Goal: Information Seeking & Learning: Learn about a topic

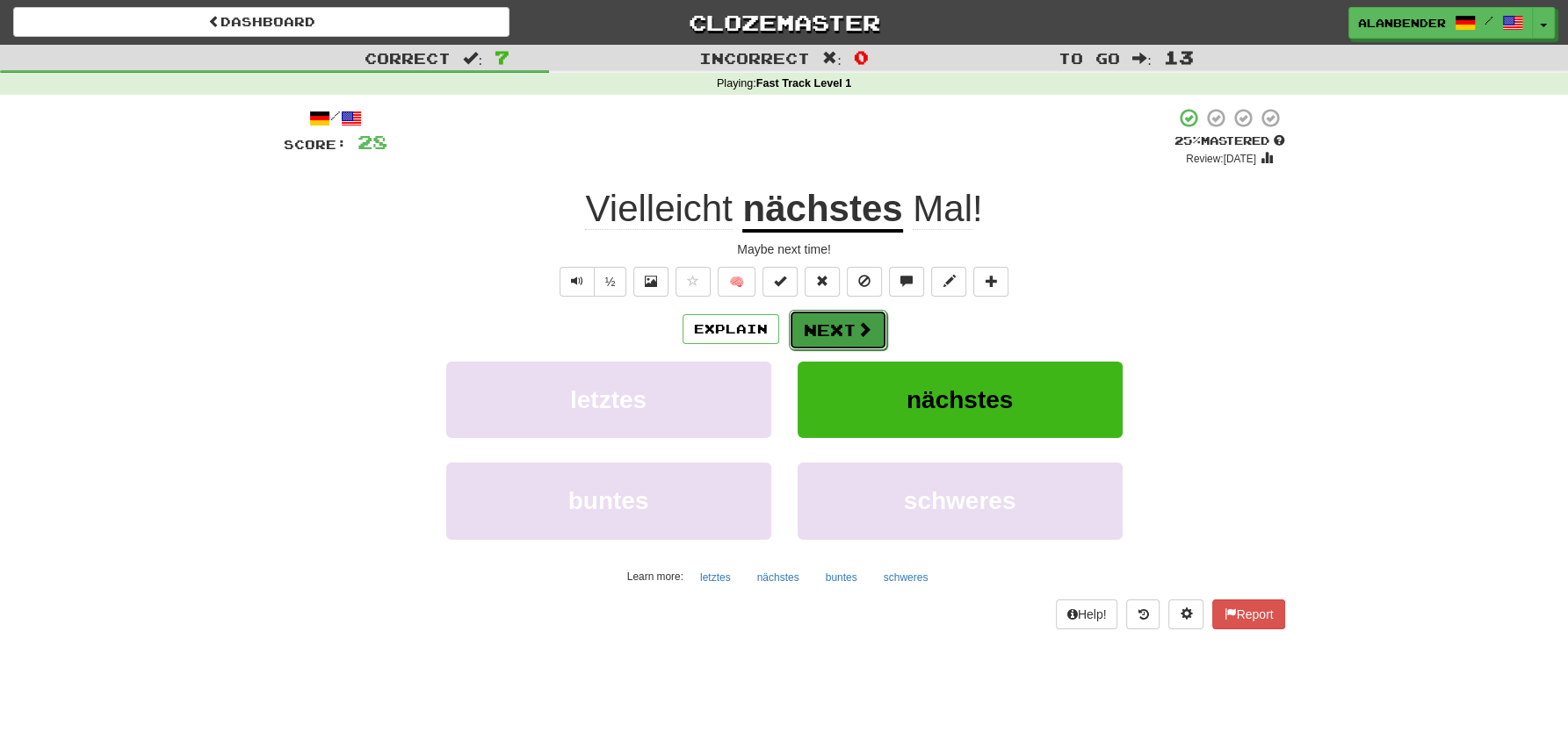
click at [842, 327] on button "Next" at bounding box center [838, 330] width 98 height 40
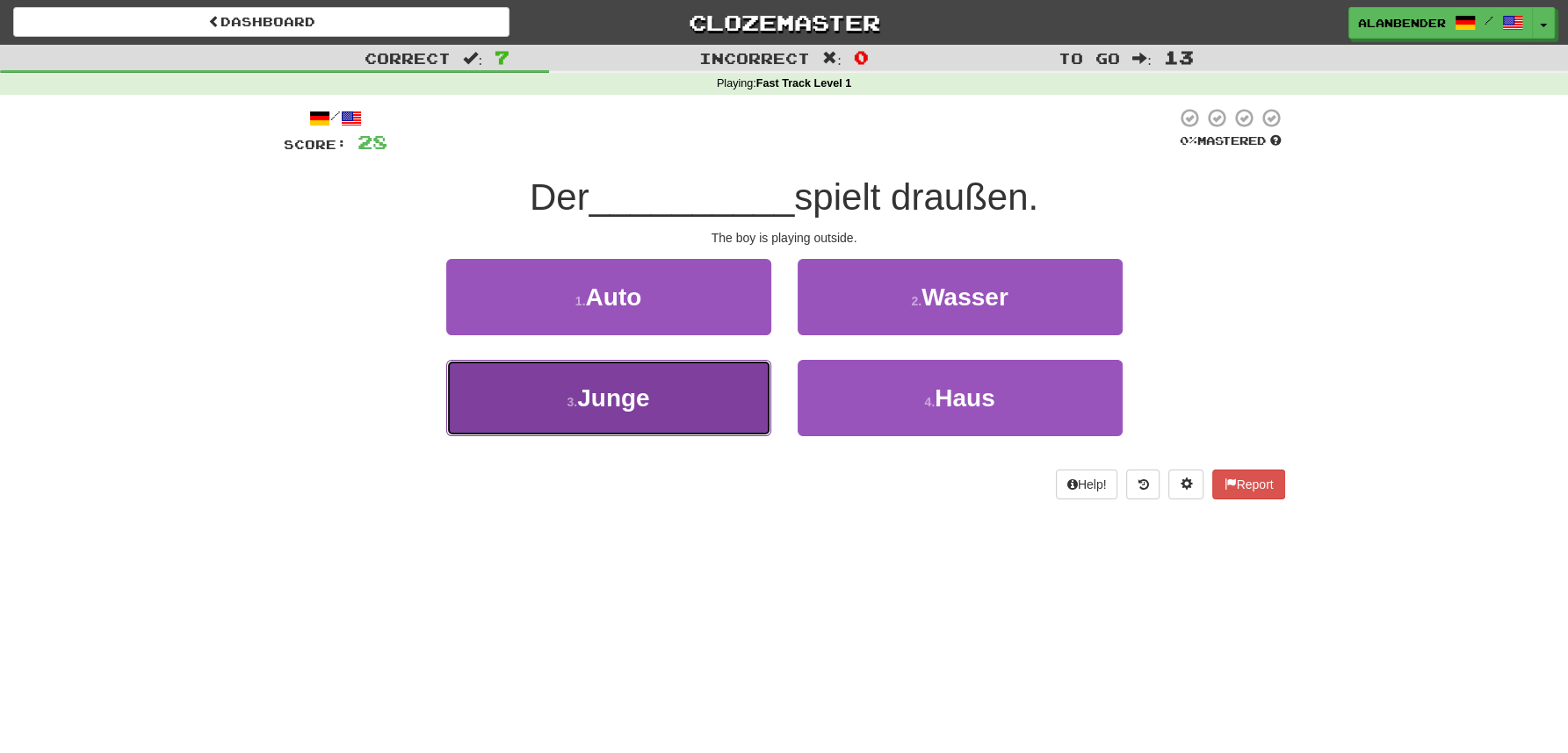
click at [612, 400] on span "Junge" at bounding box center [612, 398] width 72 height 27
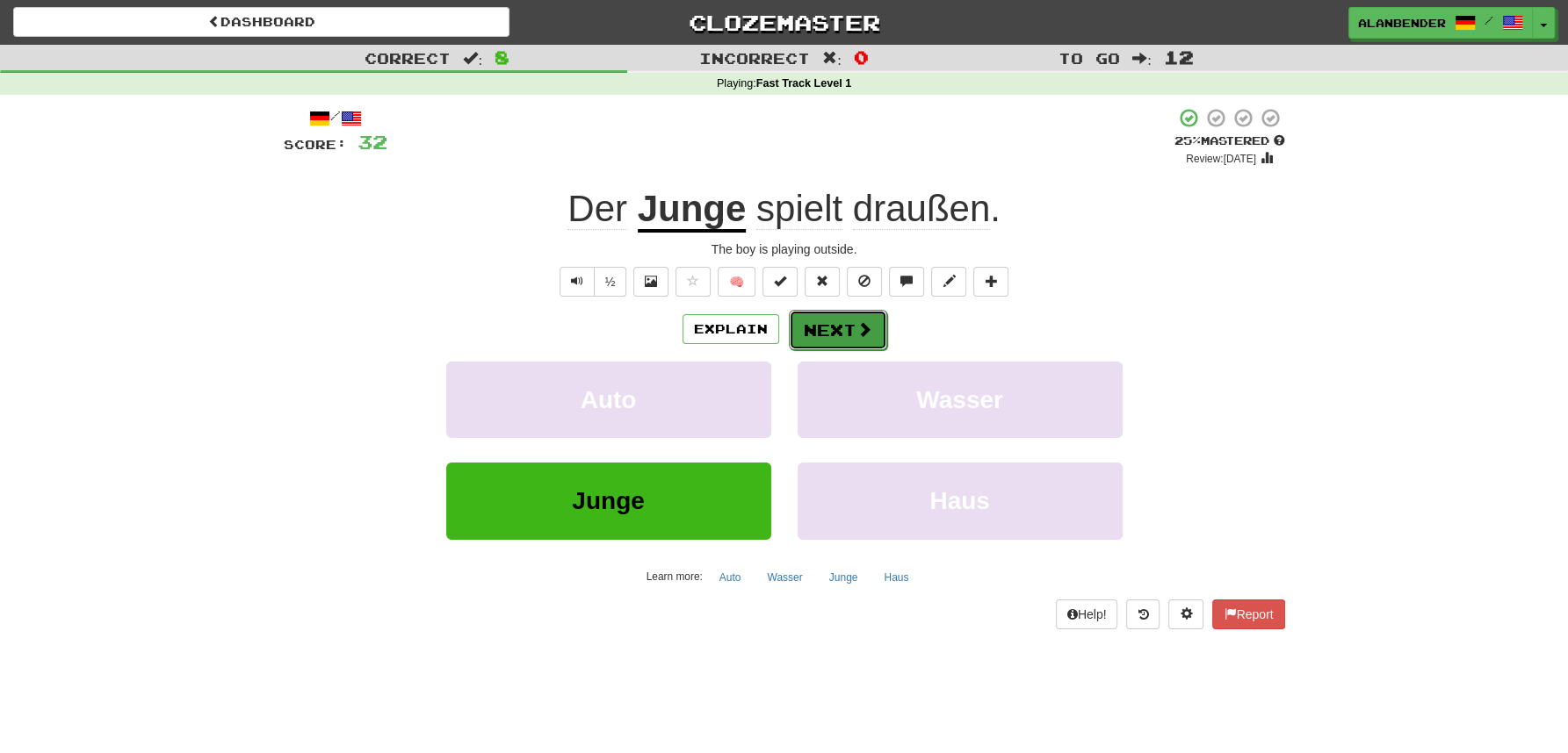
click at [860, 326] on span at bounding box center [864, 329] width 15 height 15
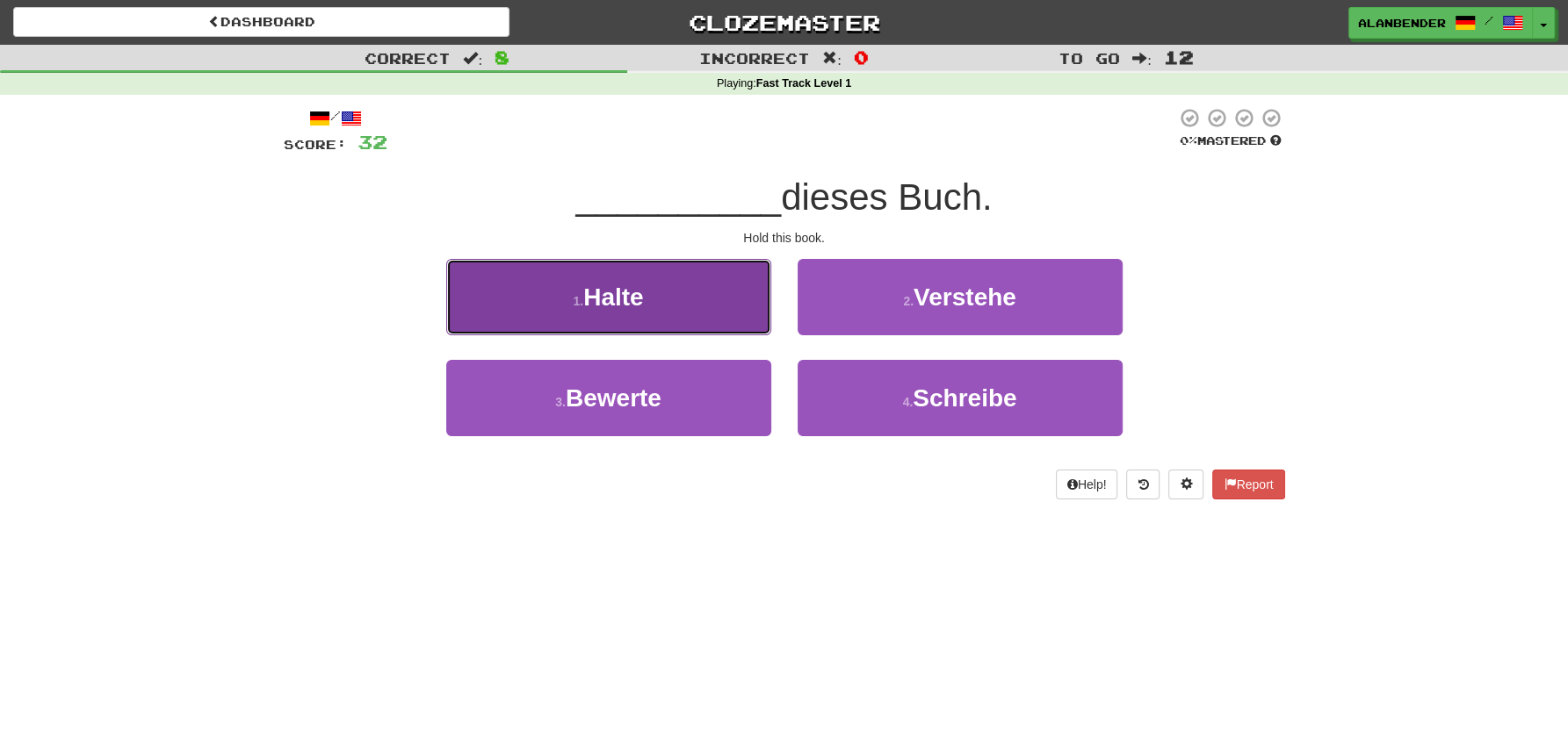
click at [635, 306] on span "Halte" at bounding box center [613, 297] width 60 height 27
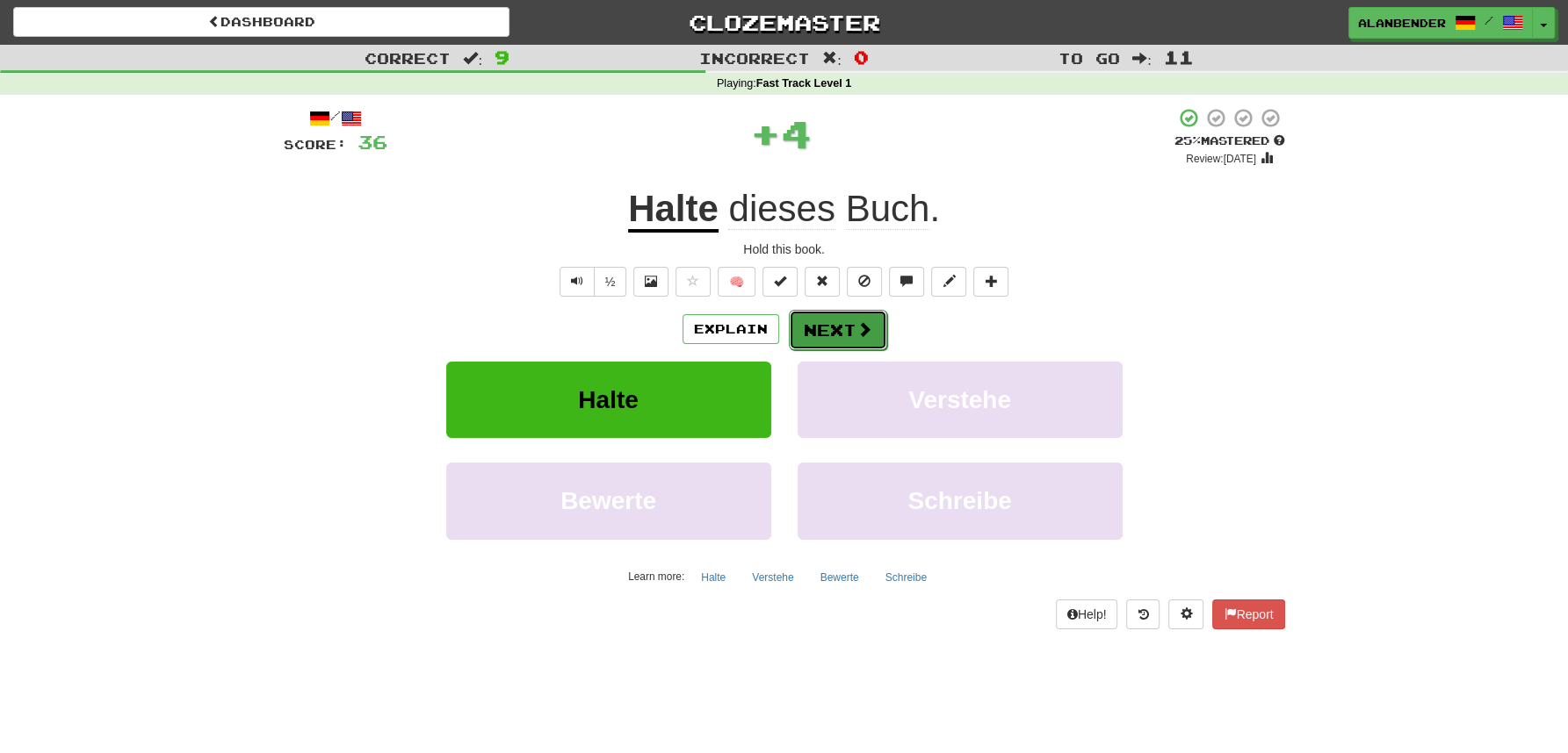
click at [840, 326] on button "Next" at bounding box center [838, 330] width 98 height 40
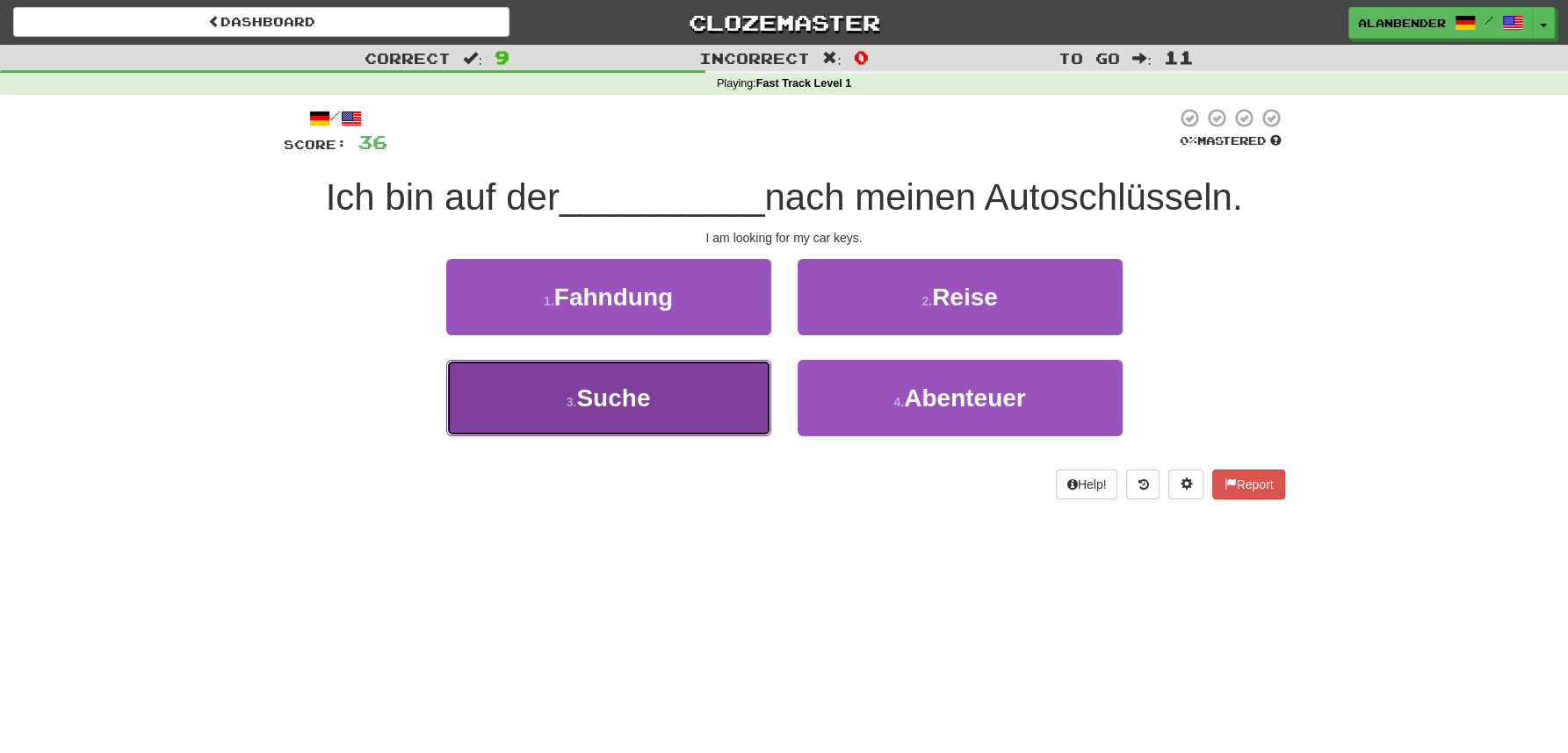
click at [631, 400] on span "Suche" at bounding box center [612, 398] width 74 height 27
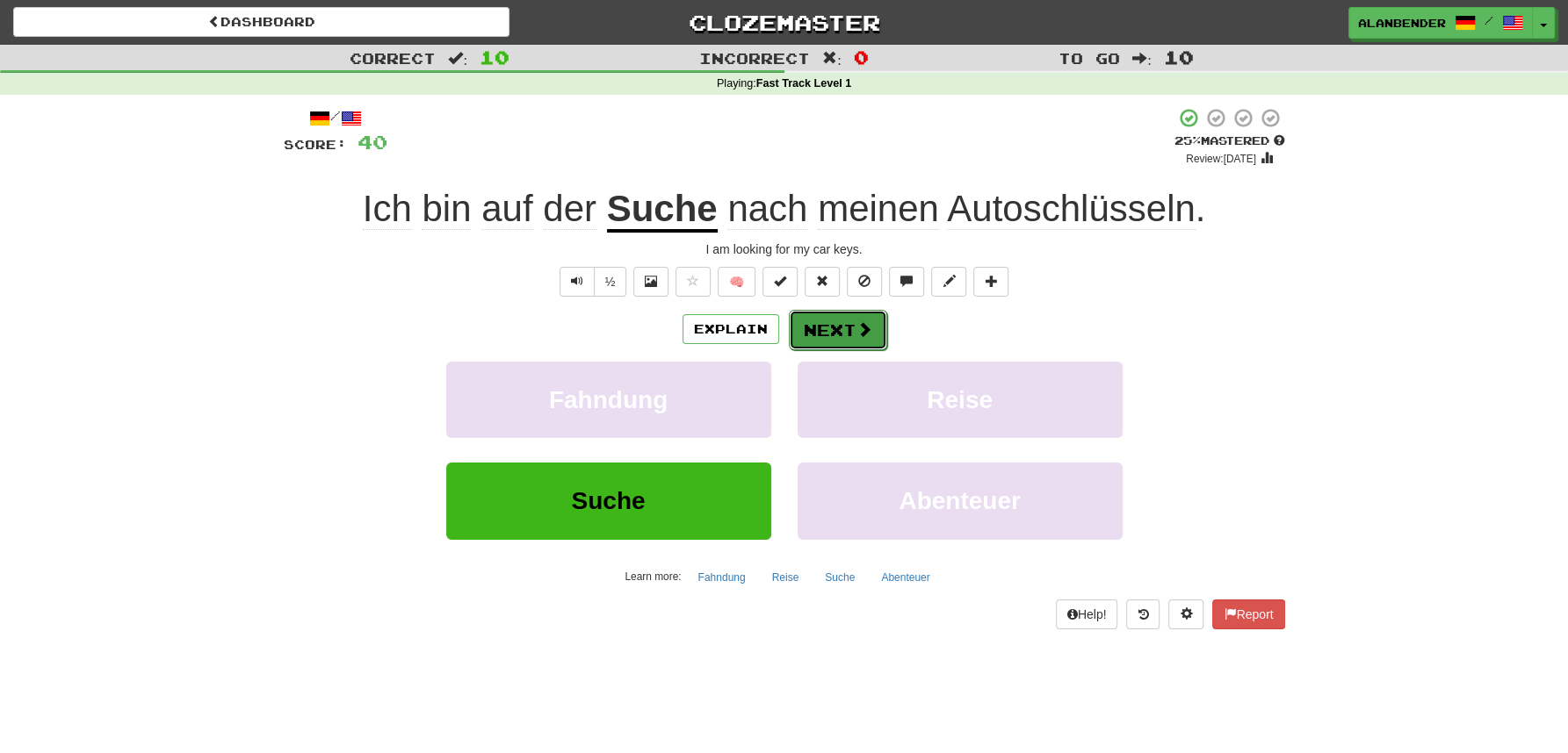
click at [848, 322] on button "Next" at bounding box center [838, 330] width 98 height 40
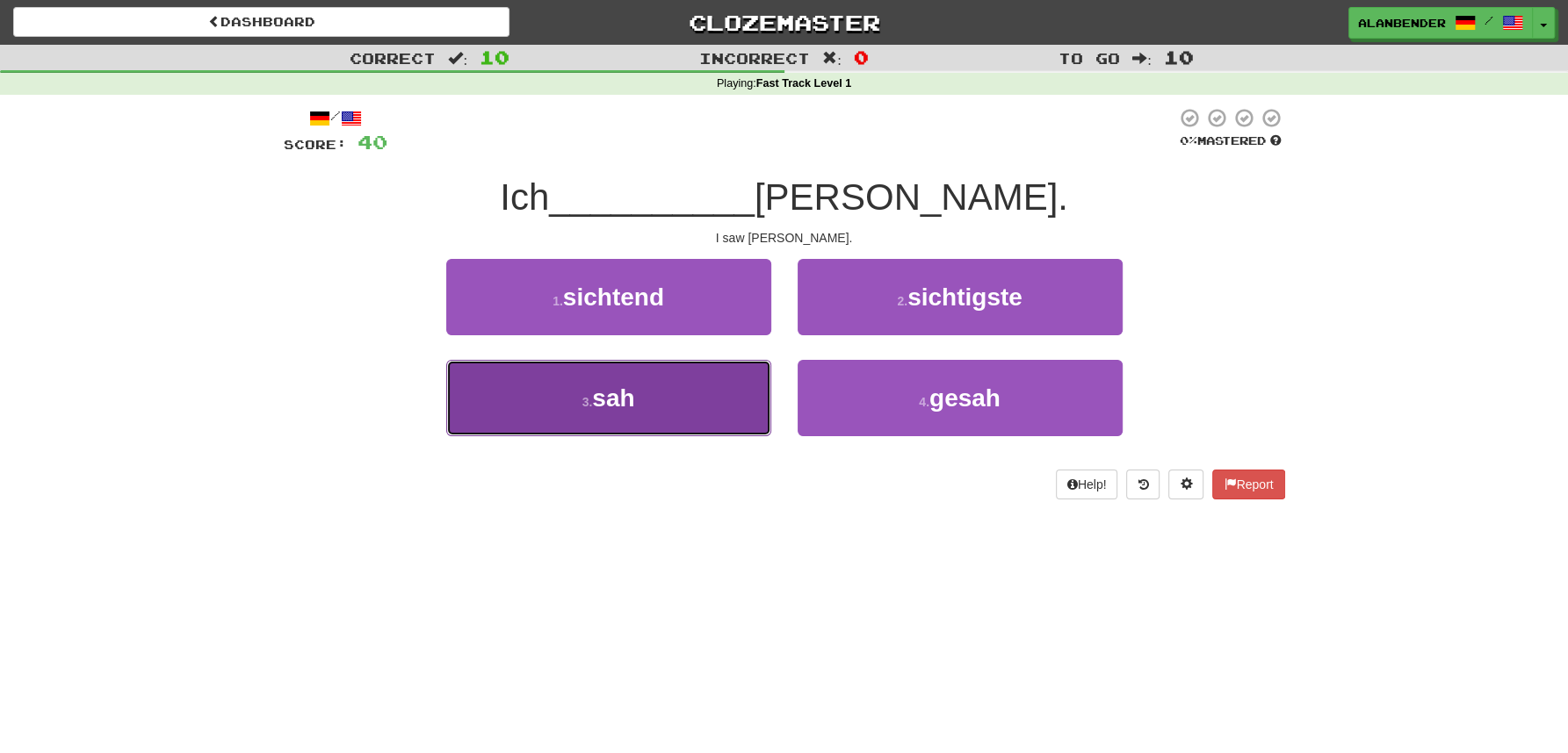
click at [612, 407] on span "sah" at bounding box center [613, 398] width 42 height 27
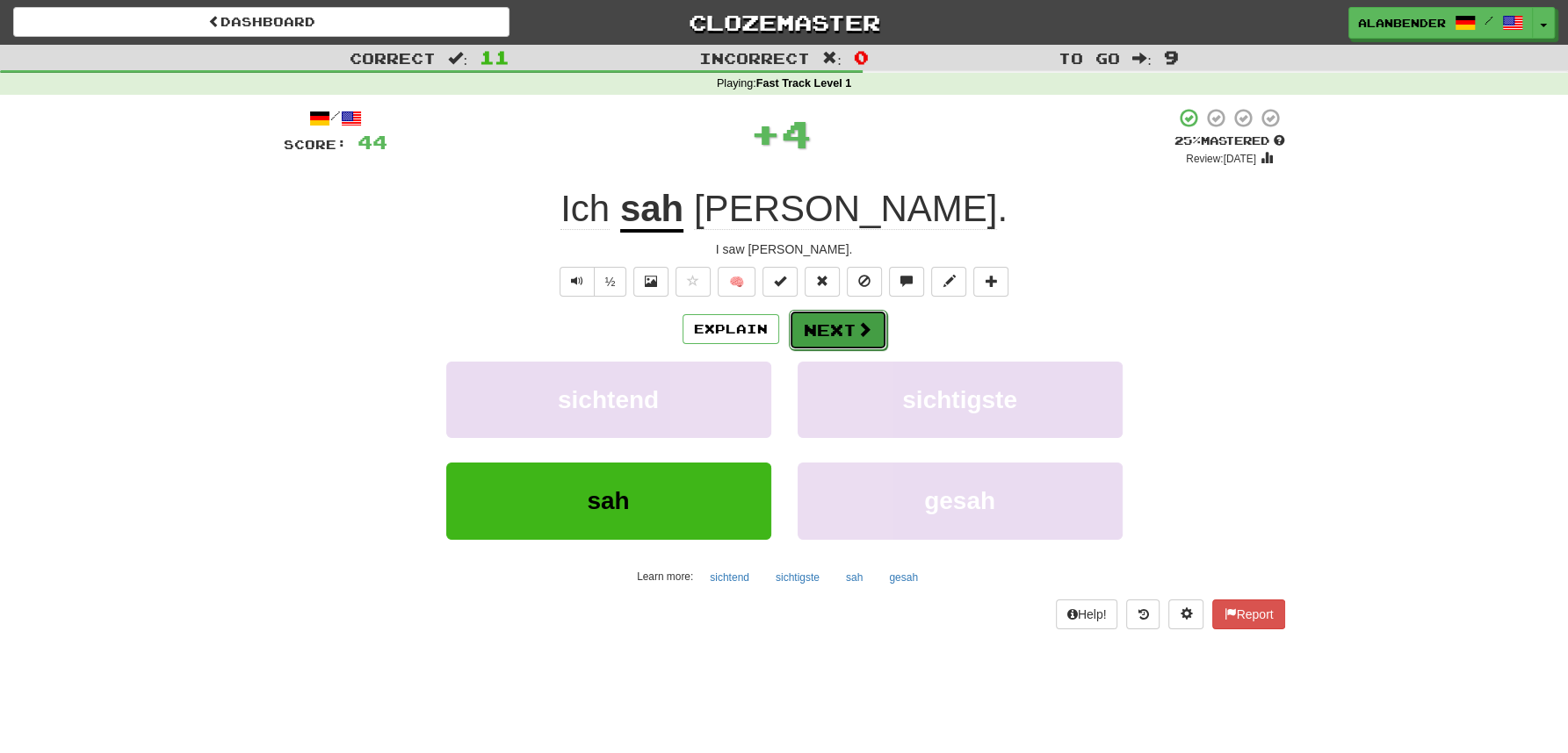
click at [858, 332] on span at bounding box center [864, 329] width 15 height 15
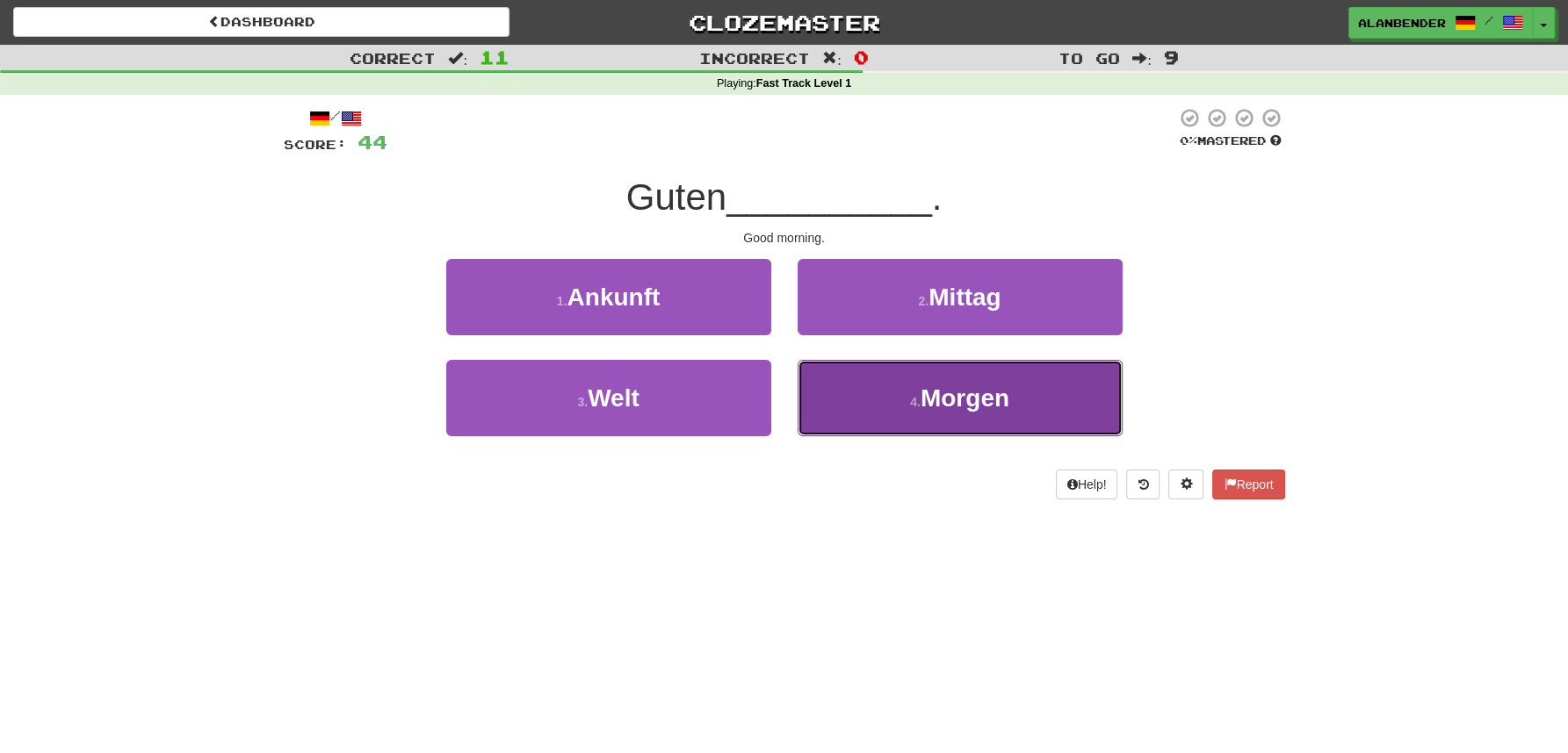
click at [949, 397] on span "Morgen" at bounding box center [964, 398] width 88 height 27
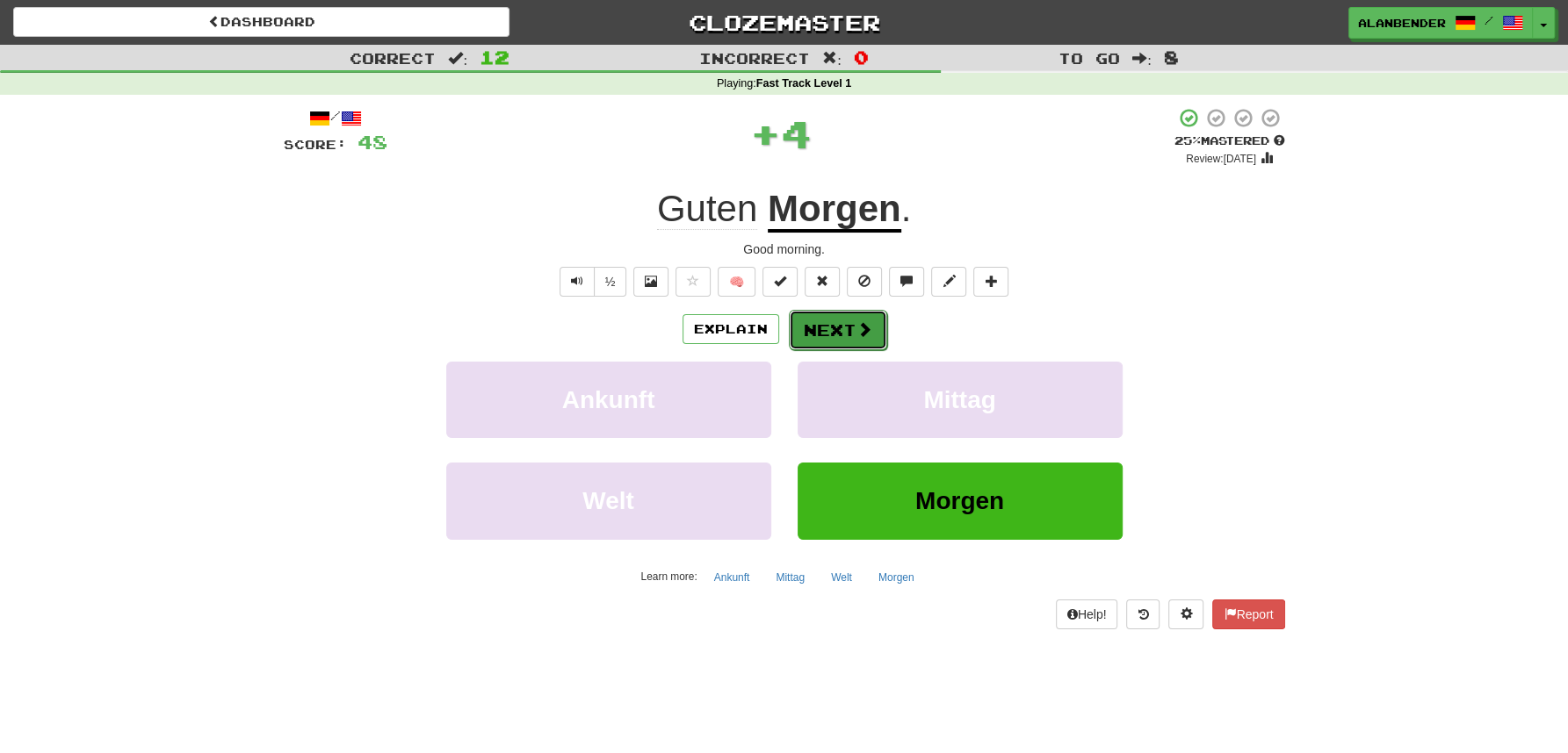
click at [870, 328] on button "Next" at bounding box center [838, 330] width 98 height 40
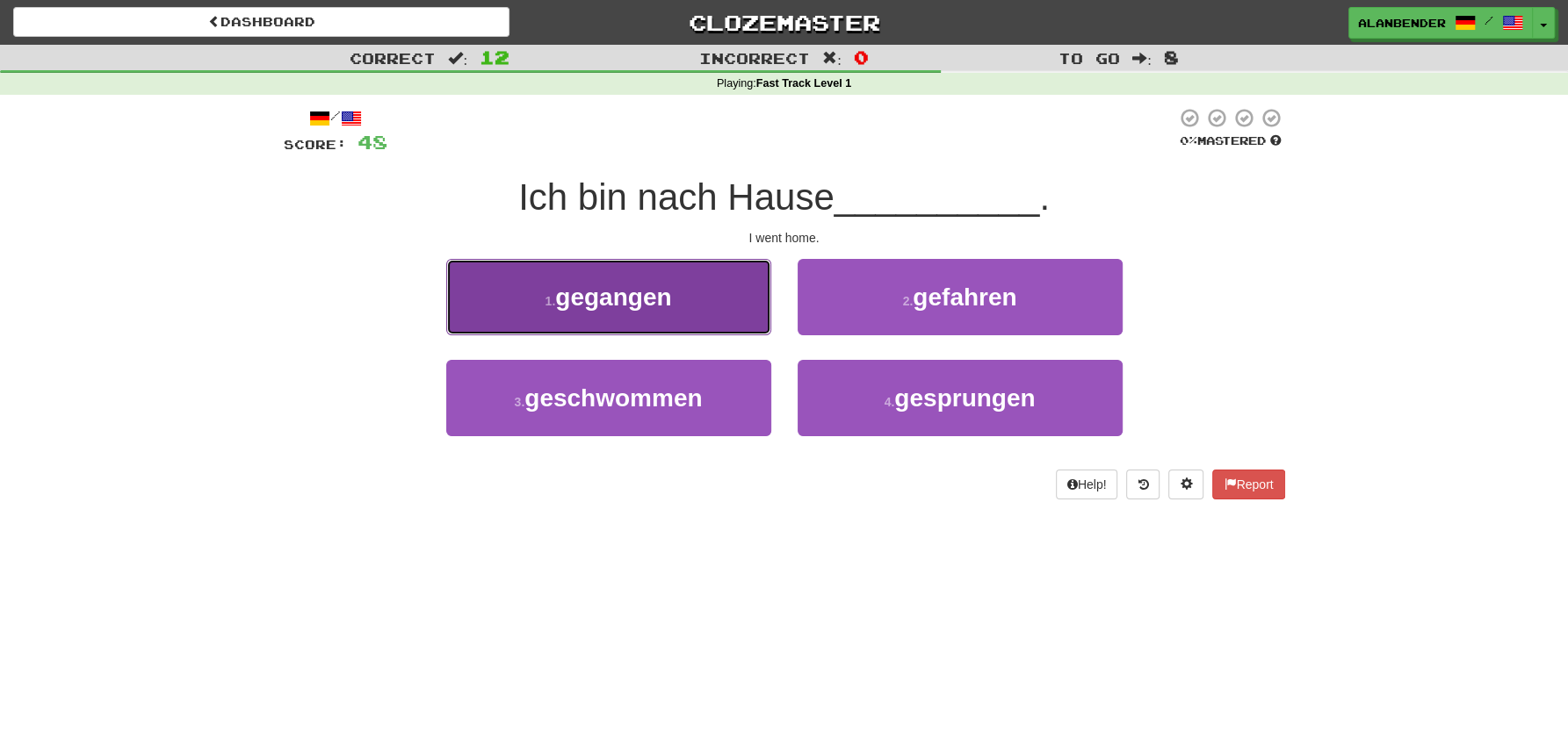
click at [653, 286] on span "gegangen" at bounding box center [612, 297] width 116 height 27
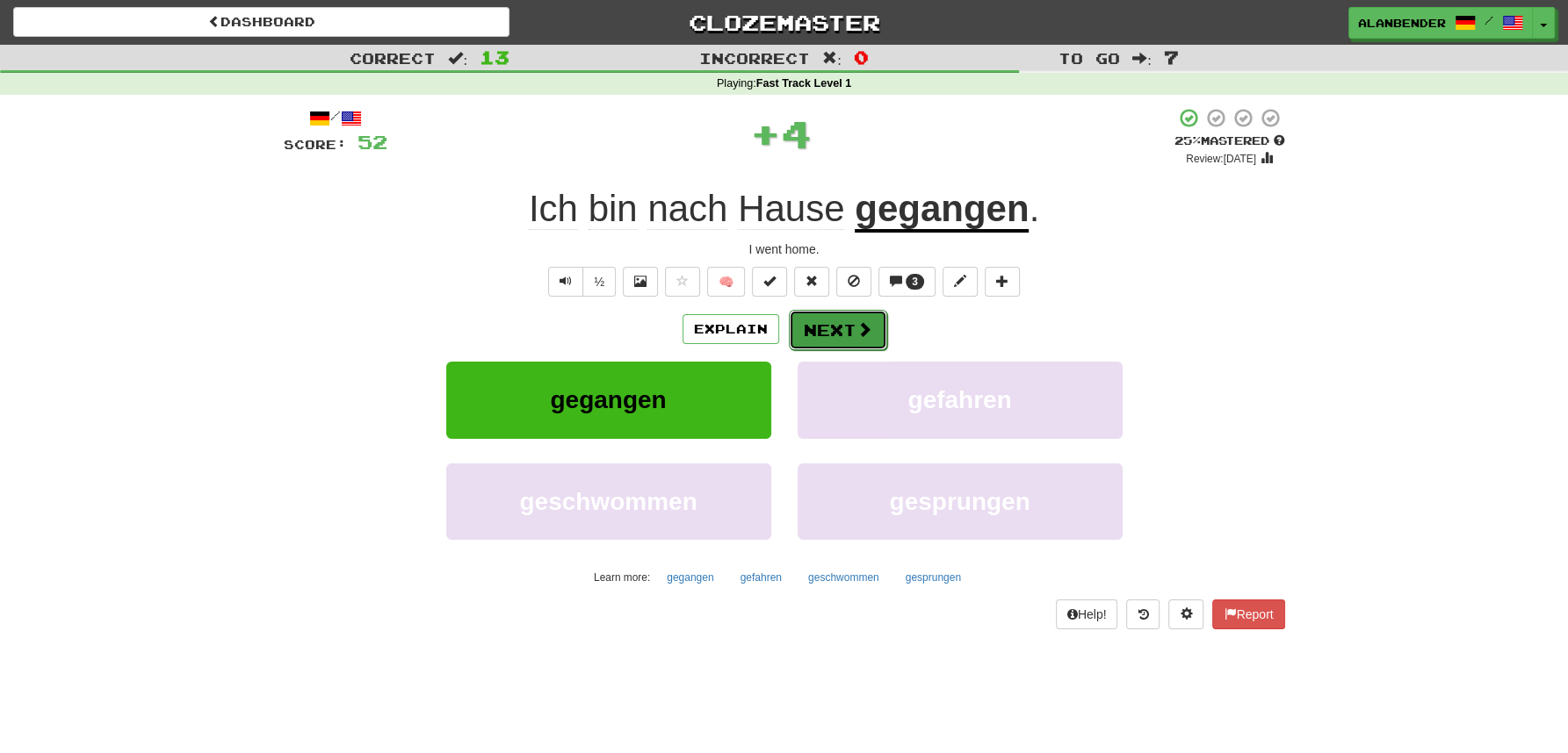
click at [844, 331] on button "Next" at bounding box center [838, 330] width 98 height 40
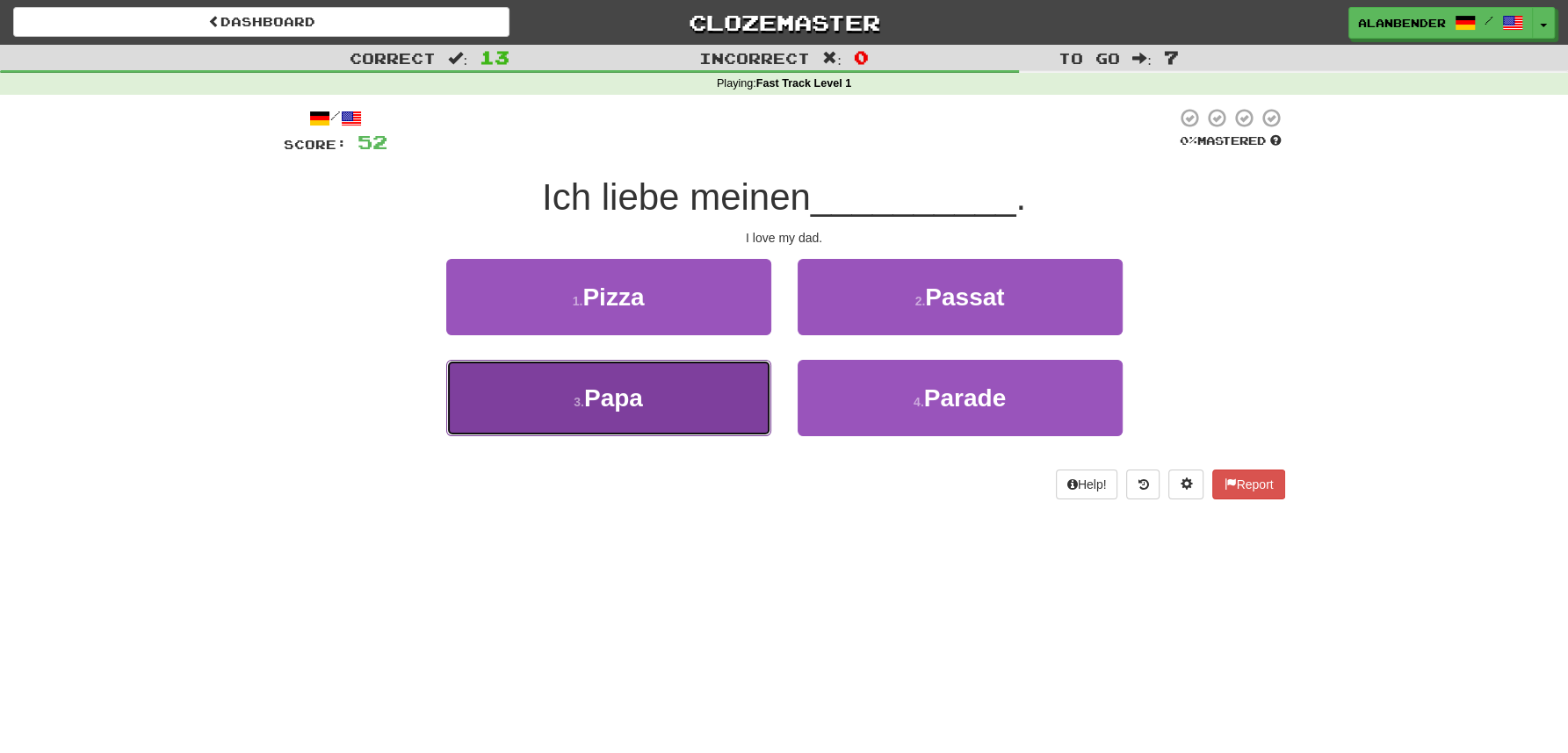
click at [616, 393] on span "Papa" at bounding box center [613, 398] width 59 height 27
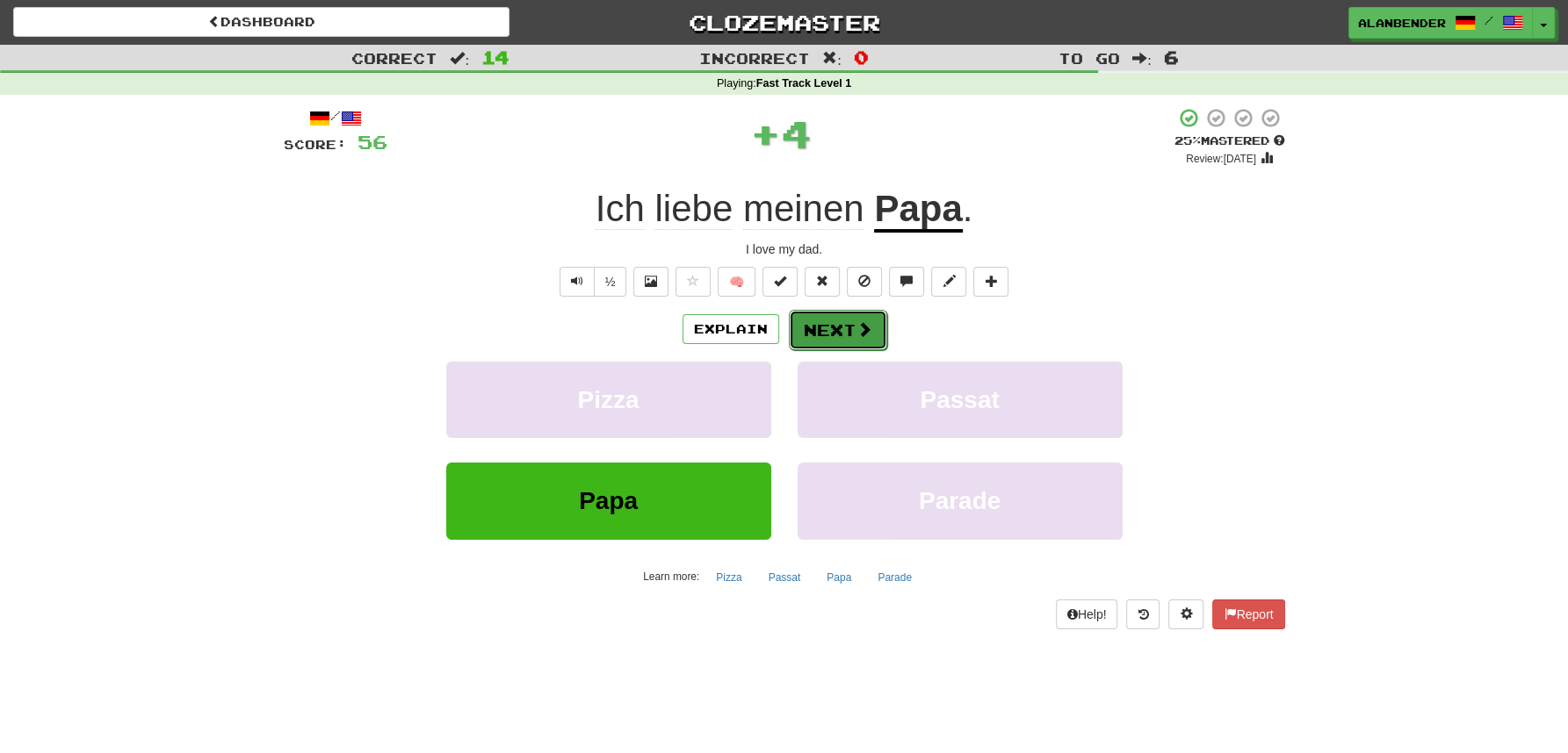
click at [827, 327] on button "Next" at bounding box center [838, 330] width 98 height 40
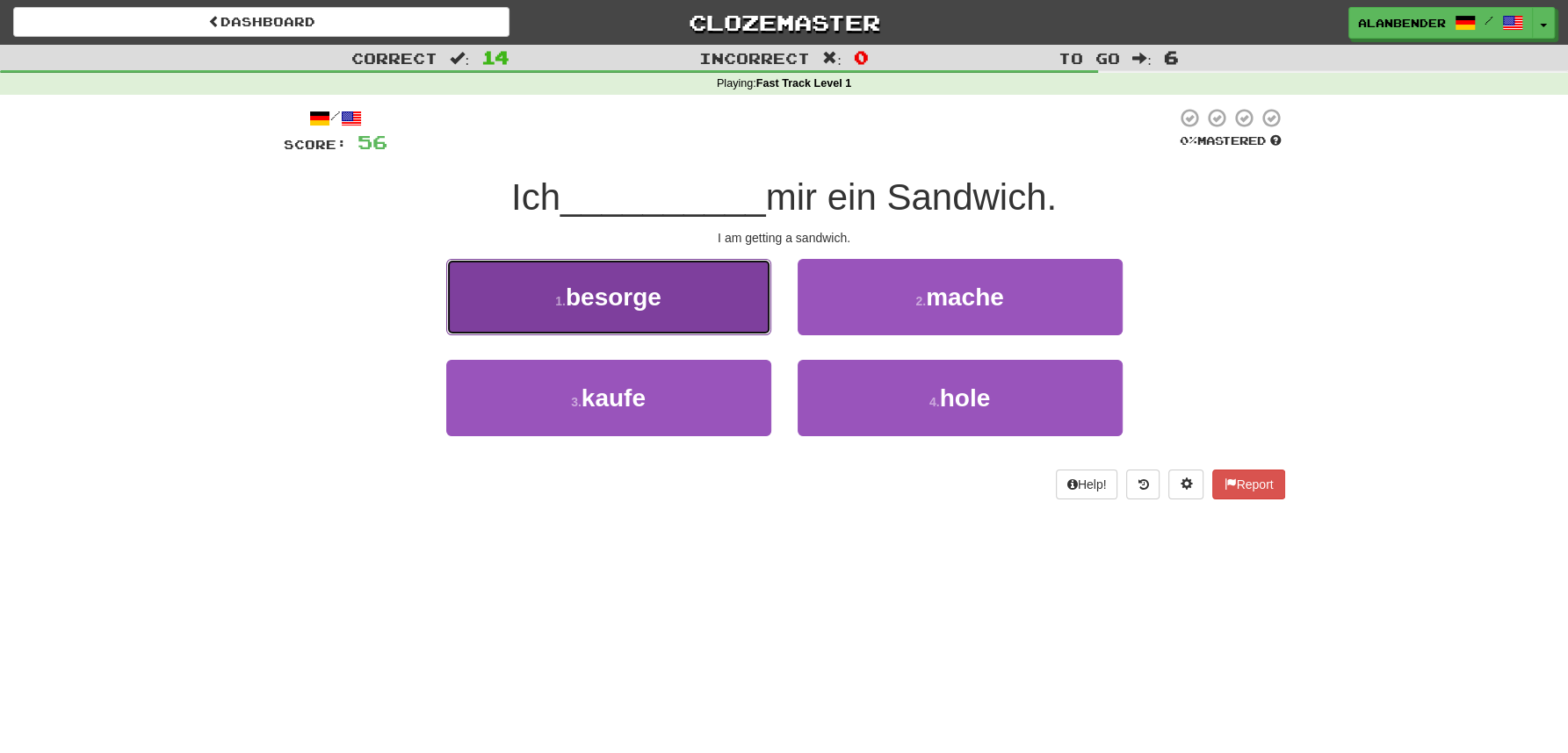
click at [651, 318] on button "1 . besorge" at bounding box center [609, 297] width 325 height 76
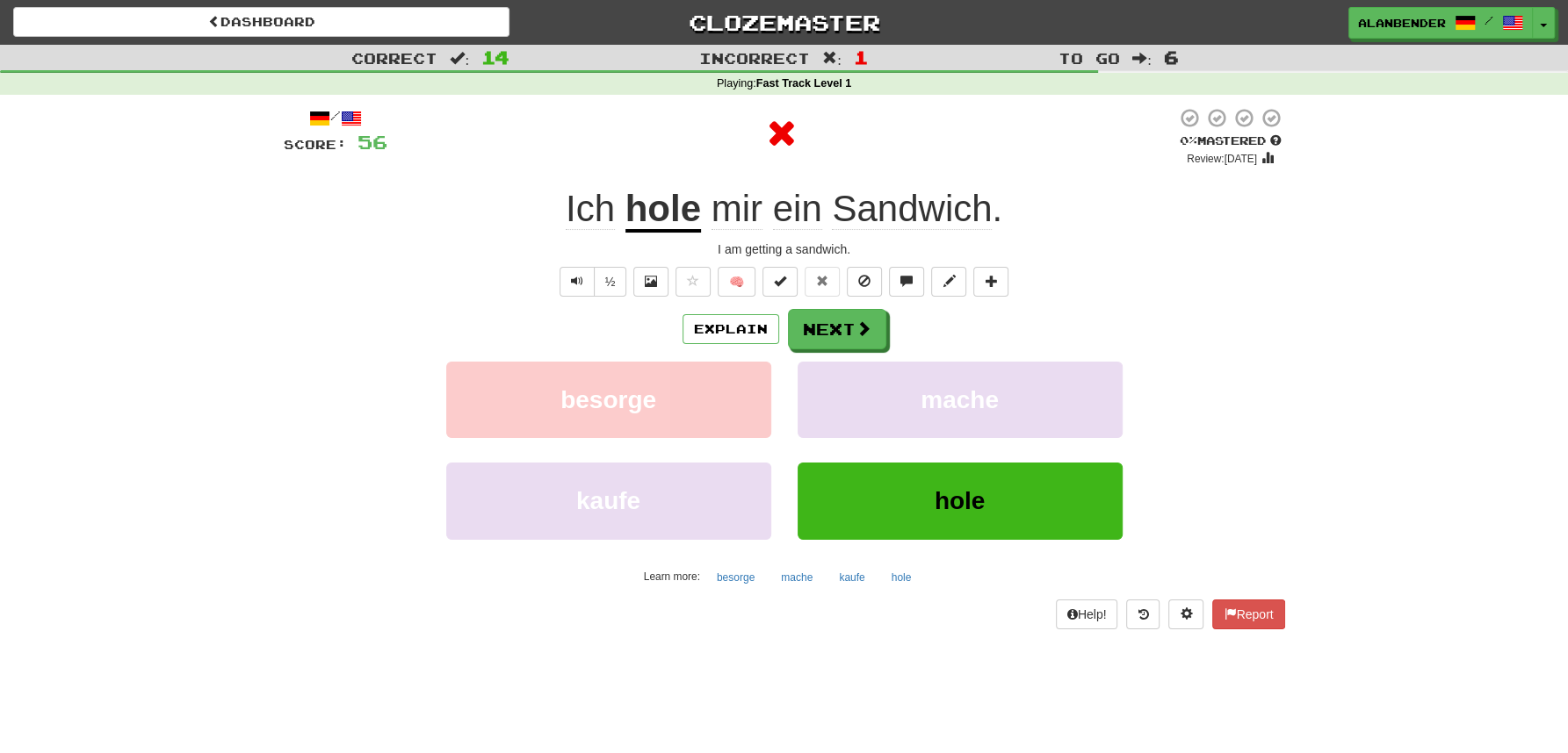
click at [674, 209] on u "hole" at bounding box center [662, 209] width 76 height 45
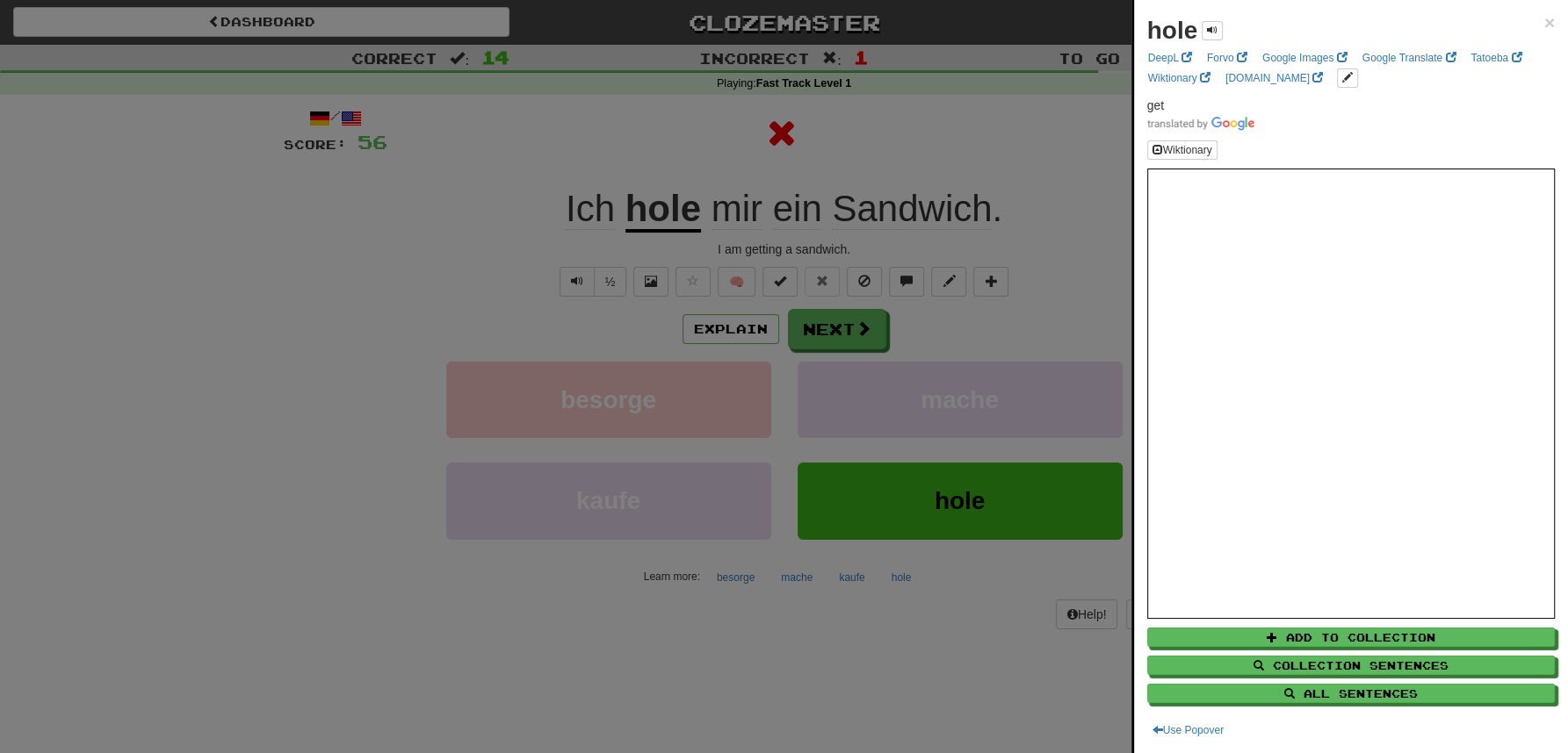
click at [693, 137] on div at bounding box center [784, 376] width 1568 height 753
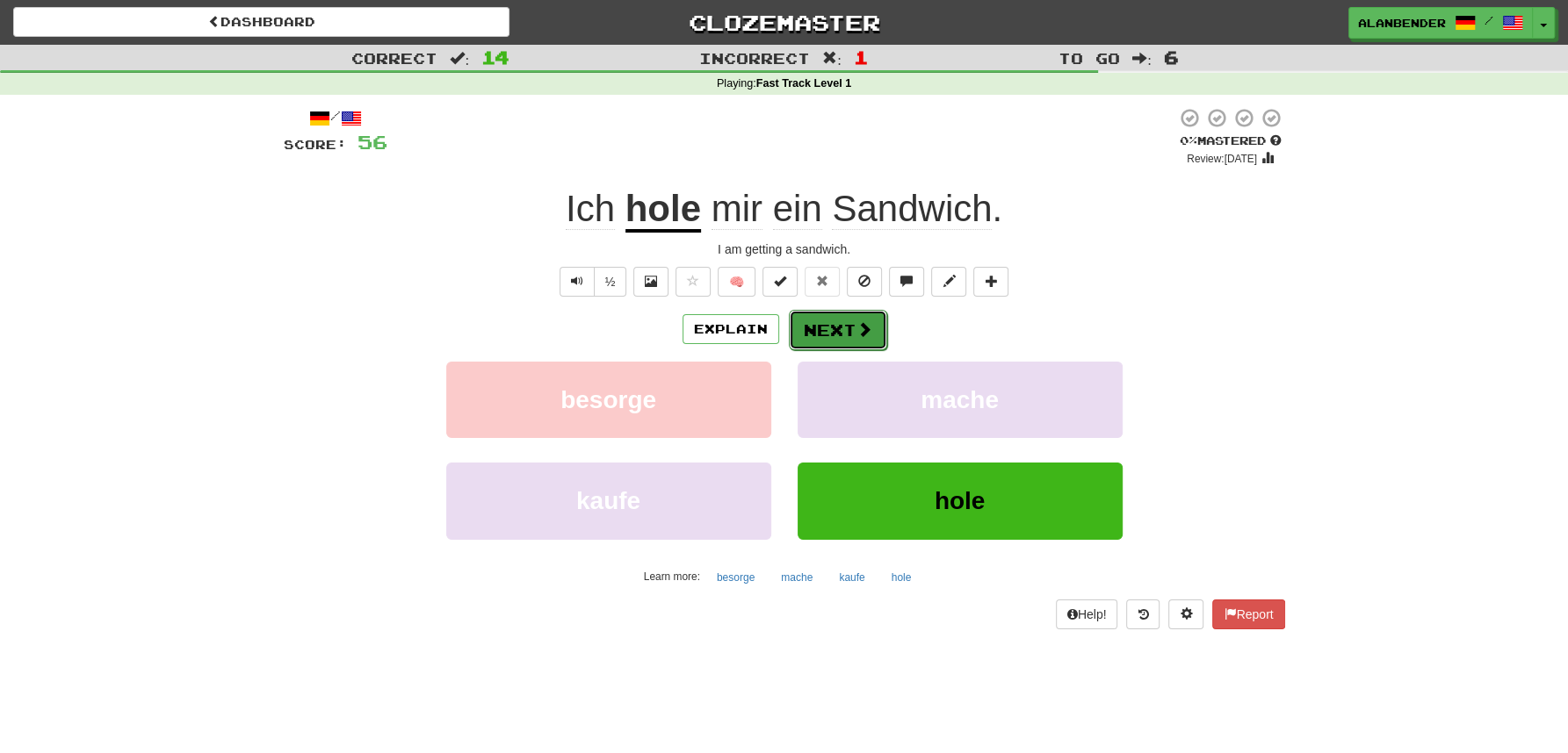
click at [837, 320] on button "Next" at bounding box center [838, 330] width 98 height 40
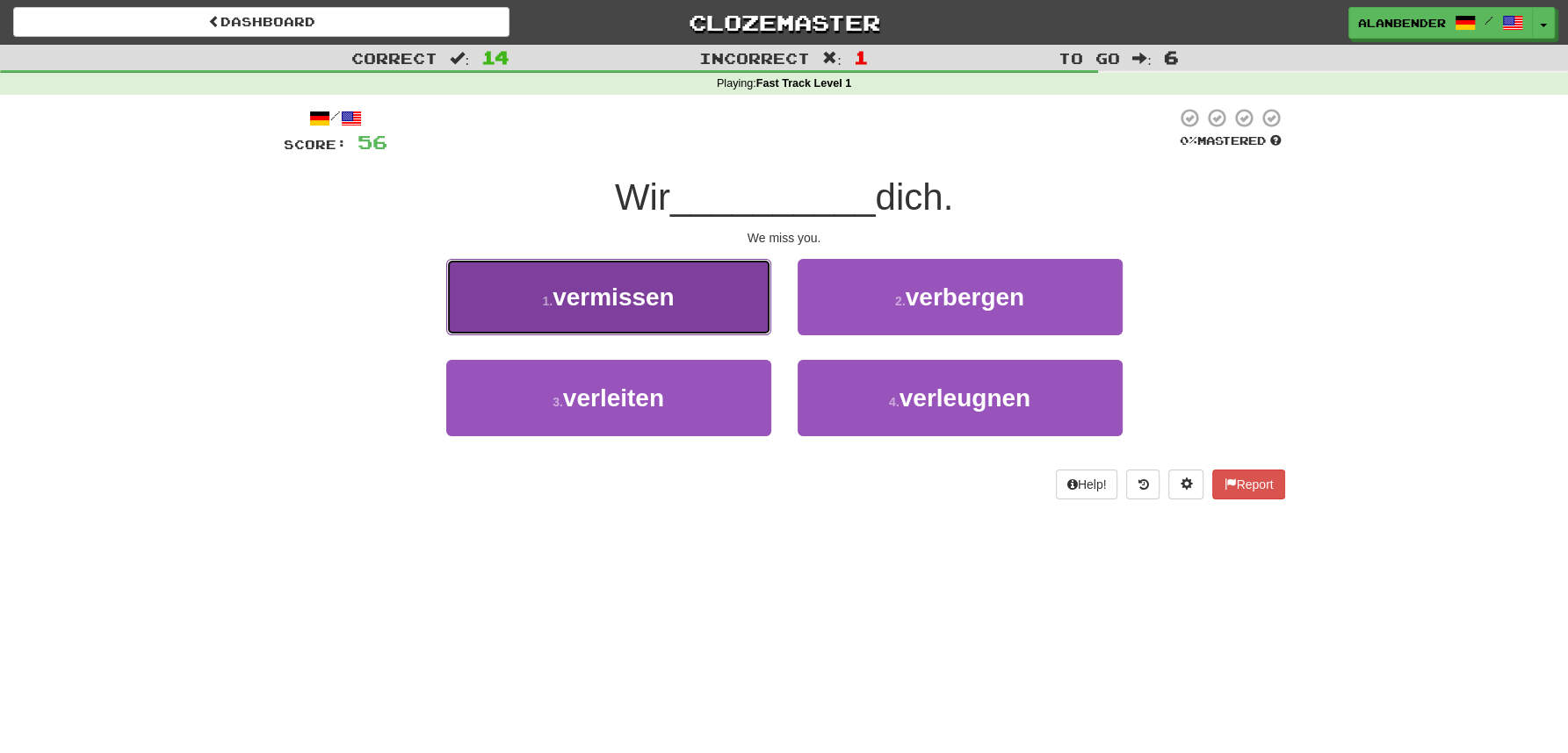
click at [632, 291] on span "vermissen" at bounding box center [613, 297] width 122 height 27
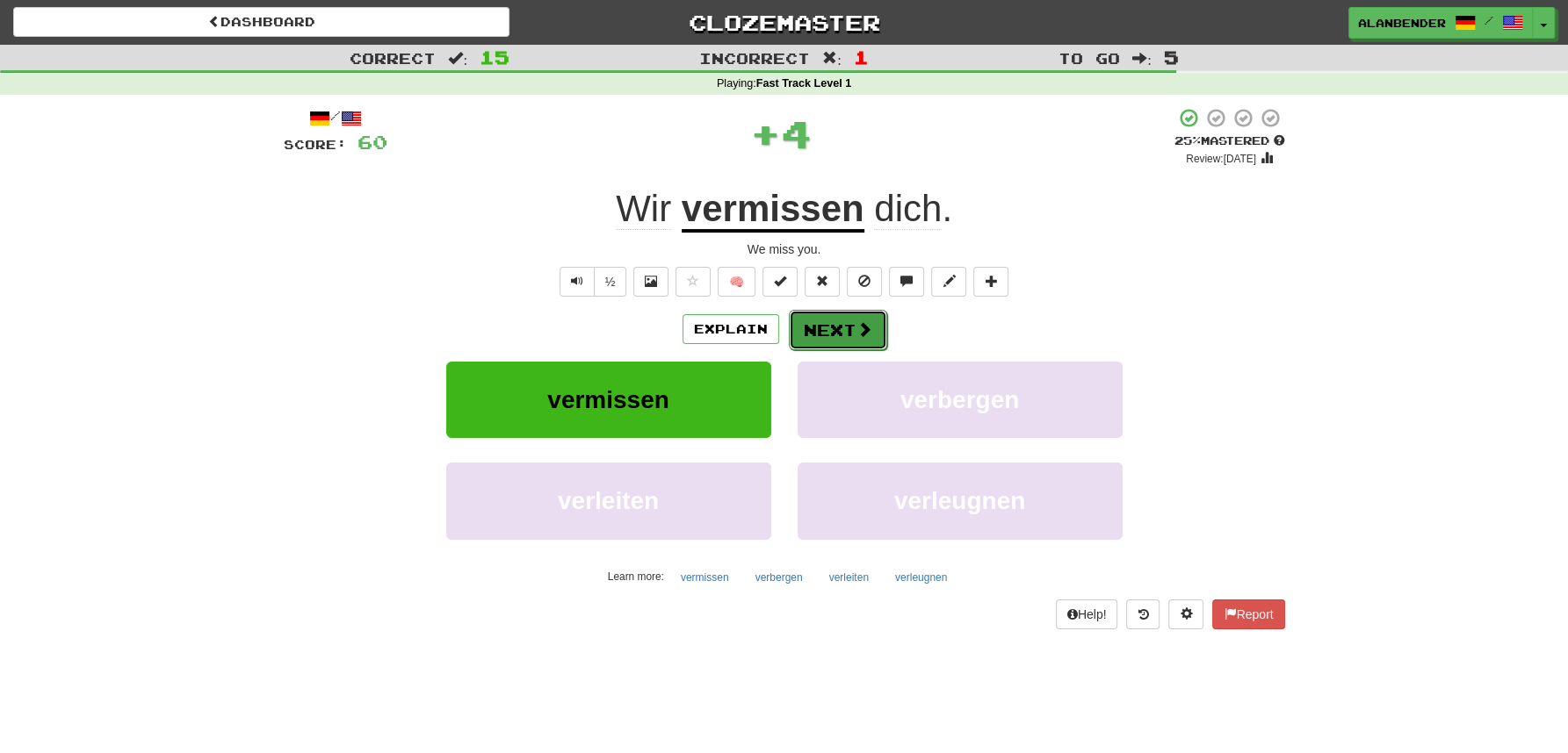
click at [841, 327] on button "Next" at bounding box center [838, 330] width 98 height 40
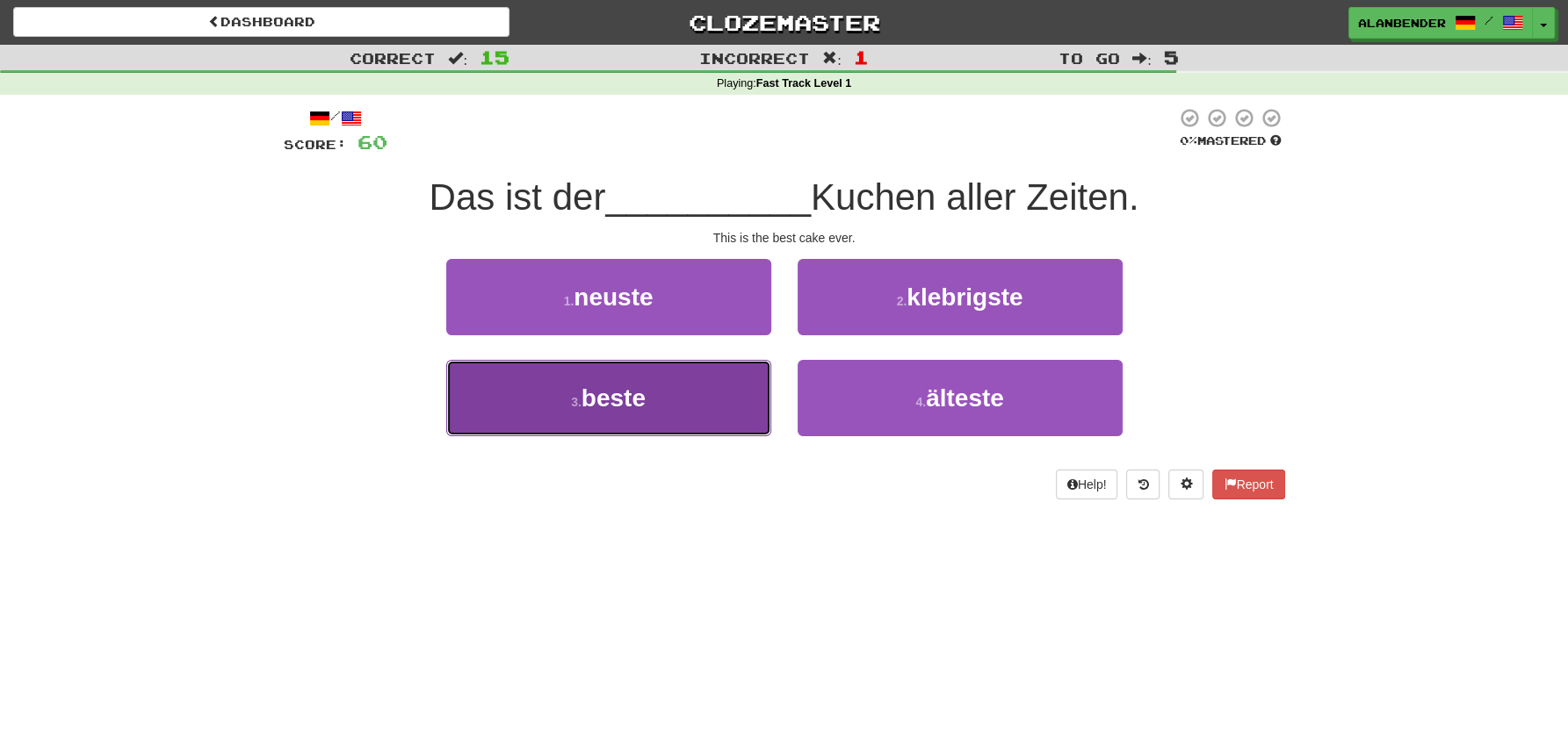
click at [583, 414] on button "3 . beste" at bounding box center [609, 398] width 325 height 76
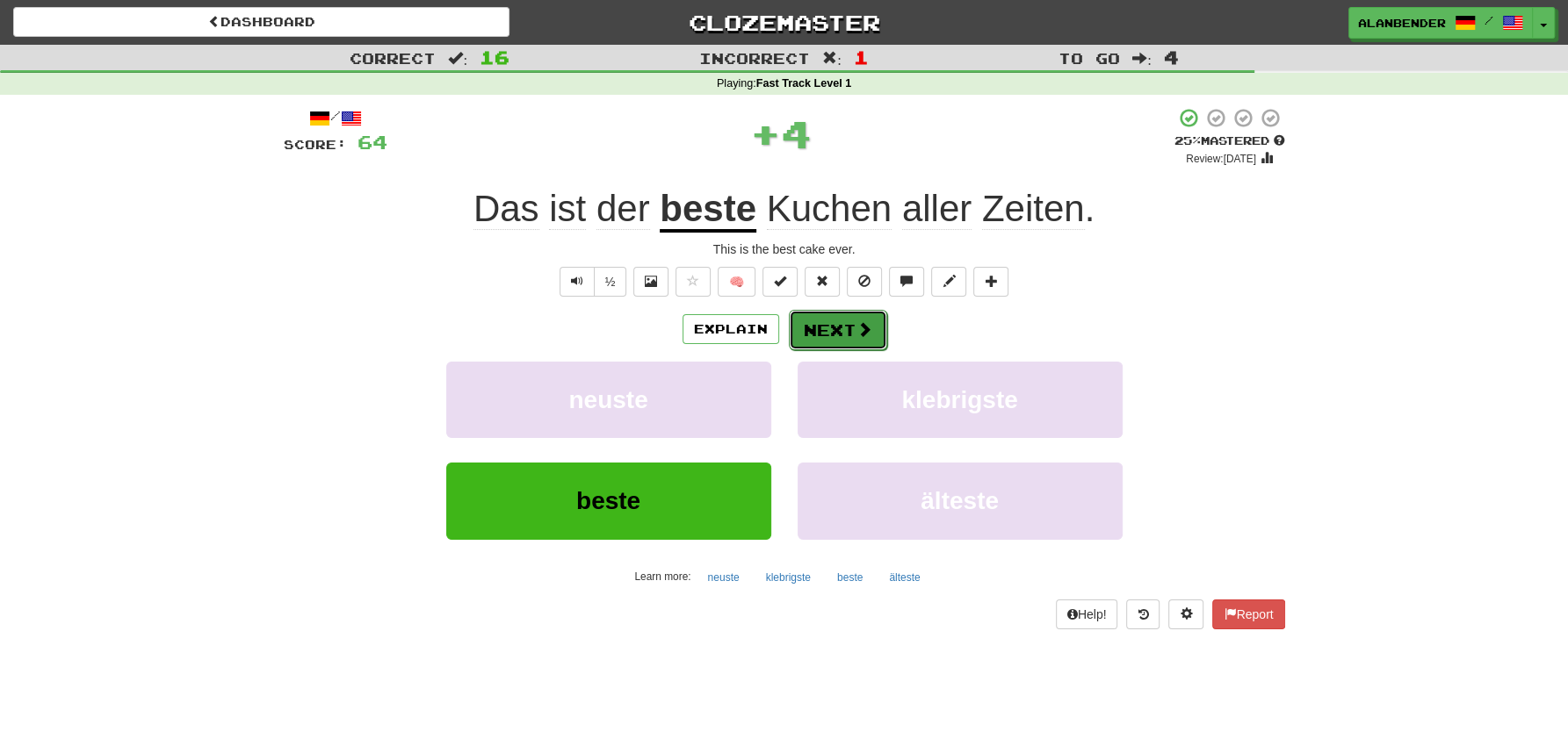
click at [863, 327] on span at bounding box center [864, 329] width 15 height 15
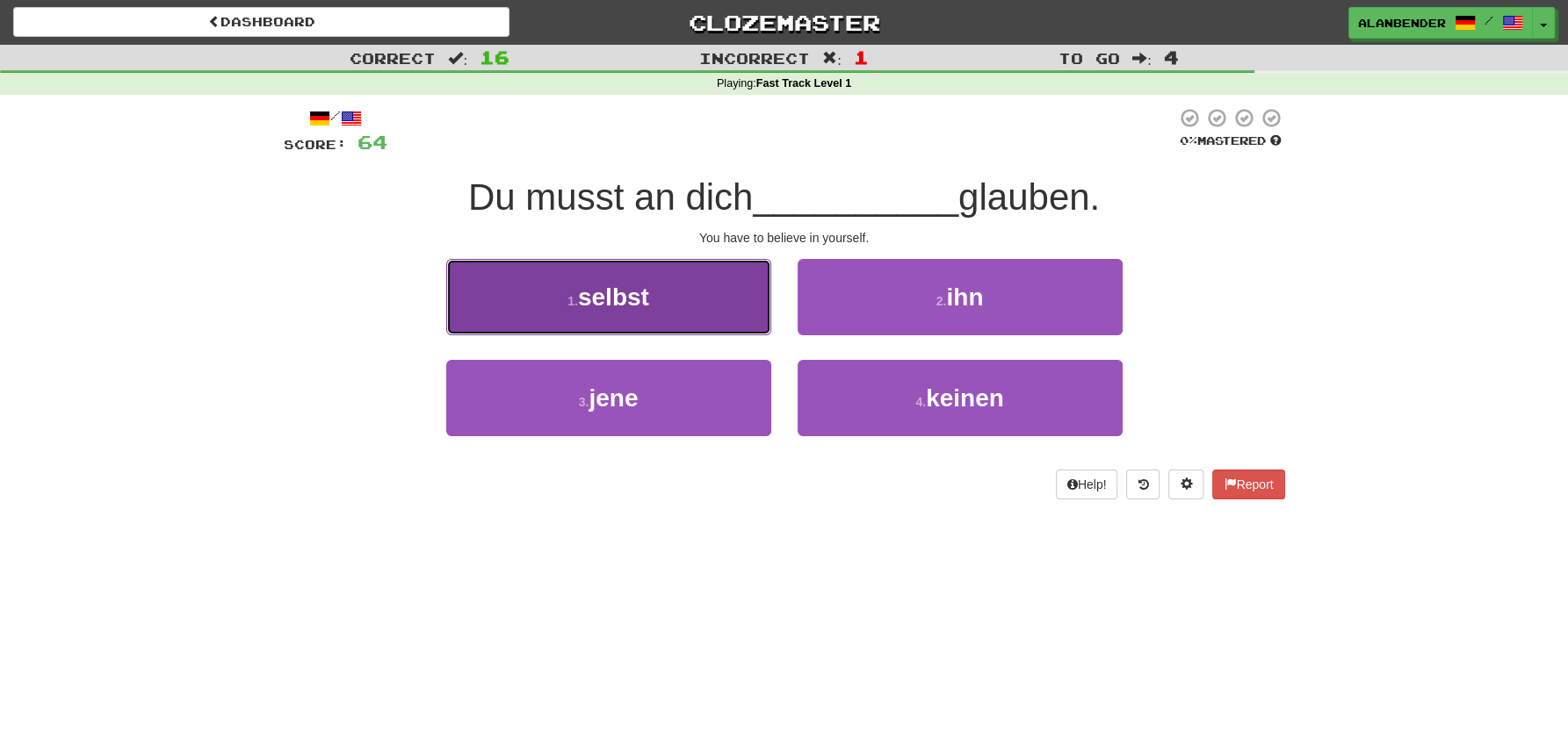
click at [627, 302] on span "selbst" at bounding box center [613, 297] width 71 height 27
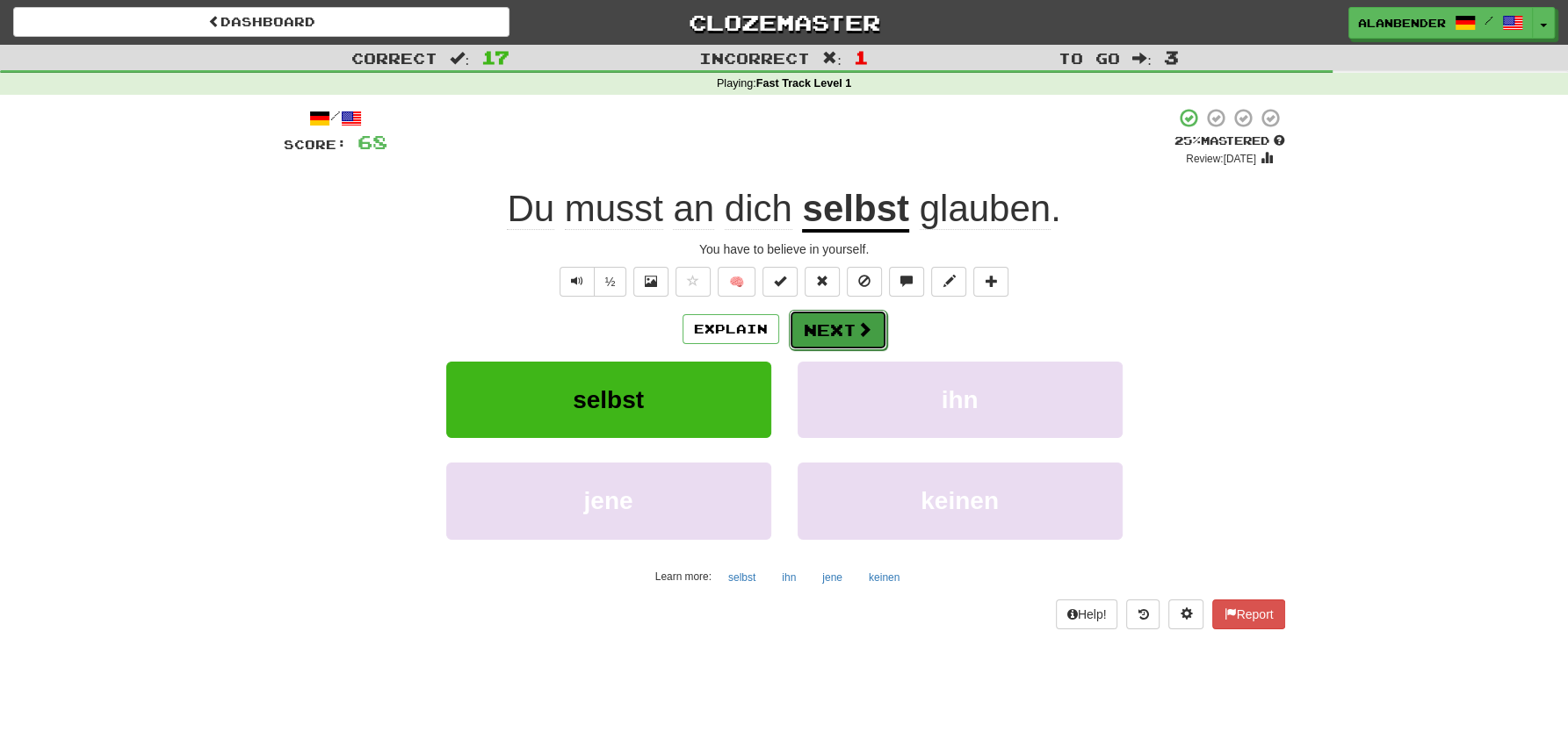
click at [826, 327] on button "Next" at bounding box center [838, 330] width 98 height 40
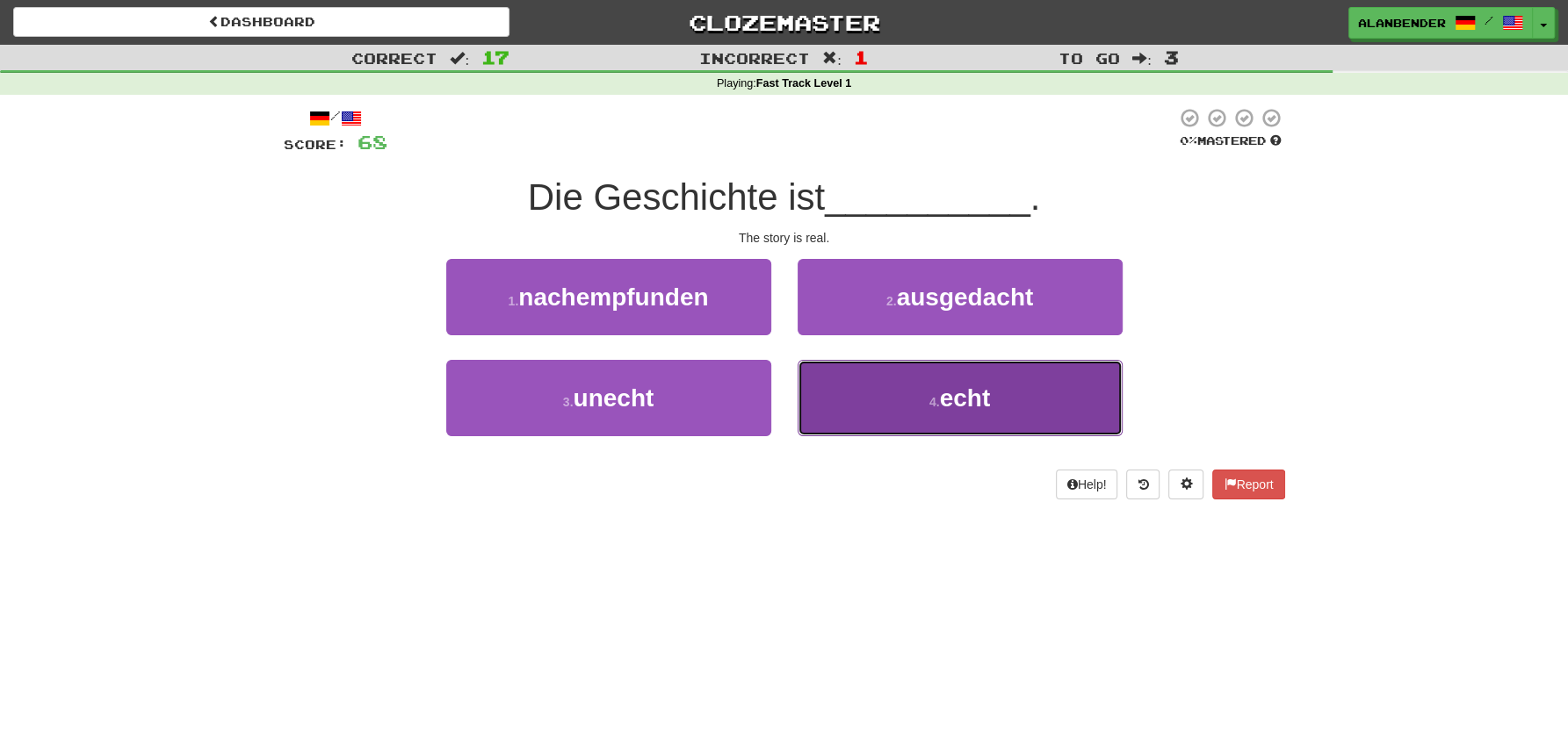
click at [968, 401] on span "echt" at bounding box center [966, 398] width 51 height 27
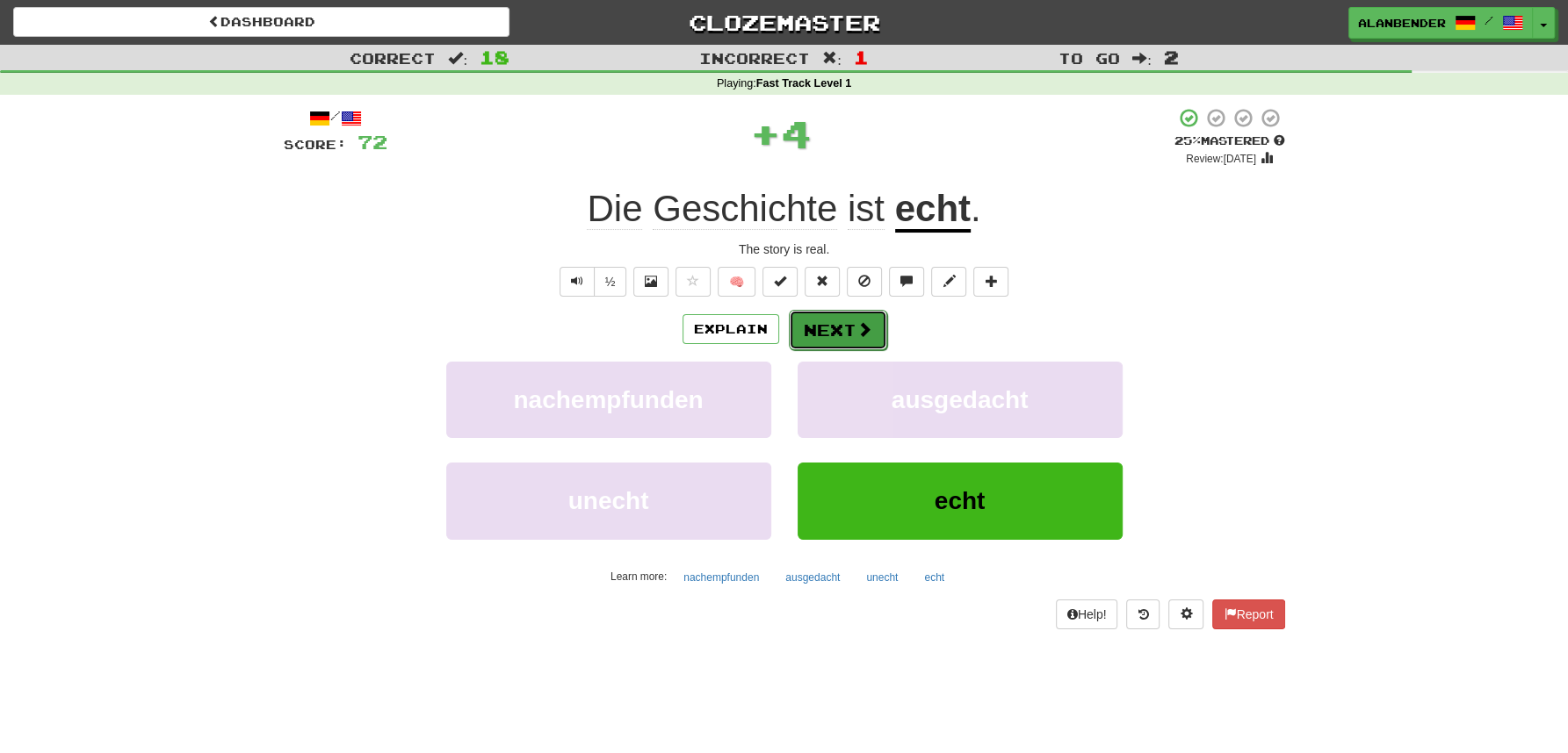
click at [831, 333] on button "Next" at bounding box center [838, 330] width 98 height 40
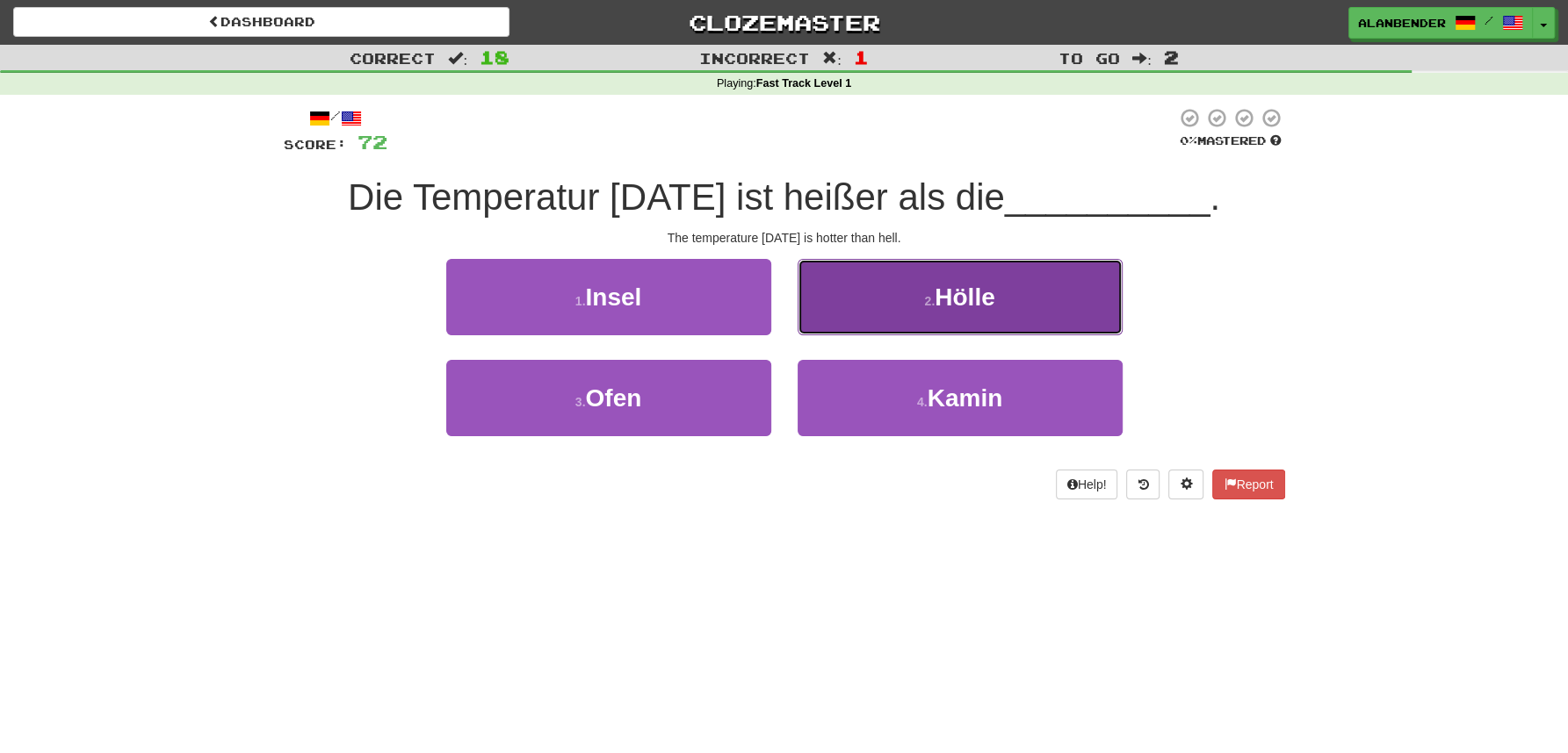
click at [958, 300] on span "Hölle" at bounding box center [965, 297] width 60 height 27
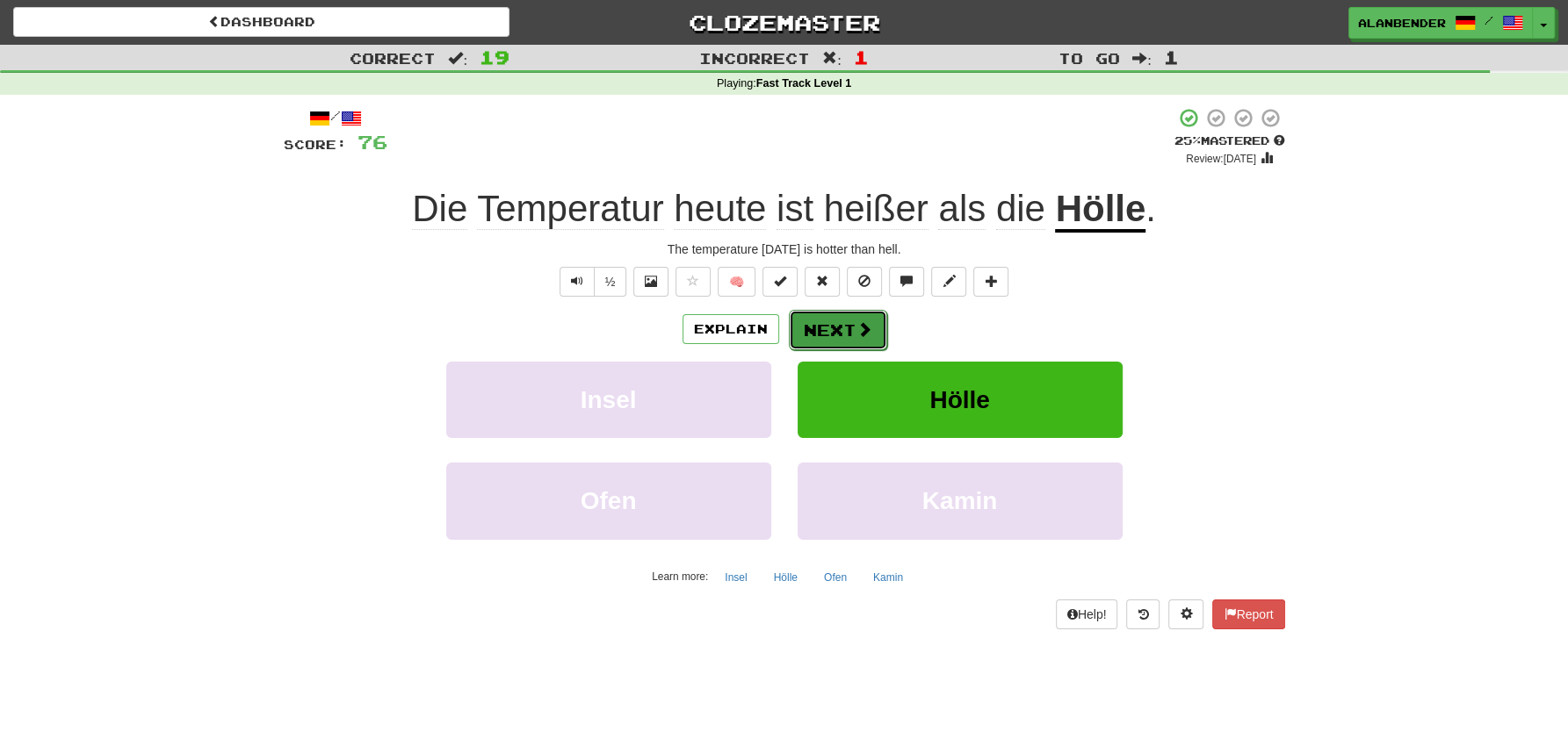
click at [815, 329] on button "Next" at bounding box center [838, 330] width 98 height 40
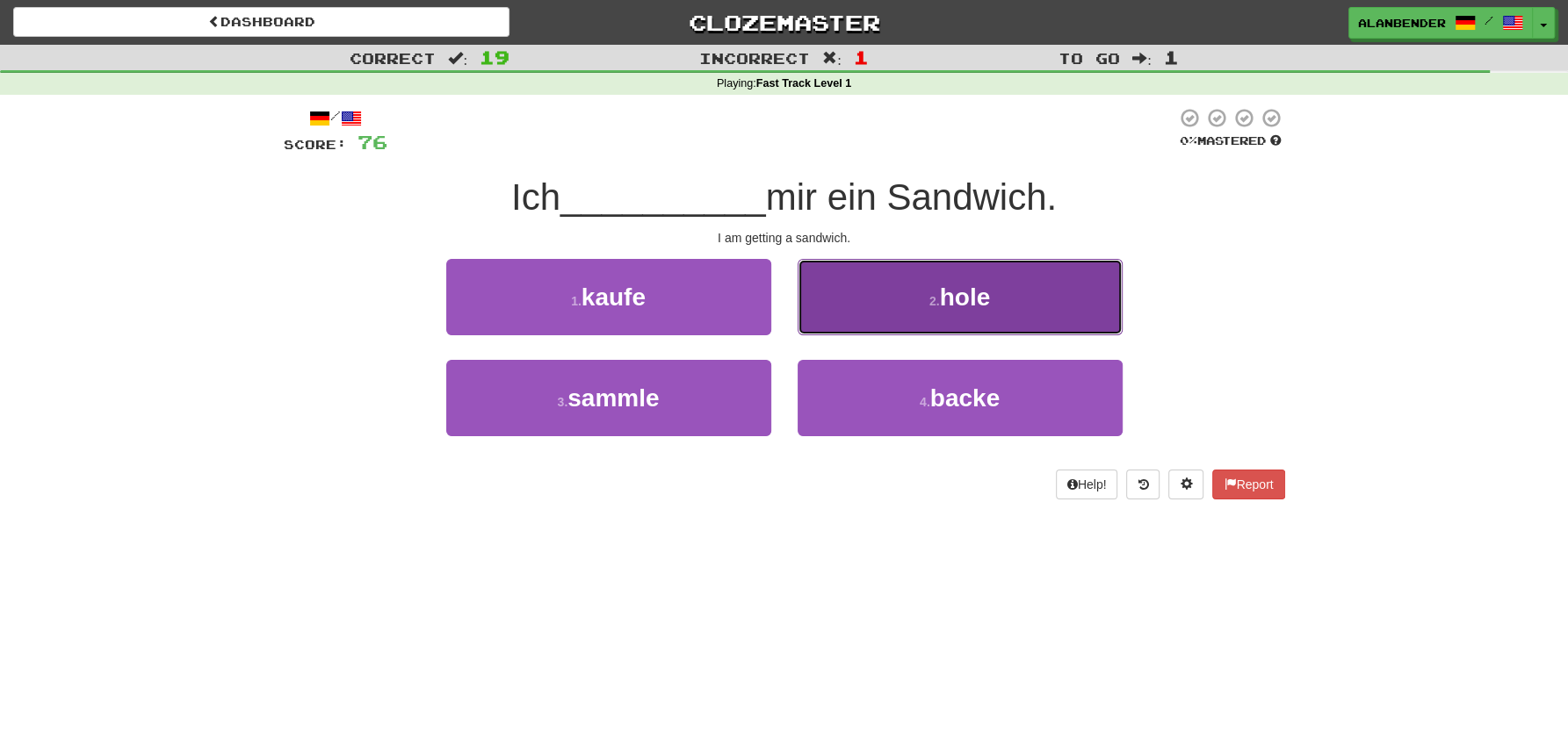
click at [960, 301] on span "hole" at bounding box center [966, 297] width 51 height 27
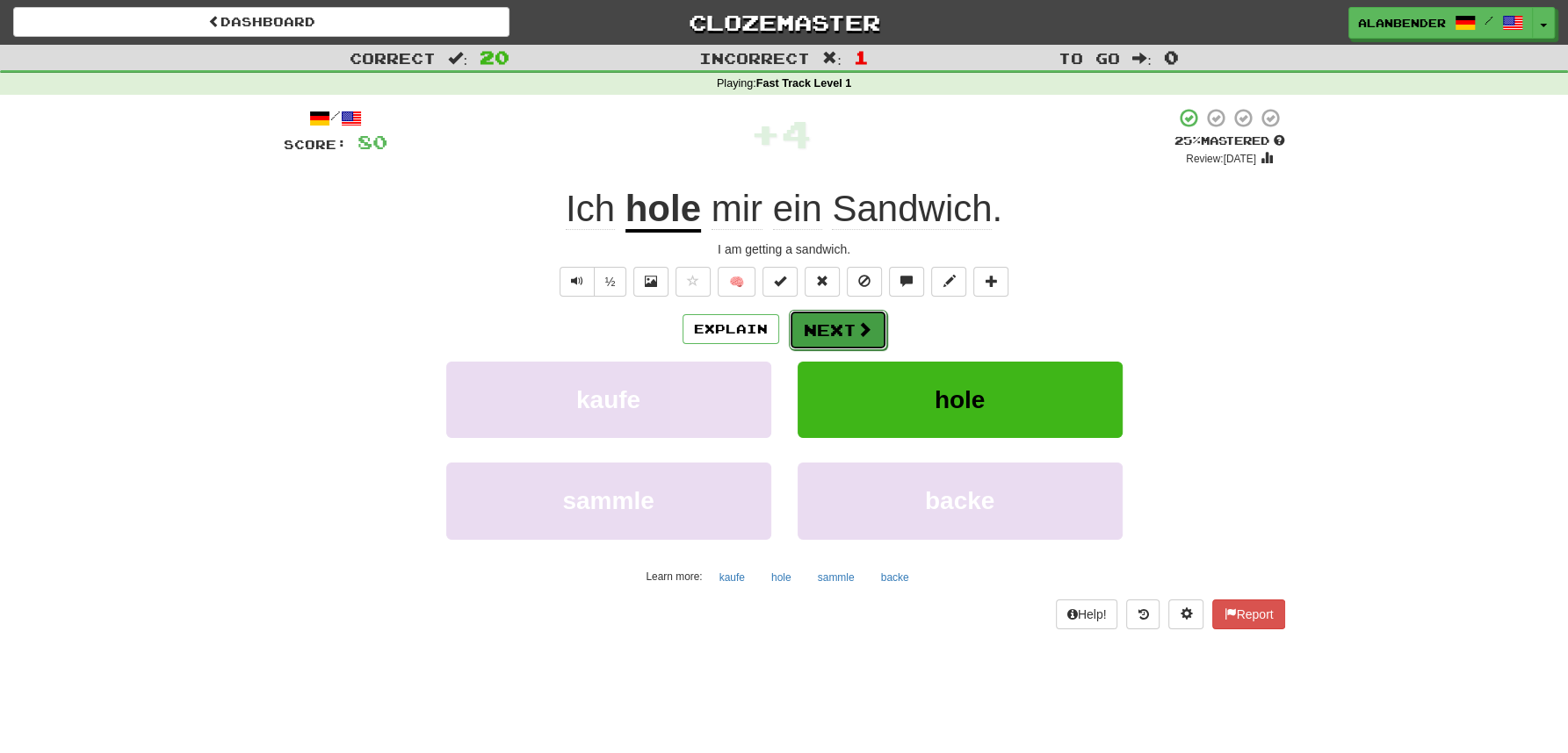
click at [827, 331] on button "Next" at bounding box center [838, 330] width 98 height 40
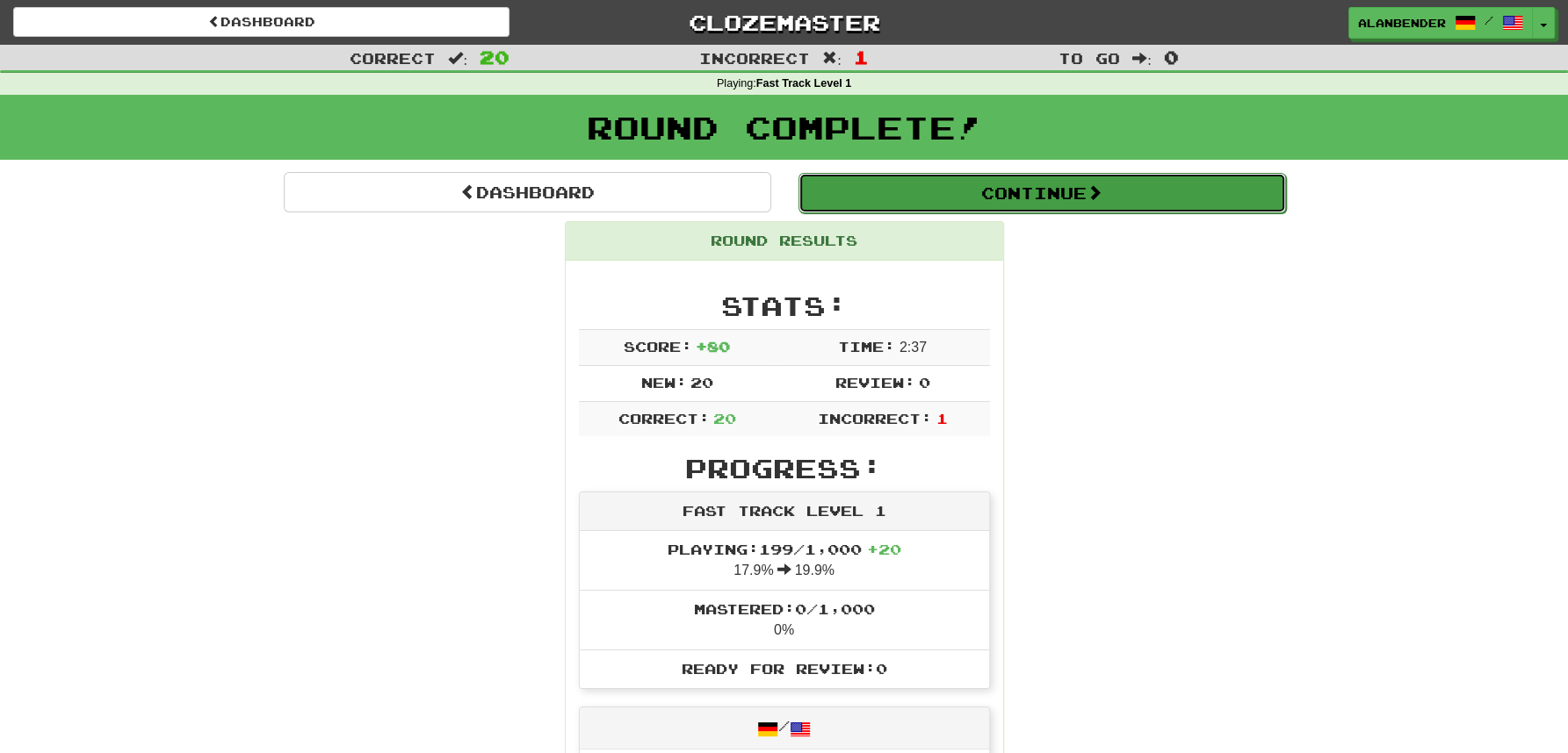
click at [984, 190] on button "Continue" at bounding box center [1041, 193] width 487 height 40
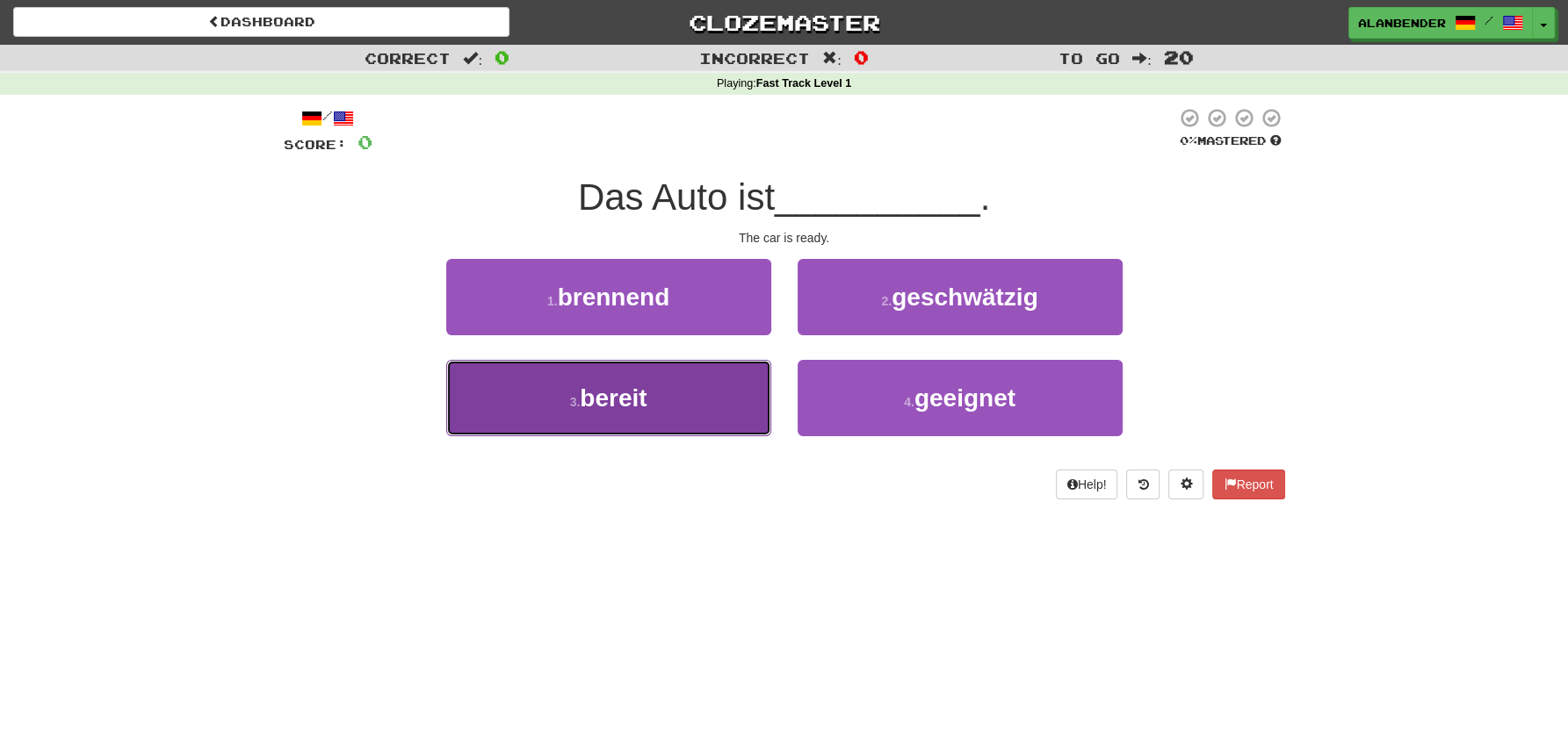
click at [598, 386] on span "bereit" at bounding box center [612, 398] width 67 height 27
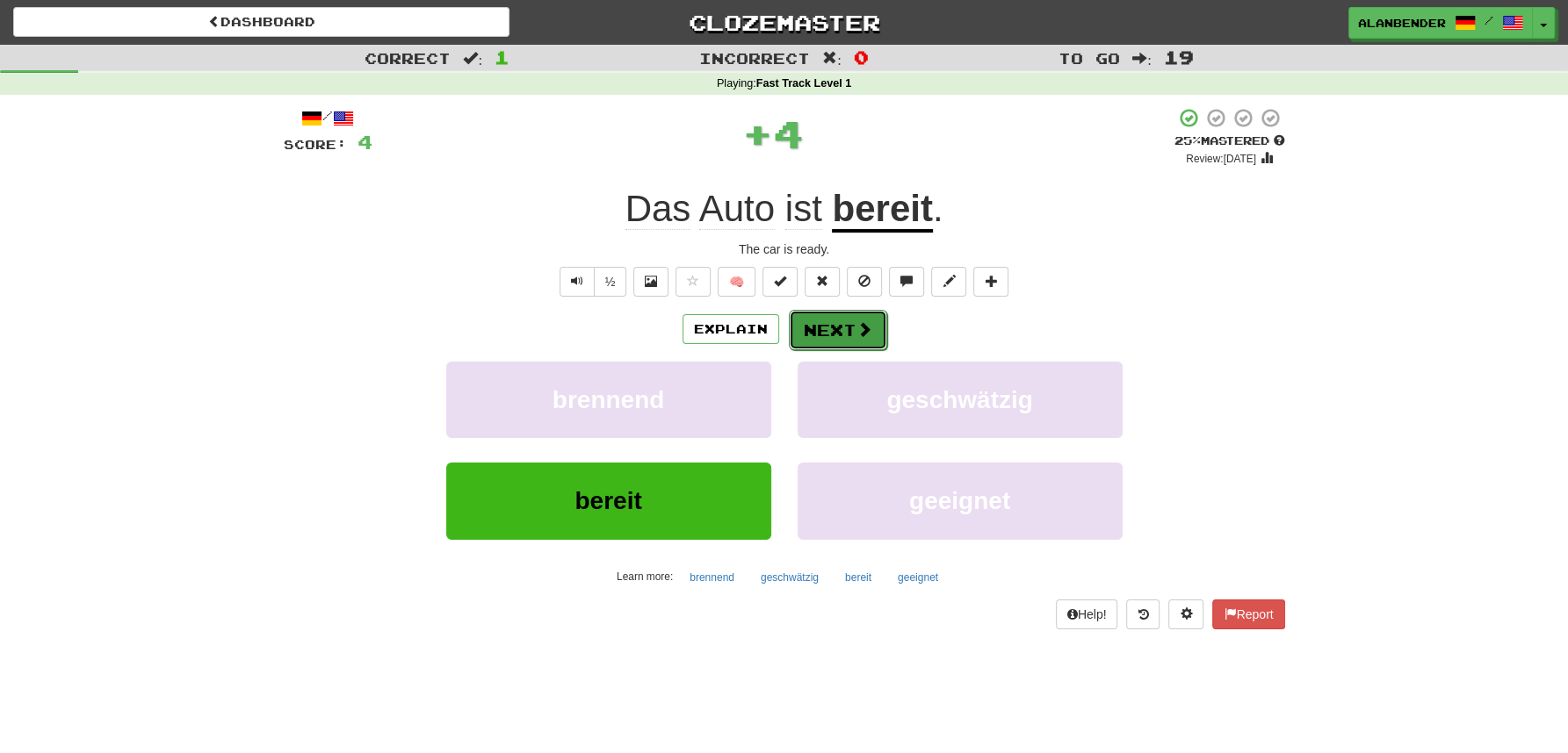
click at [829, 329] on button "Next" at bounding box center [838, 330] width 98 height 40
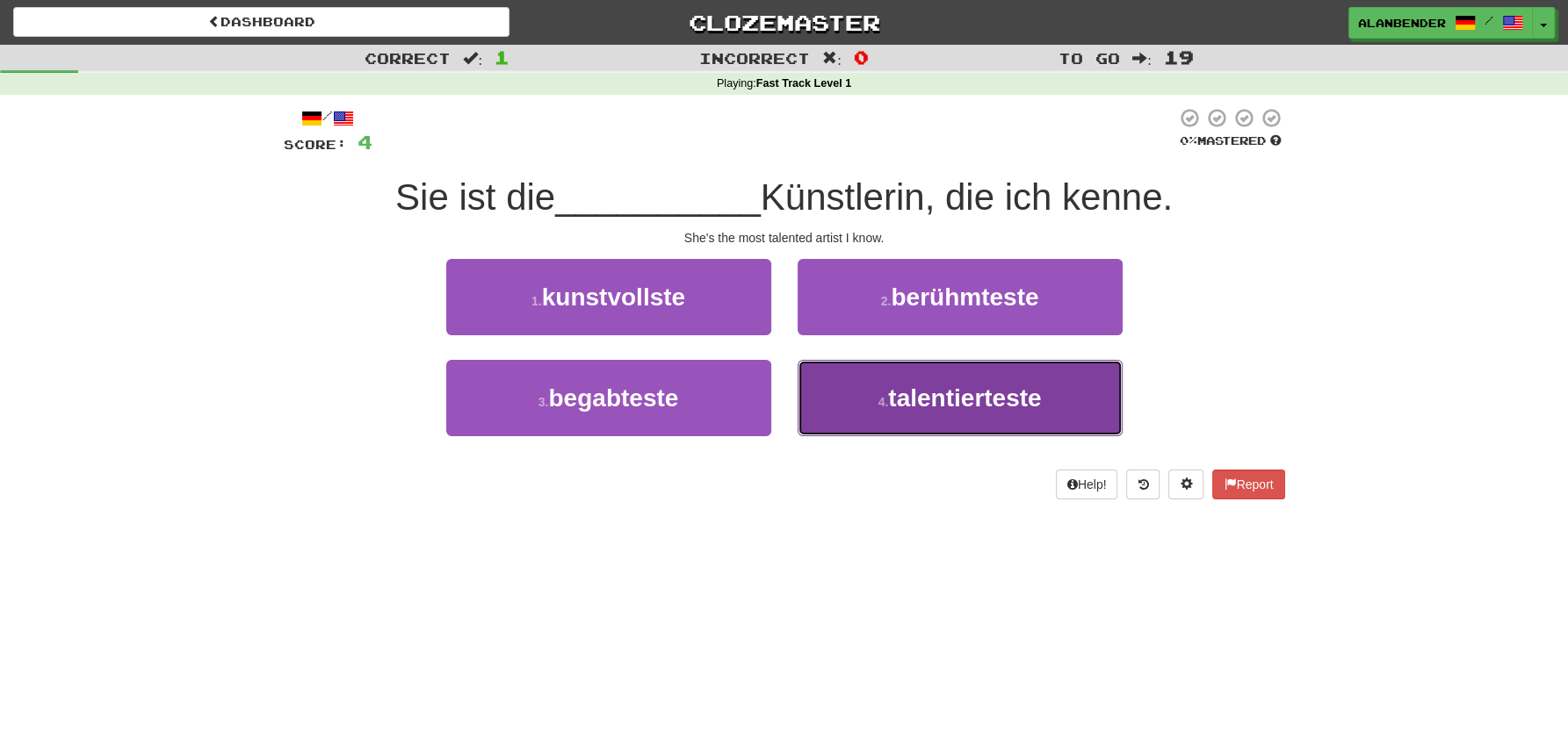
click at [1004, 397] on span "talentierteste" at bounding box center [965, 398] width 153 height 27
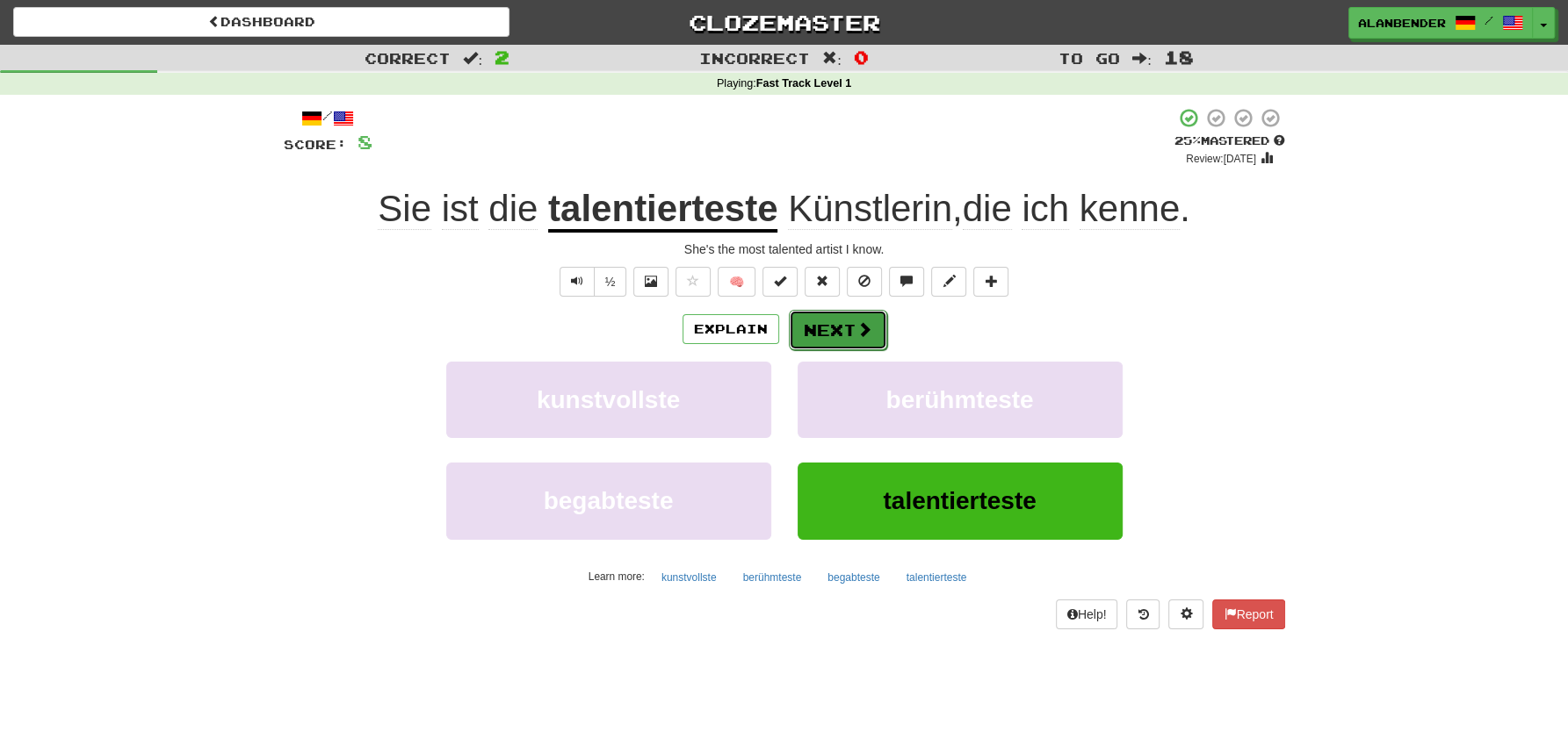
click at [856, 321] on span at bounding box center [864, 329] width 15 height 15
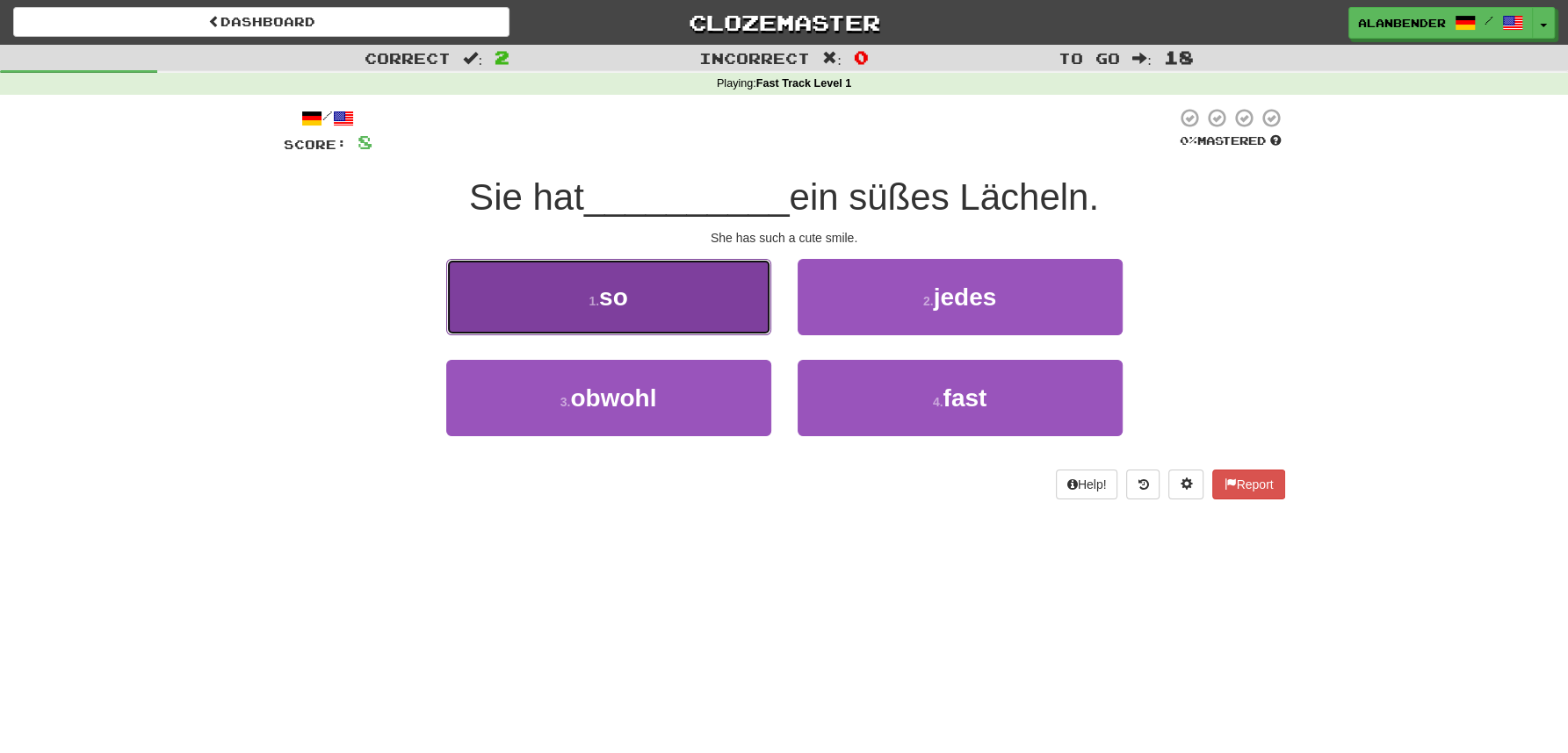
click at [625, 304] on span "so" at bounding box center [614, 297] width 29 height 27
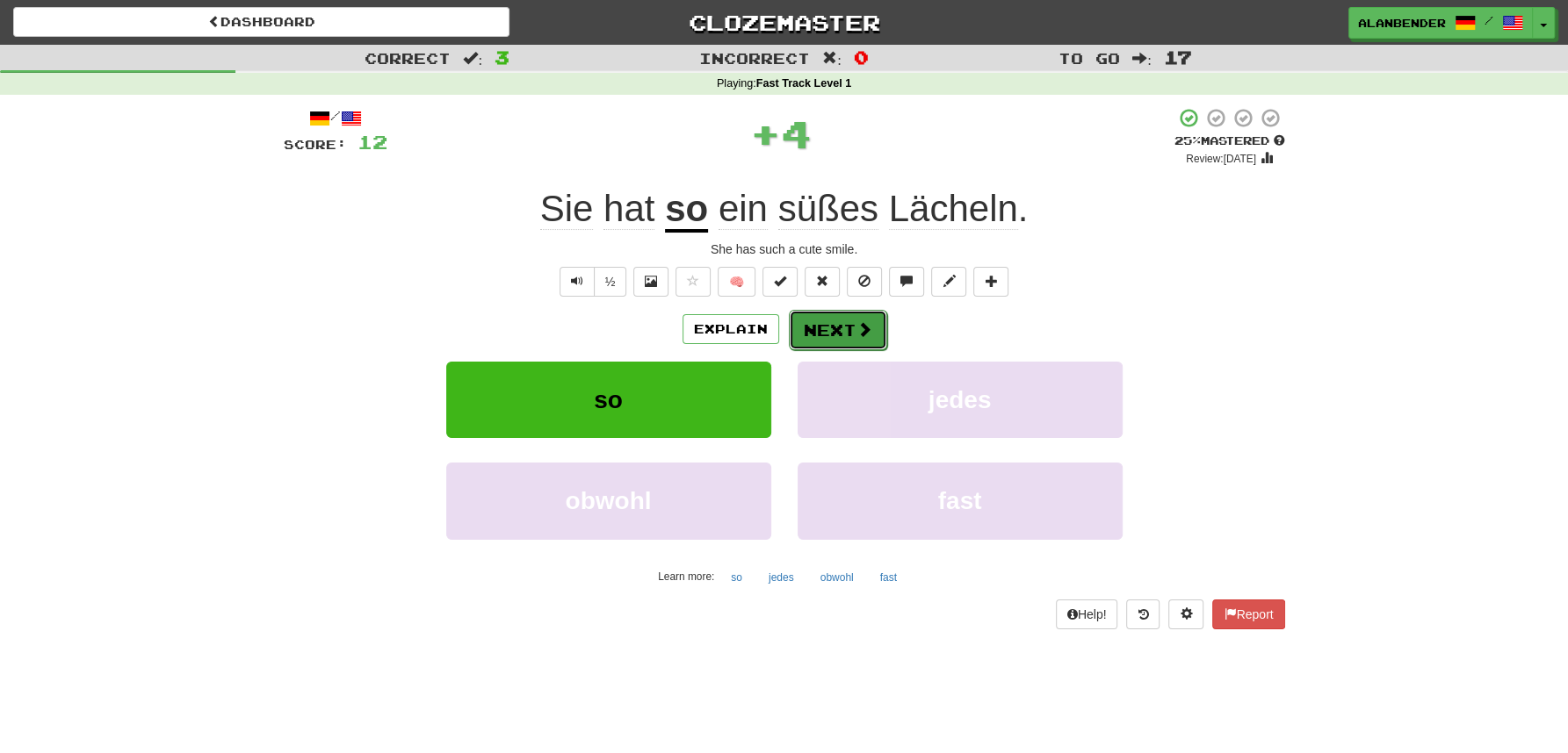
click at [860, 326] on span at bounding box center [864, 329] width 15 height 15
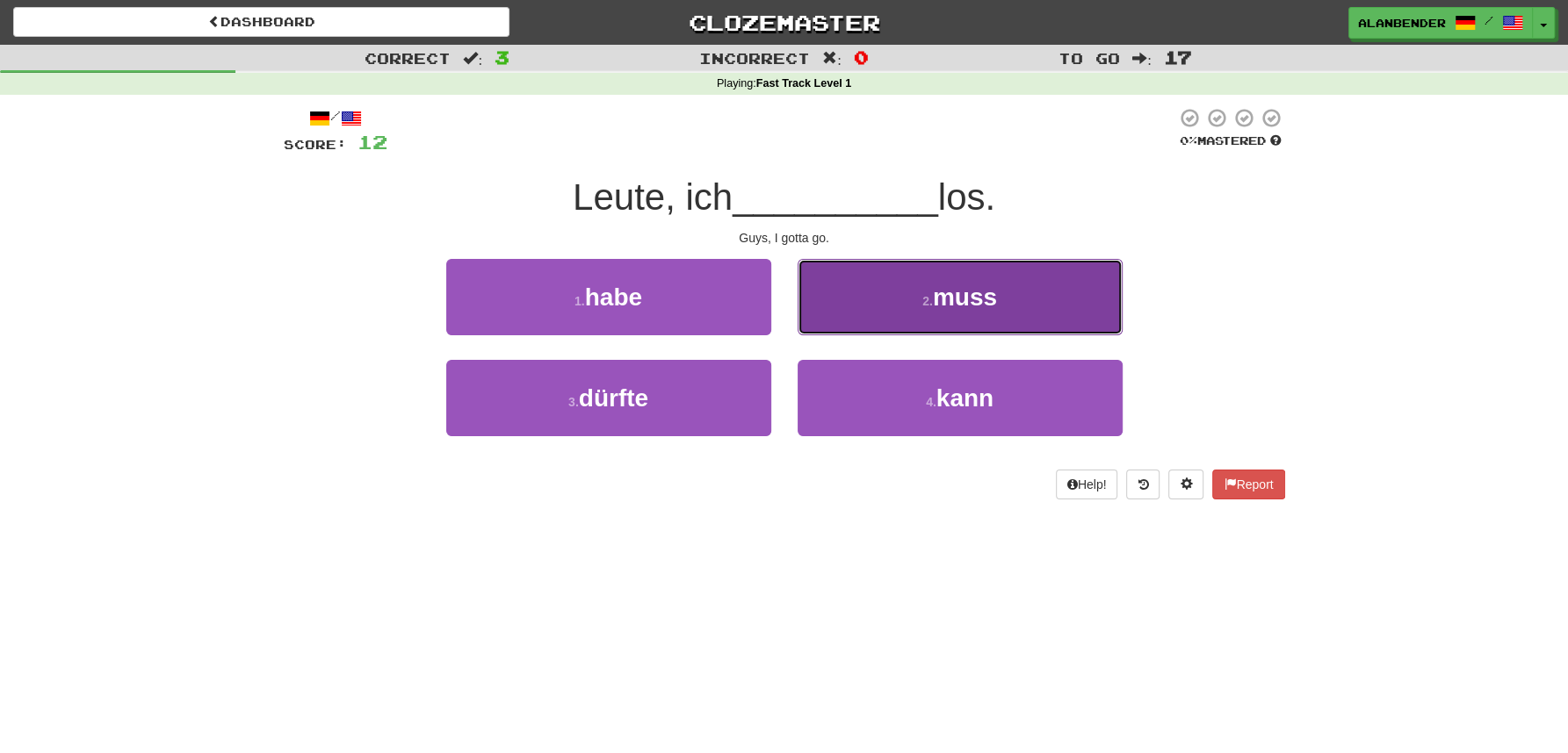
click at [972, 300] on span "muss" at bounding box center [965, 297] width 64 height 27
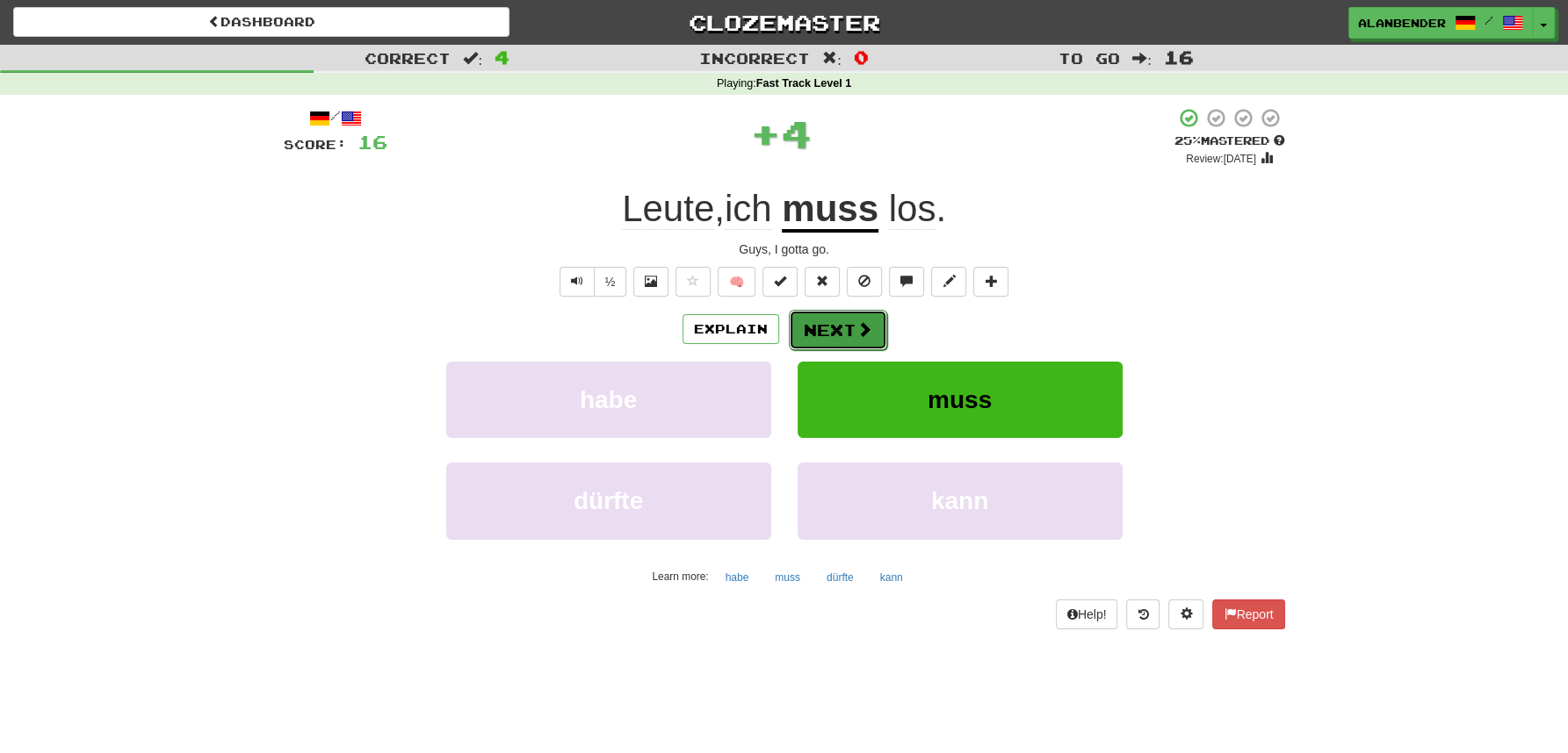
click at [837, 321] on button "Next" at bounding box center [838, 330] width 98 height 40
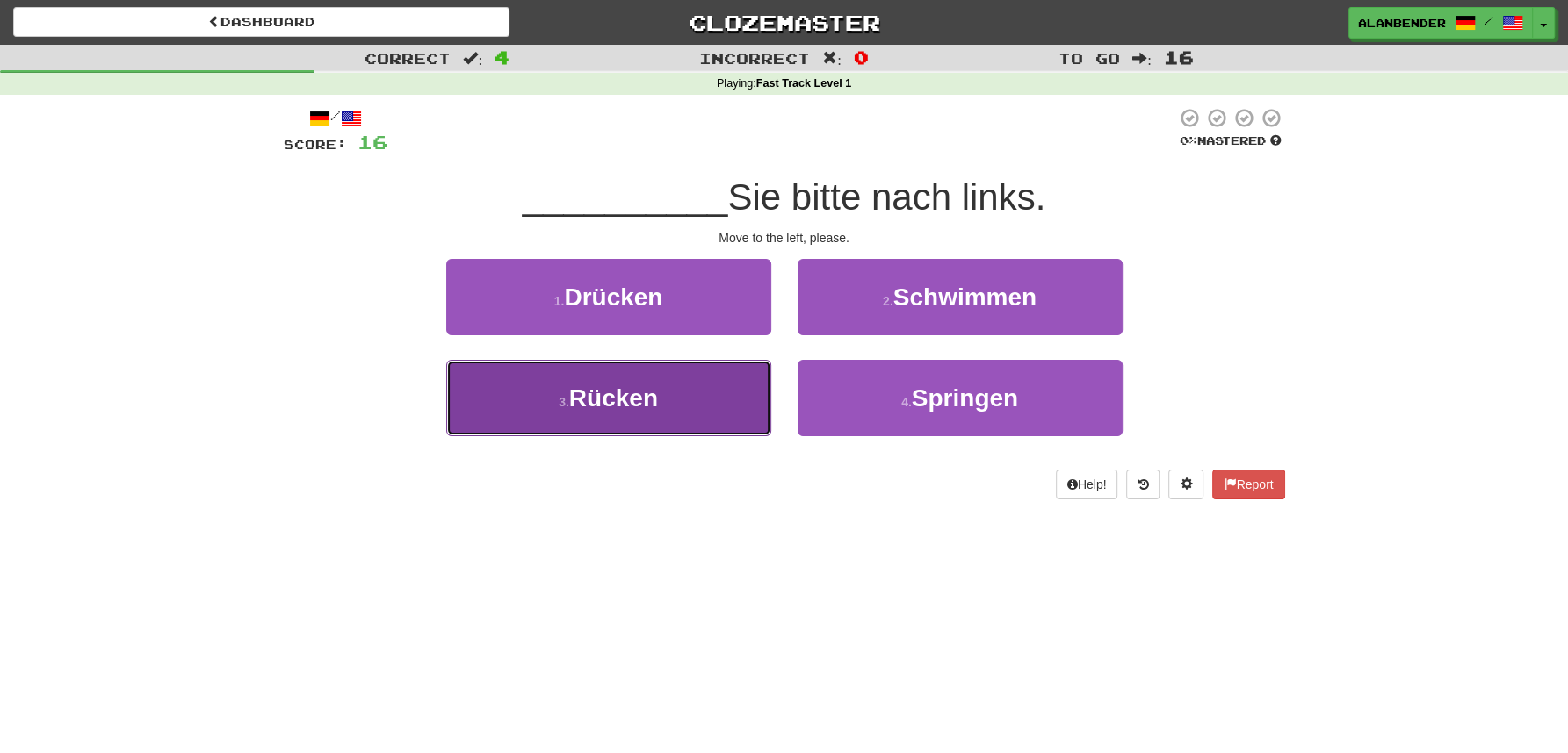
click at [641, 408] on span "Rücken" at bounding box center [613, 398] width 88 height 27
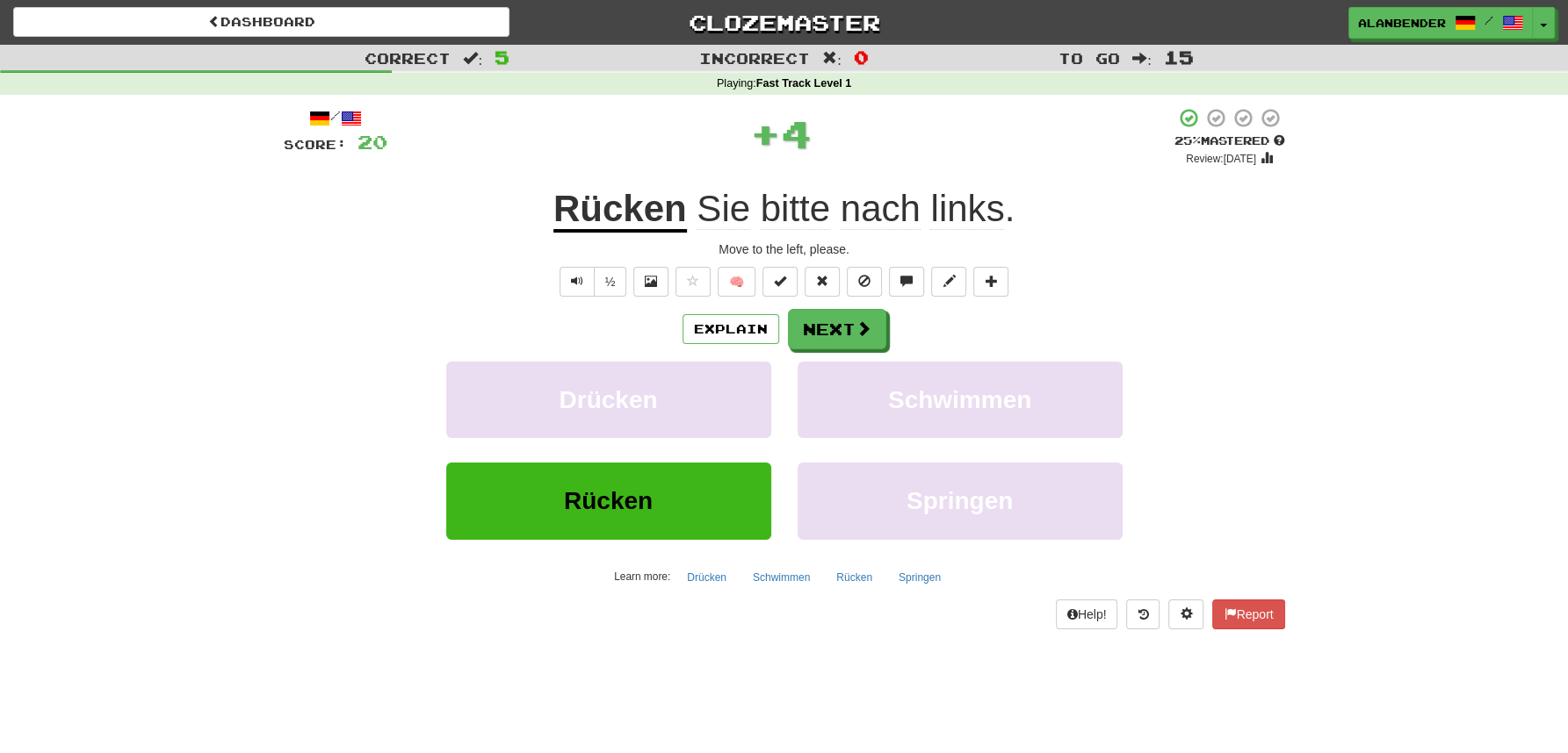
click at [669, 218] on u "Rücken" at bounding box center [620, 209] width 134 height 45
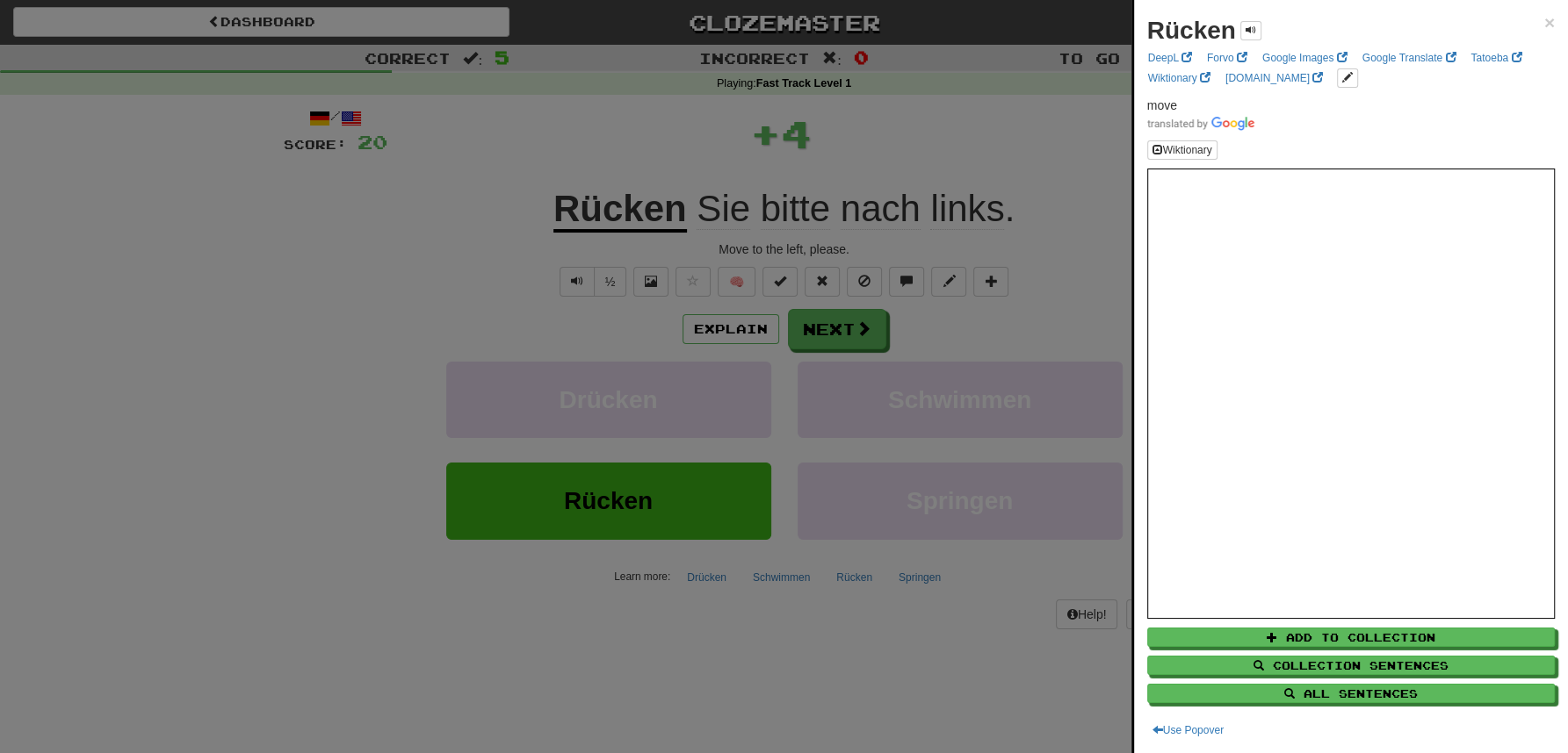
click at [676, 107] on div at bounding box center [784, 376] width 1568 height 753
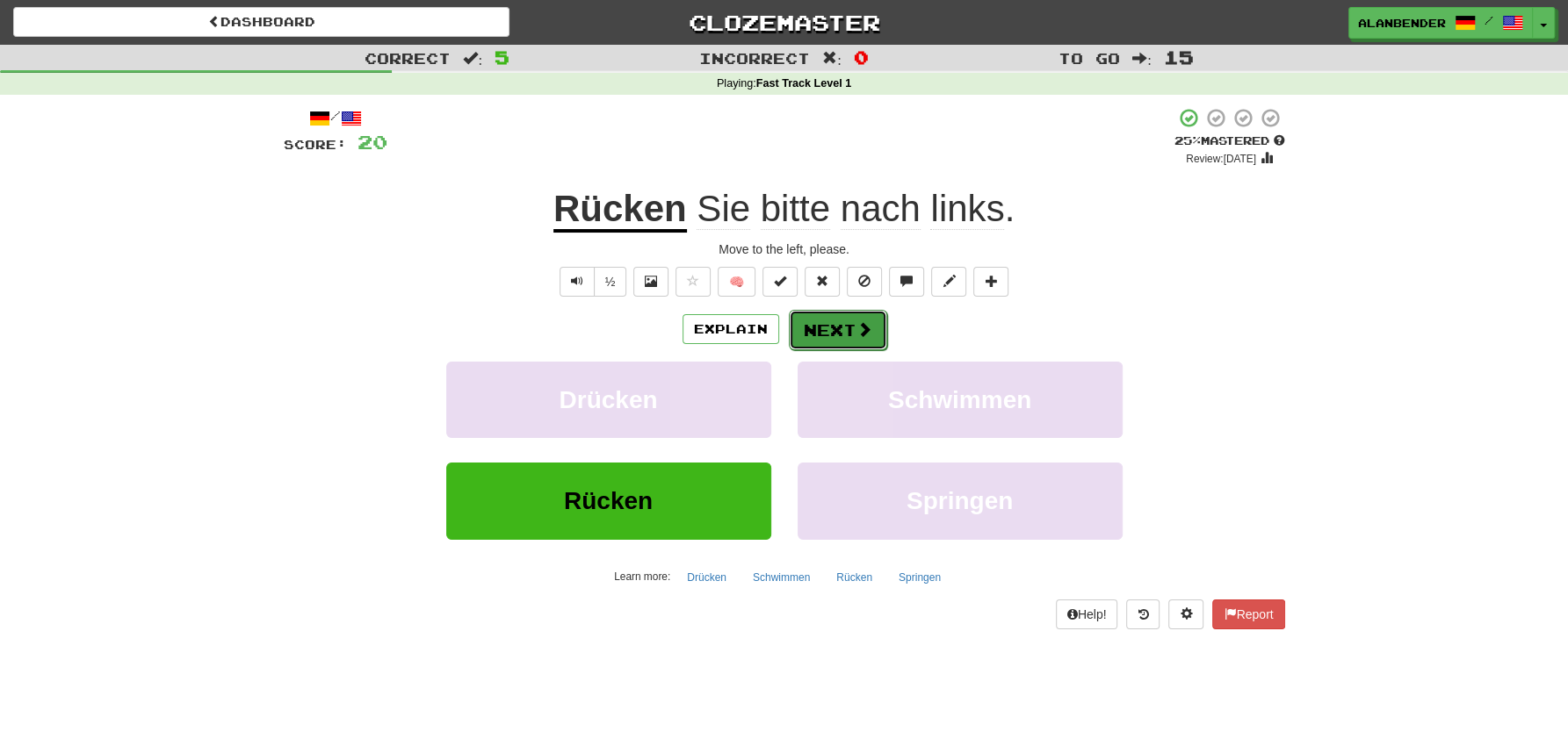
click at [821, 331] on button "Next" at bounding box center [838, 330] width 98 height 40
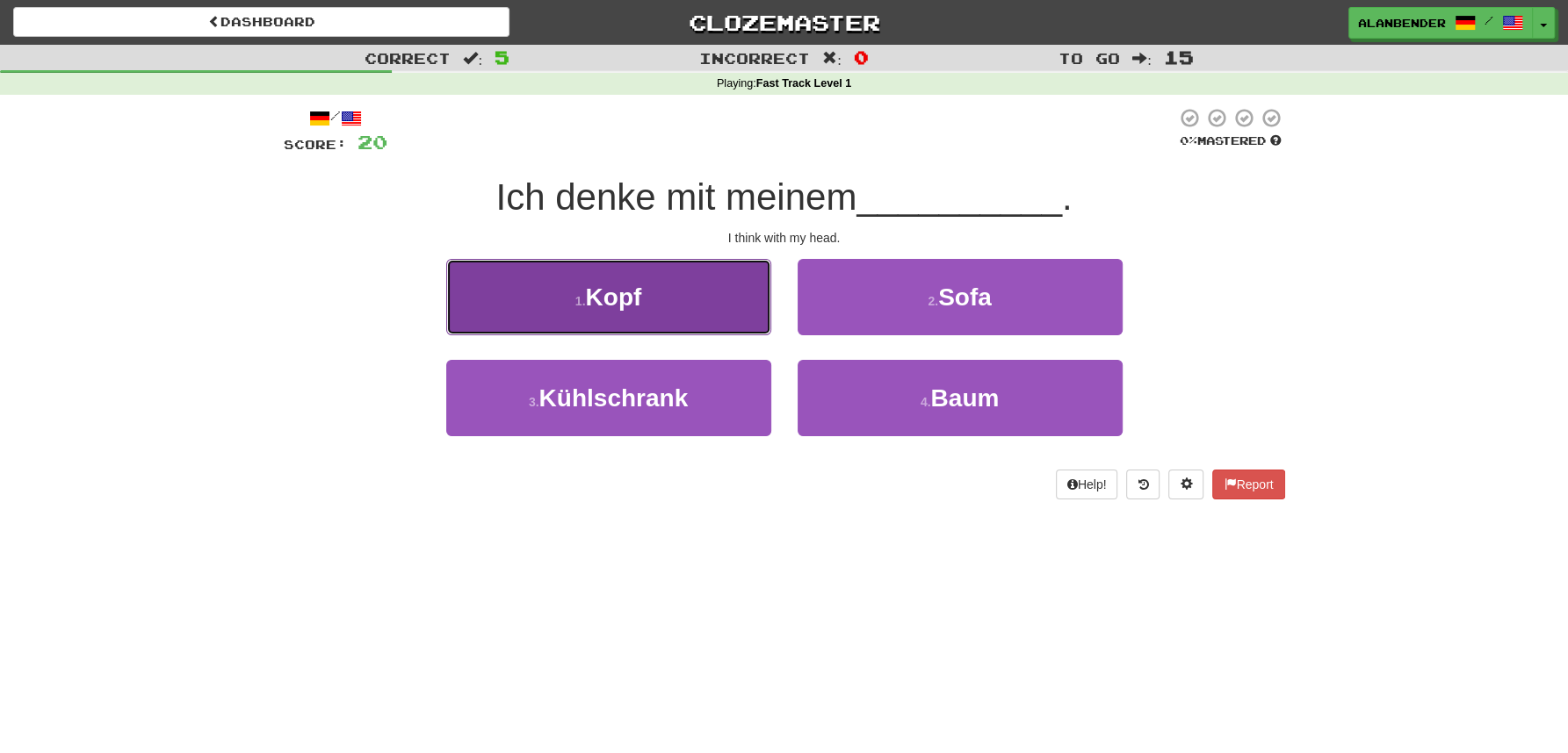
click at [626, 287] on span "Kopf" at bounding box center [613, 297] width 56 height 27
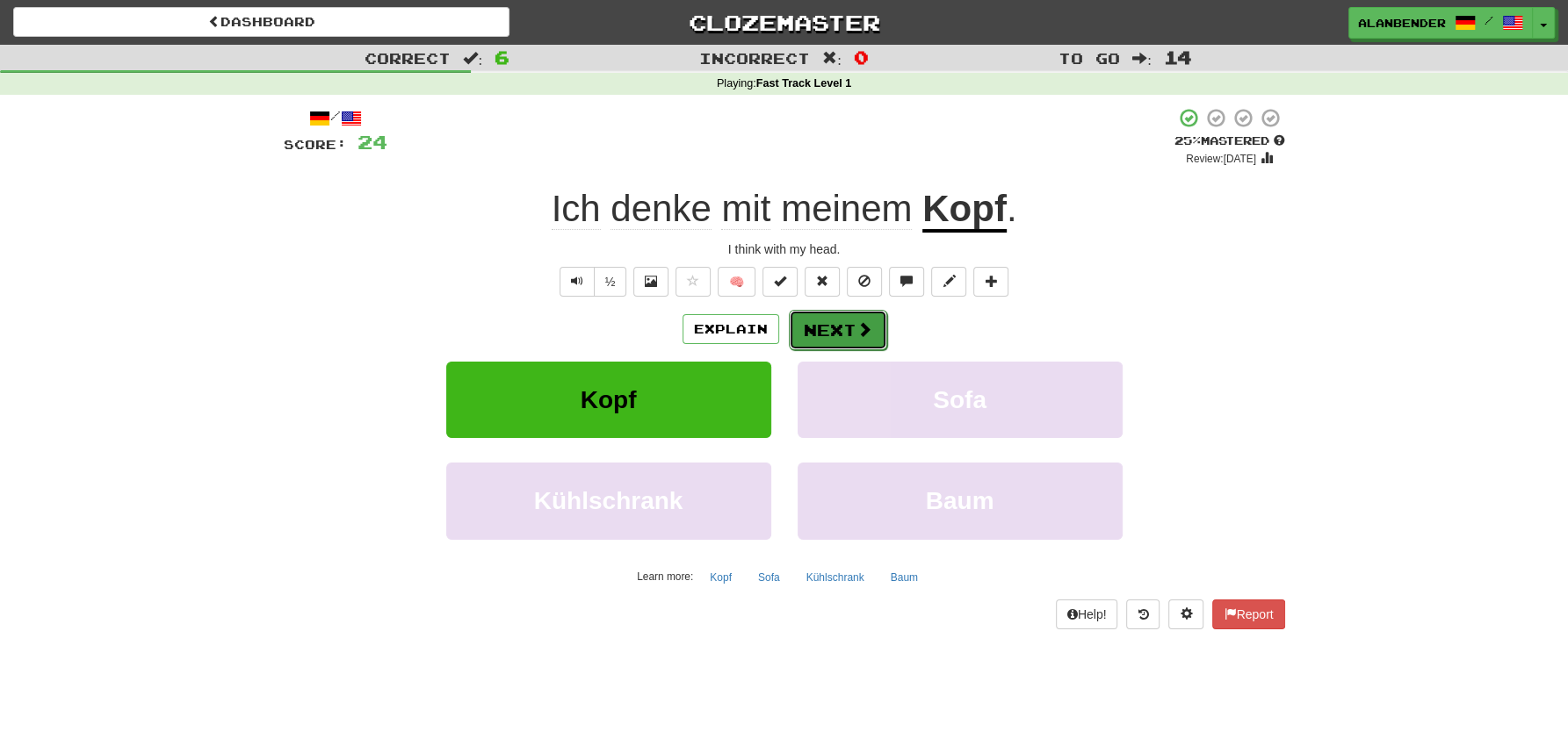
click at [840, 326] on button "Next" at bounding box center [838, 330] width 98 height 40
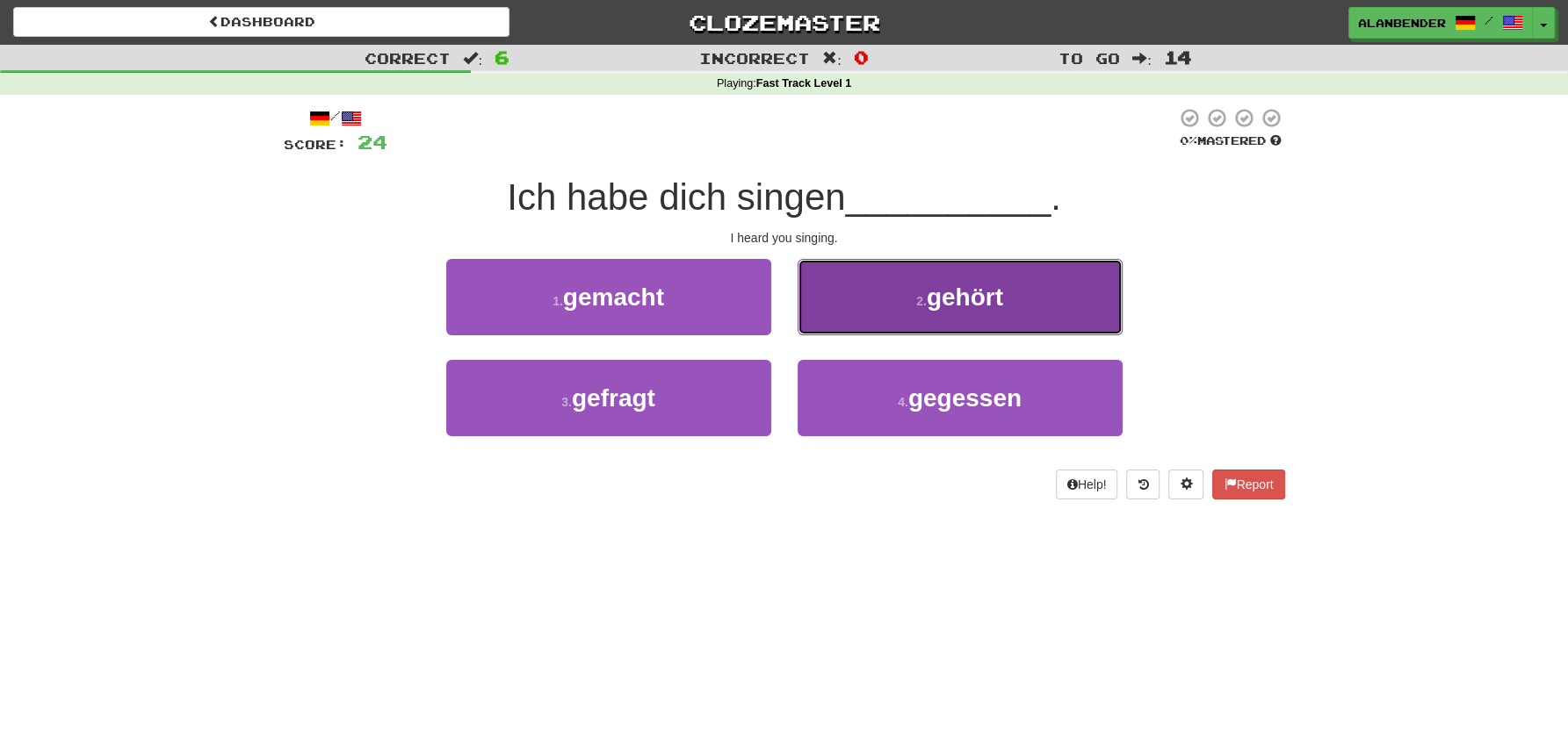
click at [960, 304] on span "gehört" at bounding box center [965, 297] width 77 height 27
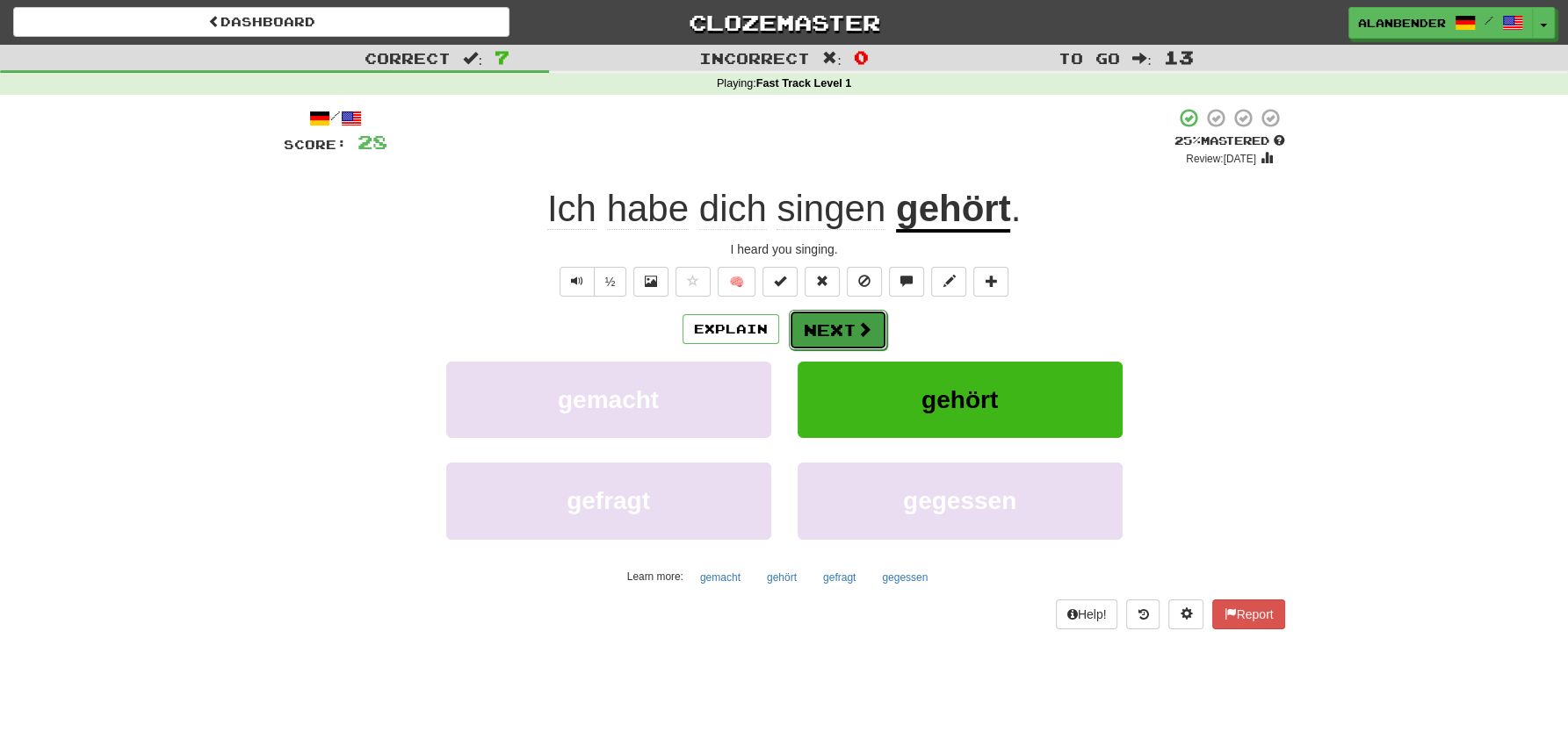
click at [825, 330] on button "Next" at bounding box center [838, 330] width 98 height 40
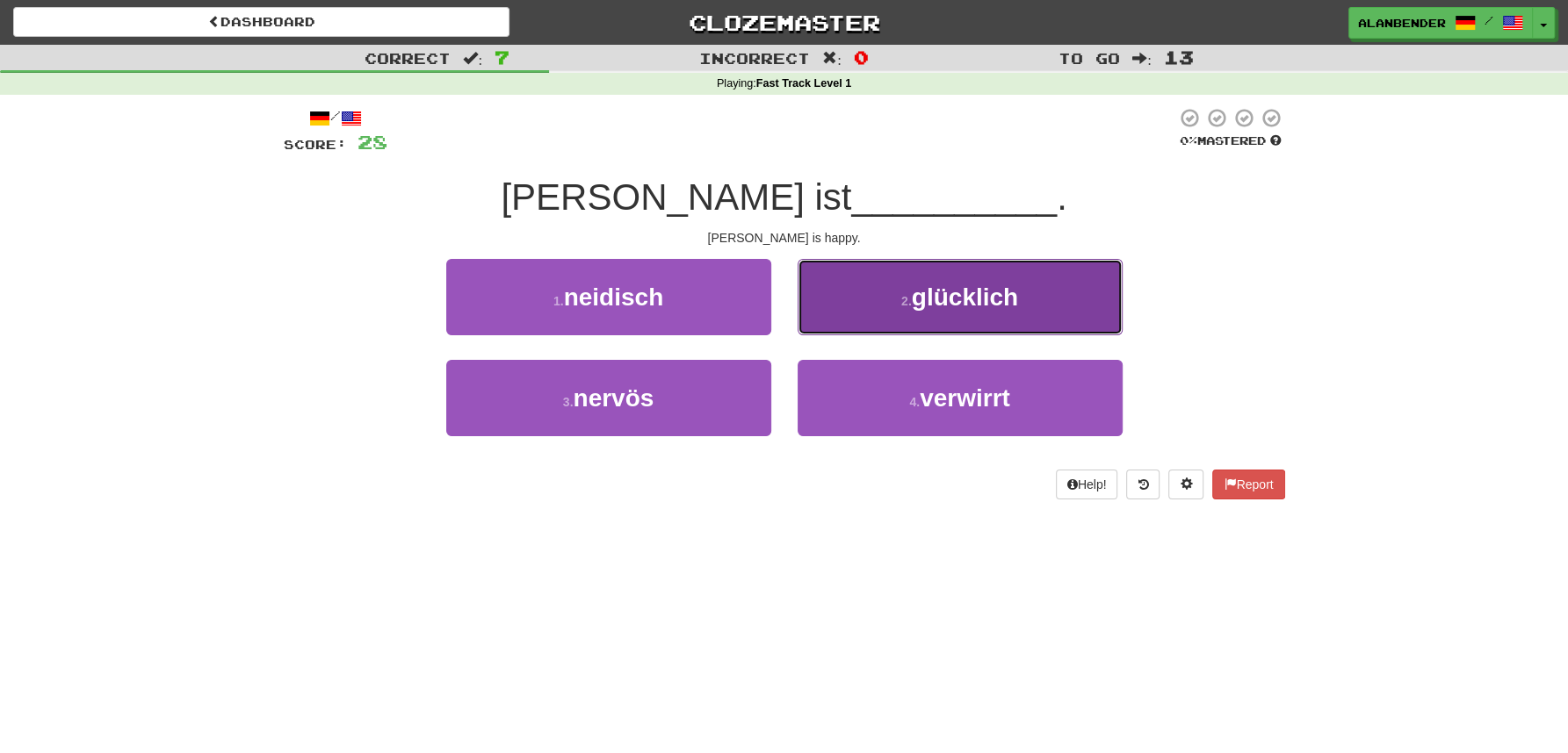
click at [944, 303] on span "glücklich" at bounding box center [965, 297] width 107 height 27
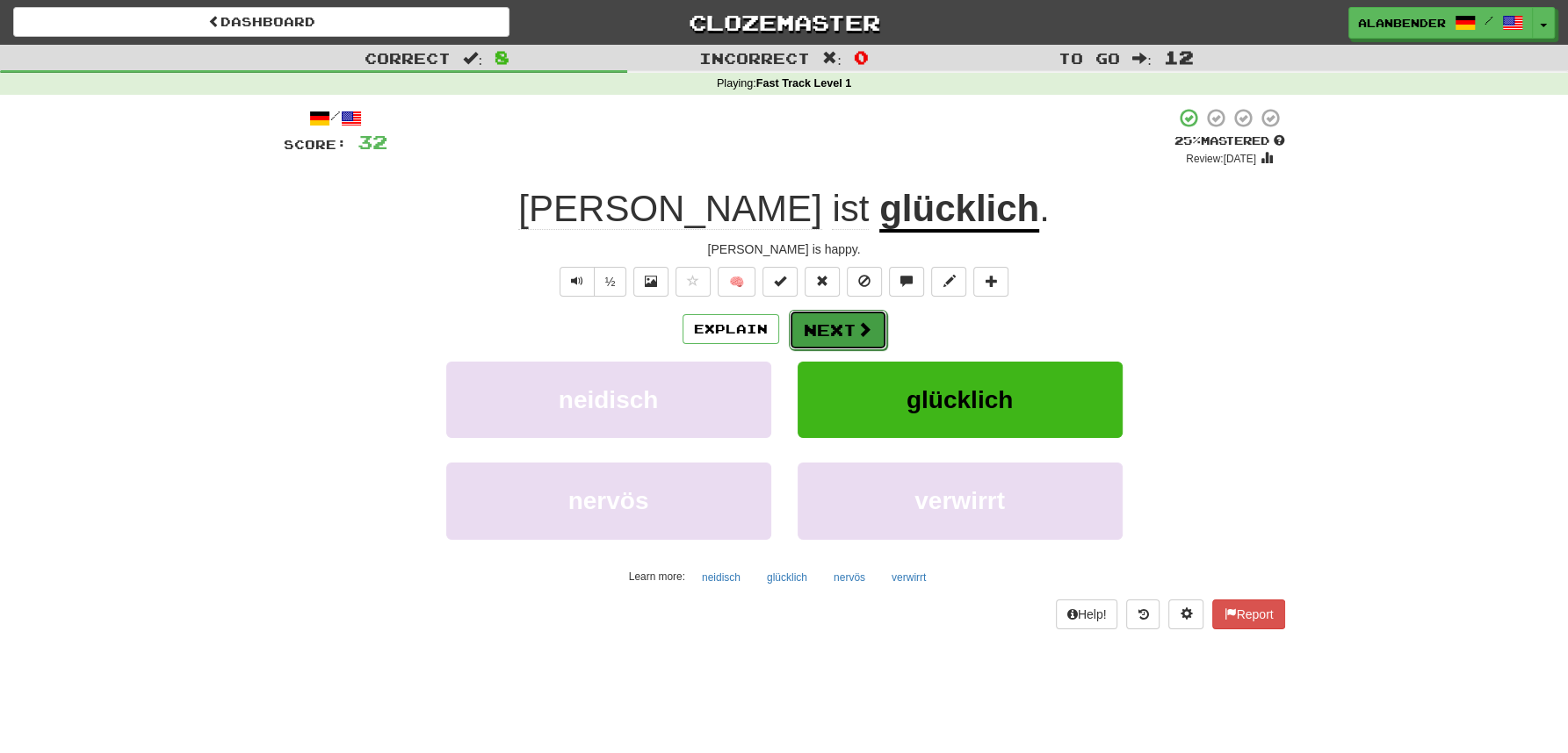
click at [845, 331] on button "Next" at bounding box center [838, 330] width 98 height 40
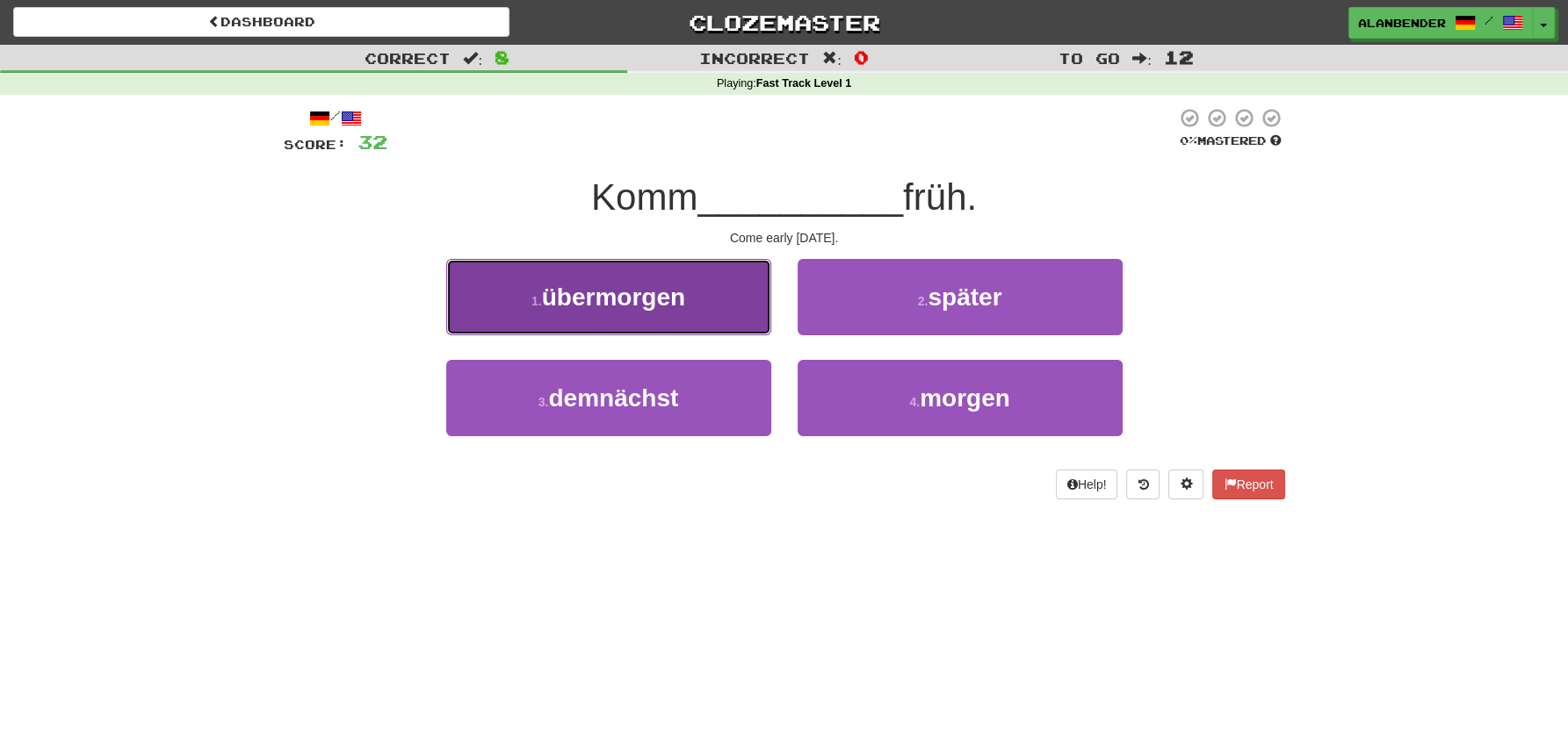
click at [685, 307] on span "übermorgen" at bounding box center [613, 297] width 143 height 27
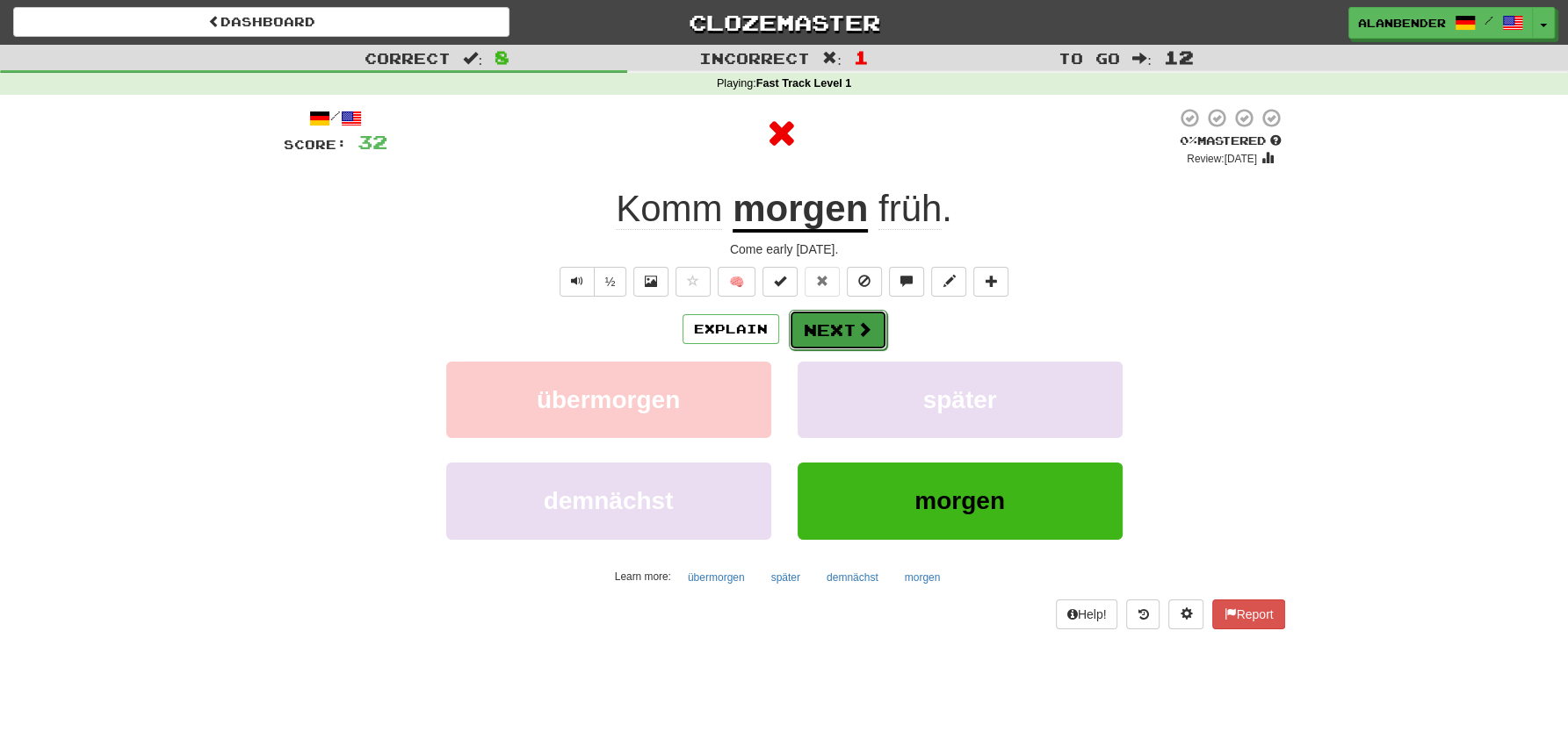
click at [844, 332] on button "Next" at bounding box center [838, 330] width 98 height 40
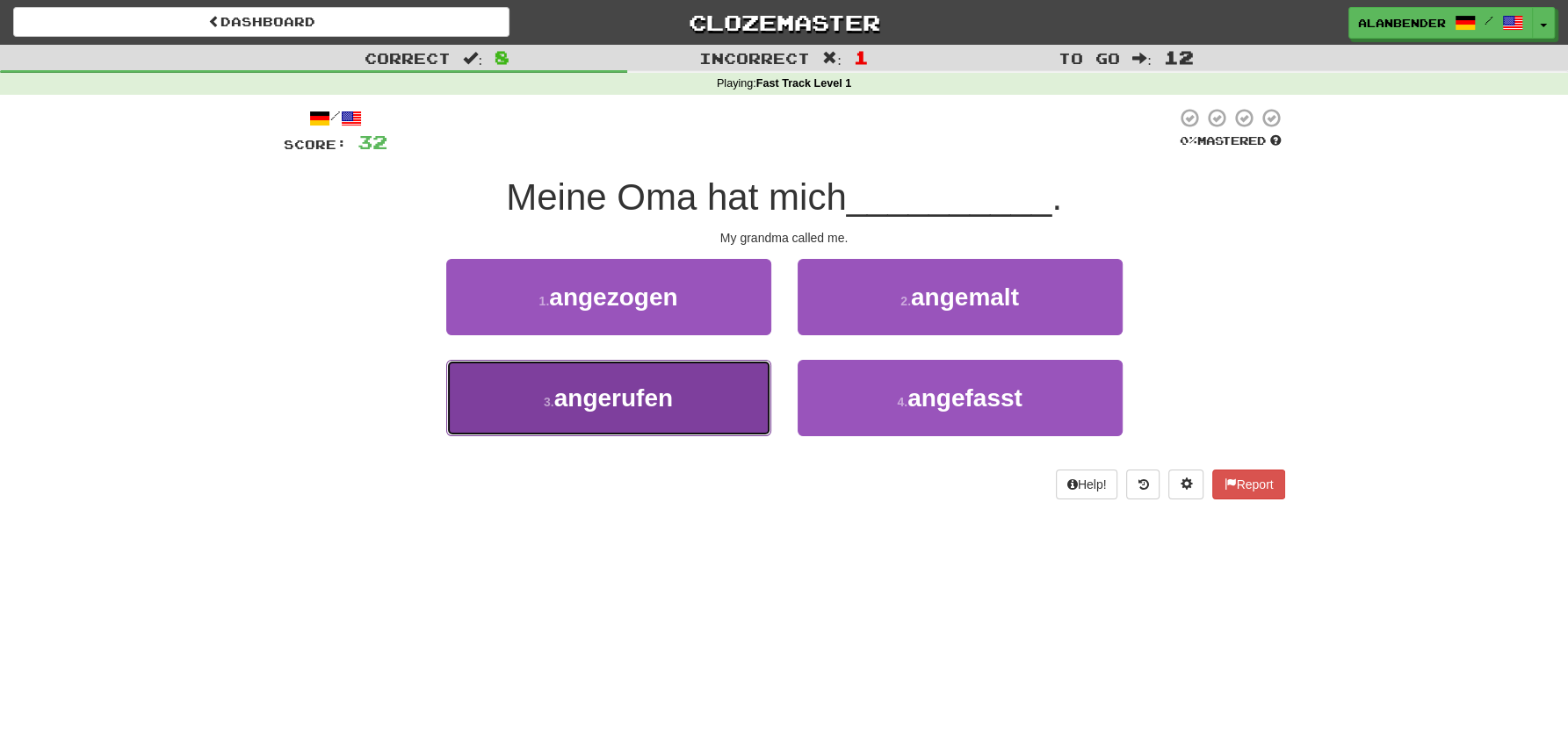
click at [660, 404] on span "angerufen" at bounding box center [613, 398] width 118 height 27
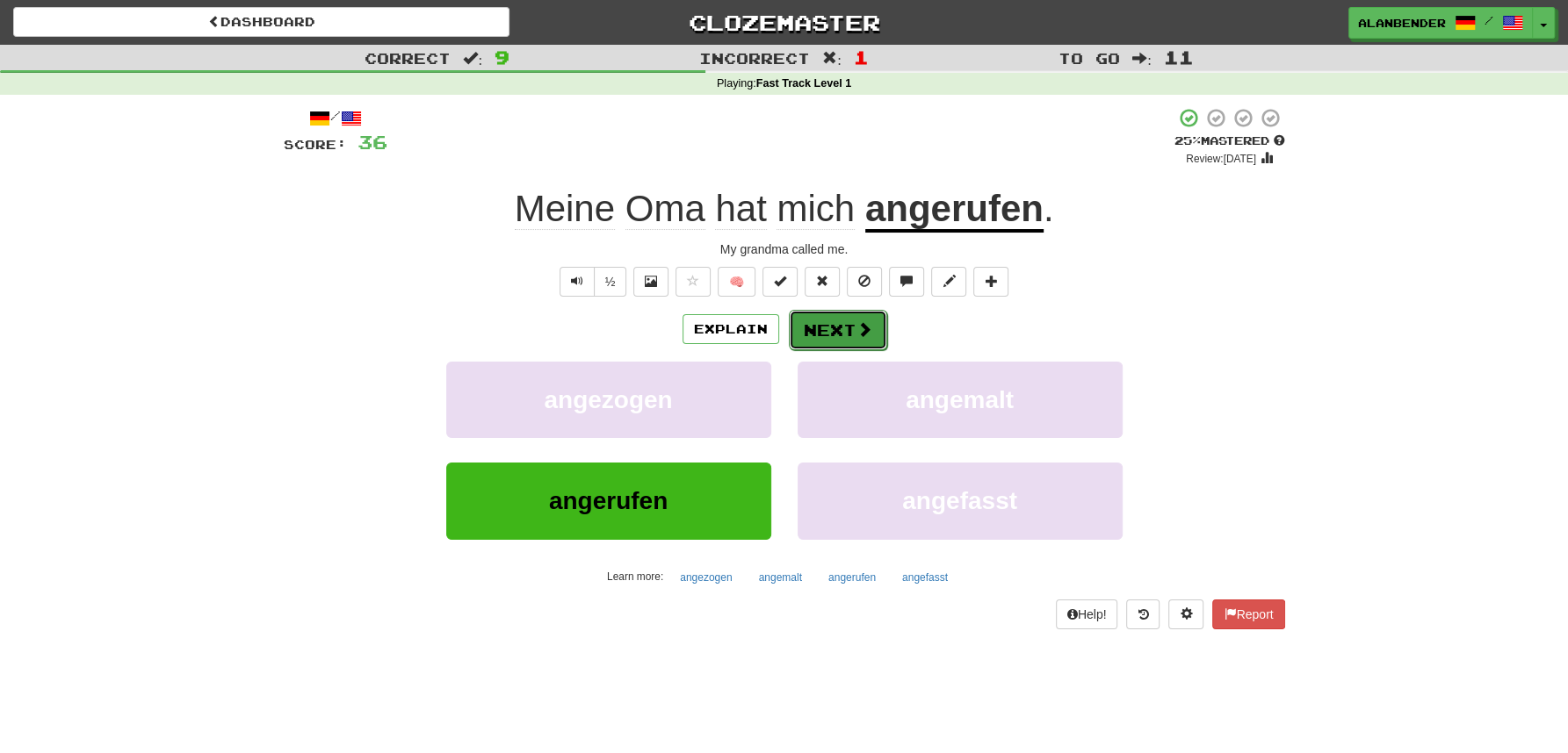
click at [834, 328] on button "Next" at bounding box center [838, 330] width 98 height 40
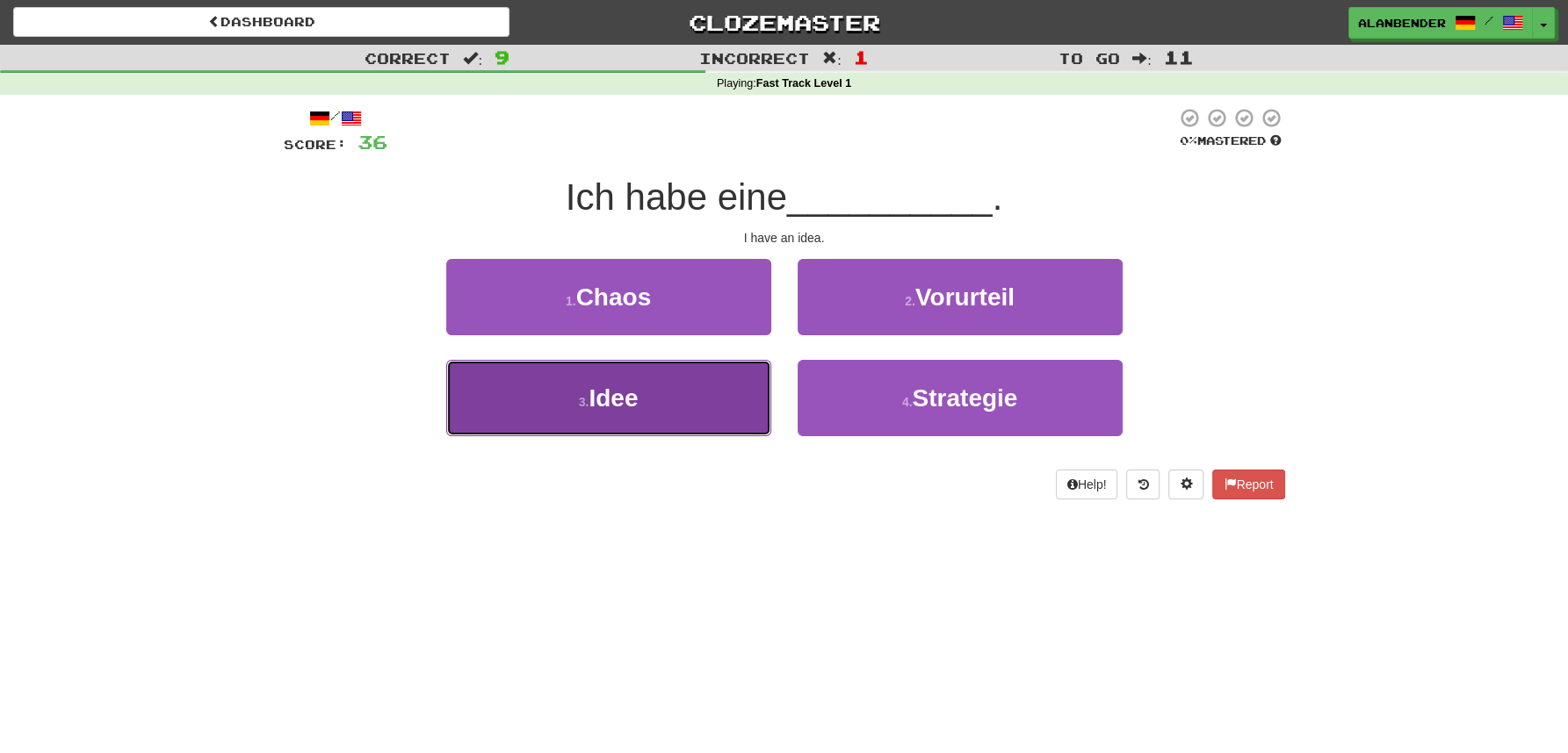
click at [620, 395] on span "Idee" at bounding box center [613, 398] width 49 height 27
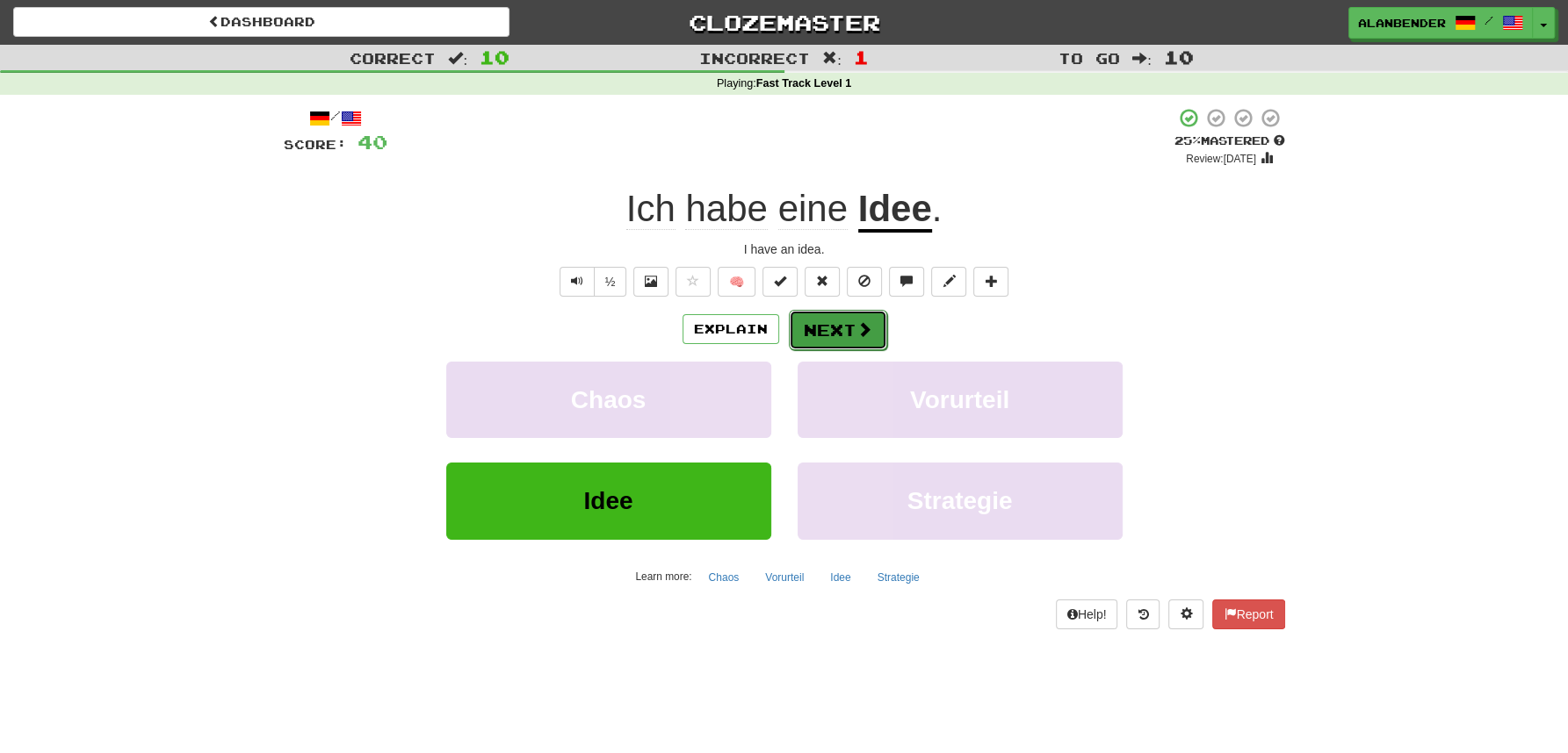
click at [845, 325] on button "Next" at bounding box center [838, 330] width 98 height 40
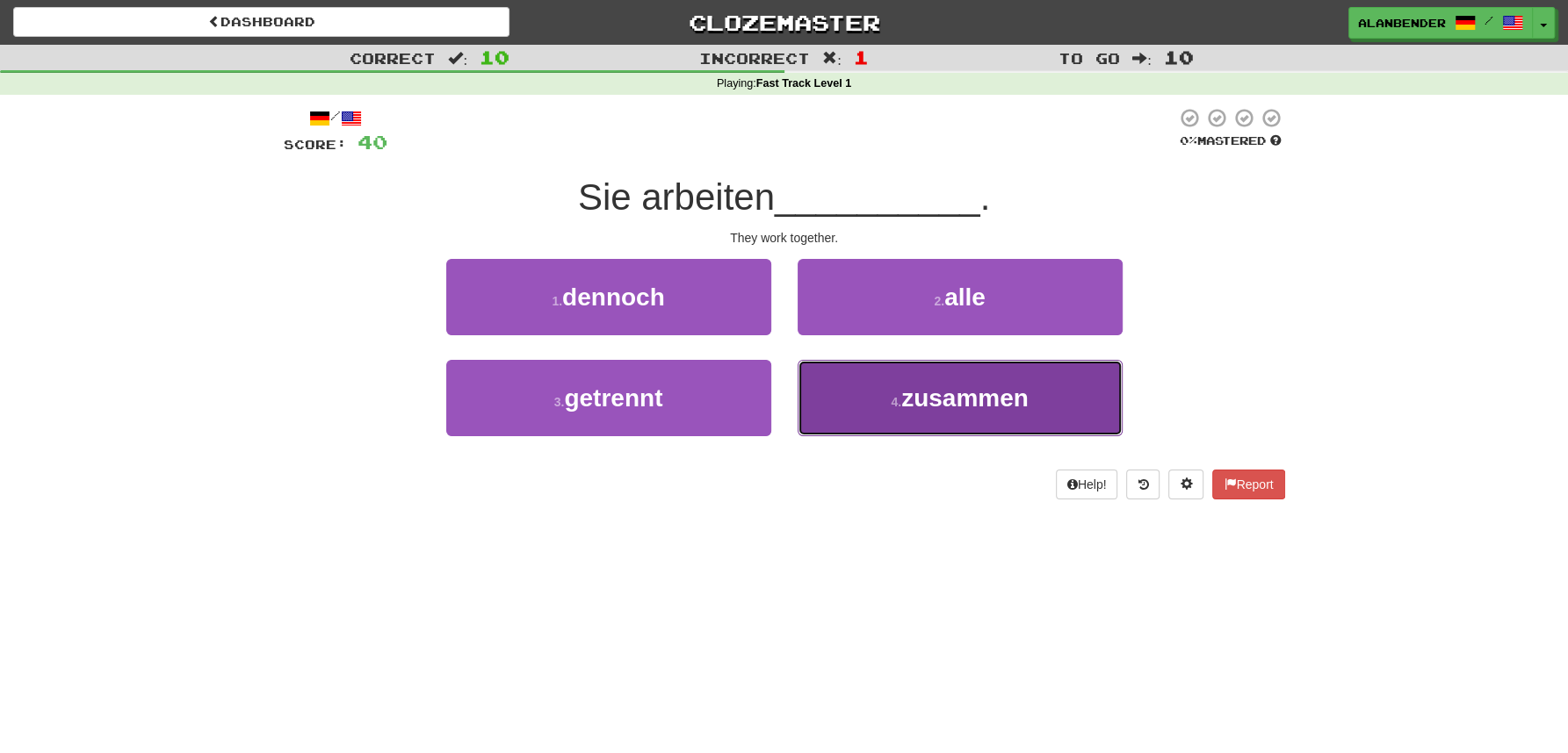
click at [932, 401] on span "zusammen" at bounding box center [965, 398] width 128 height 27
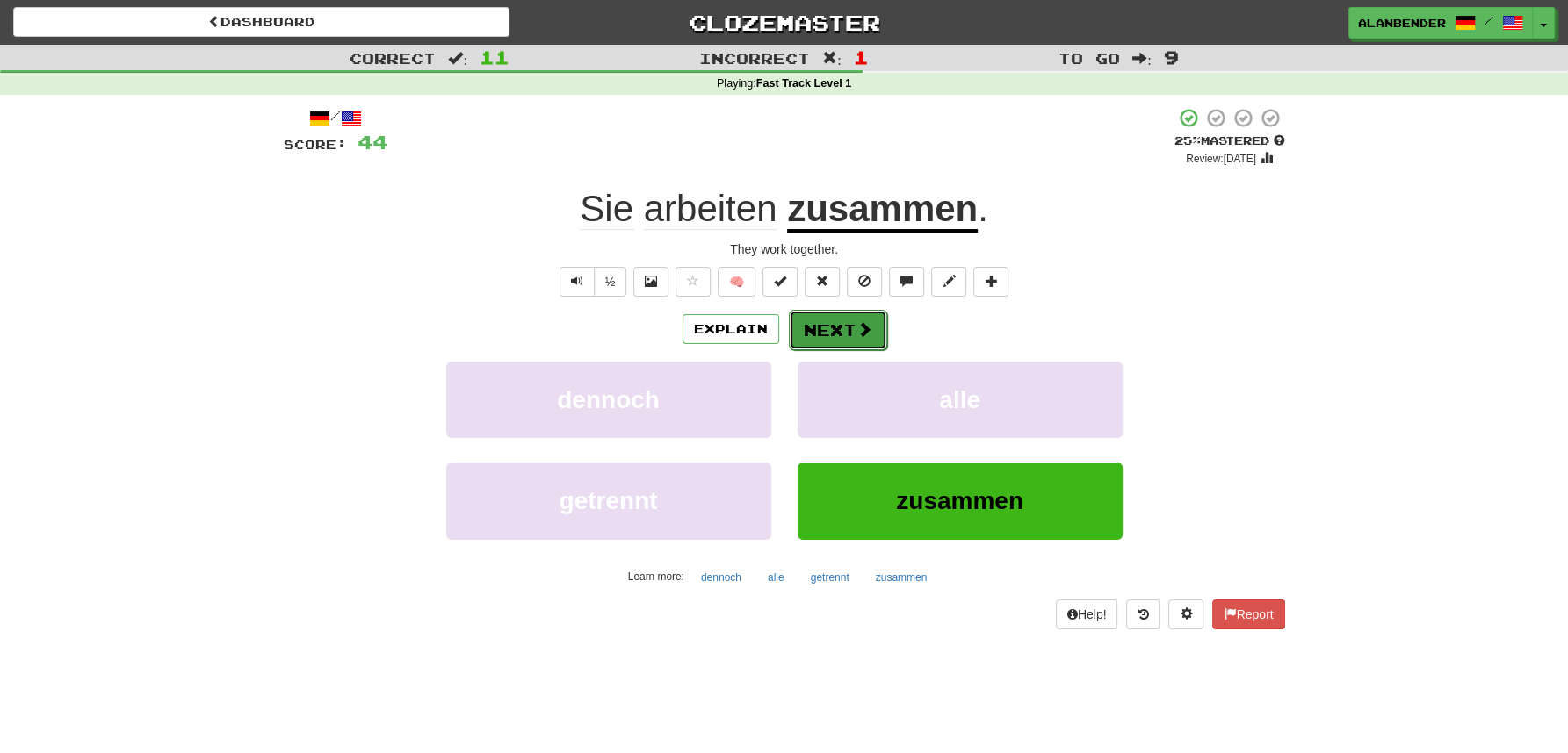
click at [841, 325] on button "Next" at bounding box center [838, 330] width 98 height 40
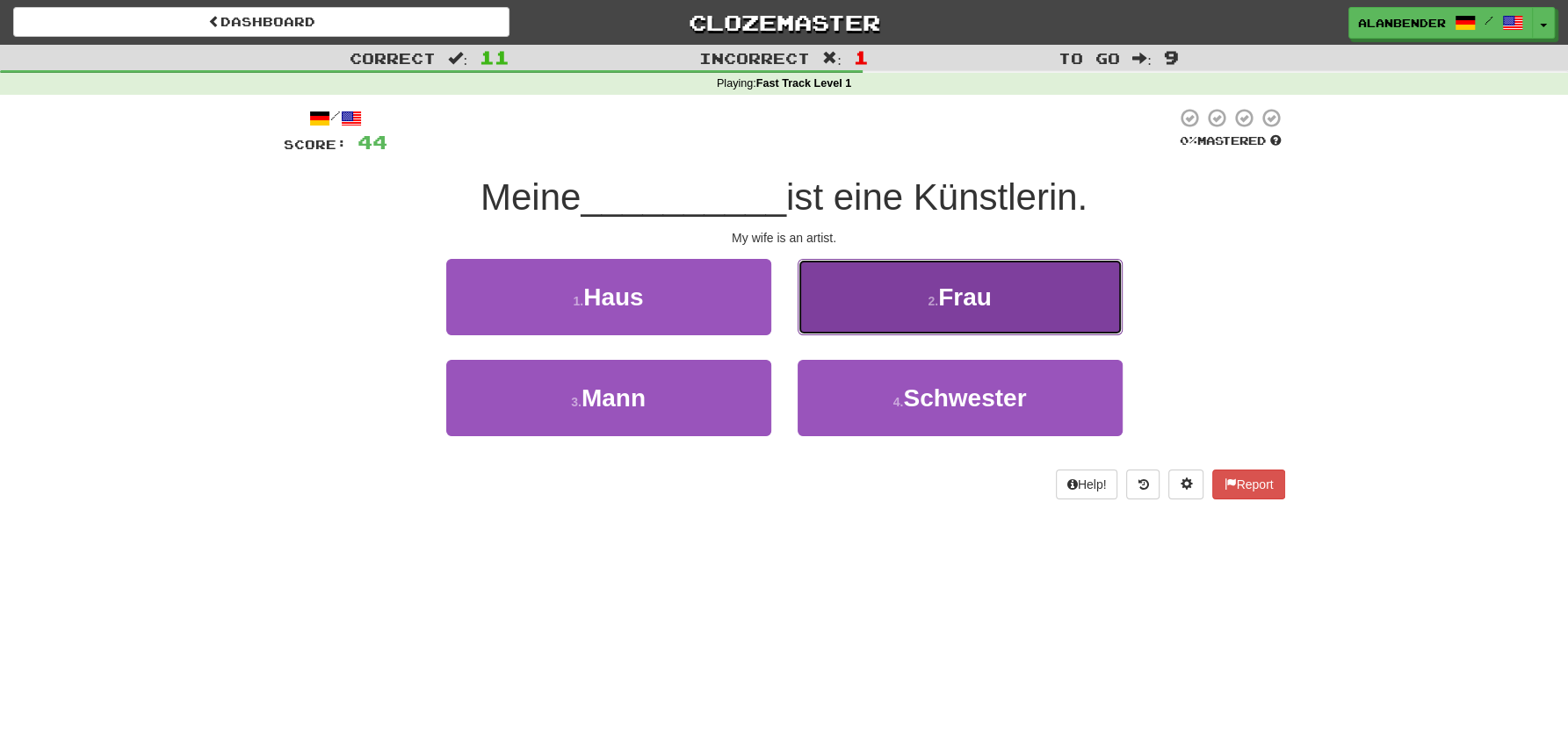
click at [951, 314] on button "2 . Frau" at bounding box center [959, 297] width 325 height 76
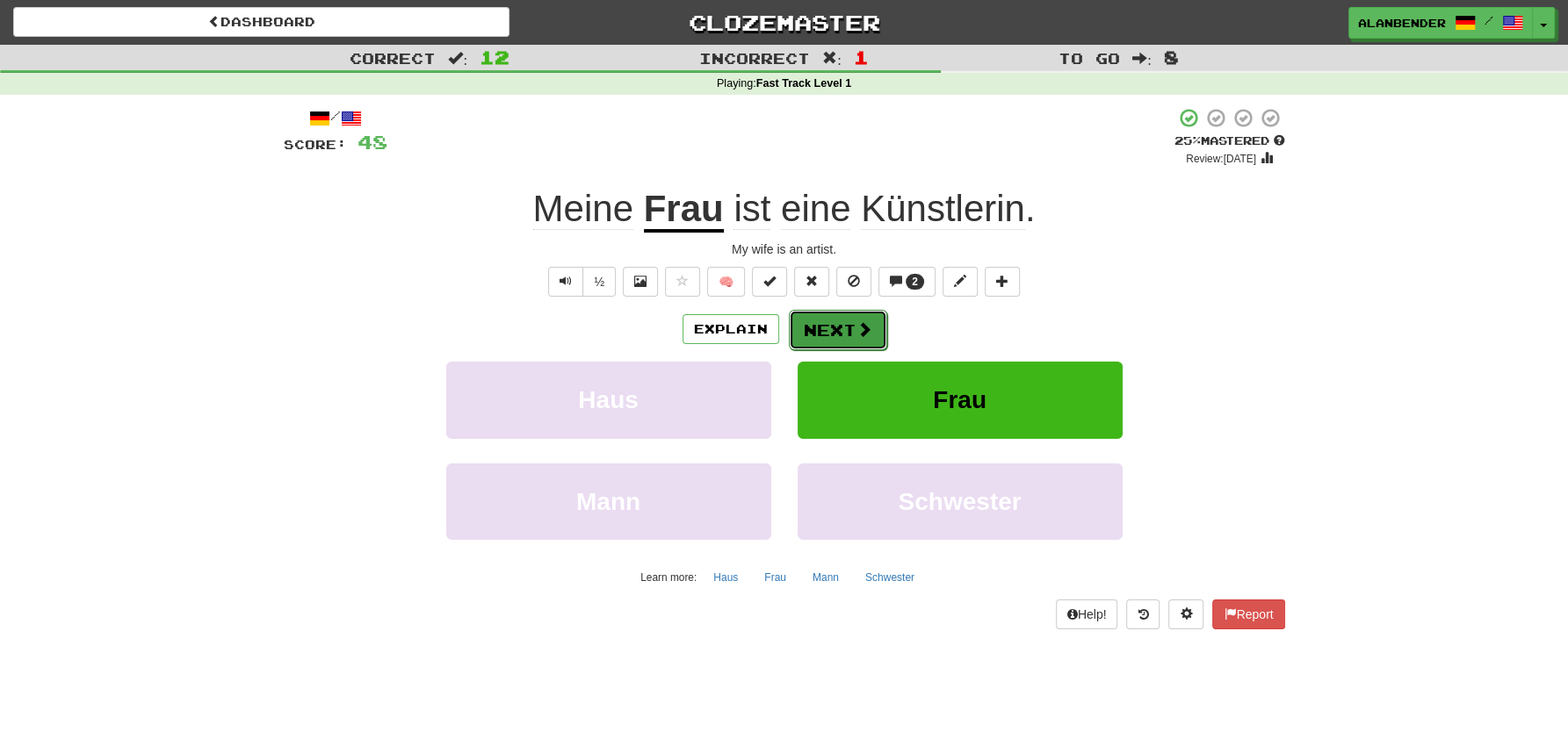
click at [831, 326] on button "Next" at bounding box center [838, 330] width 98 height 40
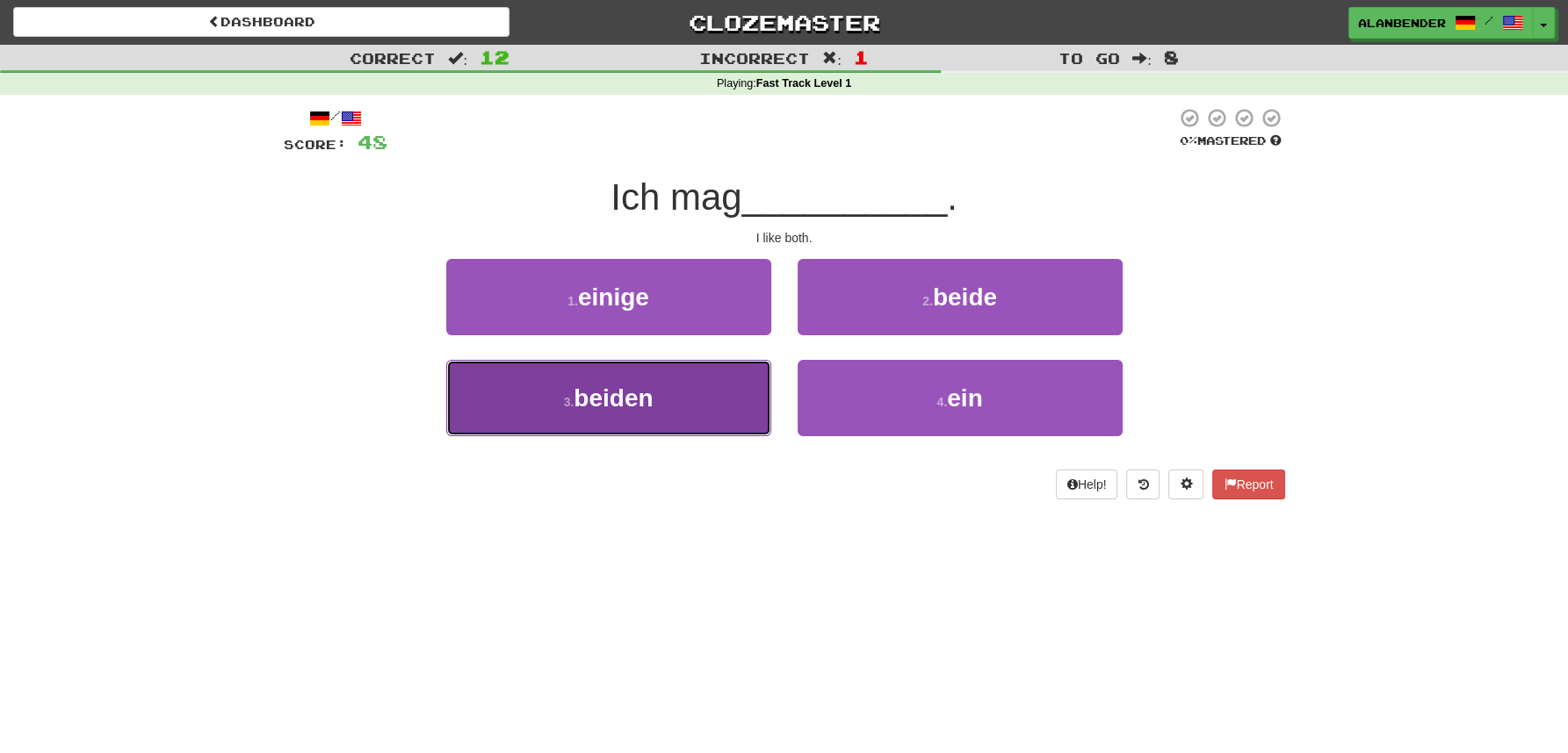
click at [629, 404] on span "beiden" at bounding box center [613, 398] width 79 height 27
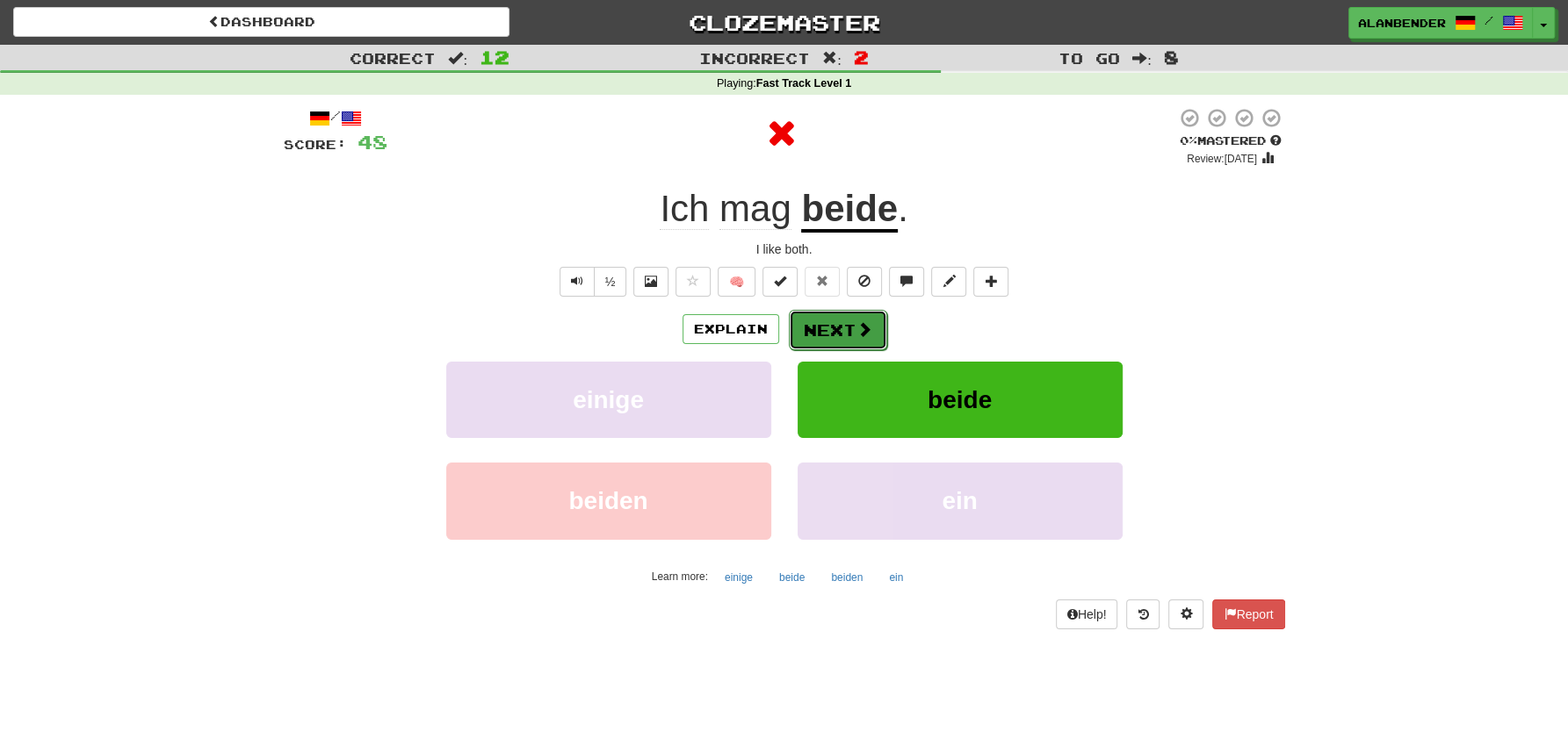
click at [865, 327] on span at bounding box center [864, 329] width 15 height 15
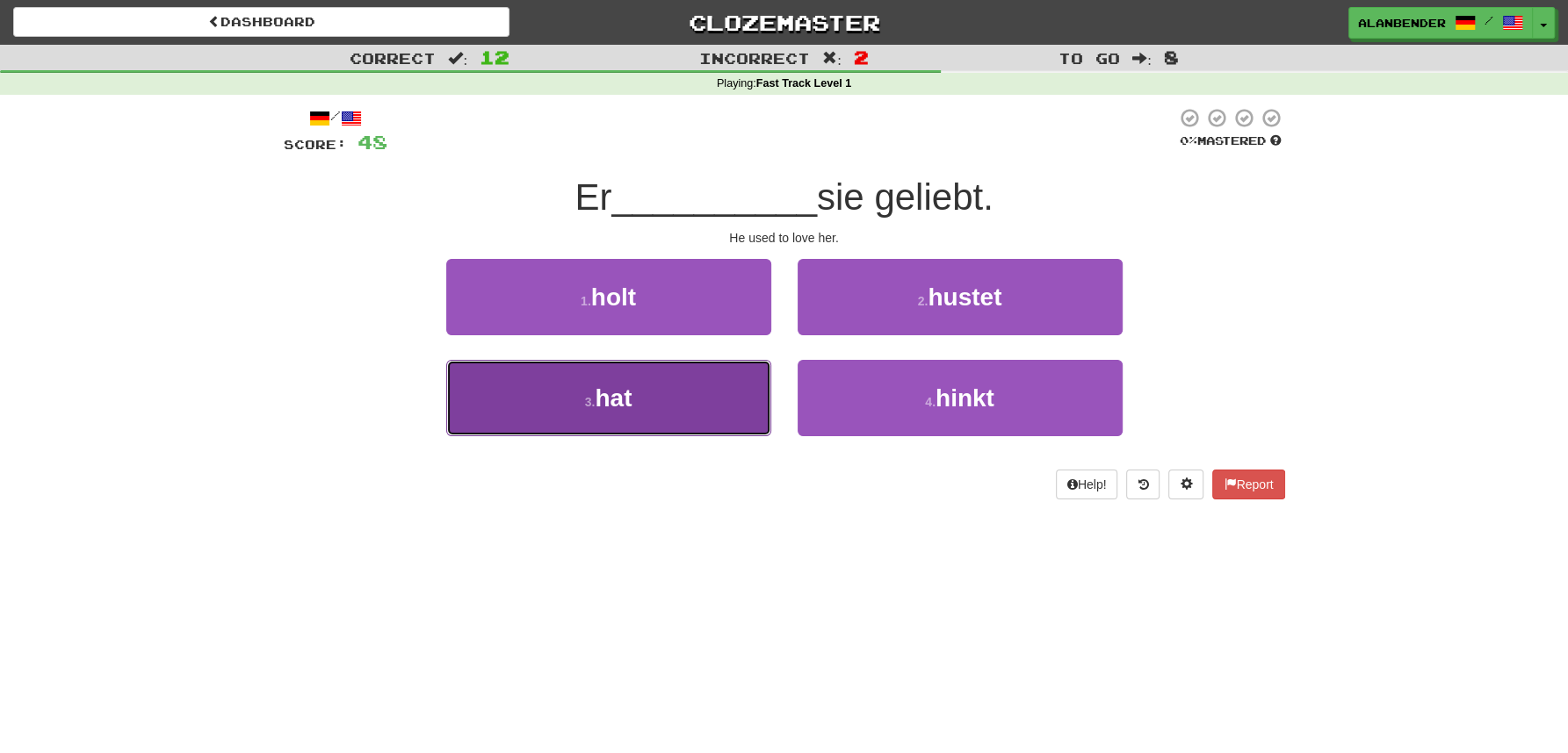
click at [625, 393] on span "hat" at bounding box center [613, 398] width 36 height 27
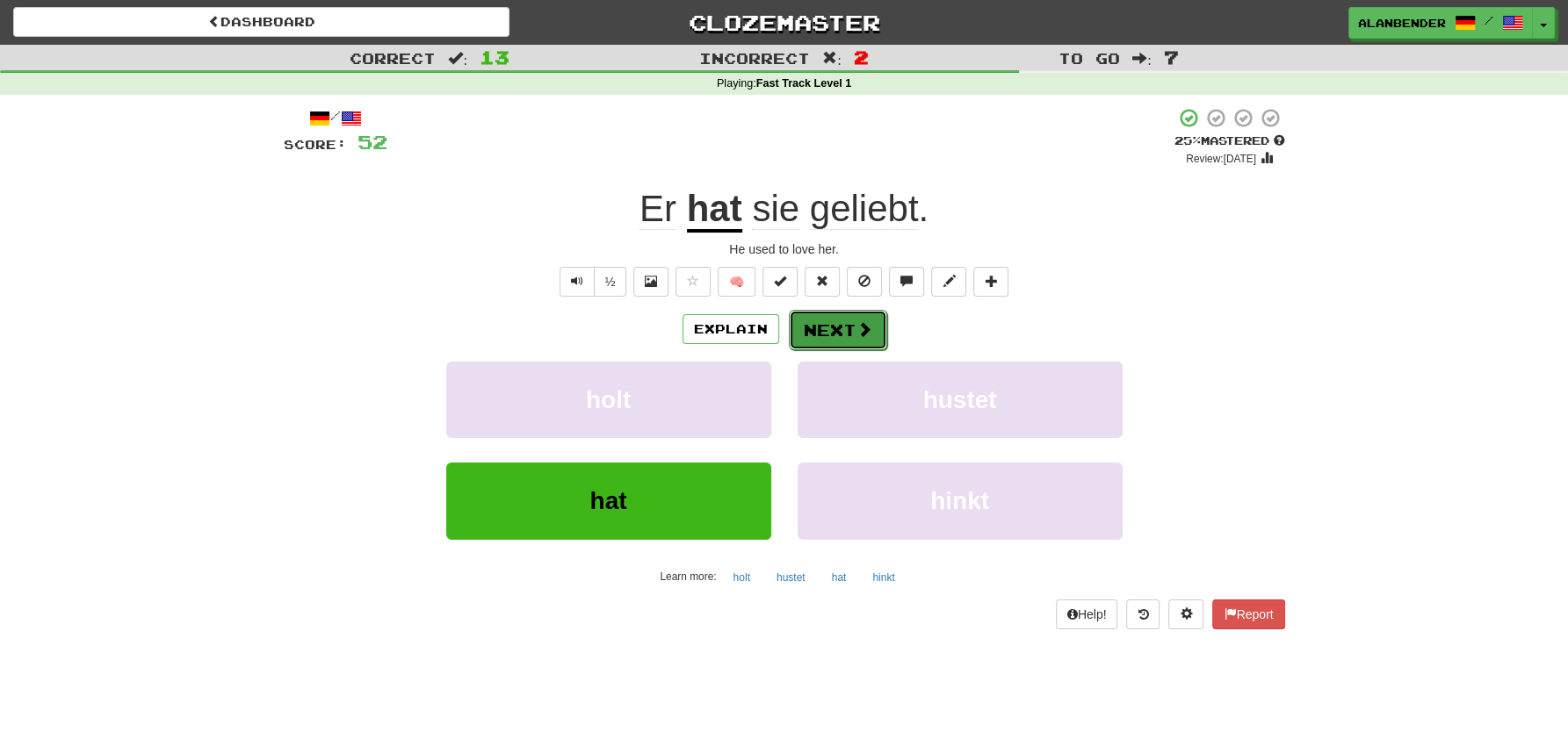
click at [821, 331] on button "Next" at bounding box center [838, 330] width 98 height 40
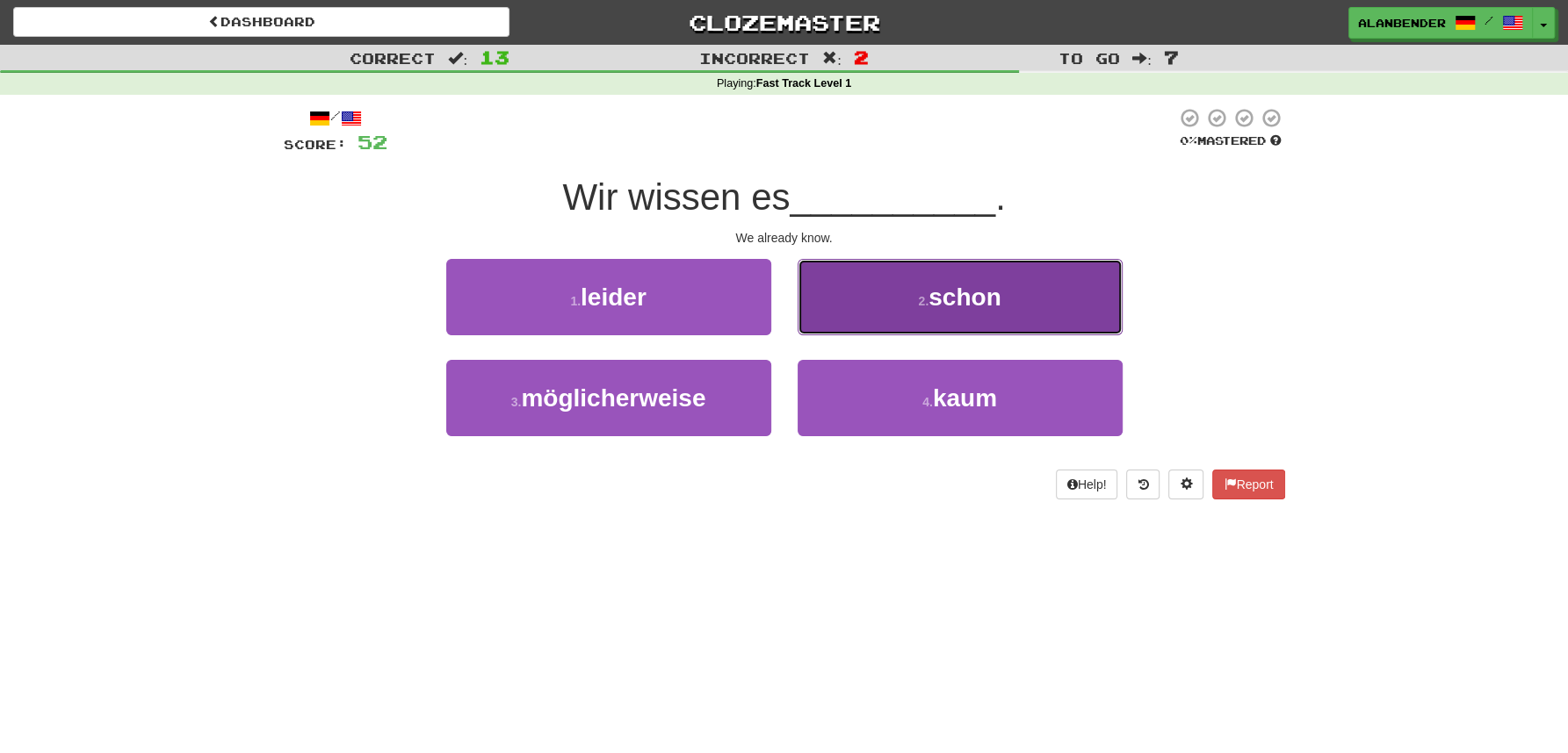
click at [965, 297] on span "schon" at bounding box center [964, 297] width 72 height 27
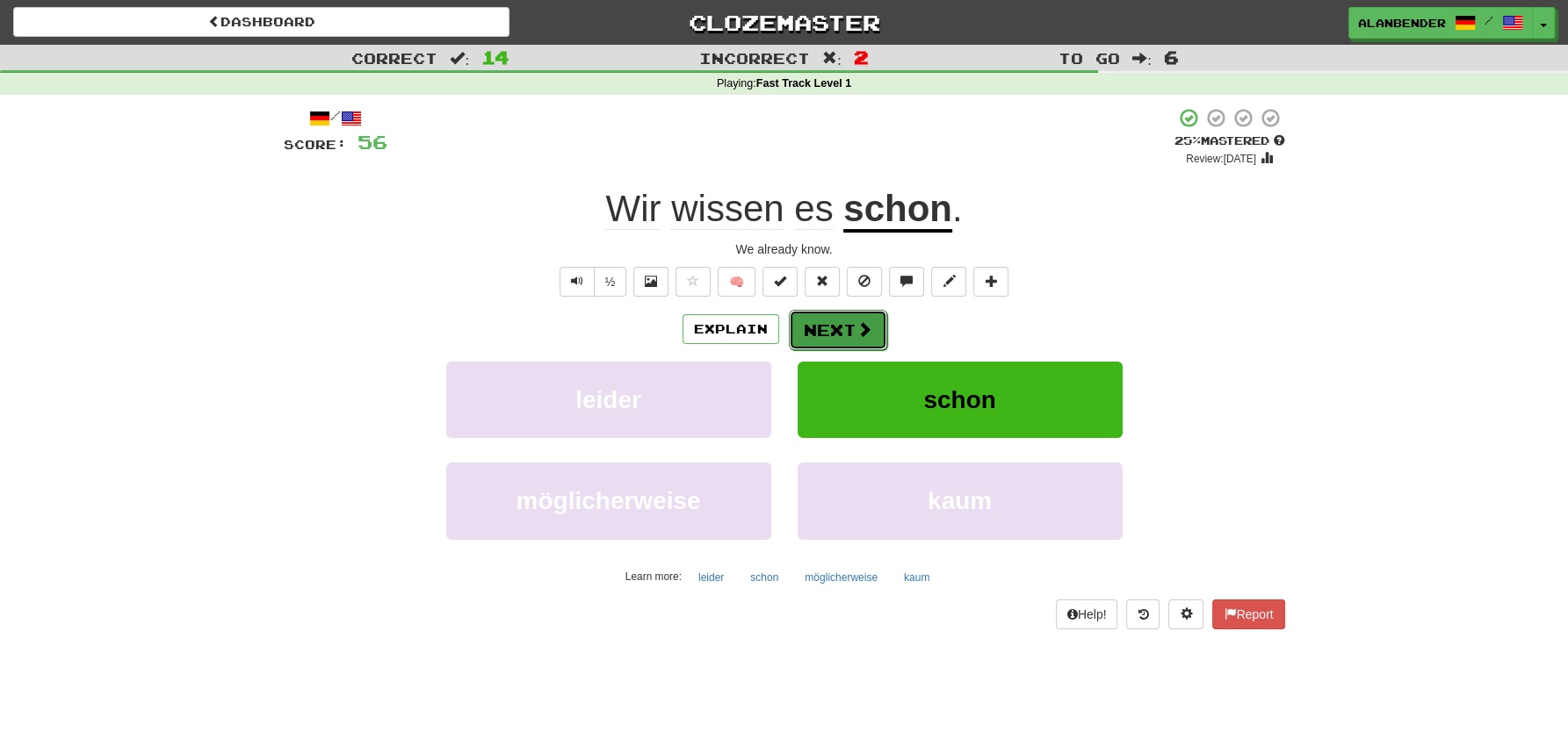
click at [825, 327] on button "Next" at bounding box center [838, 330] width 98 height 40
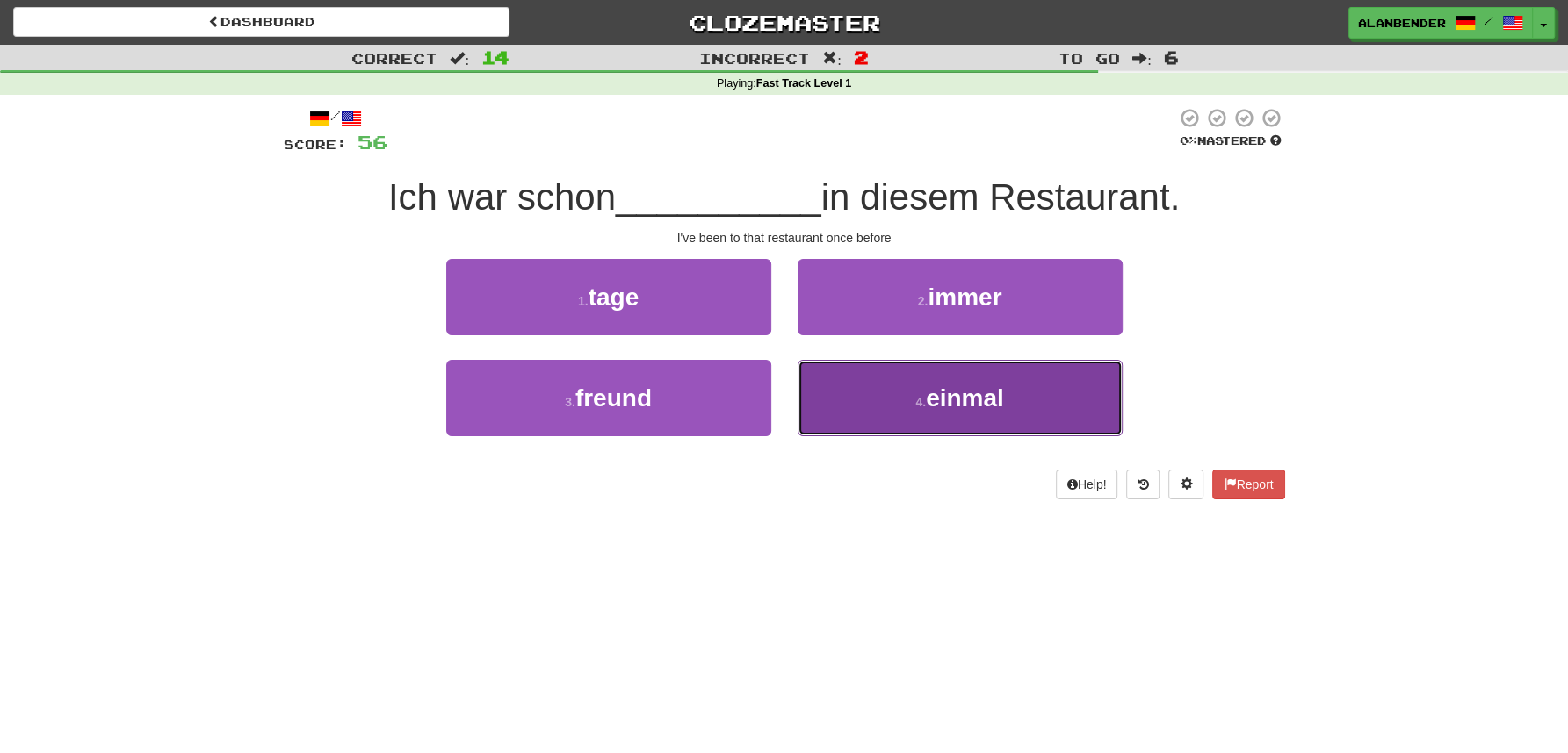
click at [944, 420] on button "4 . einmal" at bounding box center [959, 398] width 325 height 76
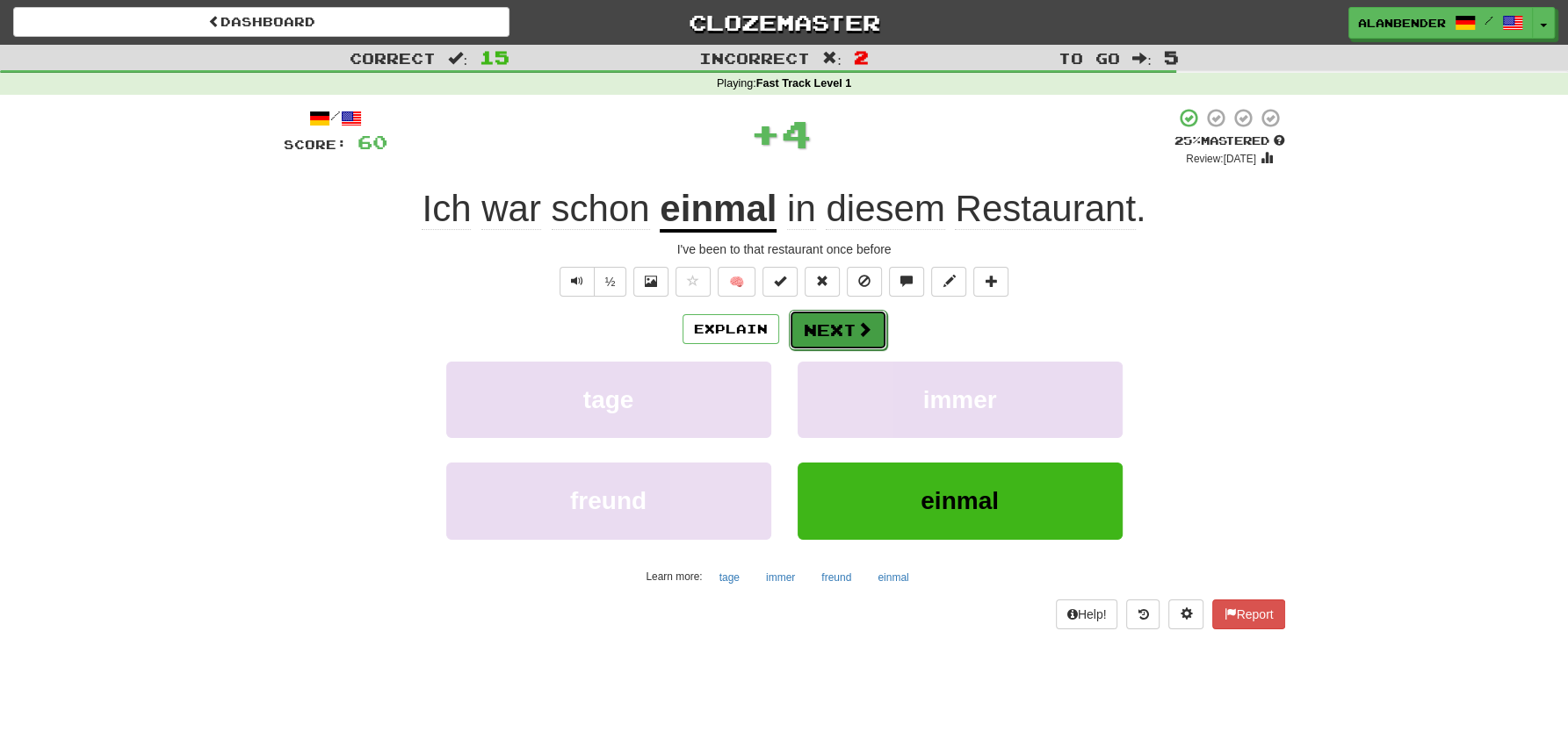
click at [834, 331] on button "Next" at bounding box center [838, 330] width 98 height 40
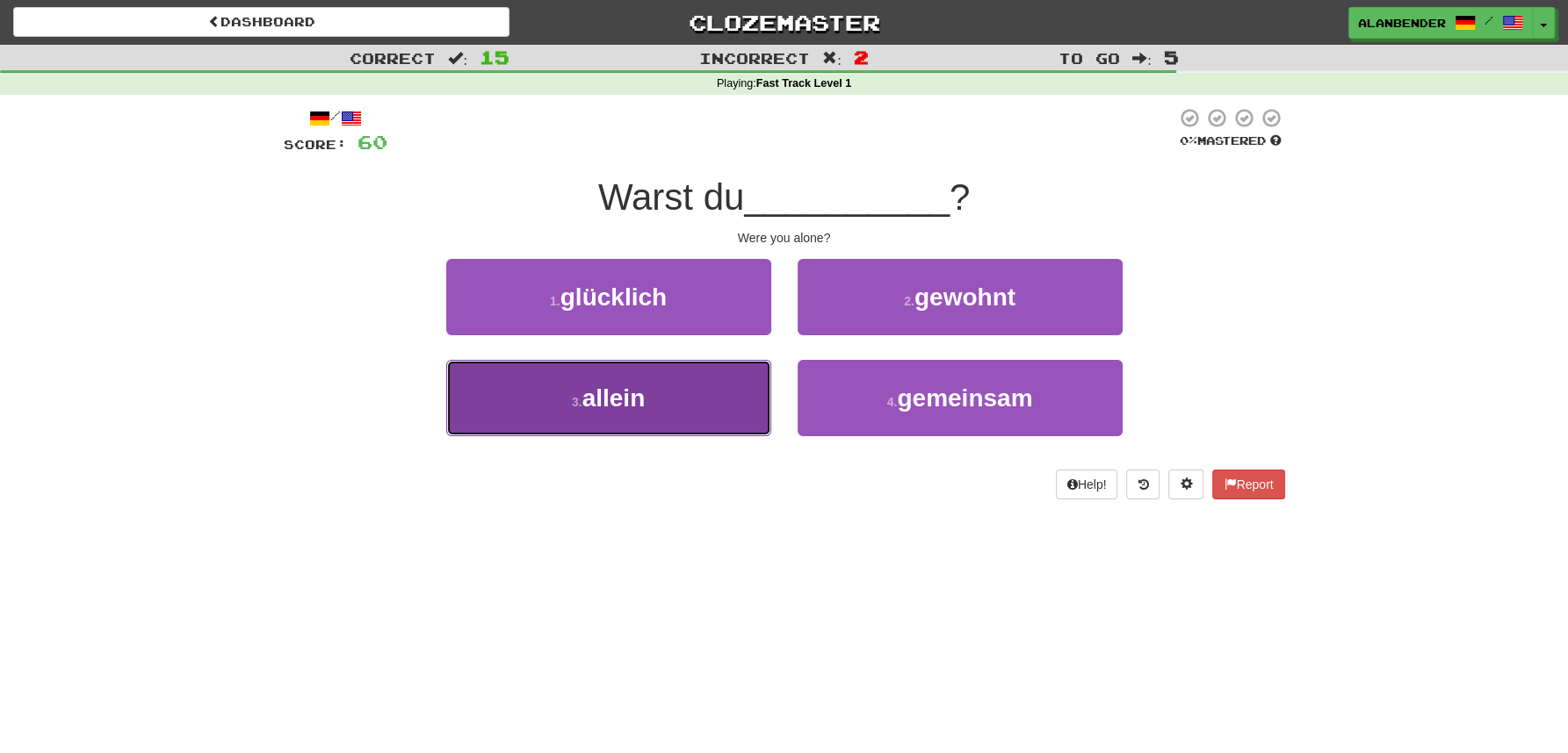
click at [620, 402] on span "allein" at bounding box center [613, 398] width 63 height 27
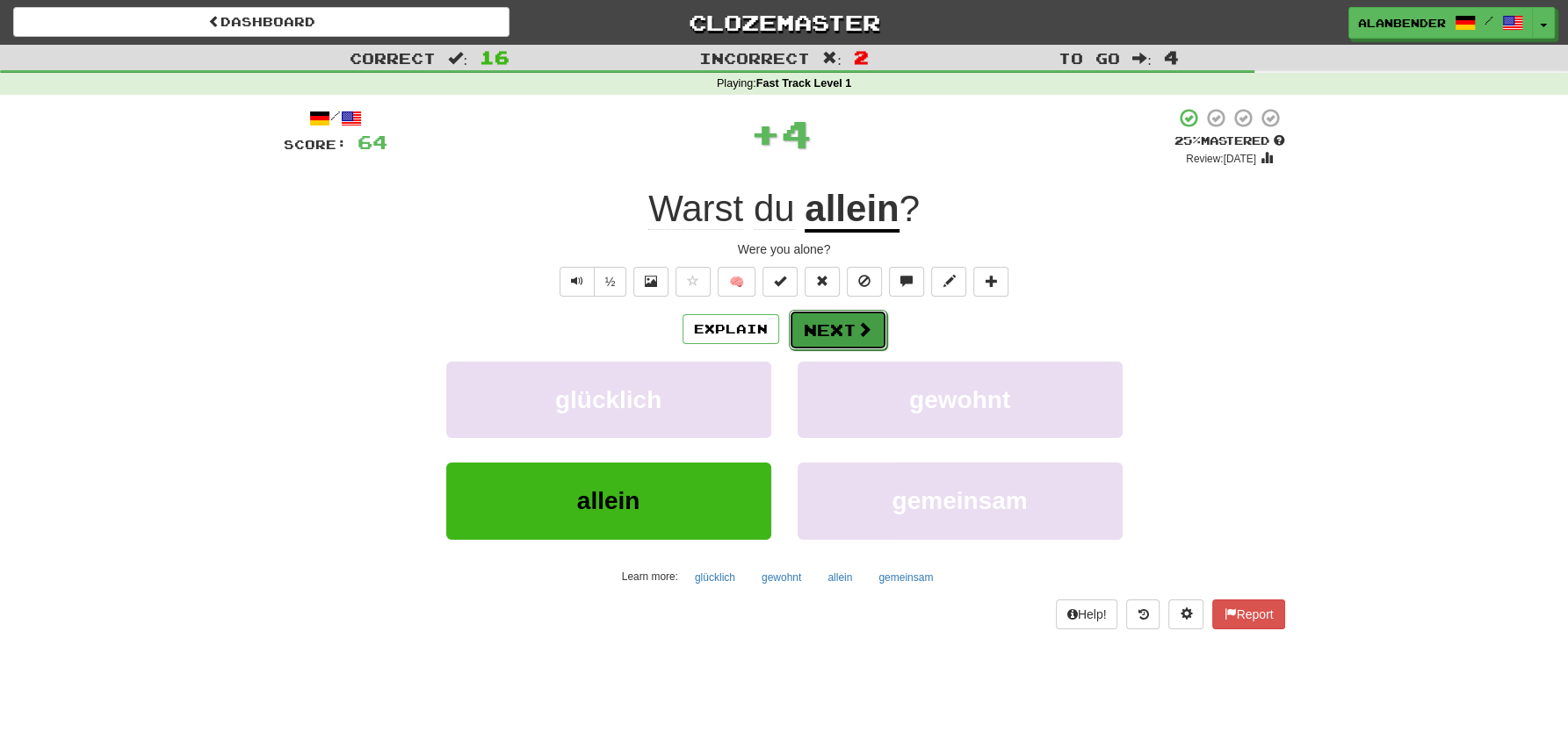
click at [837, 331] on button "Next" at bounding box center [838, 330] width 98 height 40
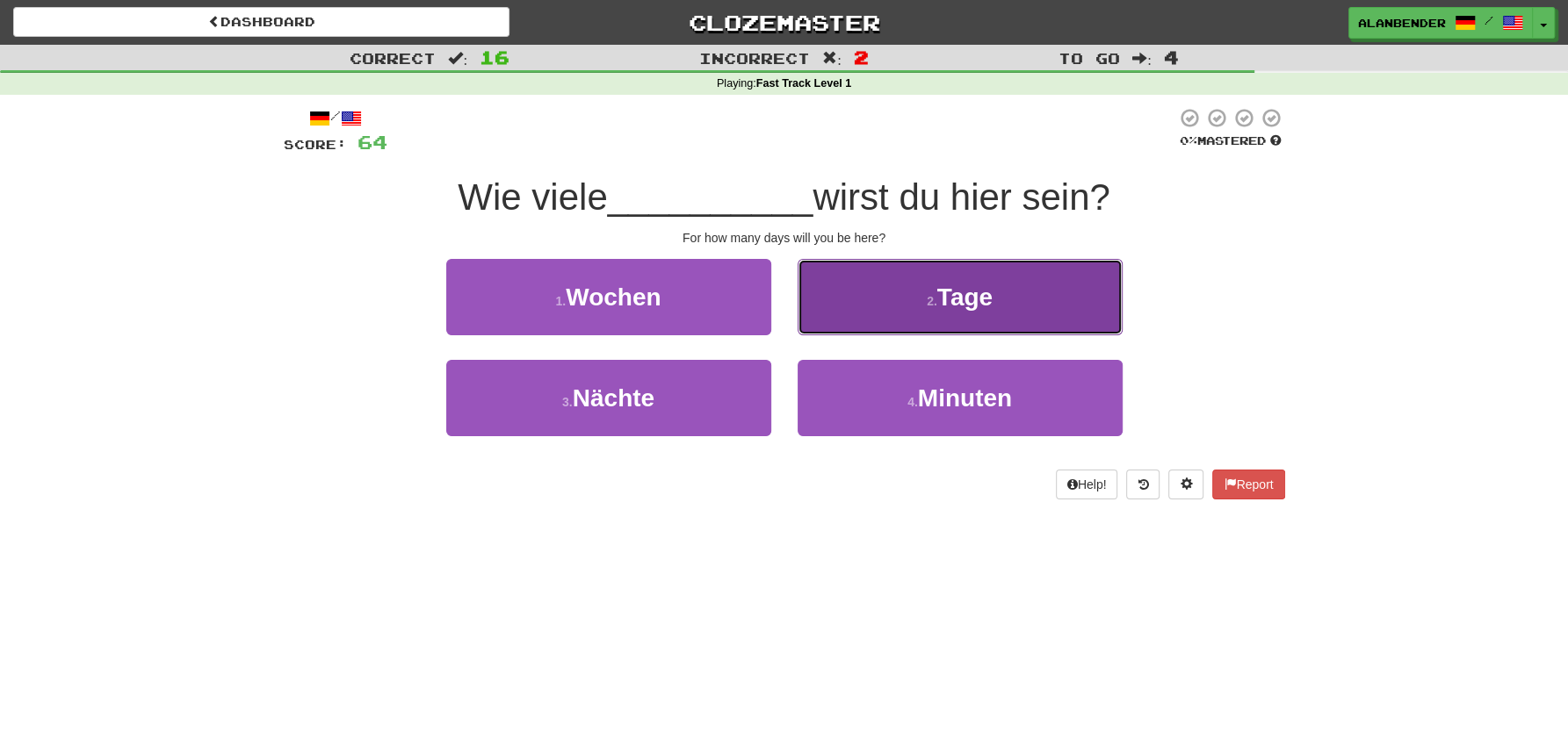
click at [964, 302] on span "Tage" at bounding box center [965, 297] width 56 height 27
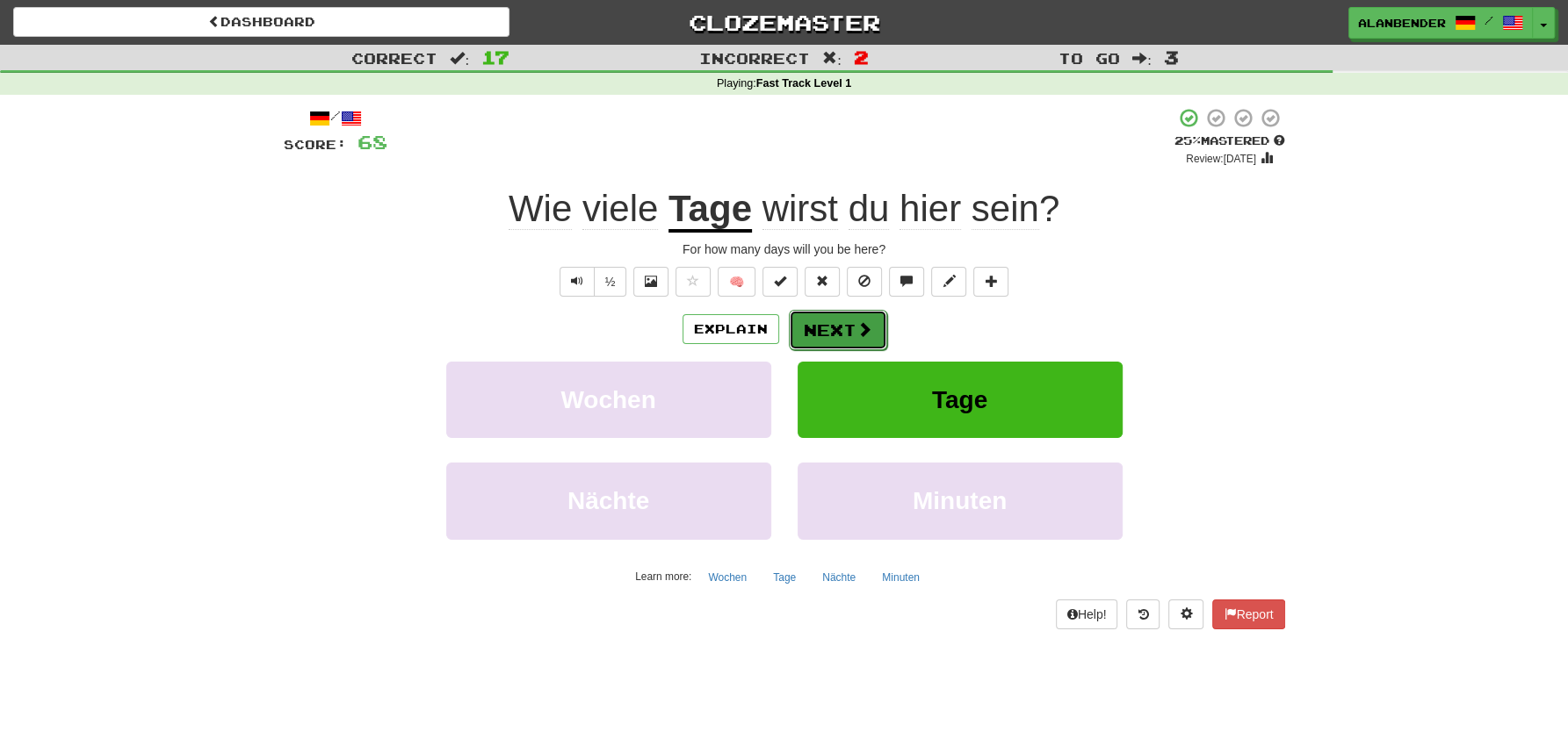
click at [831, 332] on button "Next" at bounding box center [838, 330] width 98 height 40
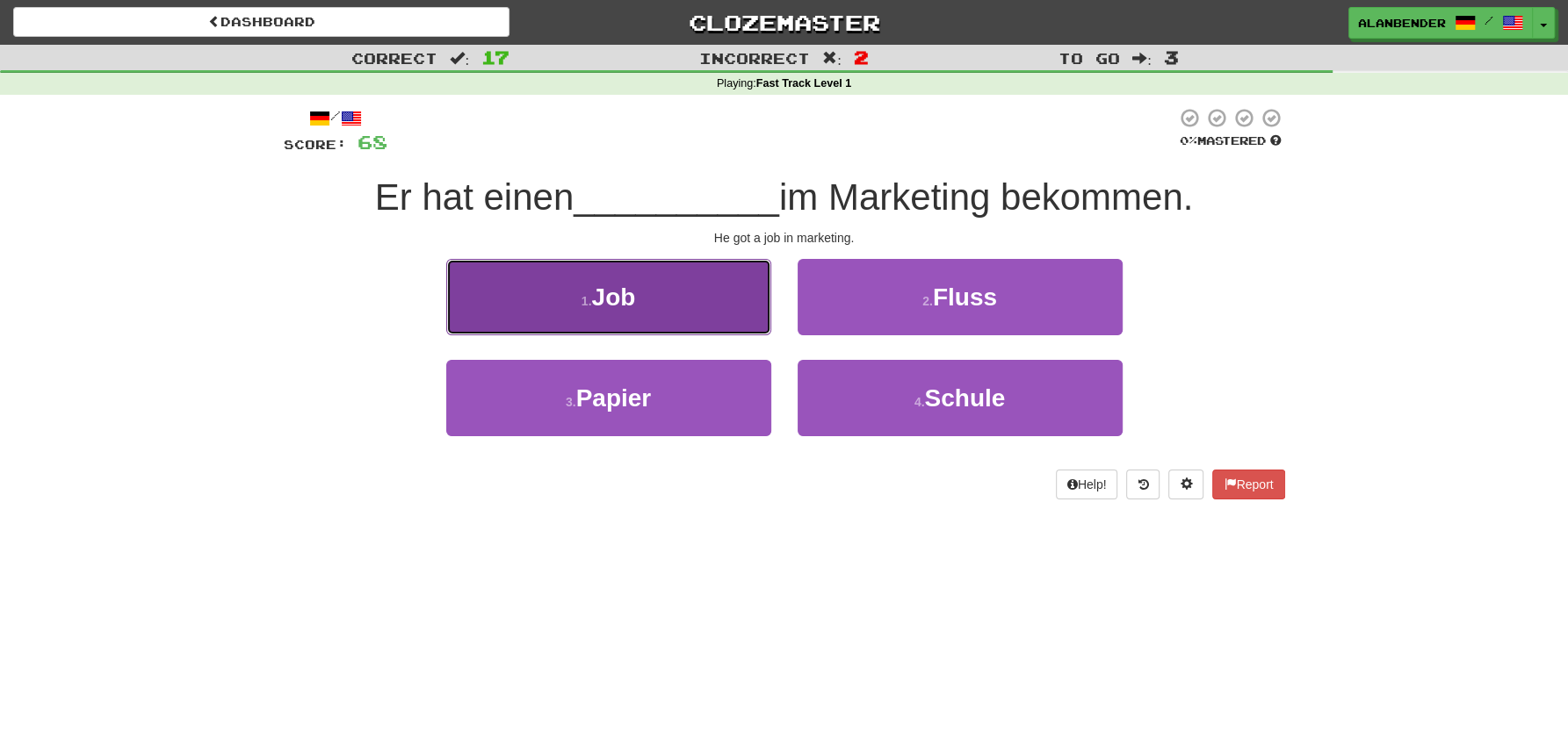
click at [615, 320] on button "1 . Job" at bounding box center [609, 297] width 325 height 76
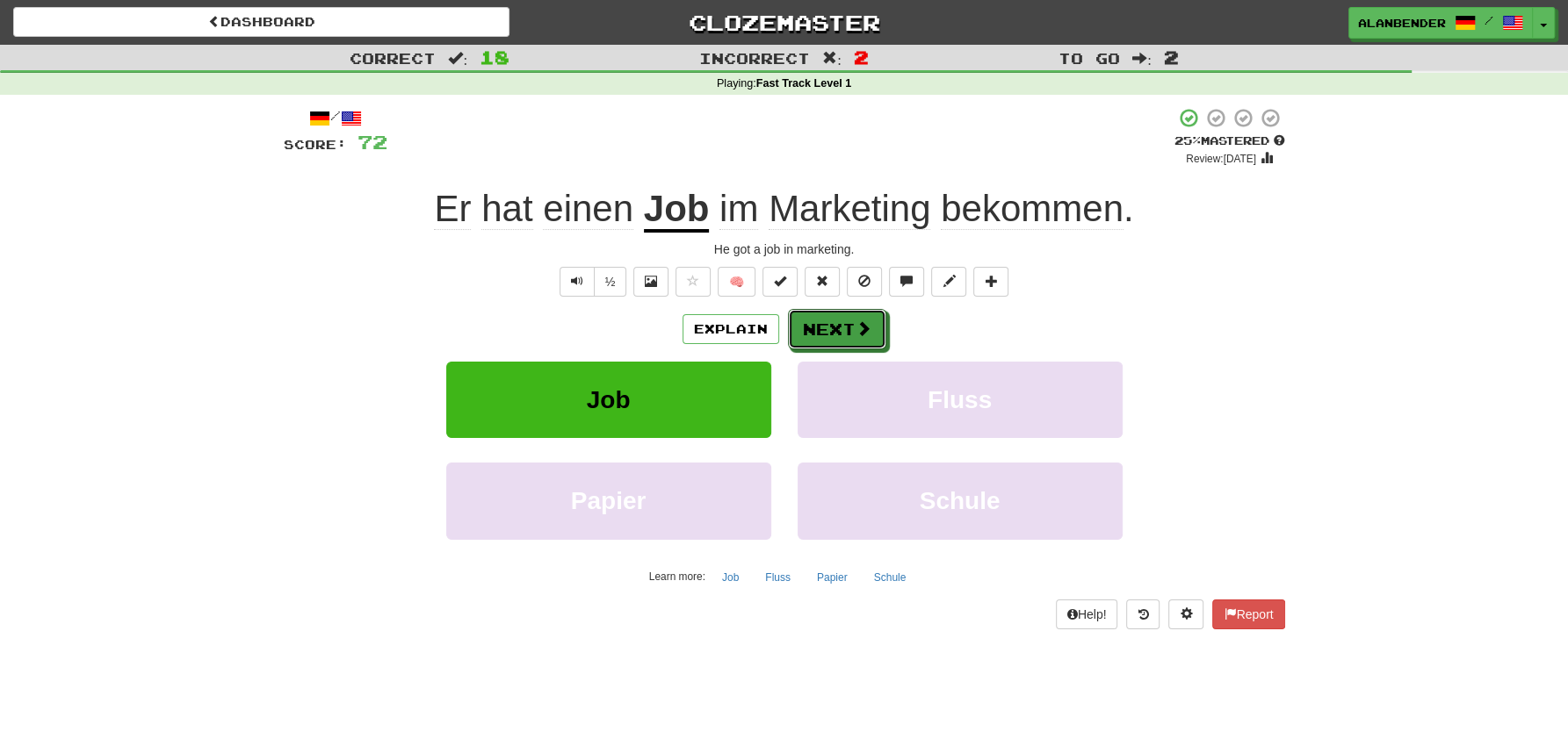
click at [837, 332] on button "Next" at bounding box center [837, 329] width 98 height 40
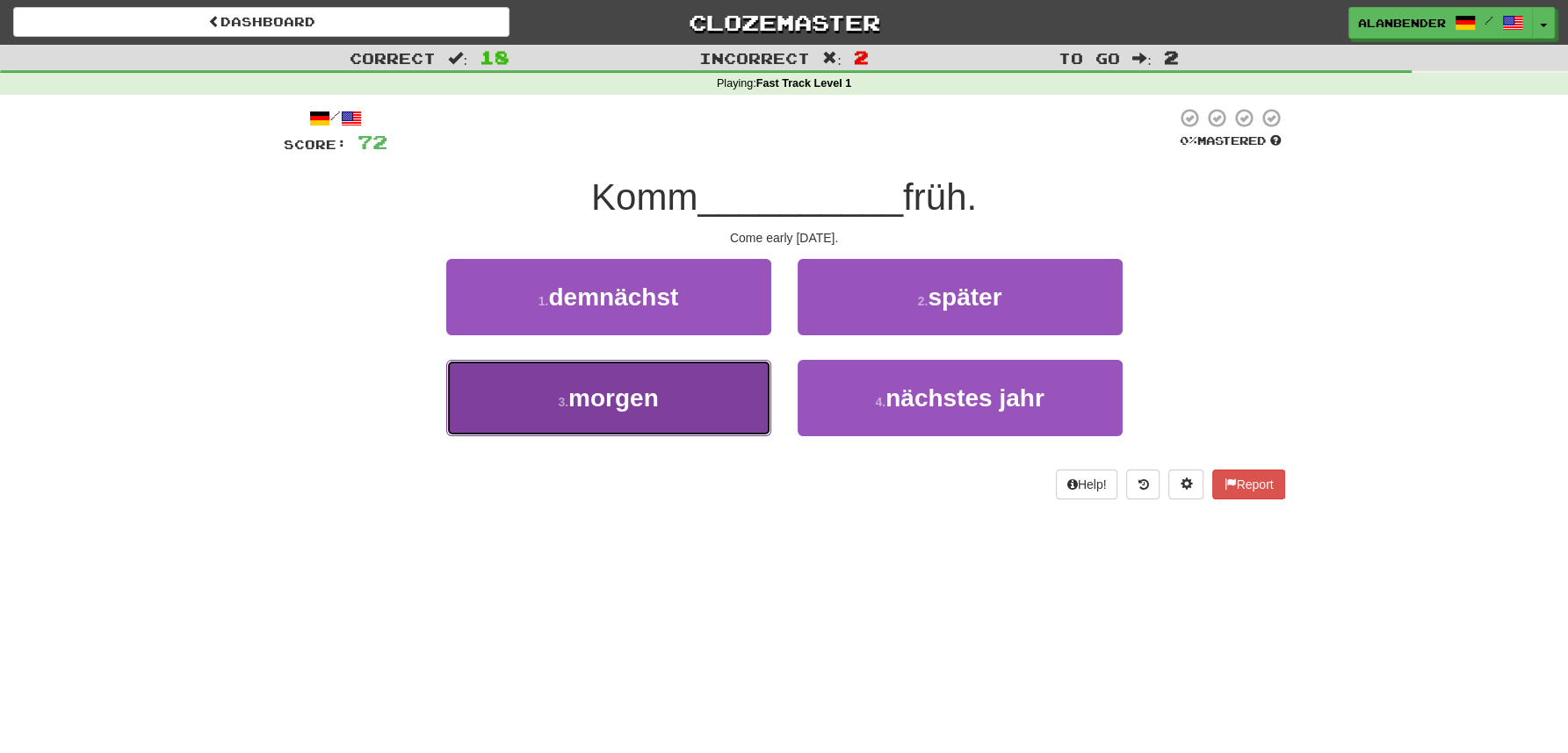
click at [628, 400] on span "morgen" at bounding box center [613, 398] width 90 height 27
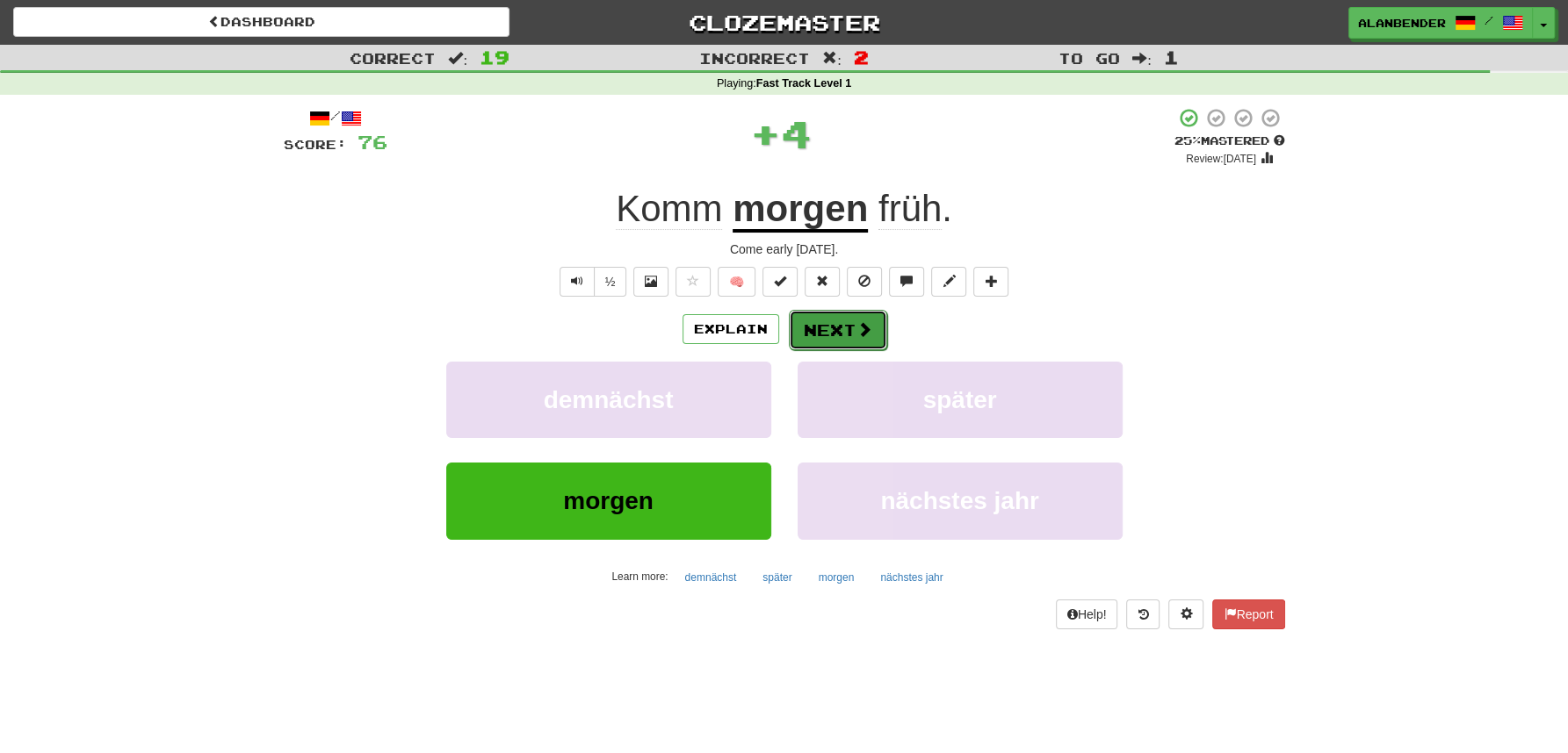
click at [831, 336] on button "Next" at bounding box center [838, 330] width 98 height 40
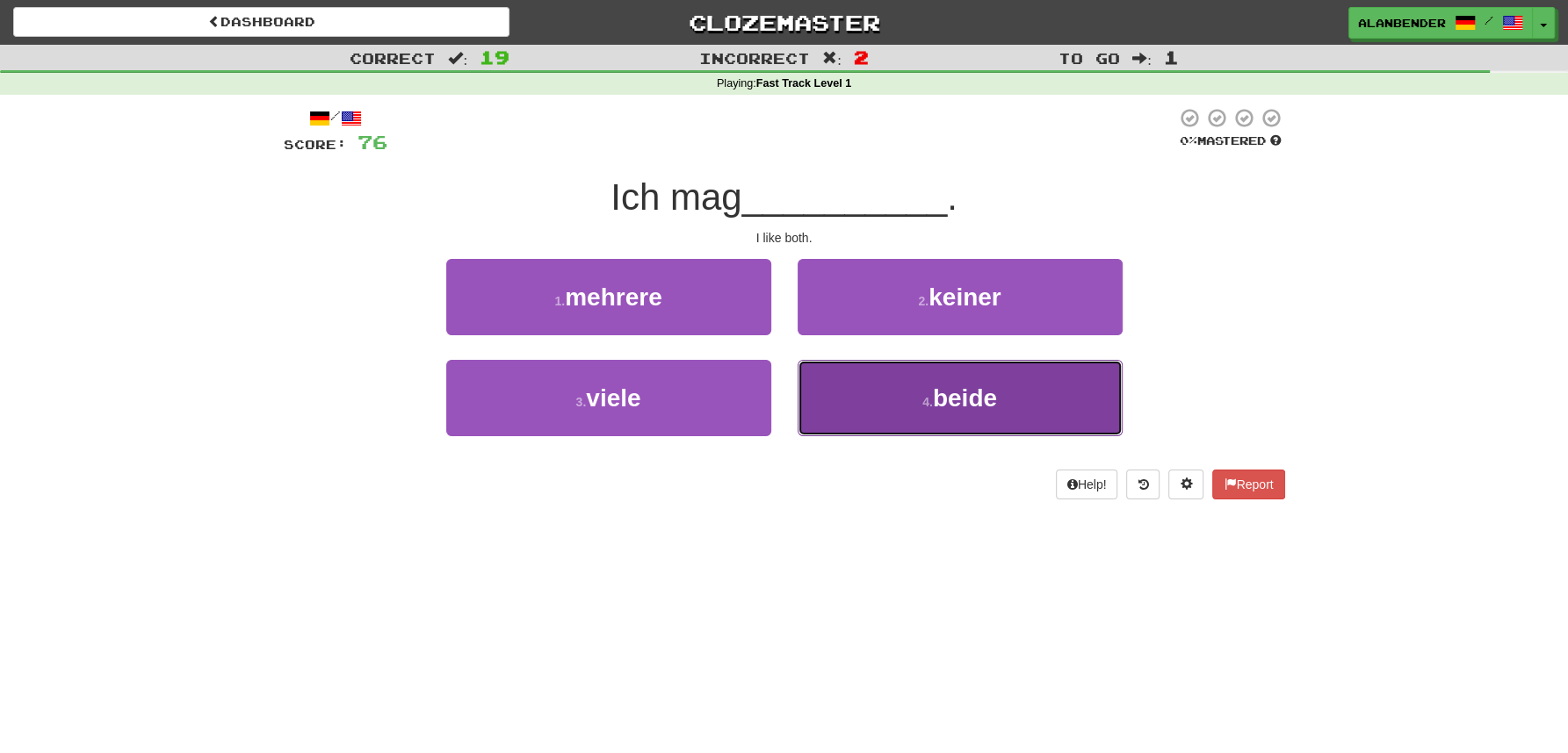
click at [973, 398] on span "beide" at bounding box center [965, 398] width 64 height 27
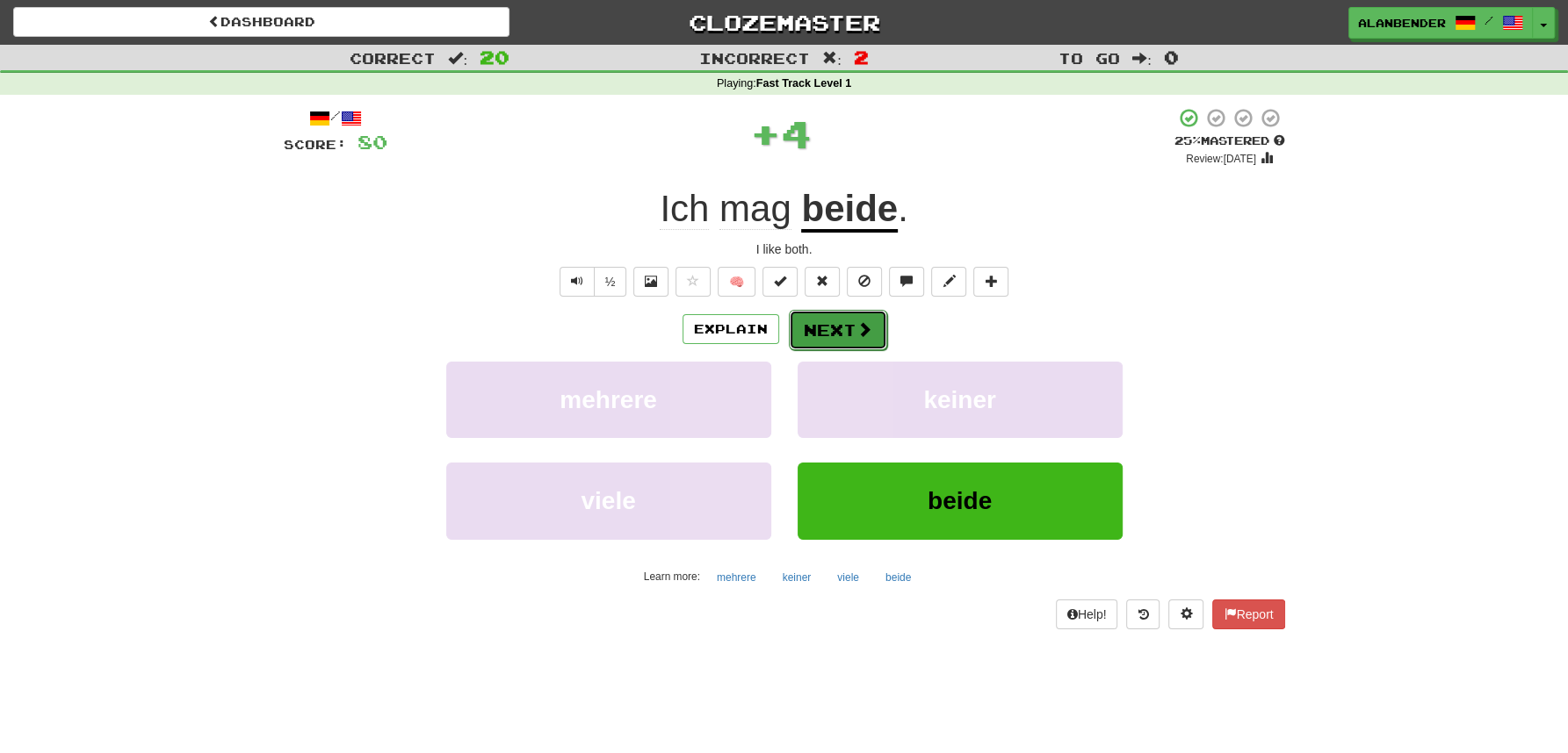
click at [837, 330] on button "Next" at bounding box center [838, 330] width 98 height 40
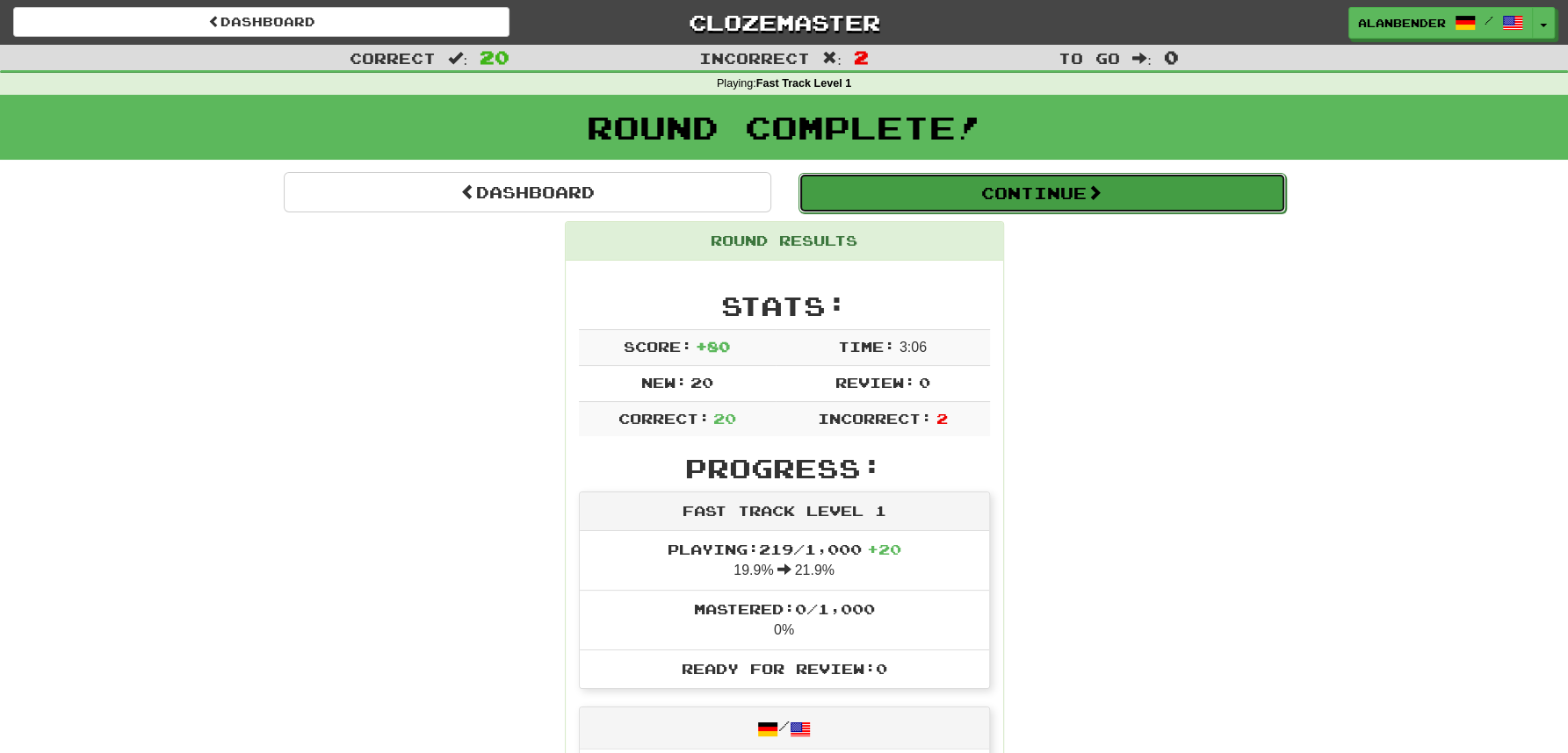
click at [1098, 189] on span at bounding box center [1094, 191] width 15 height 15
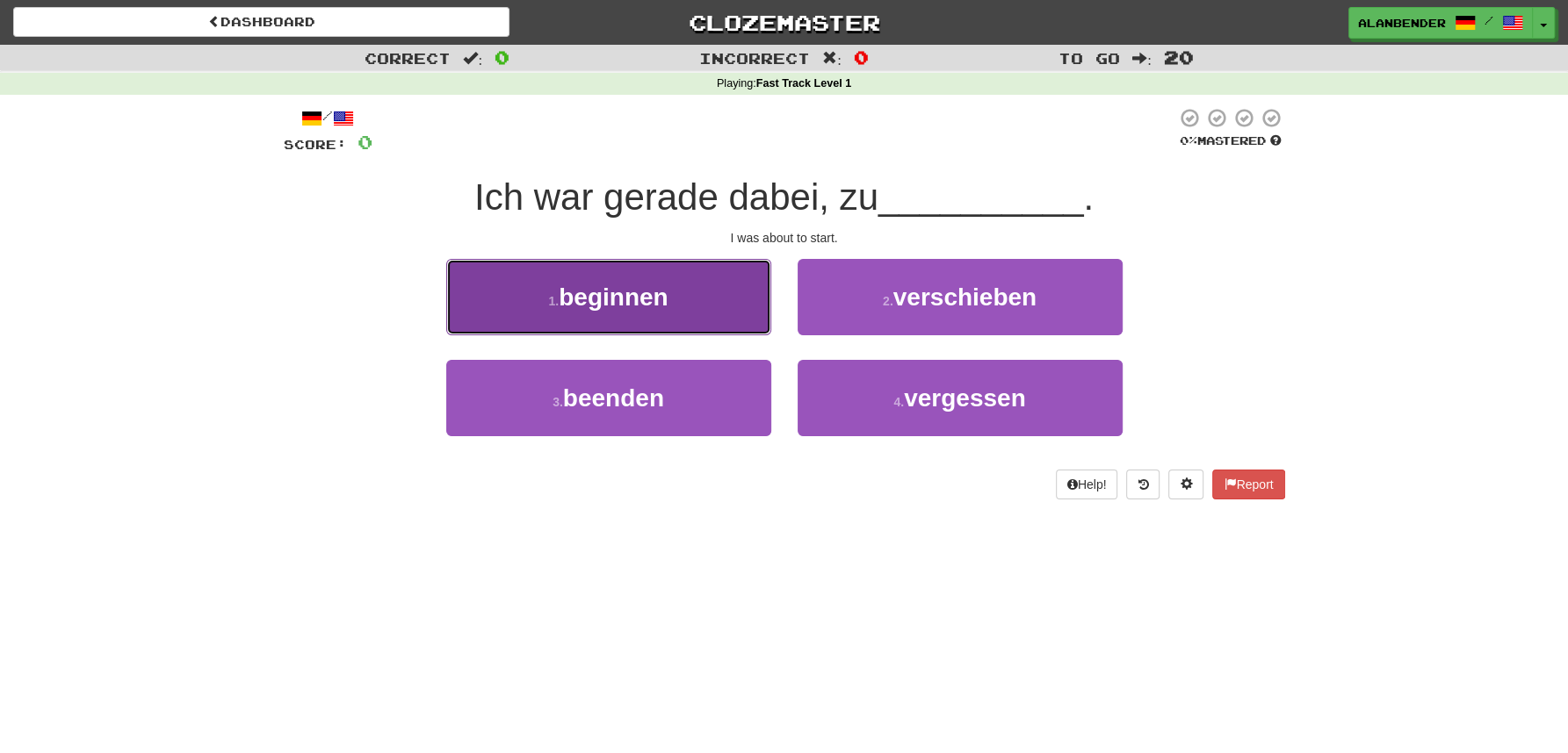
click at [629, 300] on span "beginnen" at bounding box center [613, 297] width 109 height 27
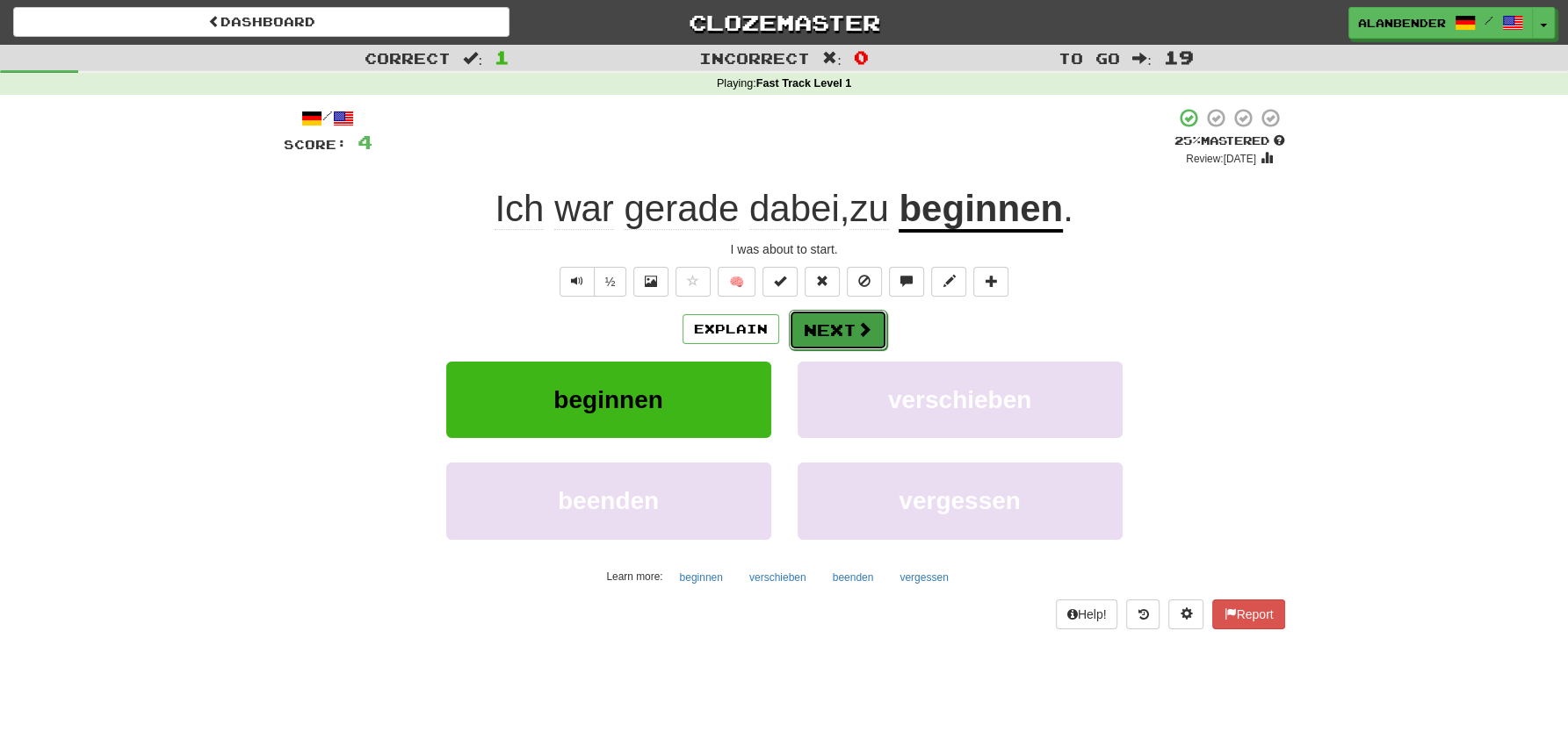
click at [831, 329] on button "Next" at bounding box center [838, 330] width 98 height 40
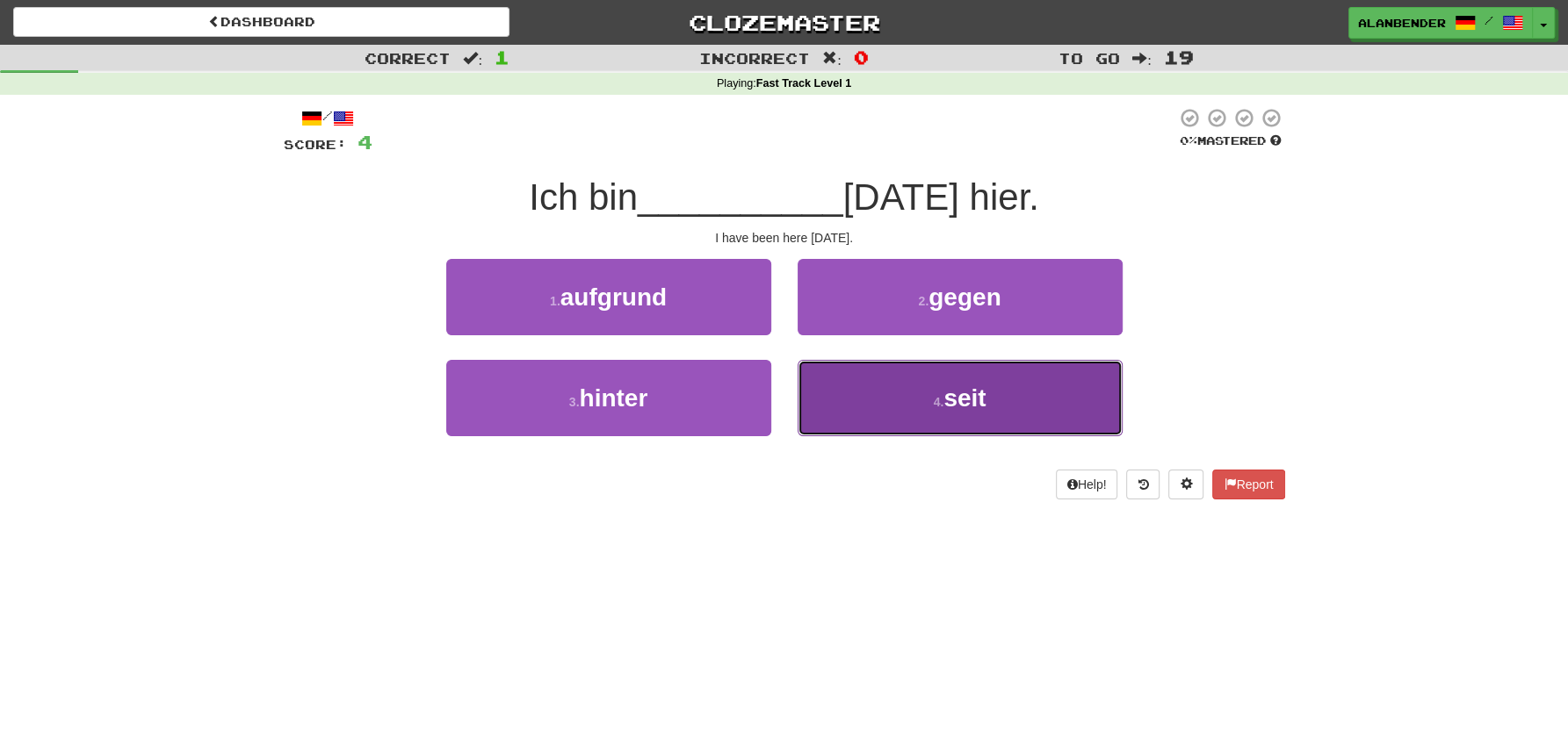
click at [970, 405] on span "seit" at bounding box center [965, 398] width 42 height 27
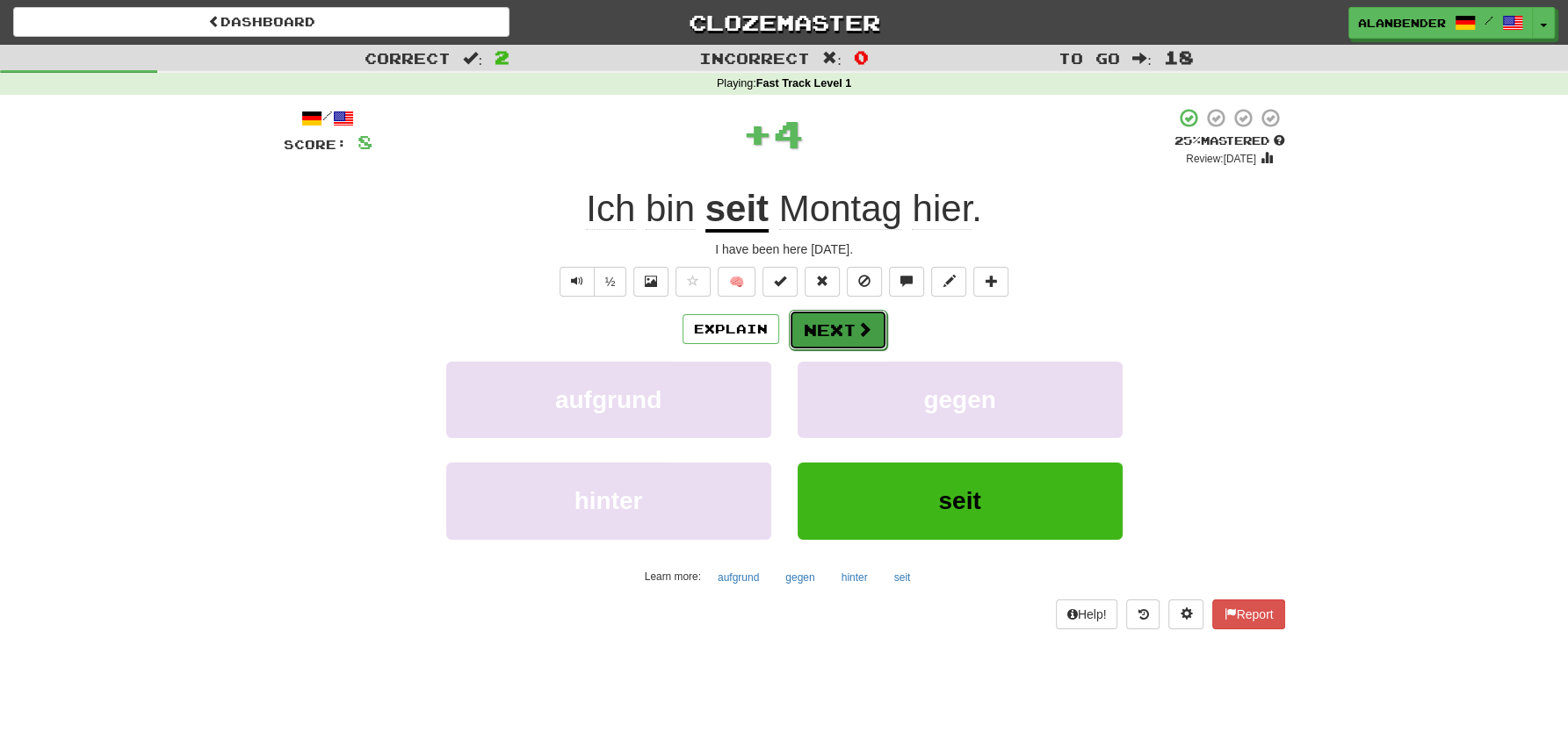
click at [854, 335] on button "Next" at bounding box center [838, 330] width 98 height 40
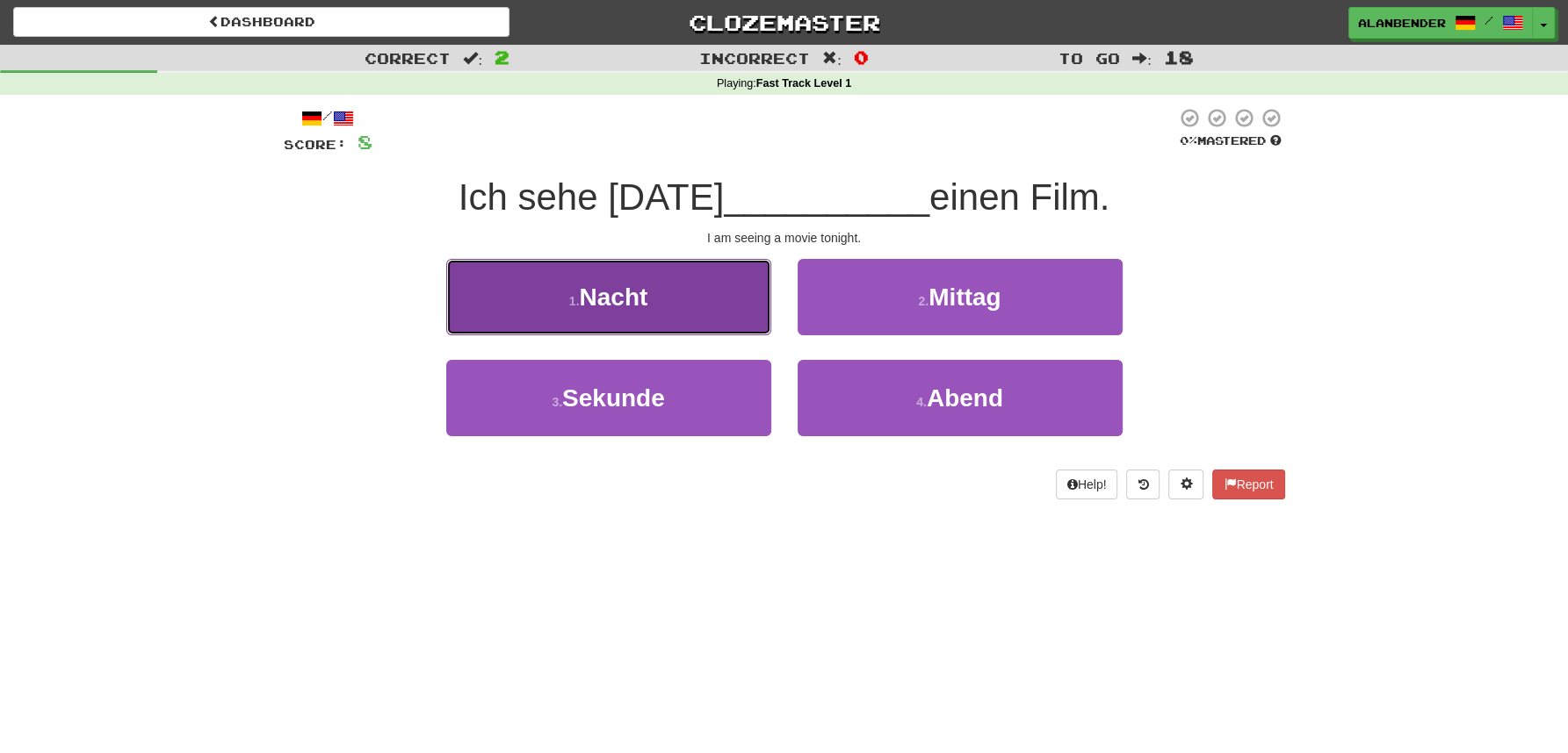
click at [633, 310] on span "Nacht" at bounding box center [612, 297] width 68 height 27
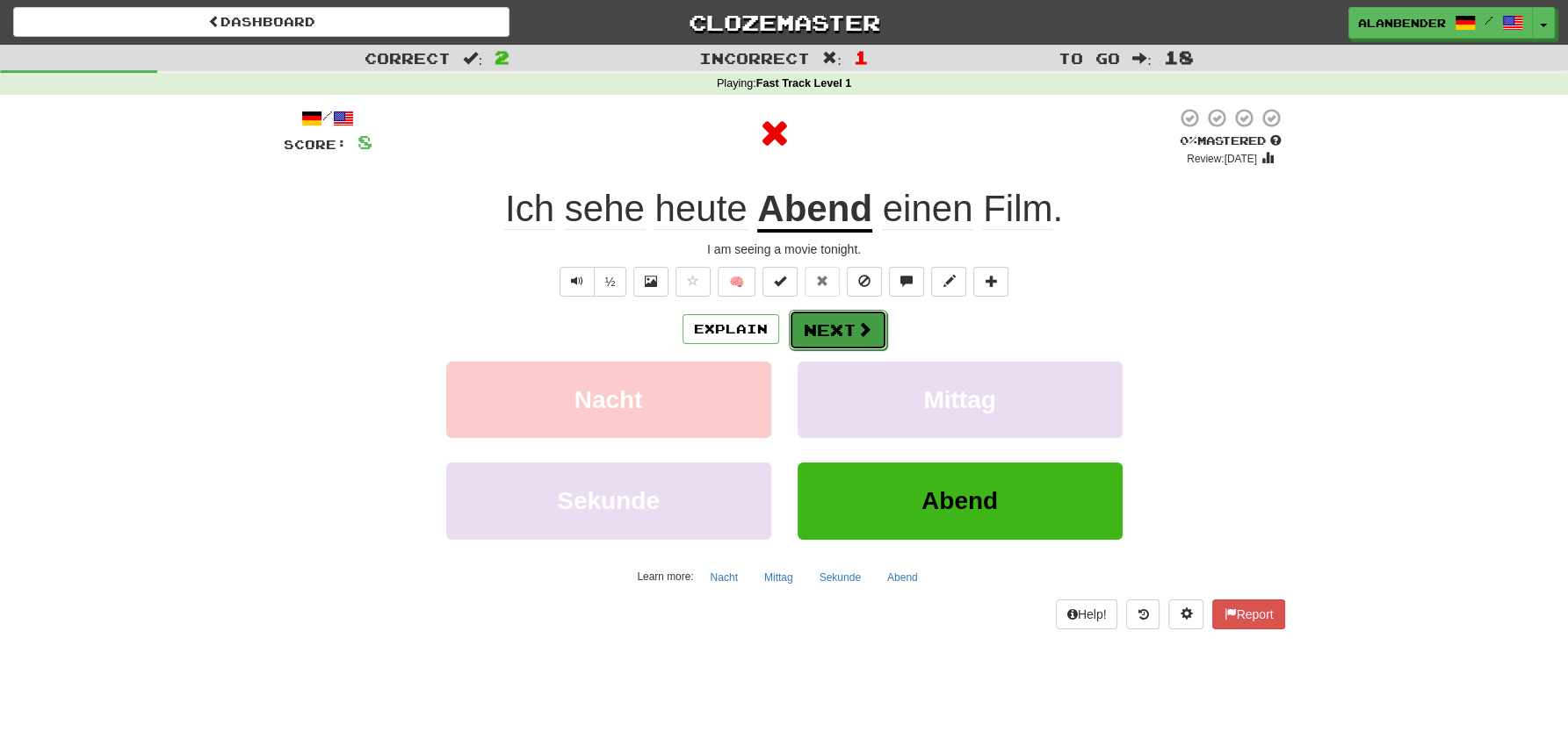
click at [821, 314] on button "Next" at bounding box center [838, 330] width 98 height 40
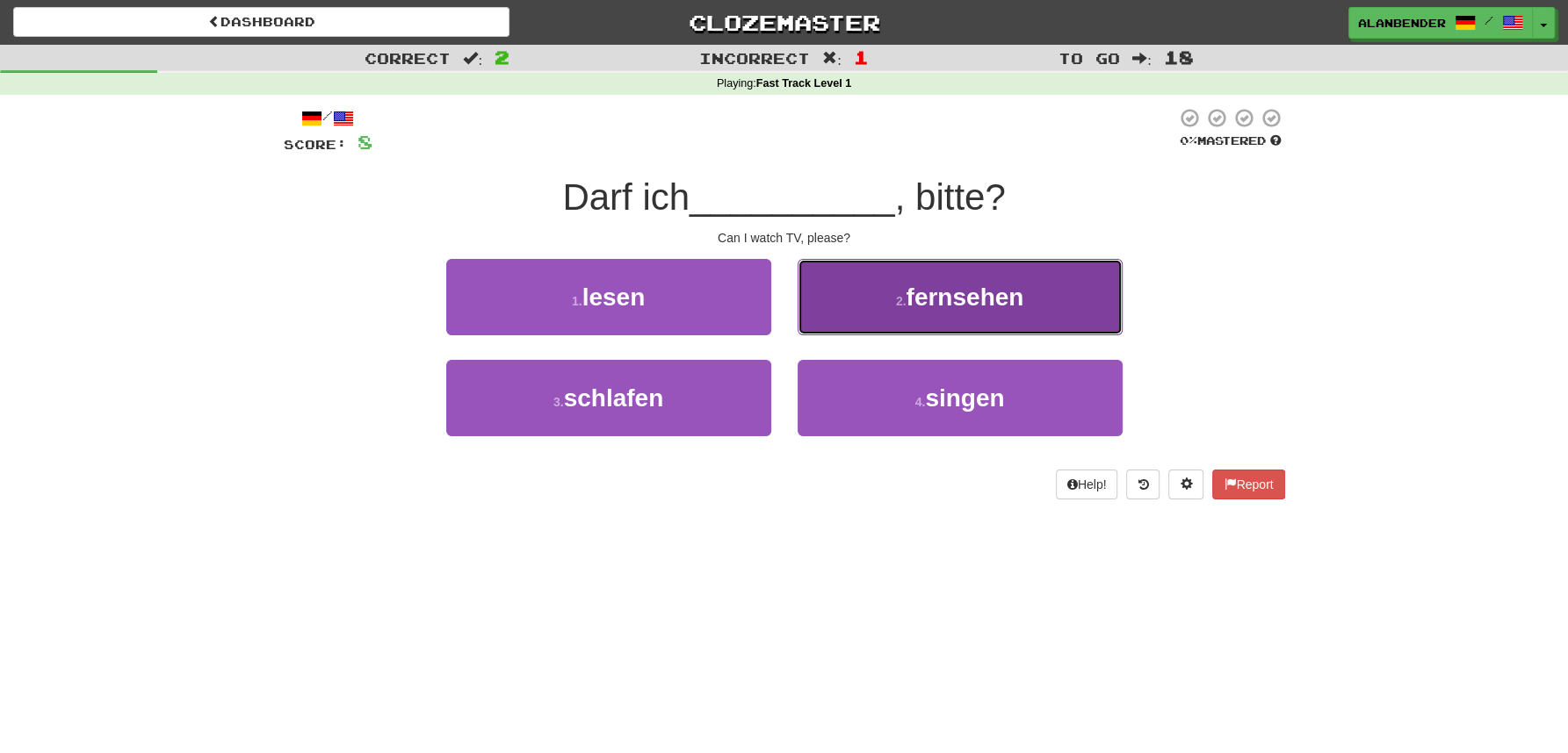
click at [941, 304] on span "fernsehen" at bounding box center [964, 297] width 118 height 27
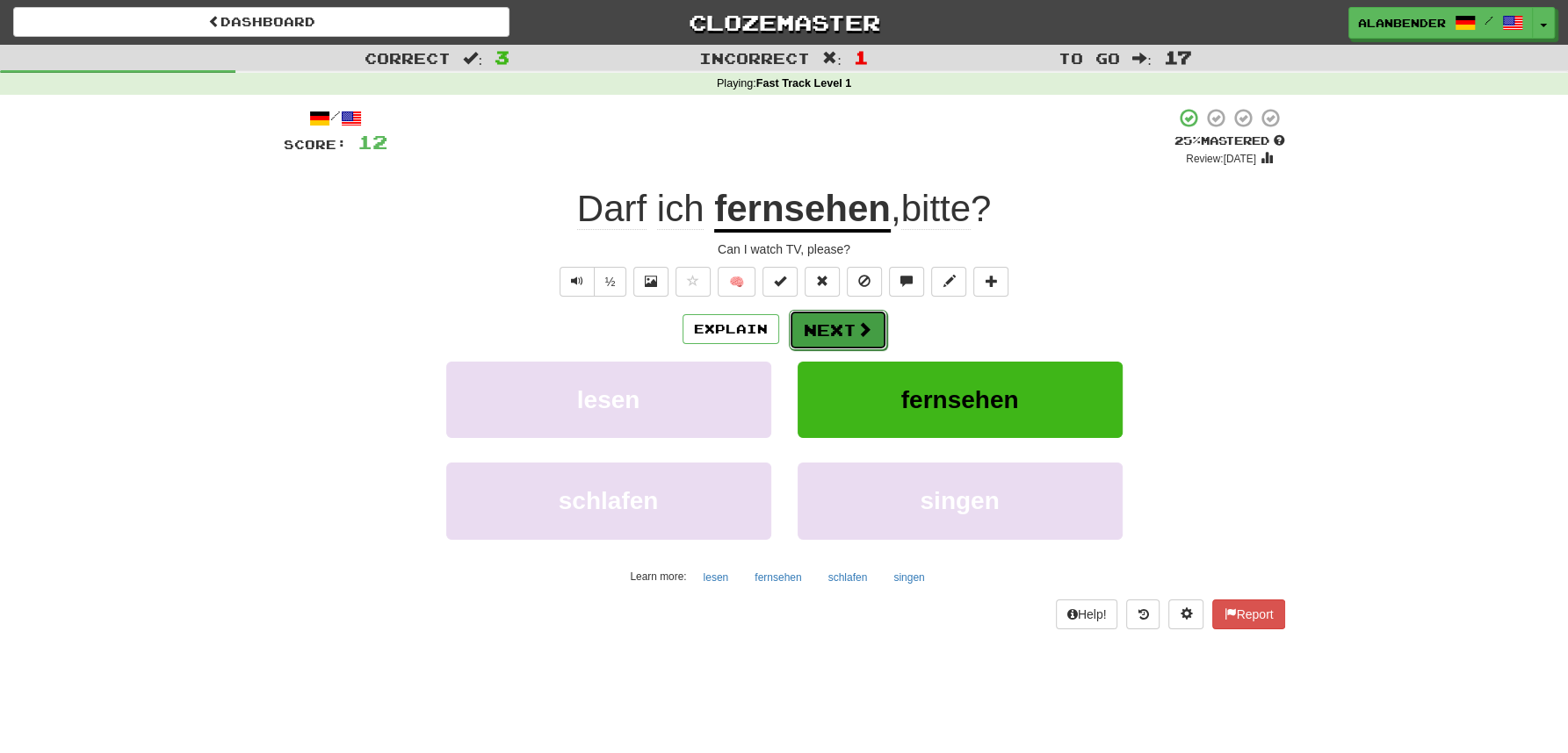
click at [850, 329] on button "Next" at bounding box center [838, 330] width 98 height 40
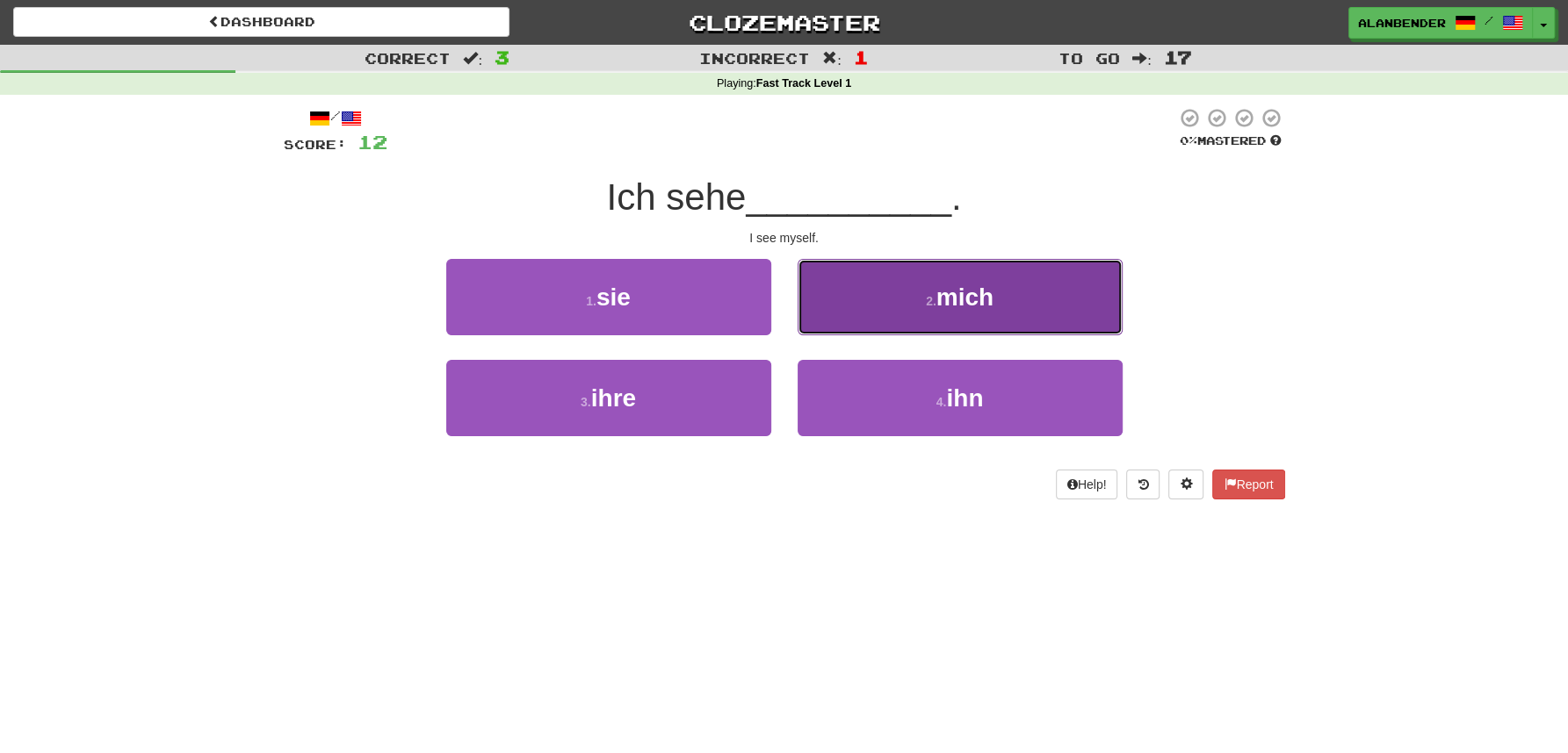
click at [962, 301] on span "mich" at bounding box center [965, 297] width 57 height 27
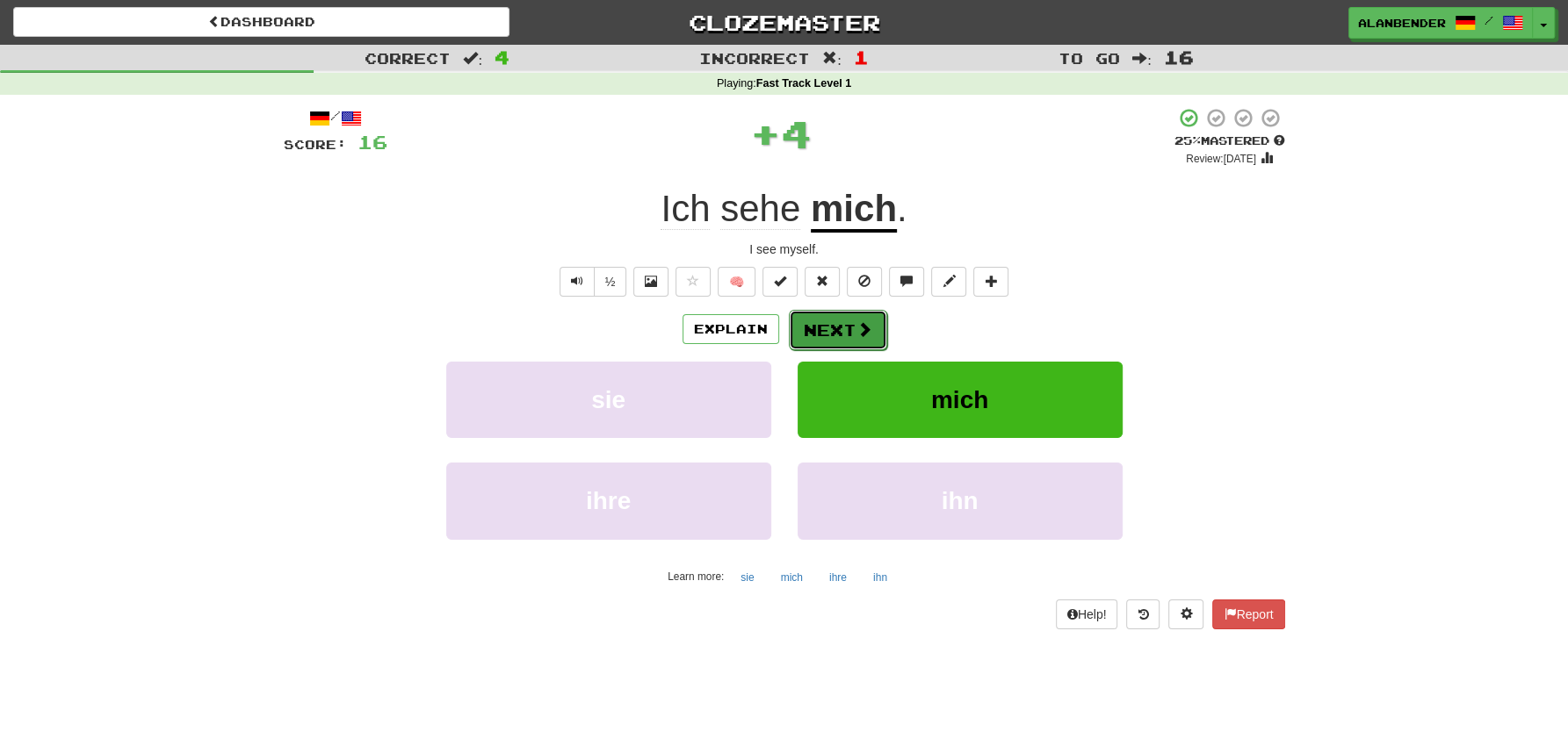
click at [846, 334] on button "Next" at bounding box center [838, 330] width 98 height 40
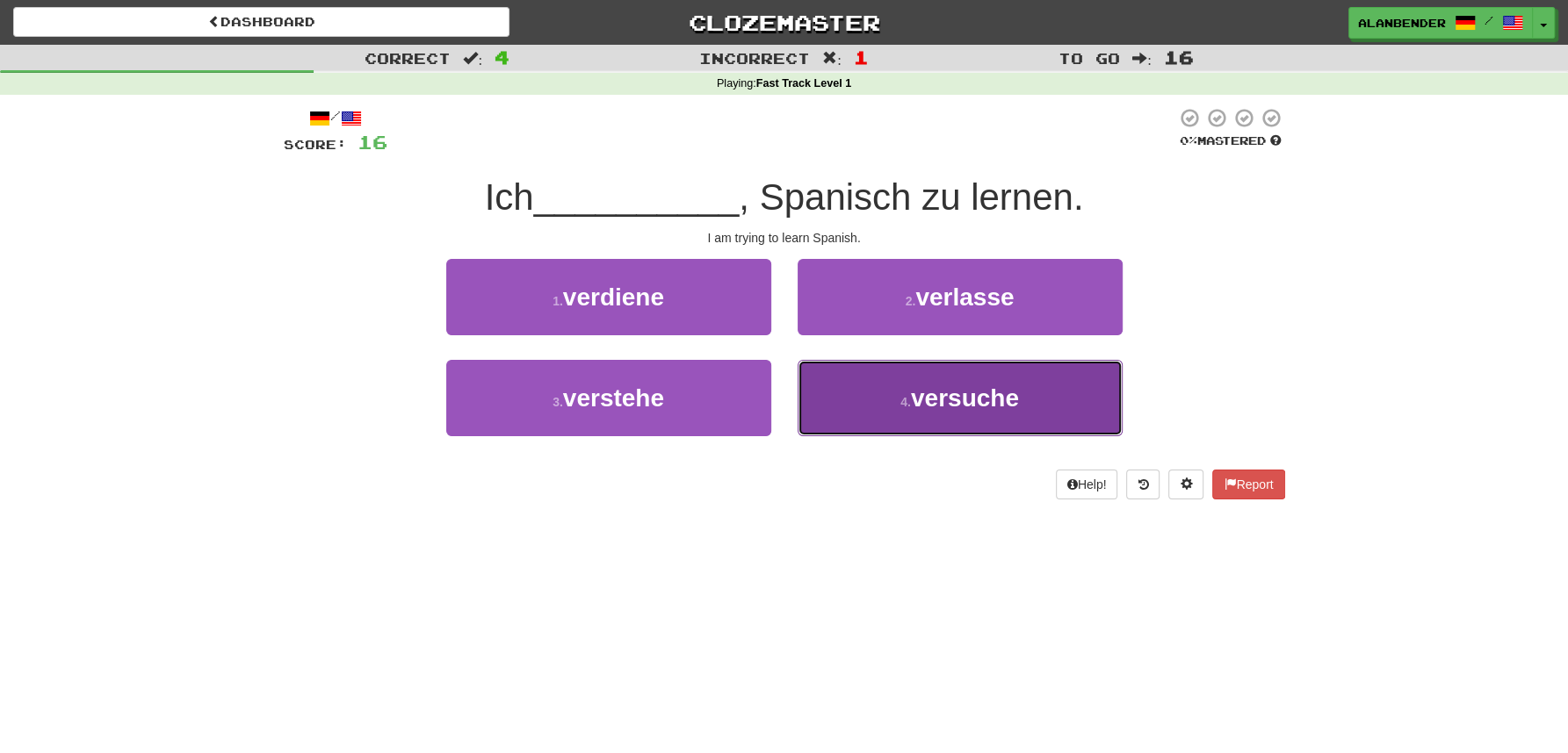
click at [948, 398] on span "versuche" at bounding box center [965, 398] width 108 height 27
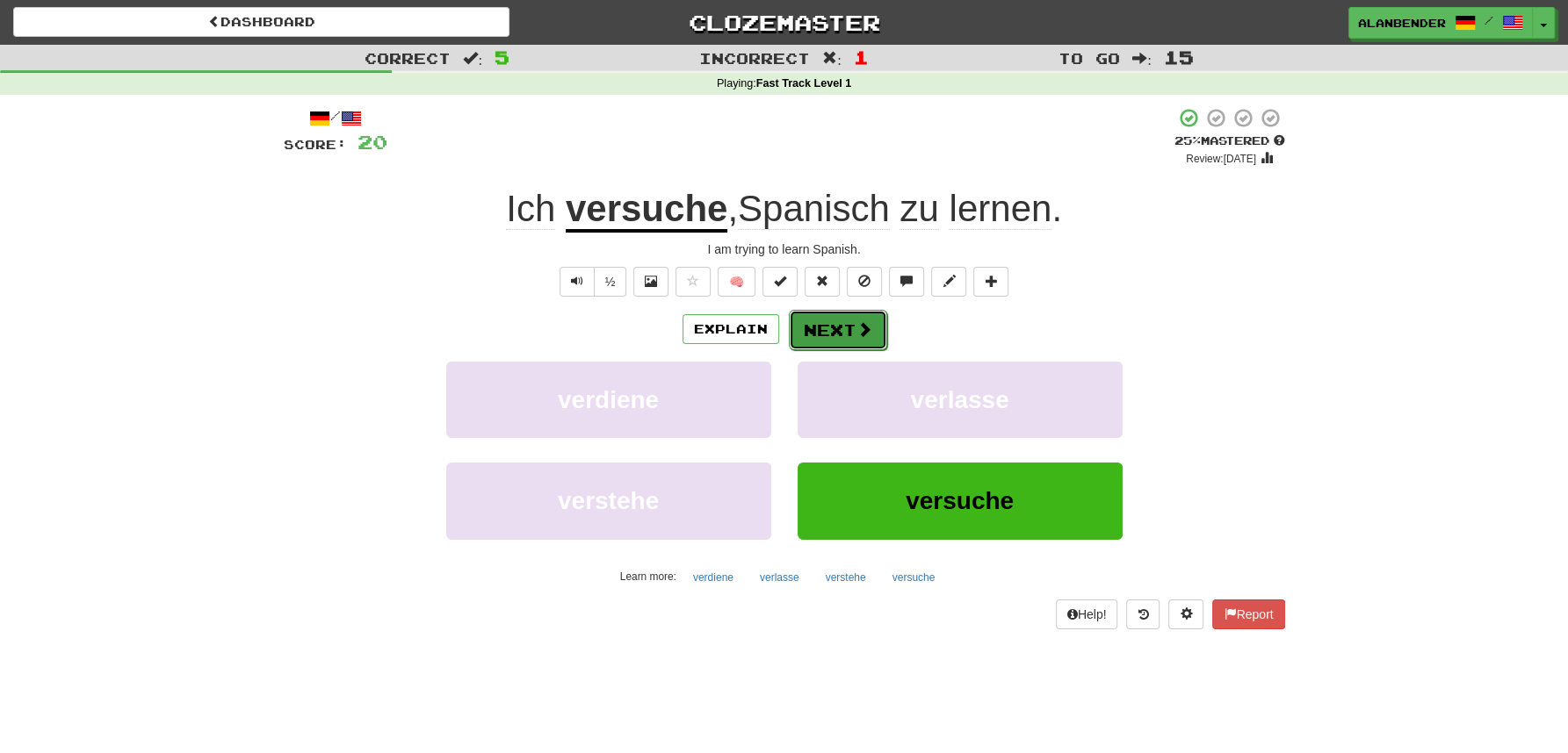
click at [832, 337] on button "Next" at bounding box center [838, 330] width 98 height 40
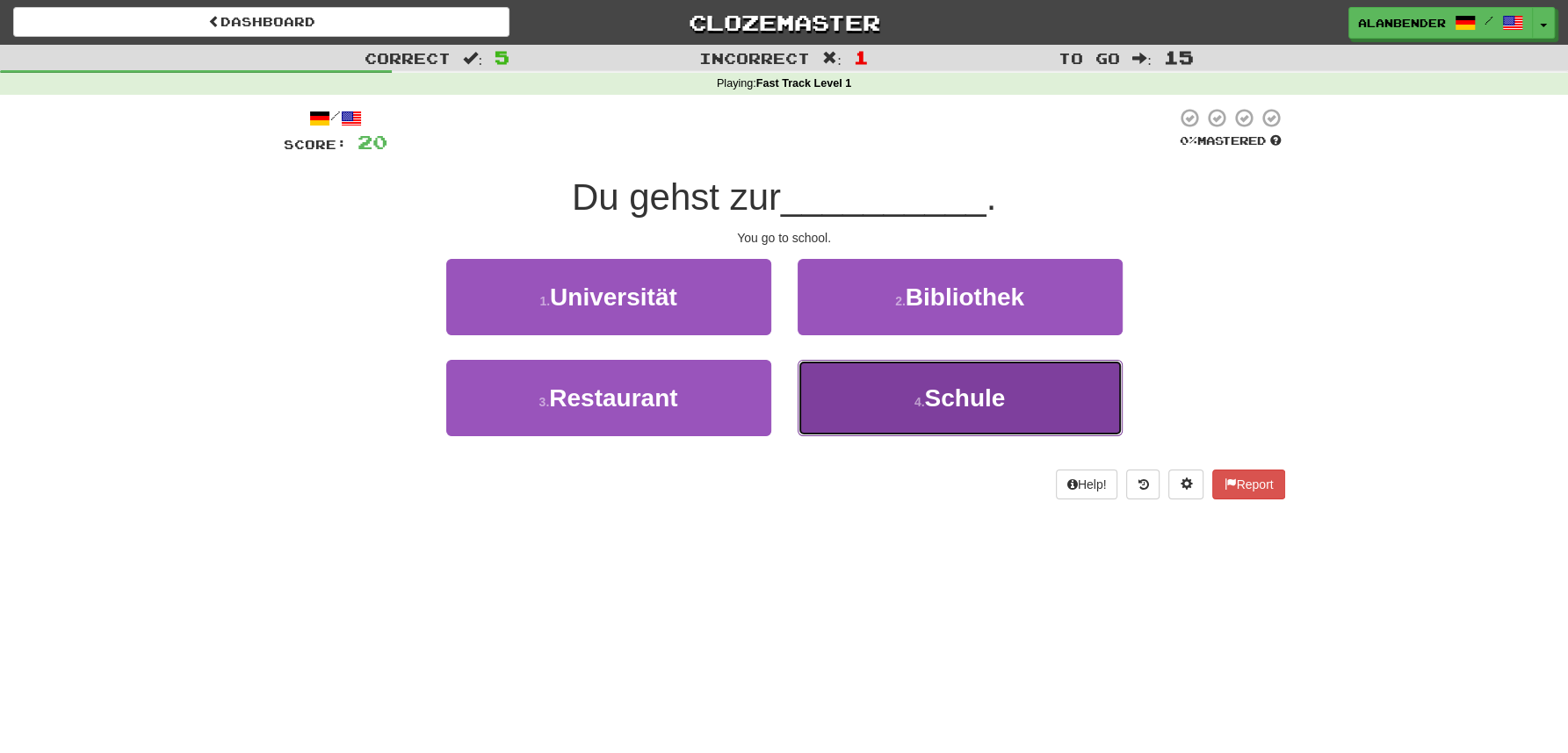
click at [958, 393] on span "Schule" at bounding box center [964, 398] width 81 height 27
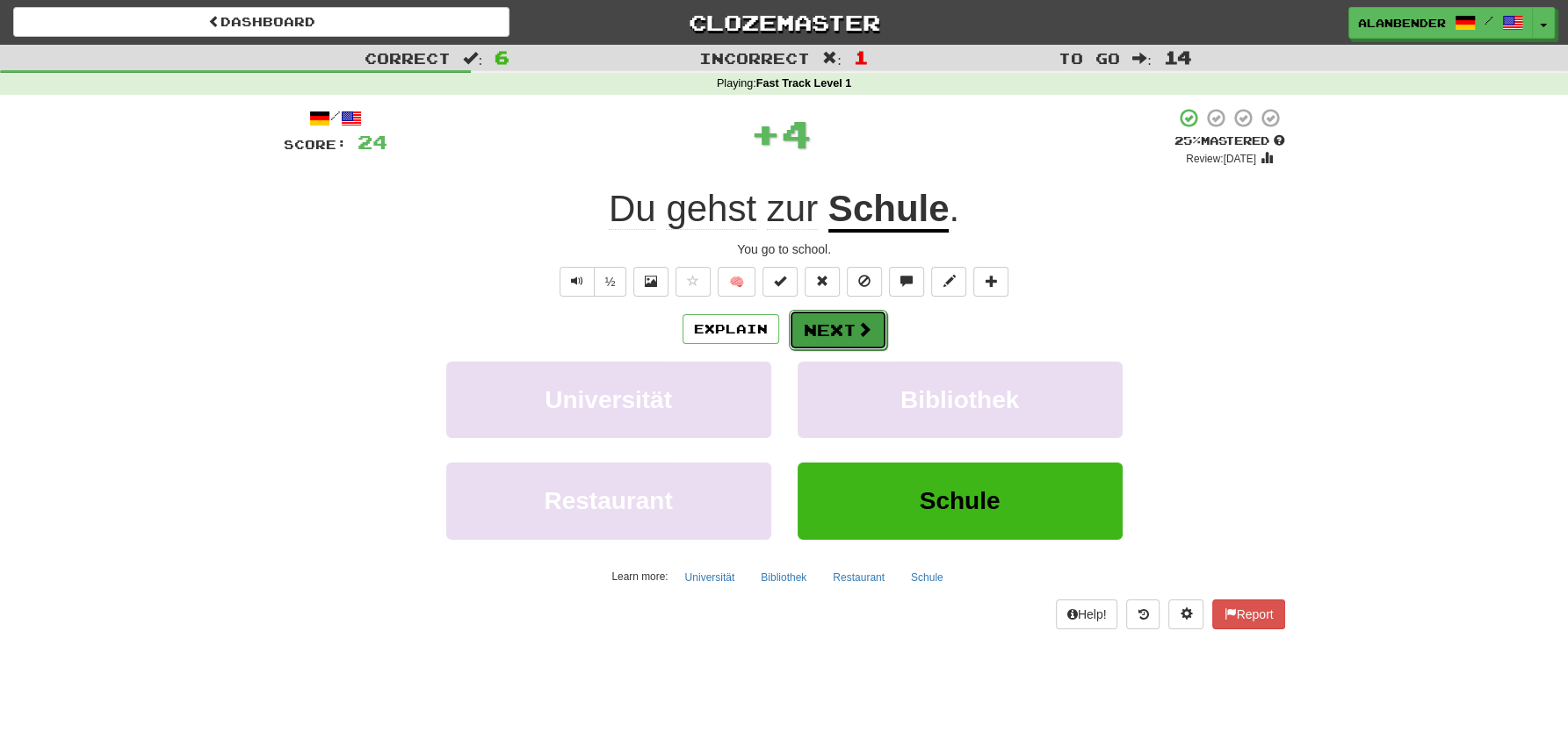
click at [845, 331] on button "Next" at bounding box center [838, 330] width 98 height 40
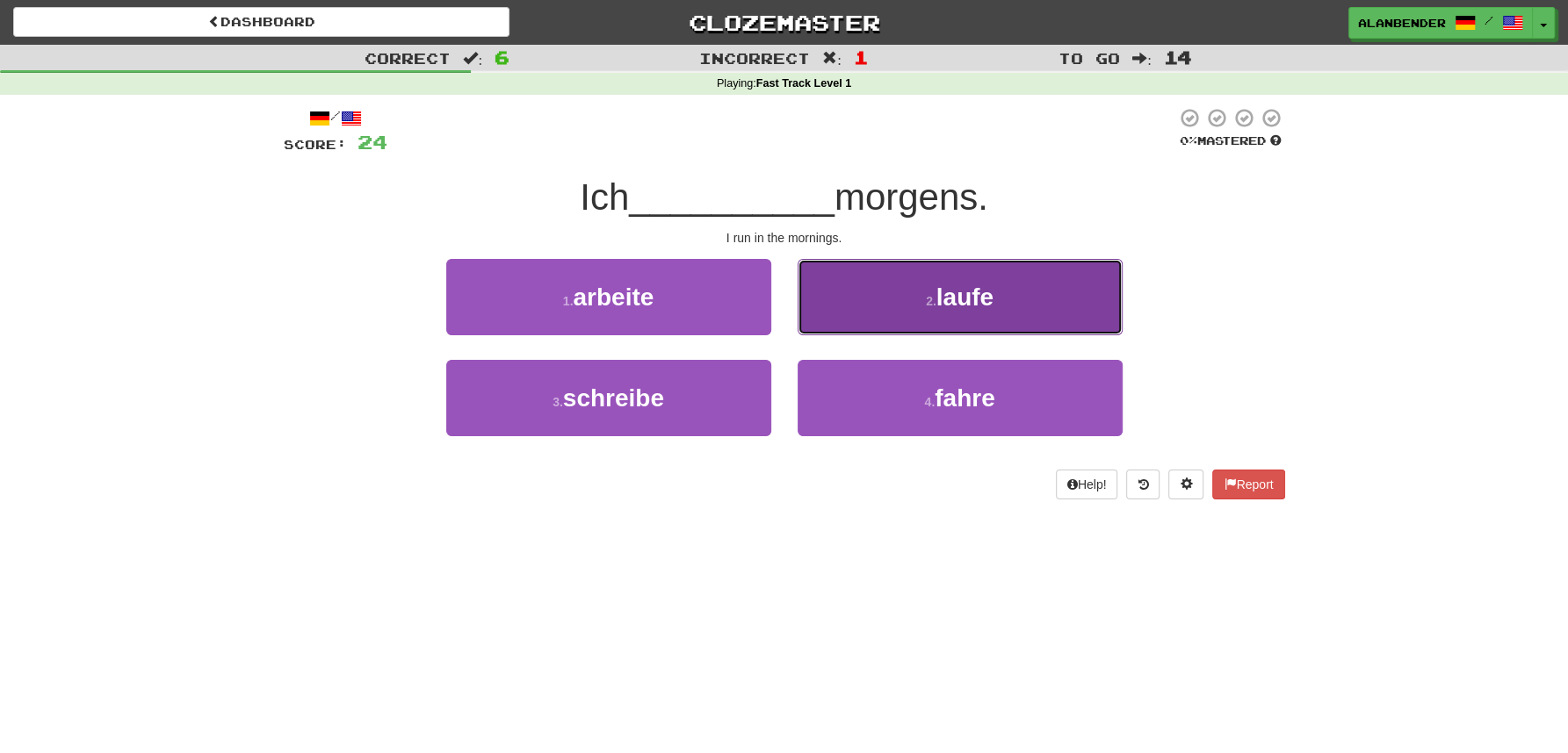
click at [982, 287] on span "laufe" at bounding box center [965, 297] width 57 height 27
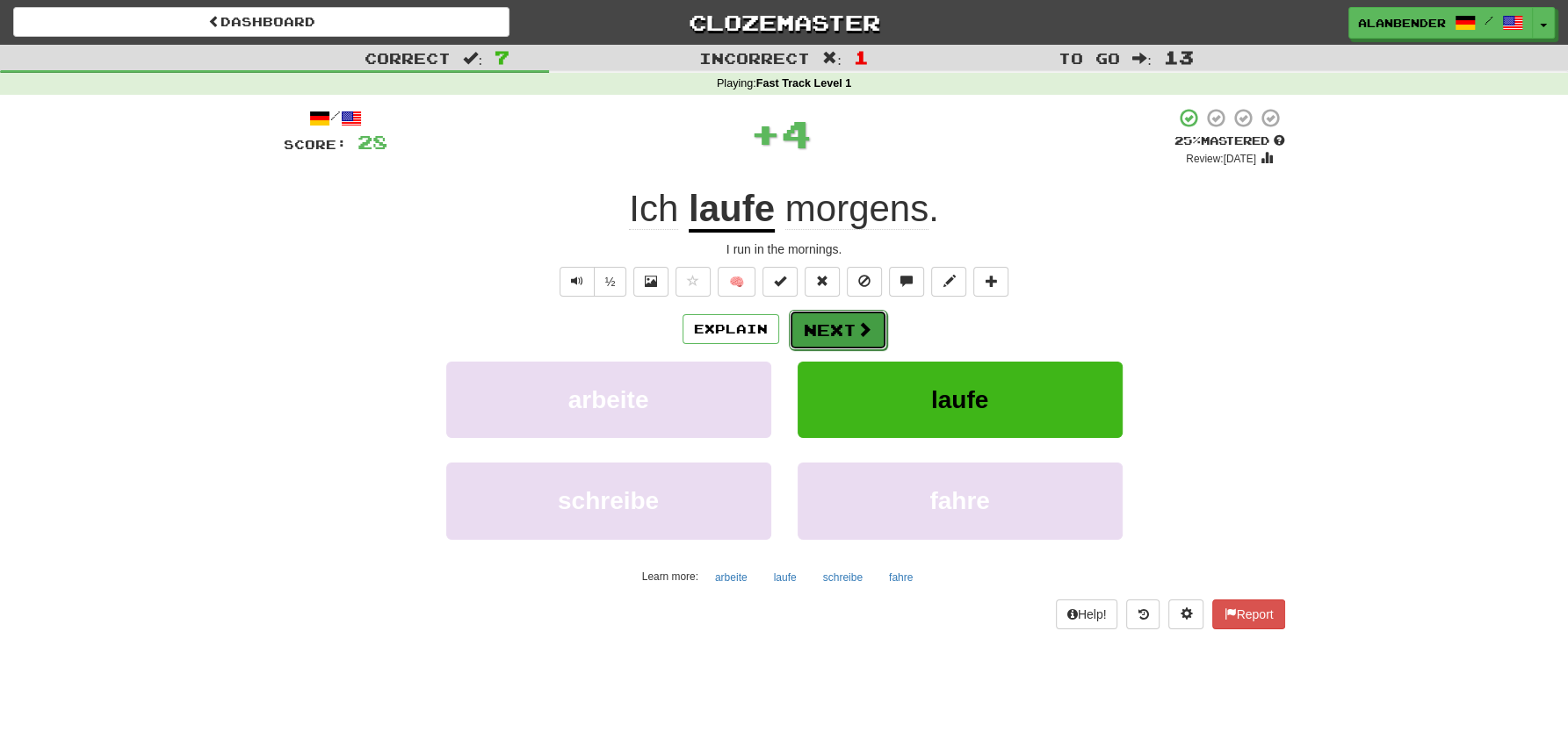
click at [834, 324] on button "Next" at bounding box center [838, 330] width 98 height 40
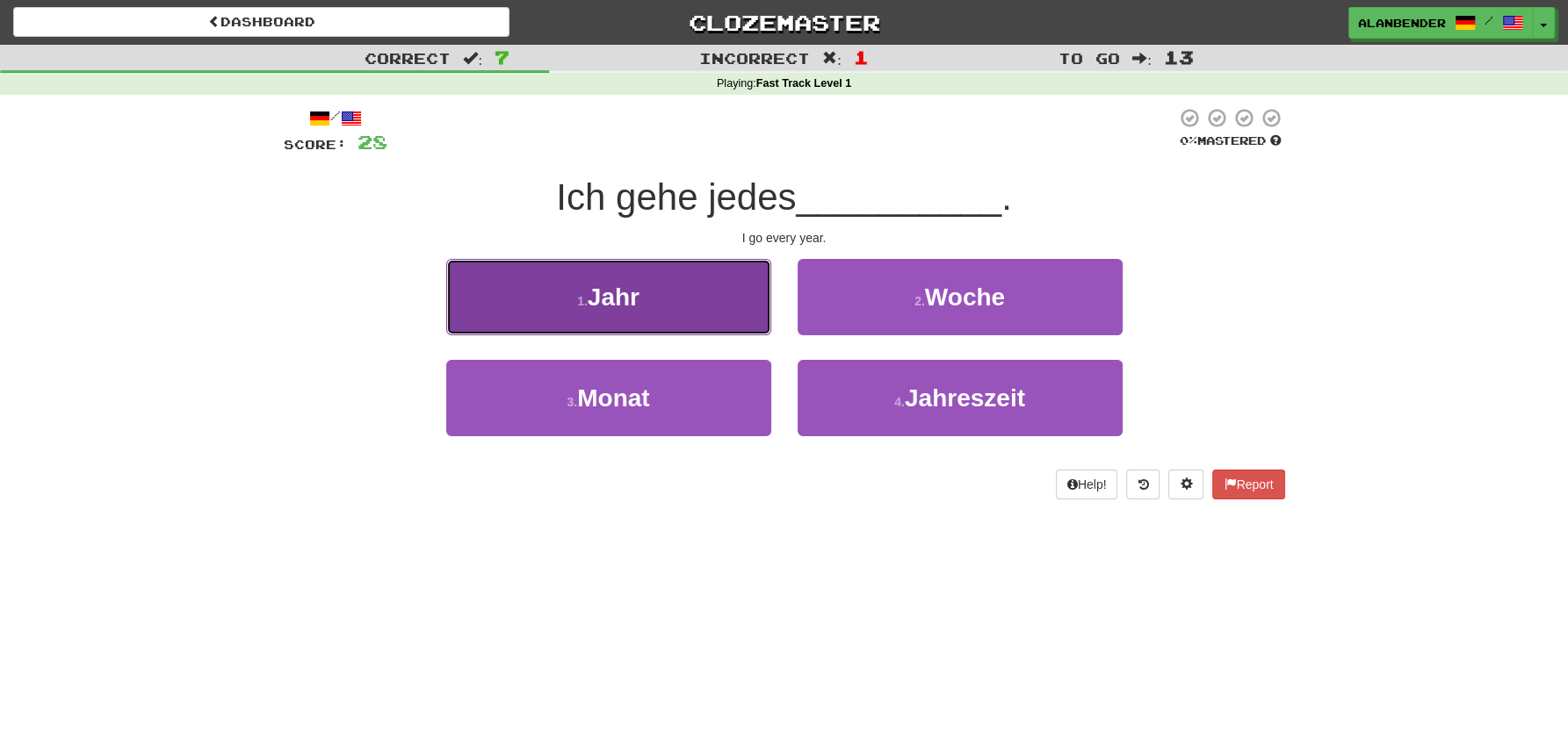
click at [630, 310] on span "Jahr" at bounding box center [613, 297] width 52 height 27
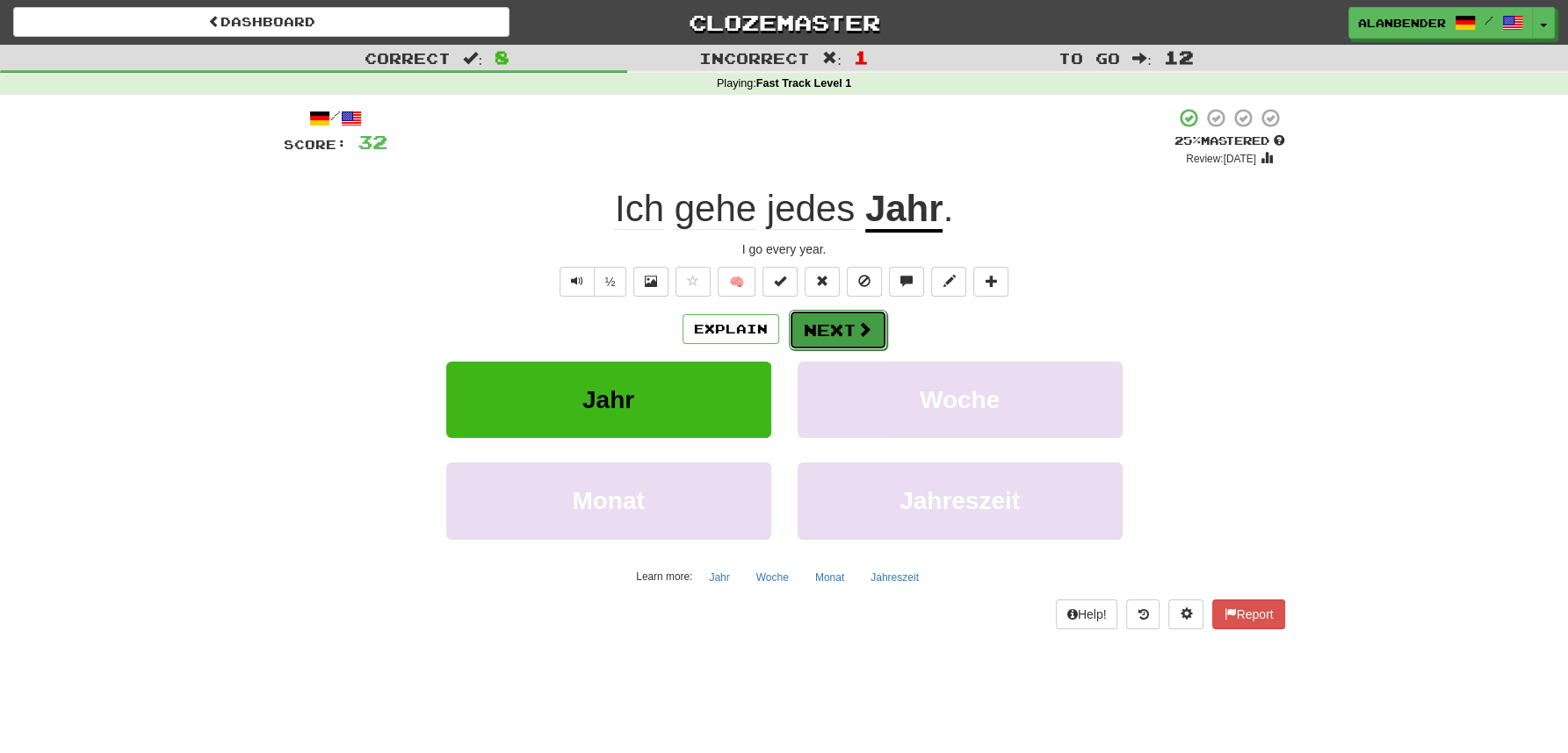
click at [851, 327] on button "Next" at bounding box center [838, 330] width 98 height 40
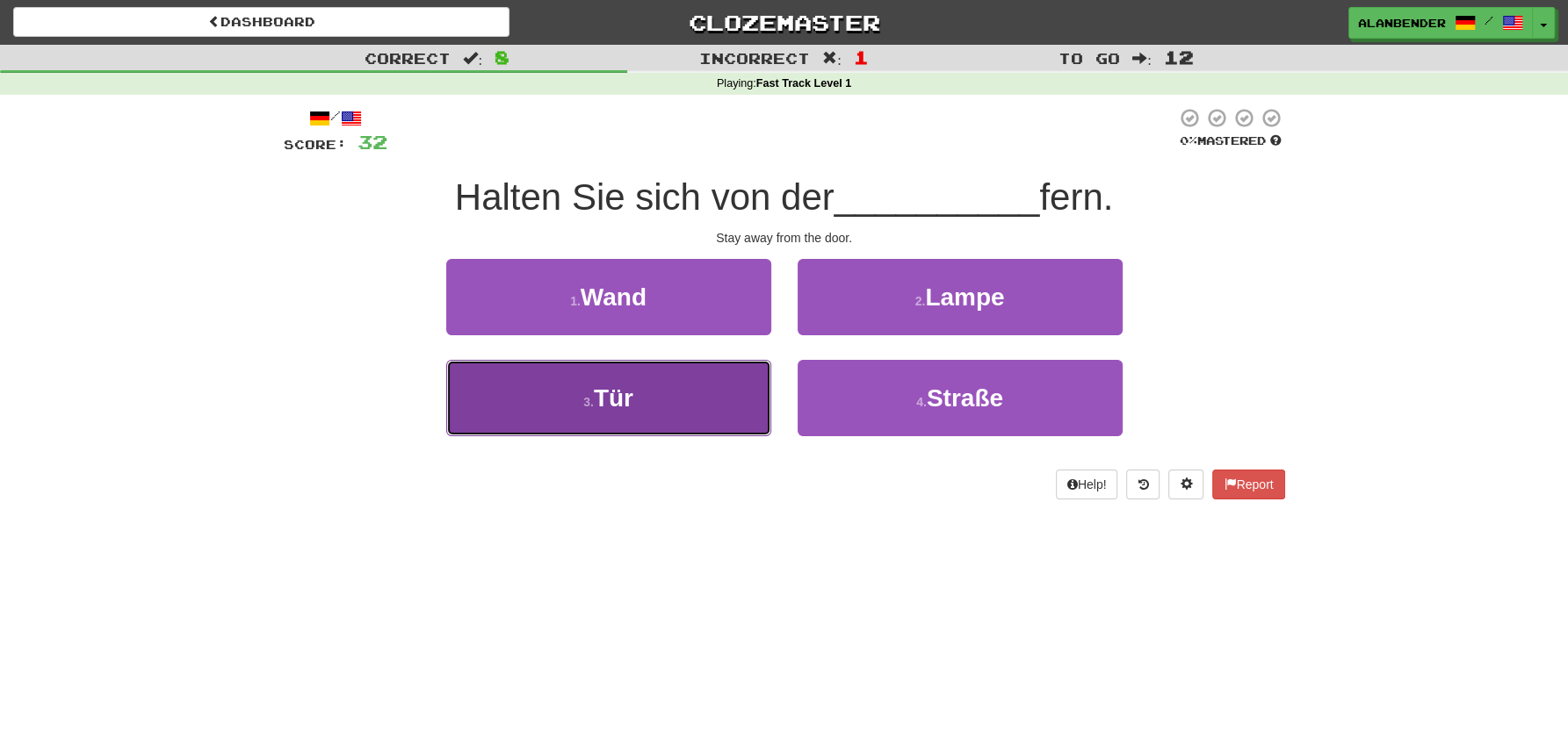
click at [625, 402] on span "Tür" at bounding box center [613, 398] width 39 height 27
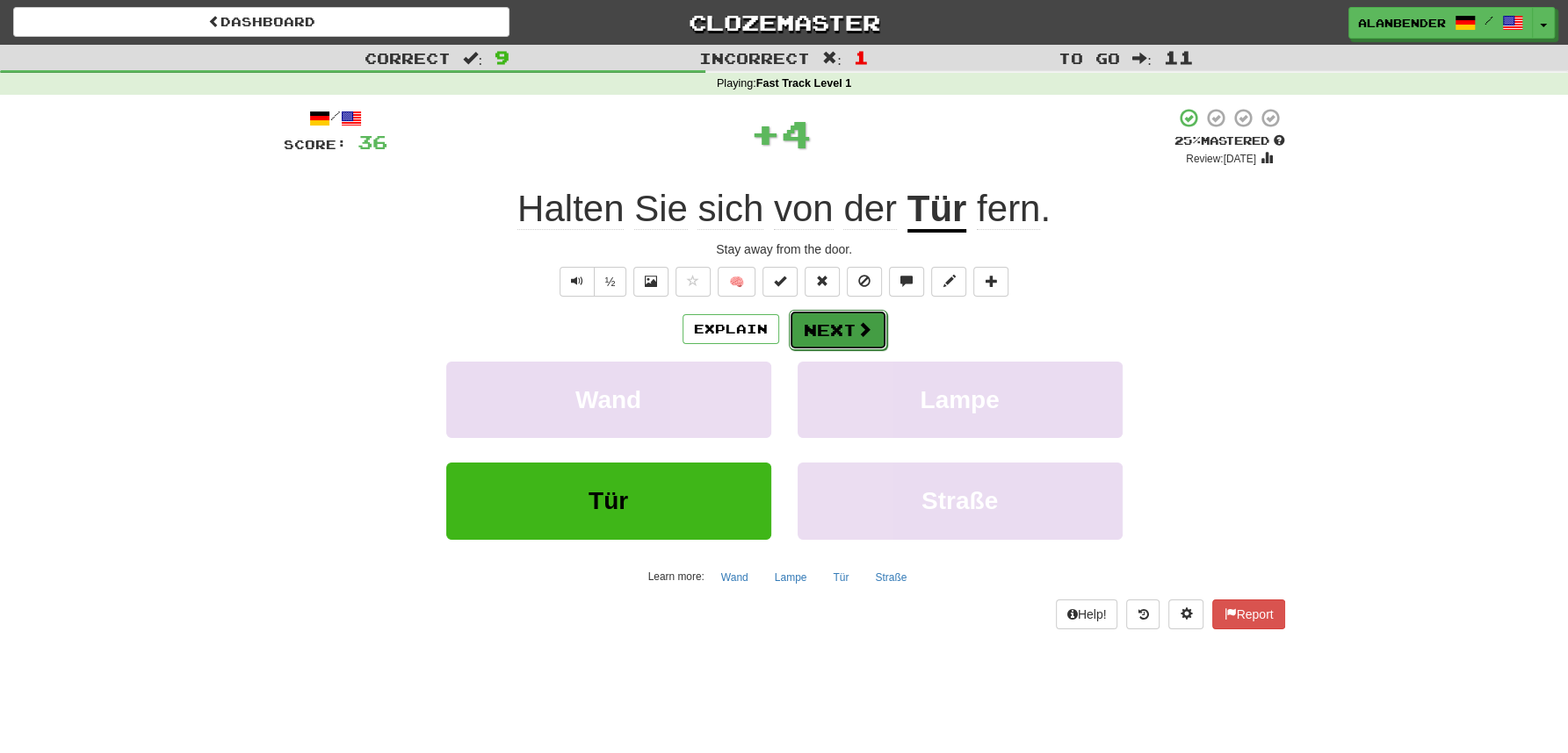
click at [835, 326] on button "Next" at bounding box center [838, 330] width 98 height 40
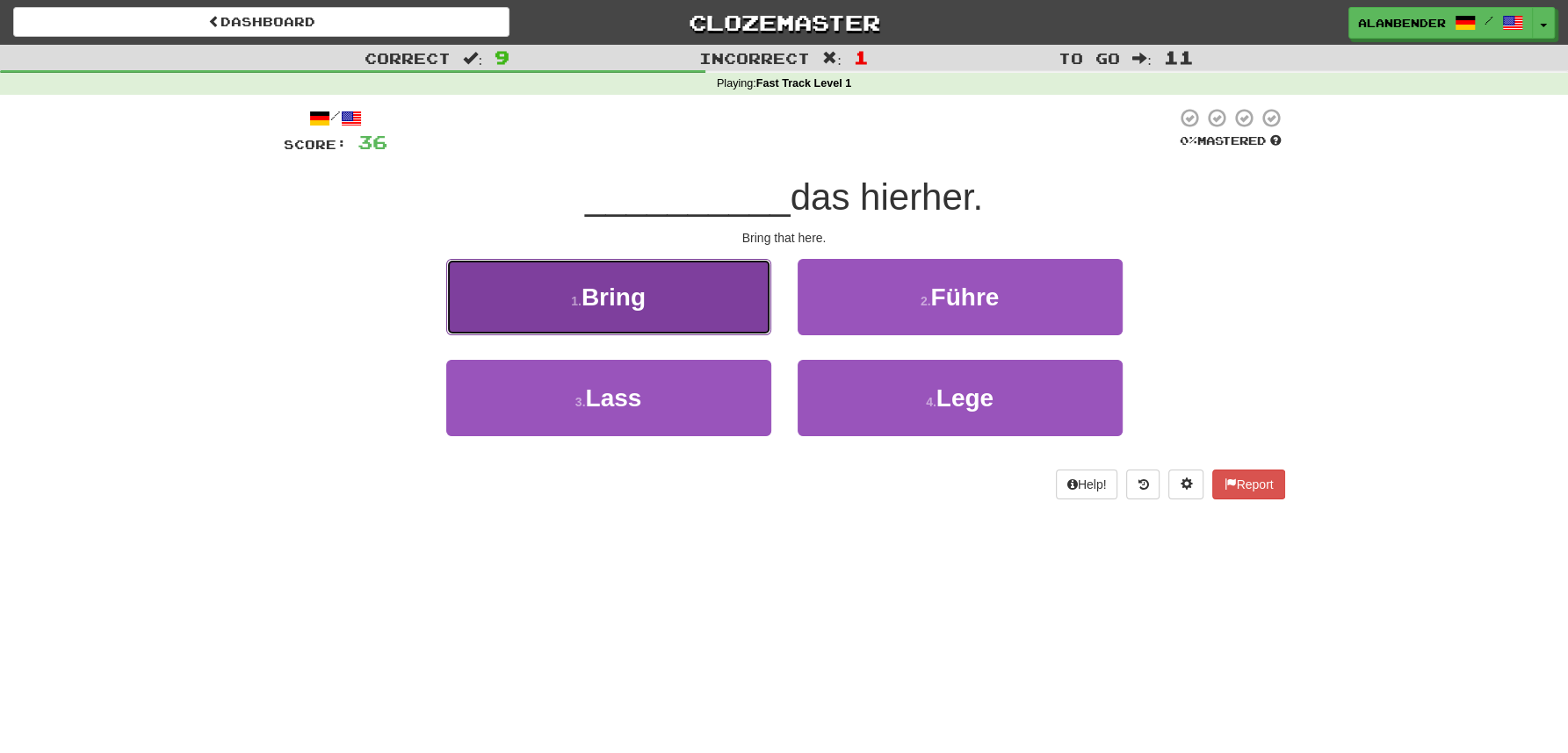
click at [640, 294] on span "Bring" at bounding box center [613, 297] width 64 height 27
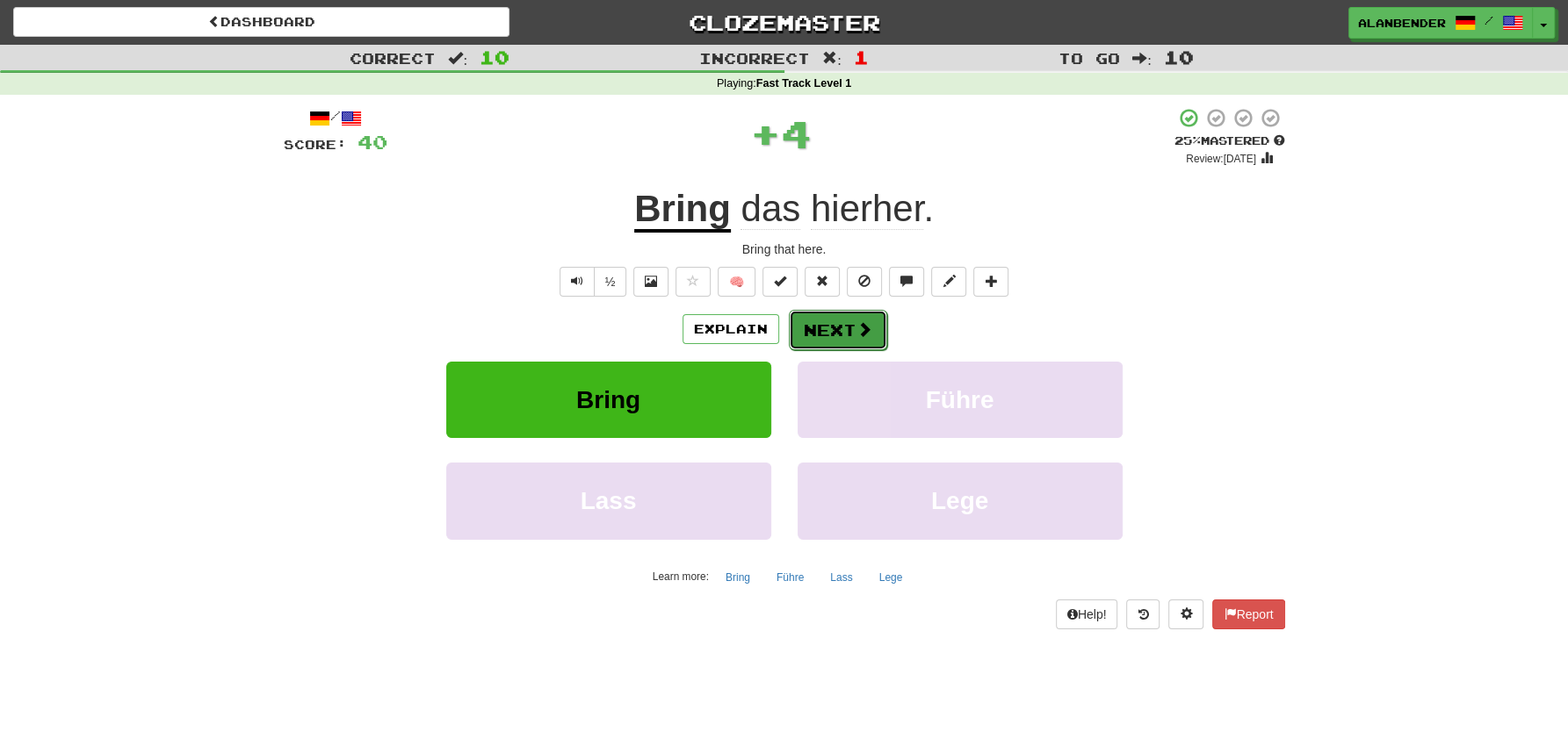
click at [818, 324] on button "Next" at bounding box center [838, 330] width 98 height 40
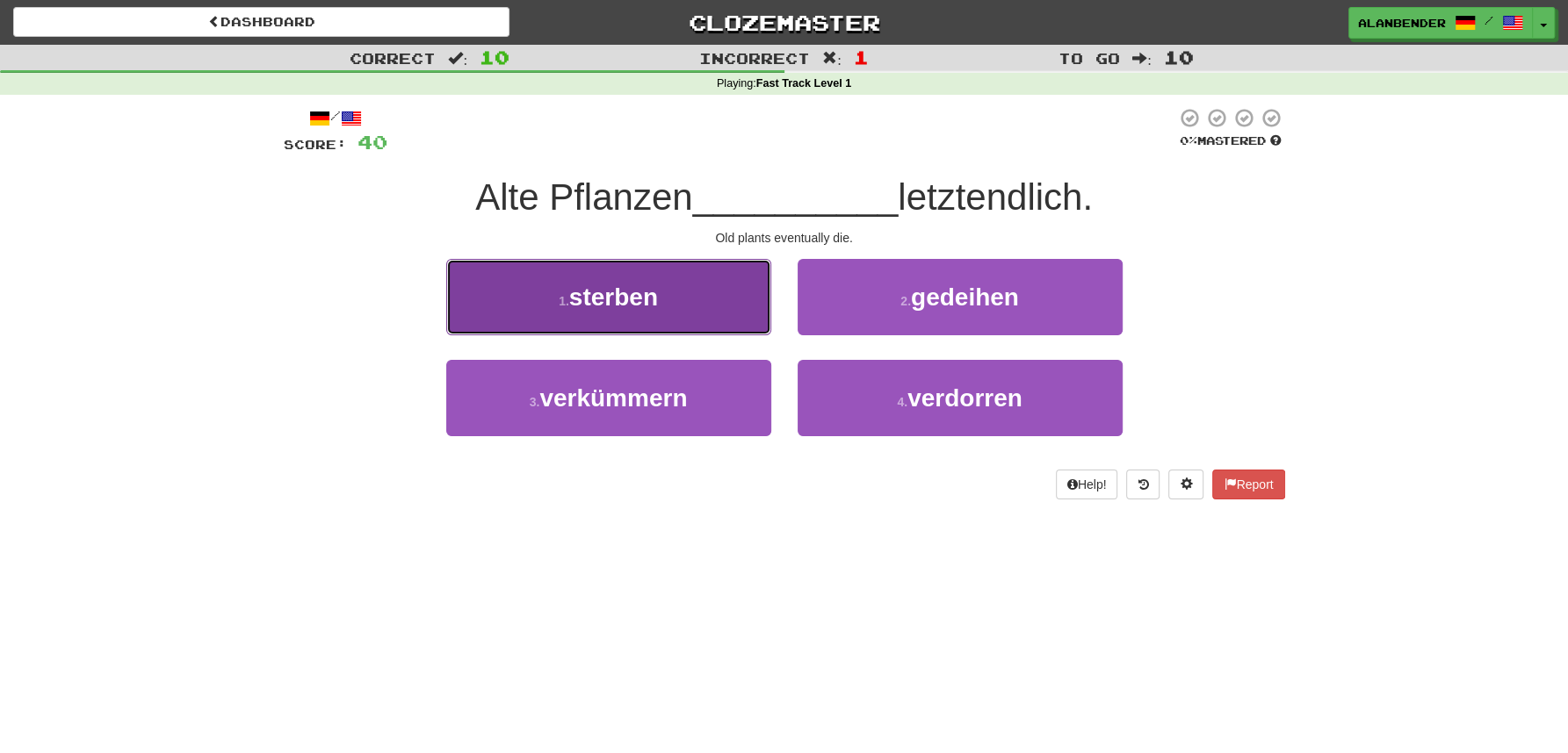
click at [664, 298] on button "1 . sterben" at bounding box center [609, 297] width 325 height 76
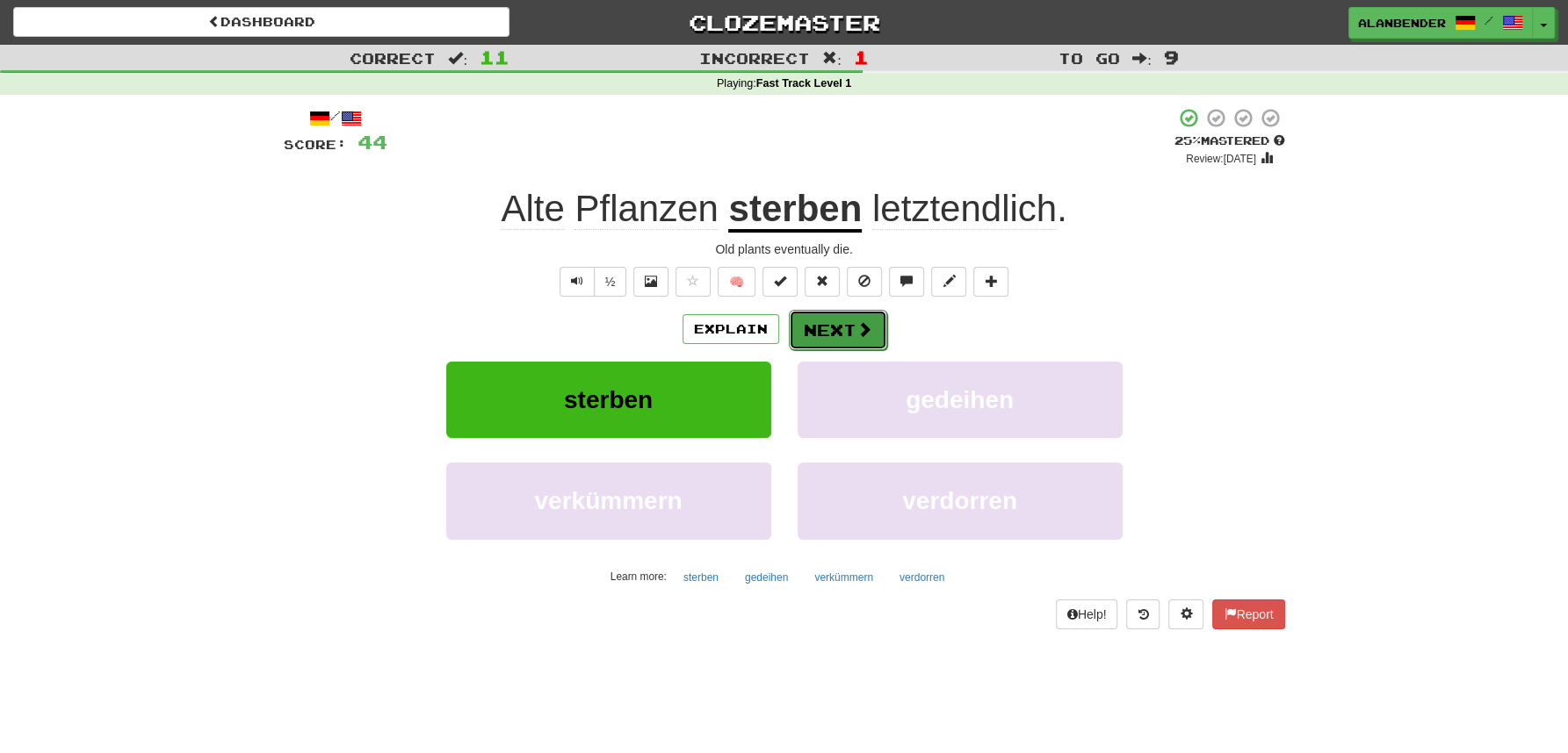
click at [839, 337] on button "Next" at bounding box center [838, 330] width 98 height 40
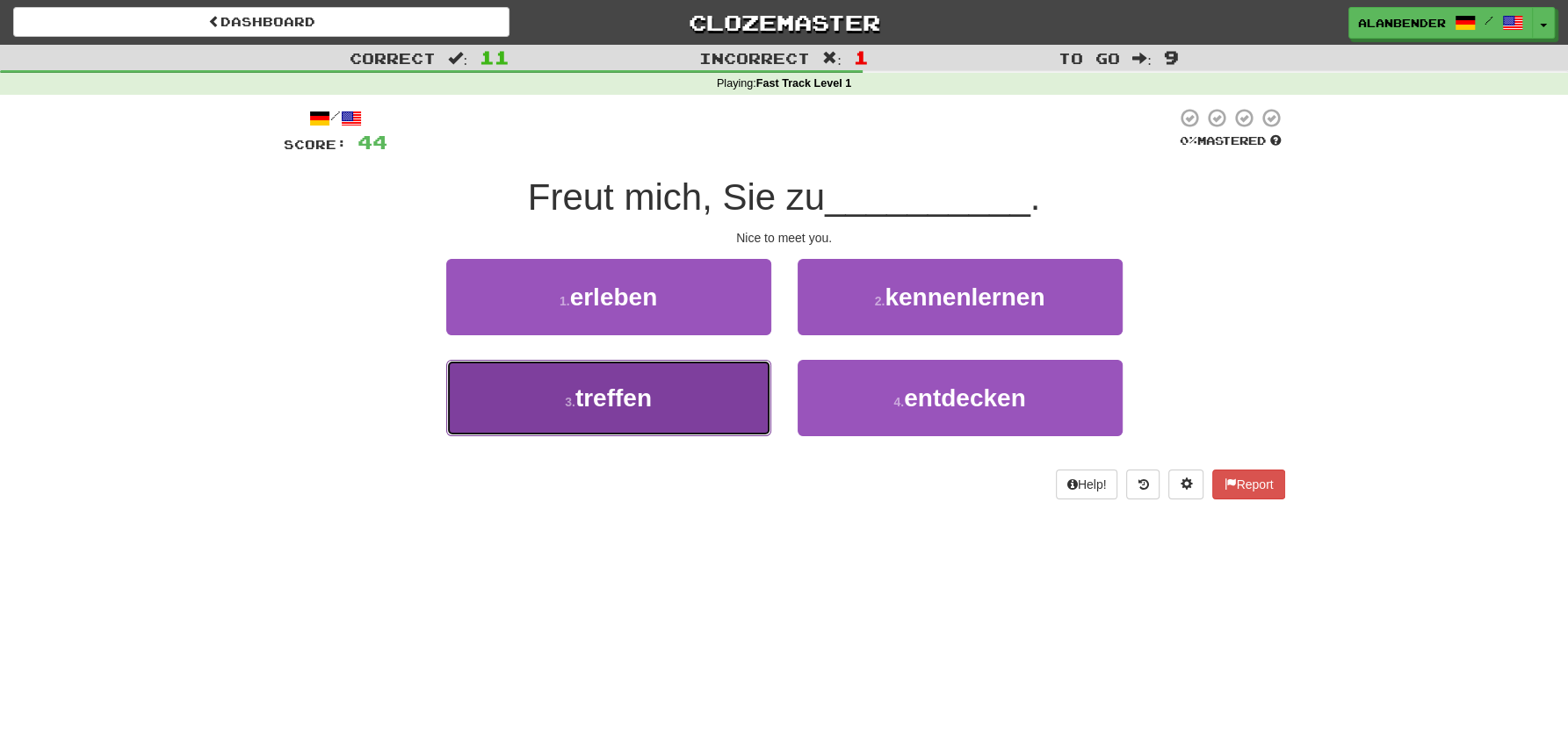
click at [660, 393] on button "3 . treffen" at bounding box center [609, 398] width 325 height 76
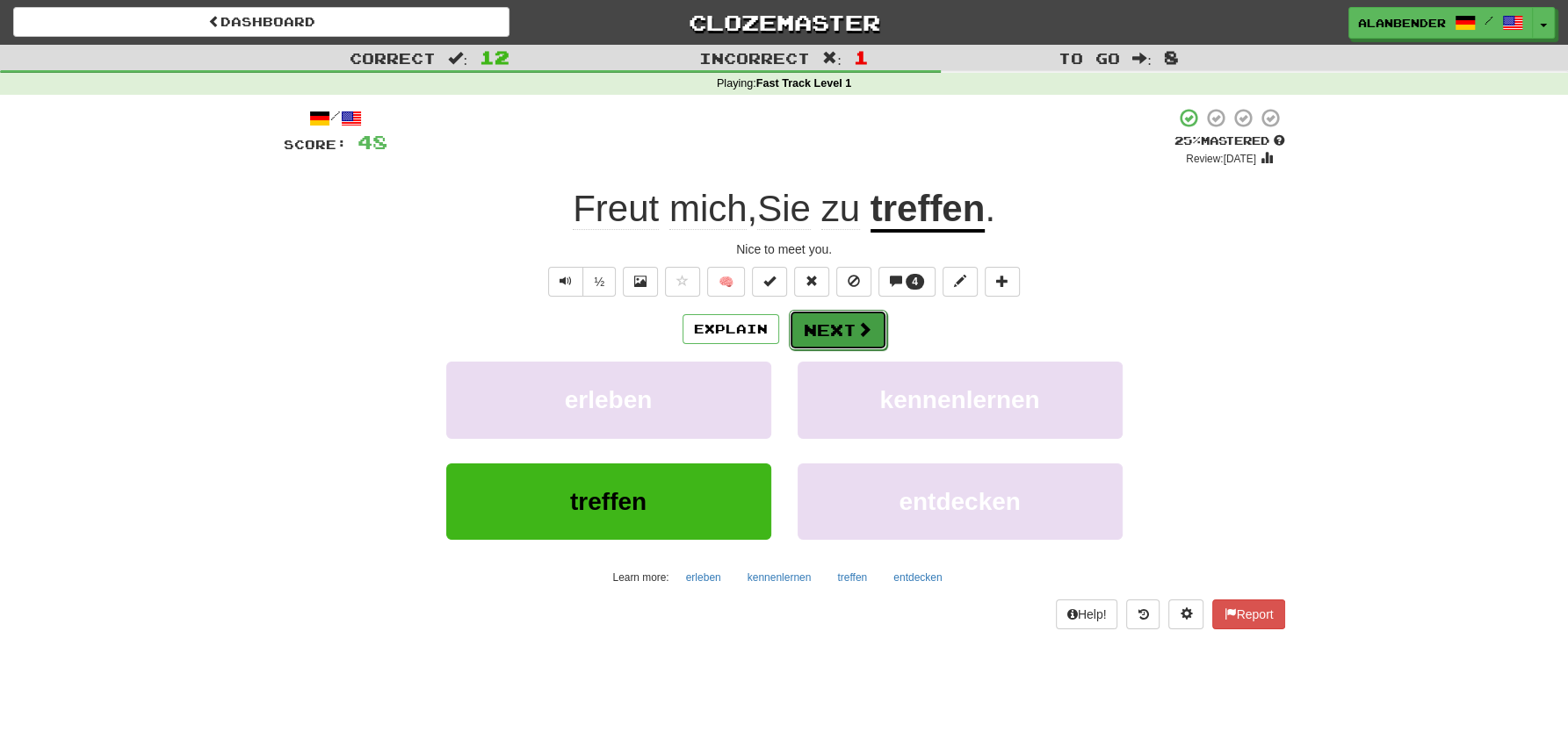
click at [833, 325] on button "Next" at bounding box center [838, 330] width 98 height 40
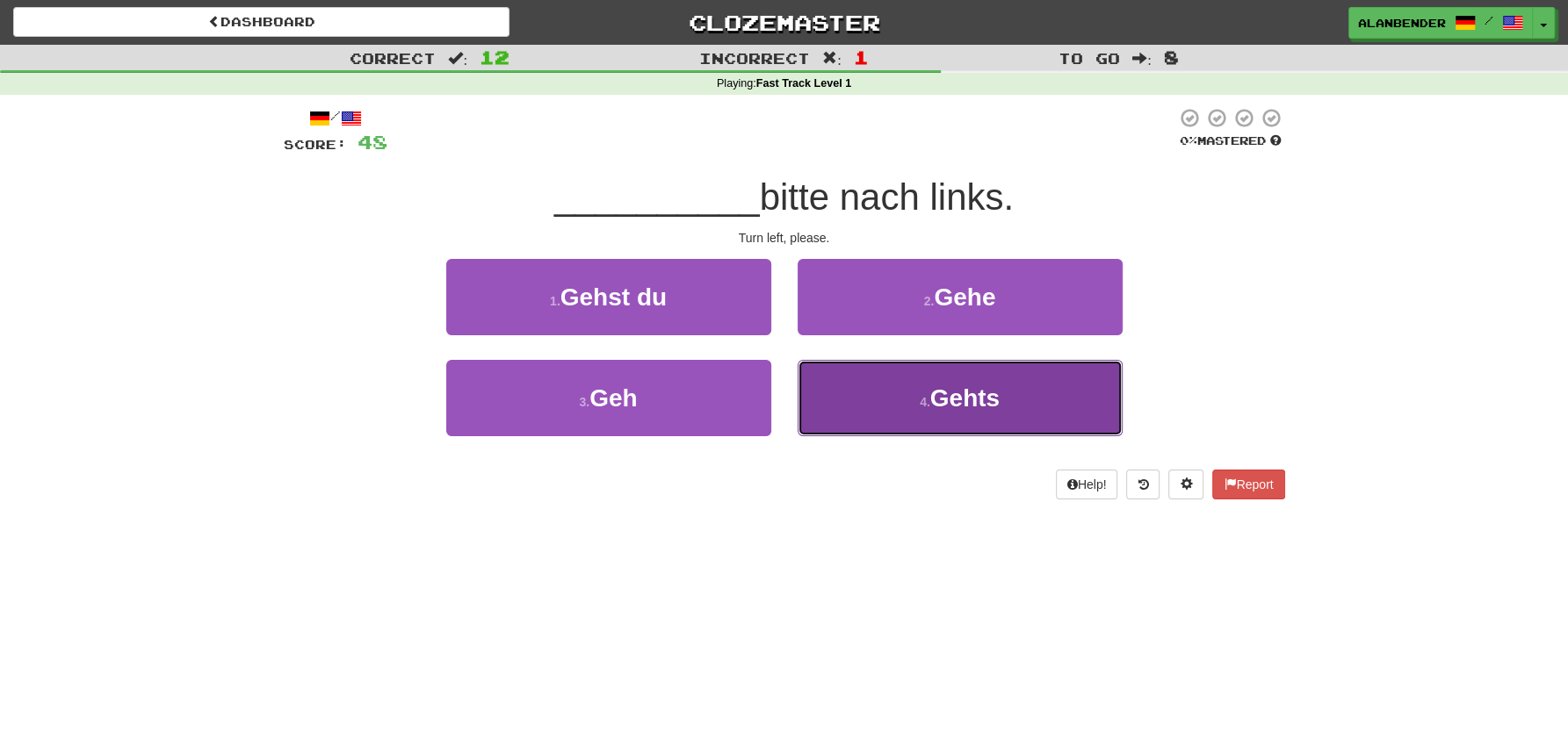
click at [961, 404] on span "Gehts" at bounding box center [965, 398] width 69 height 27
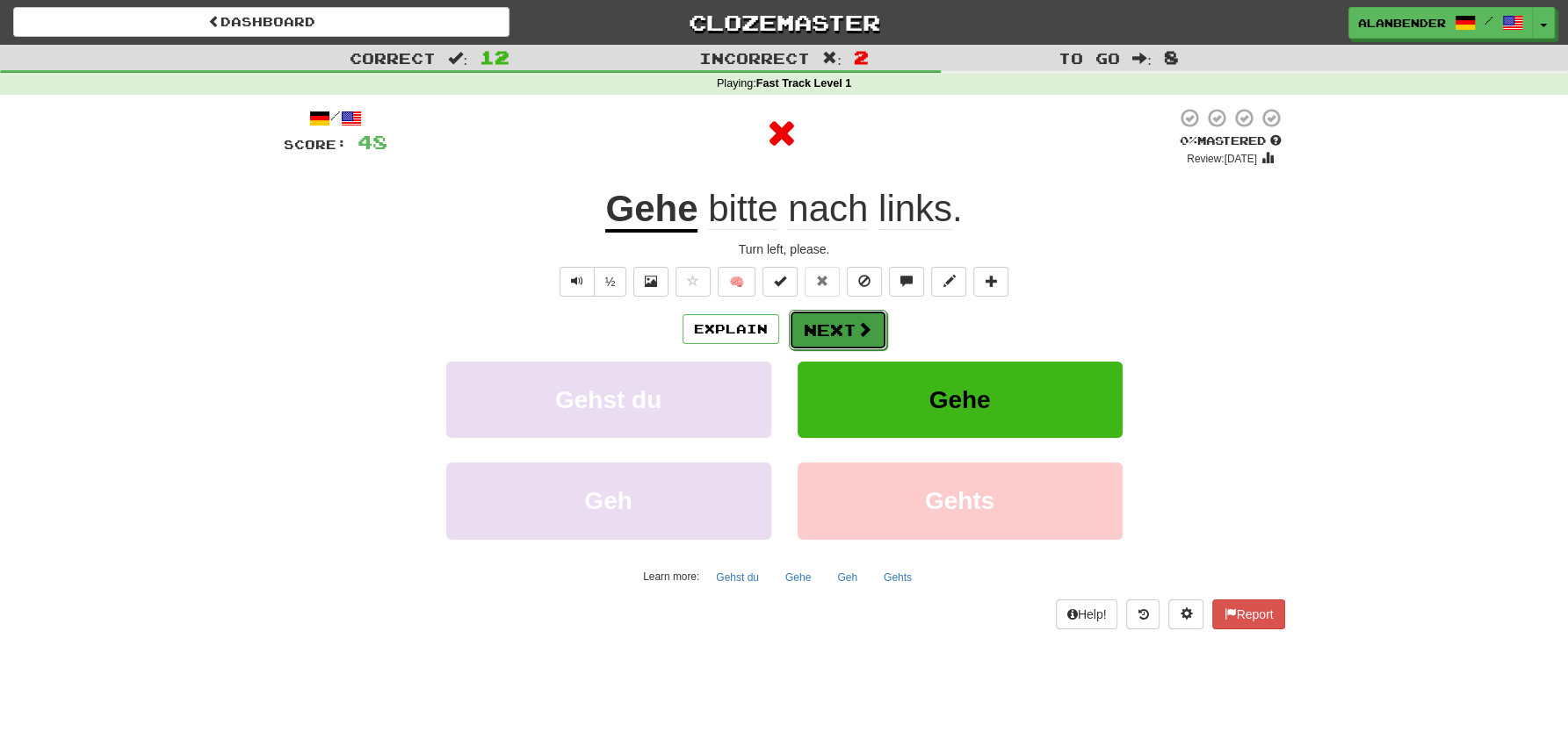
click at [839, 327] on button "Next" at bounding box center [838, 330] width 98 height 40
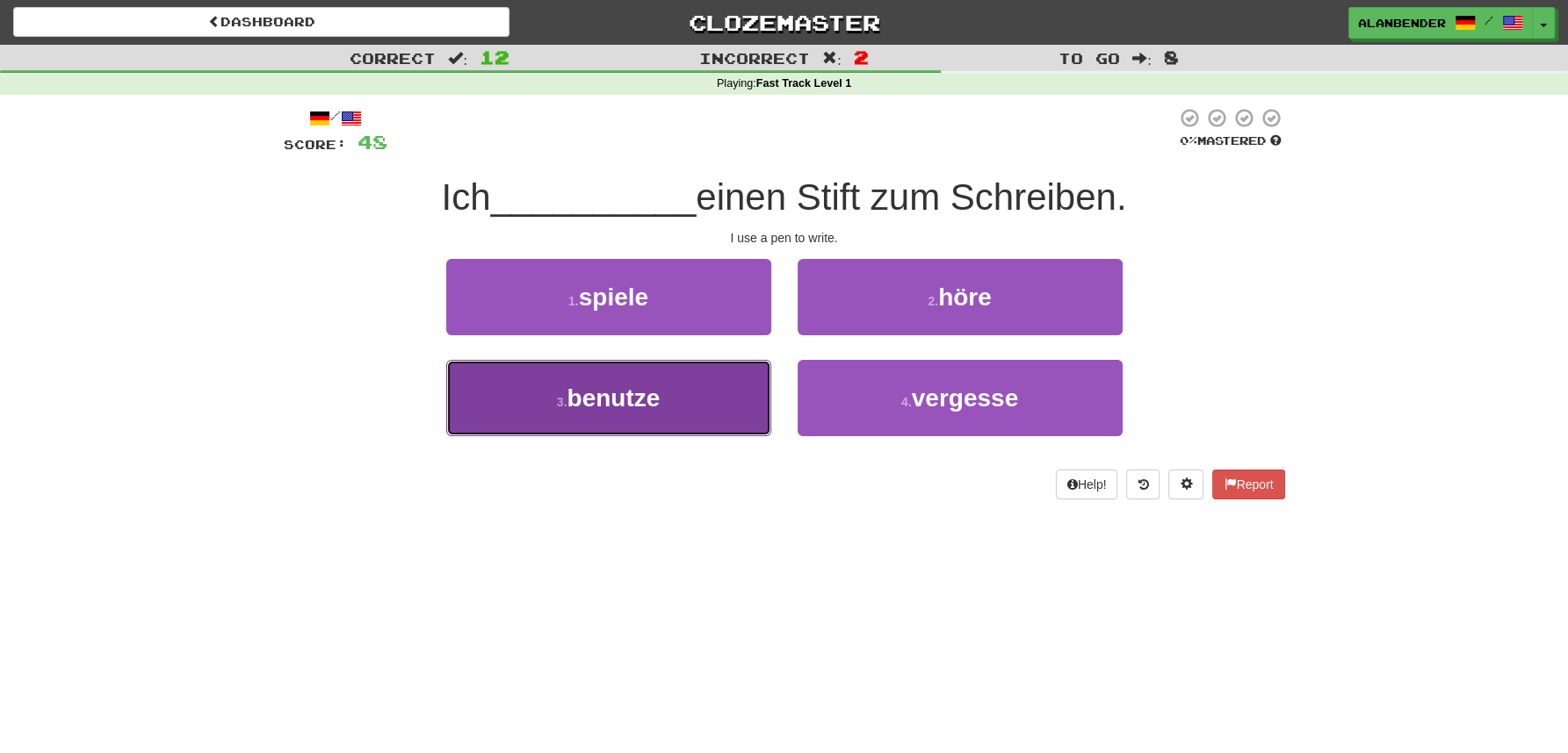
click at [617, 407] on span "benutze" at bounding box center [613, 398] width 93 height 27
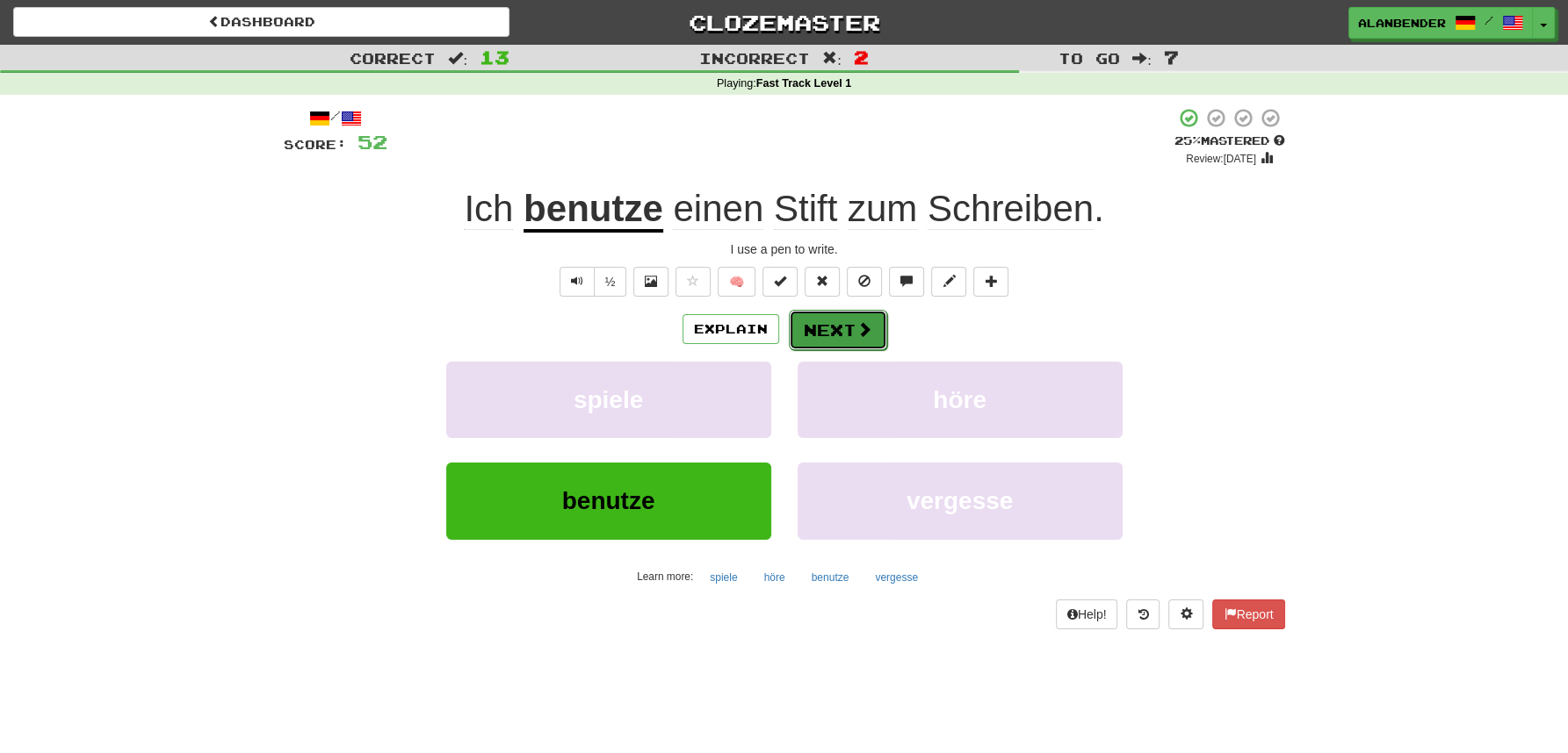
click at [863, 326] on span at bounding box center [864, 329] width 15 height 15
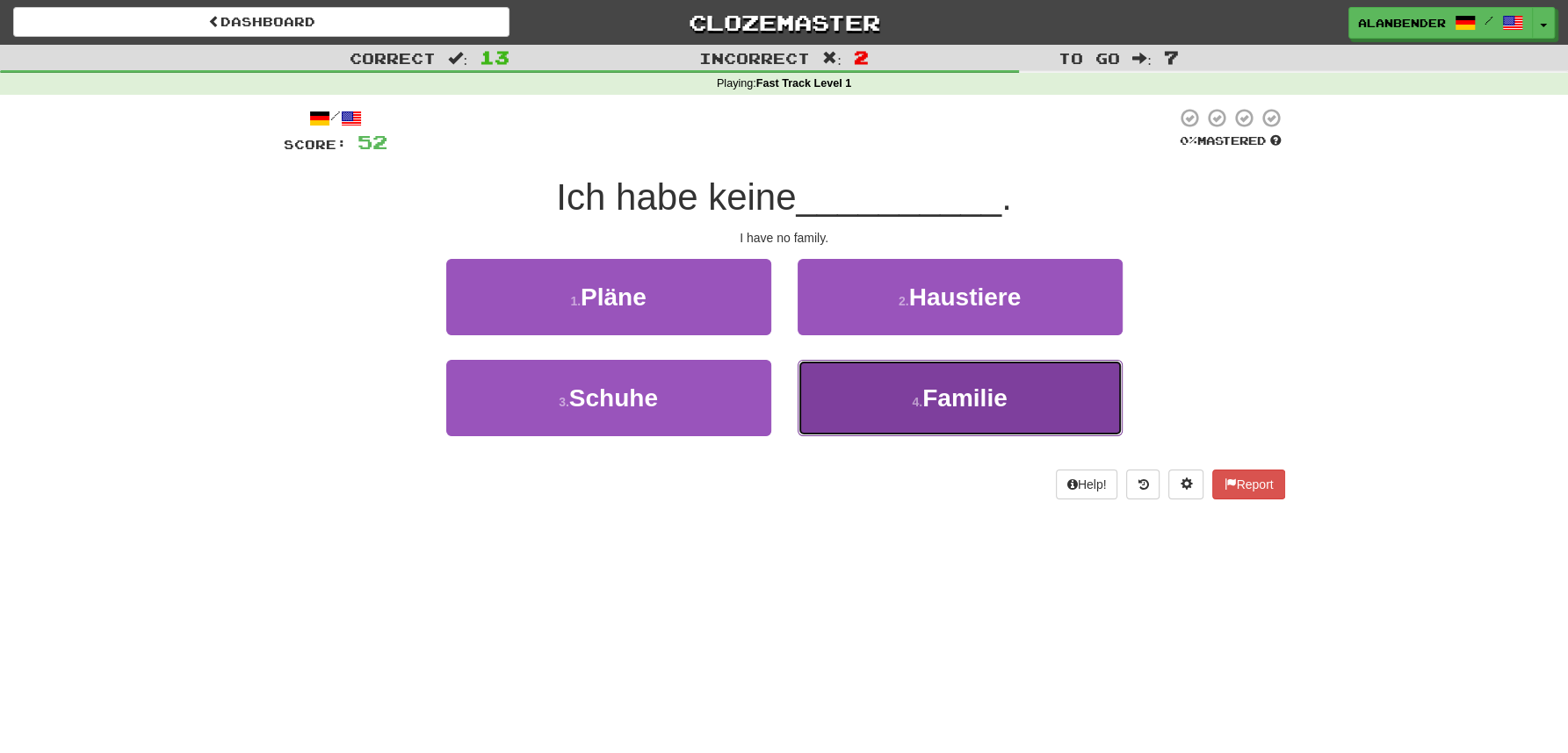
click at [951, 400] on span "Familie" at bounding box center [964, 398] width 85 height 27
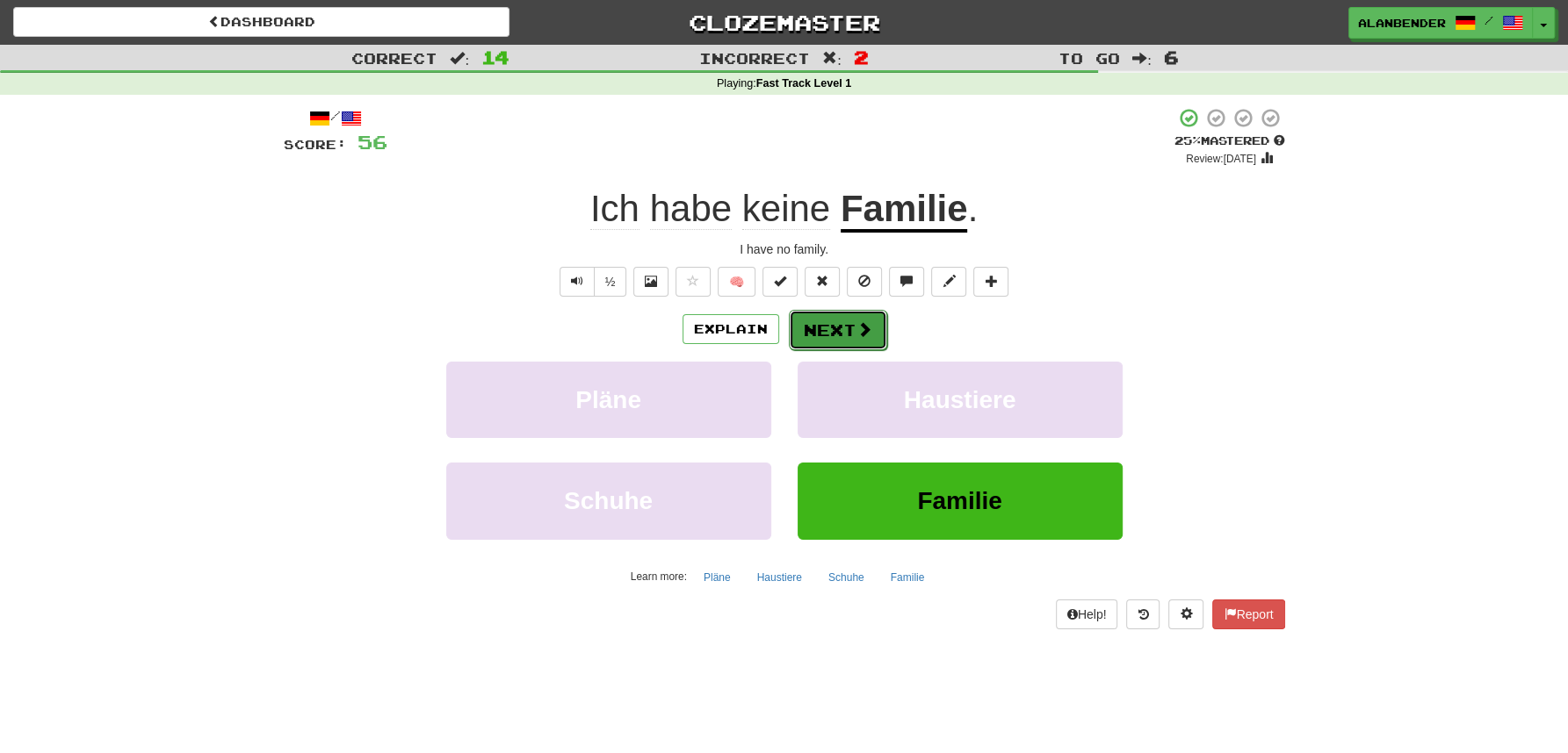
click at [835, 327] on button "Next" at bounding box center [838, 330] width 98 height 40
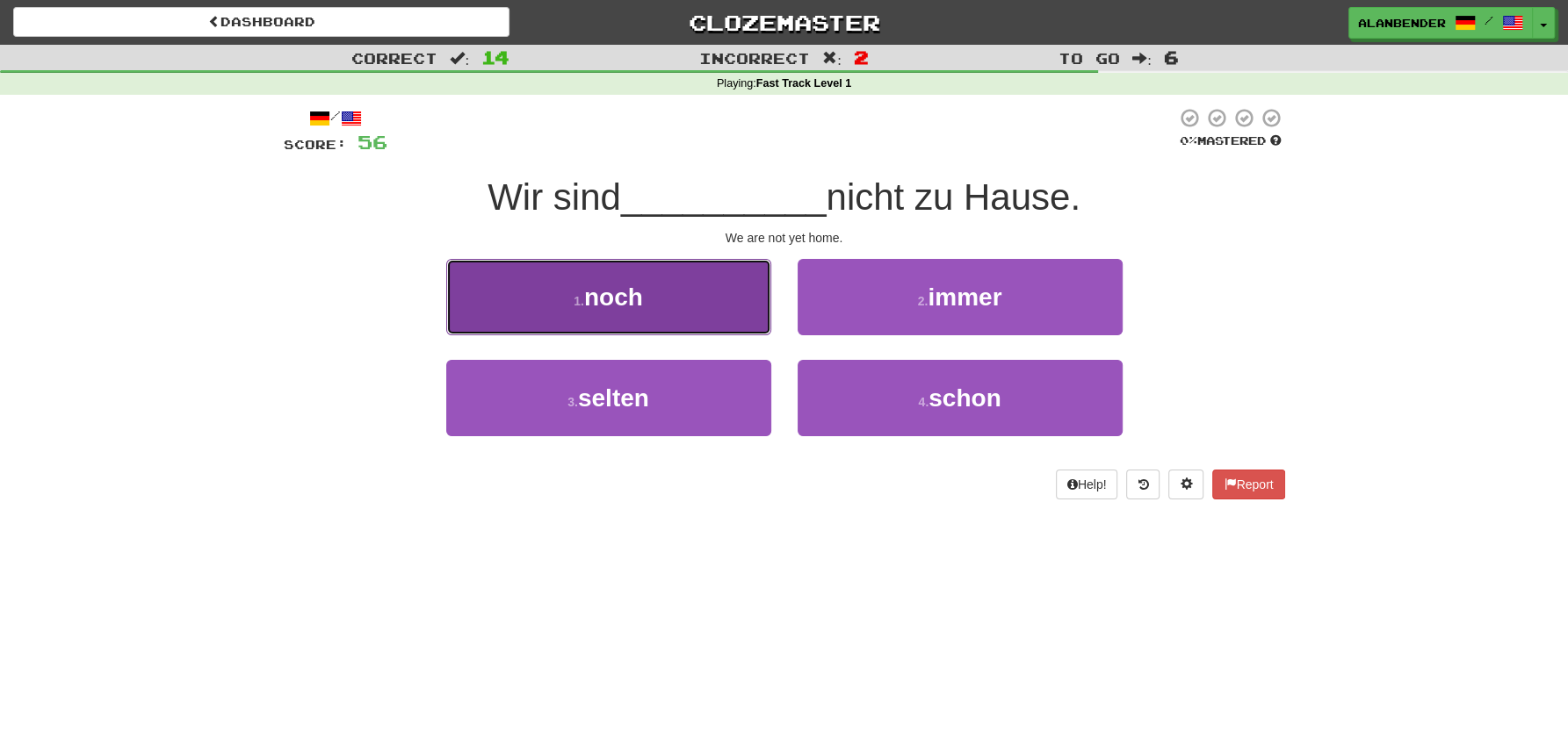
click at [605, 299] on span "noch" at bounding box center [613, 297] width 59 height 27
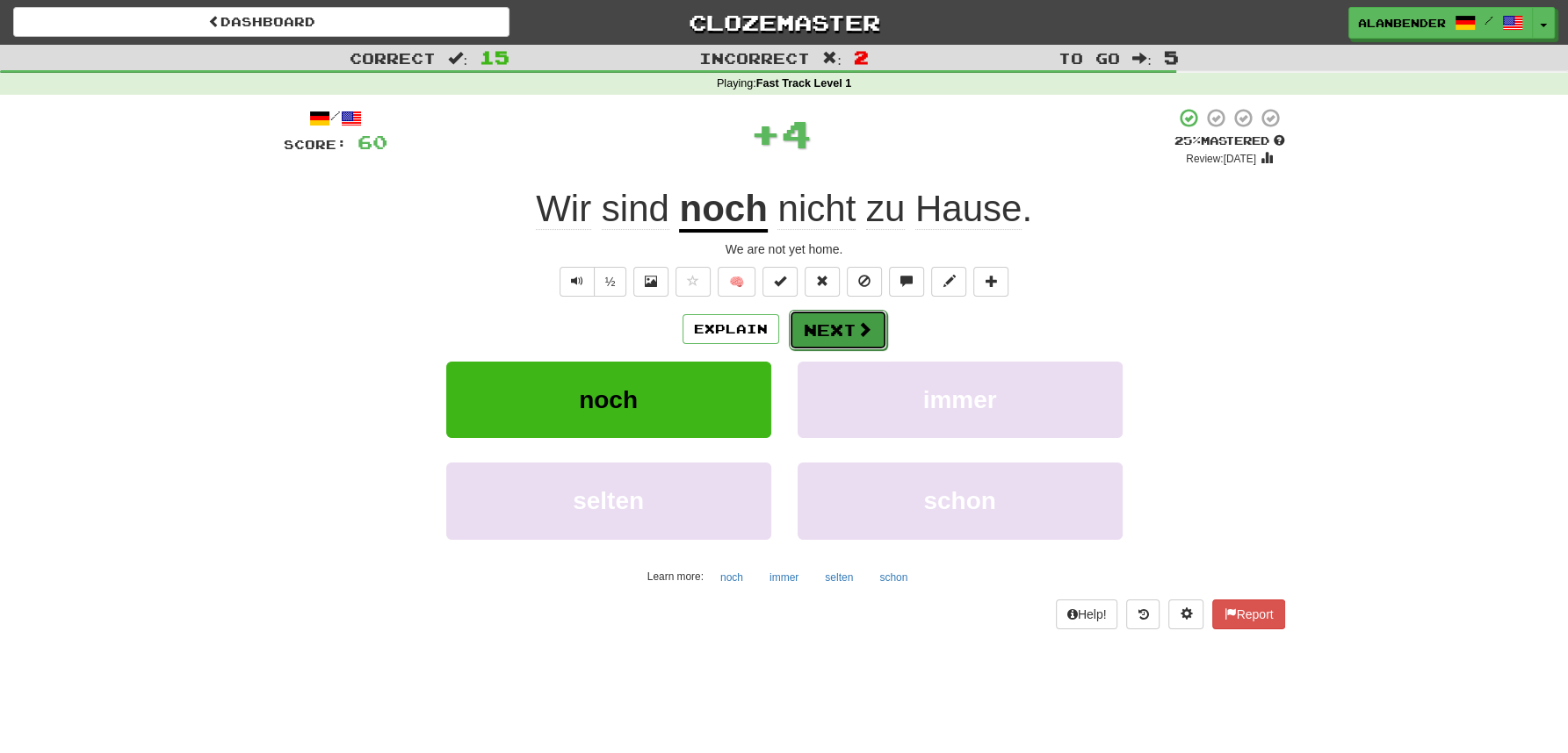
click at [845, 328] on button "Next" at bounding box center [838, 330] width 98 height 40
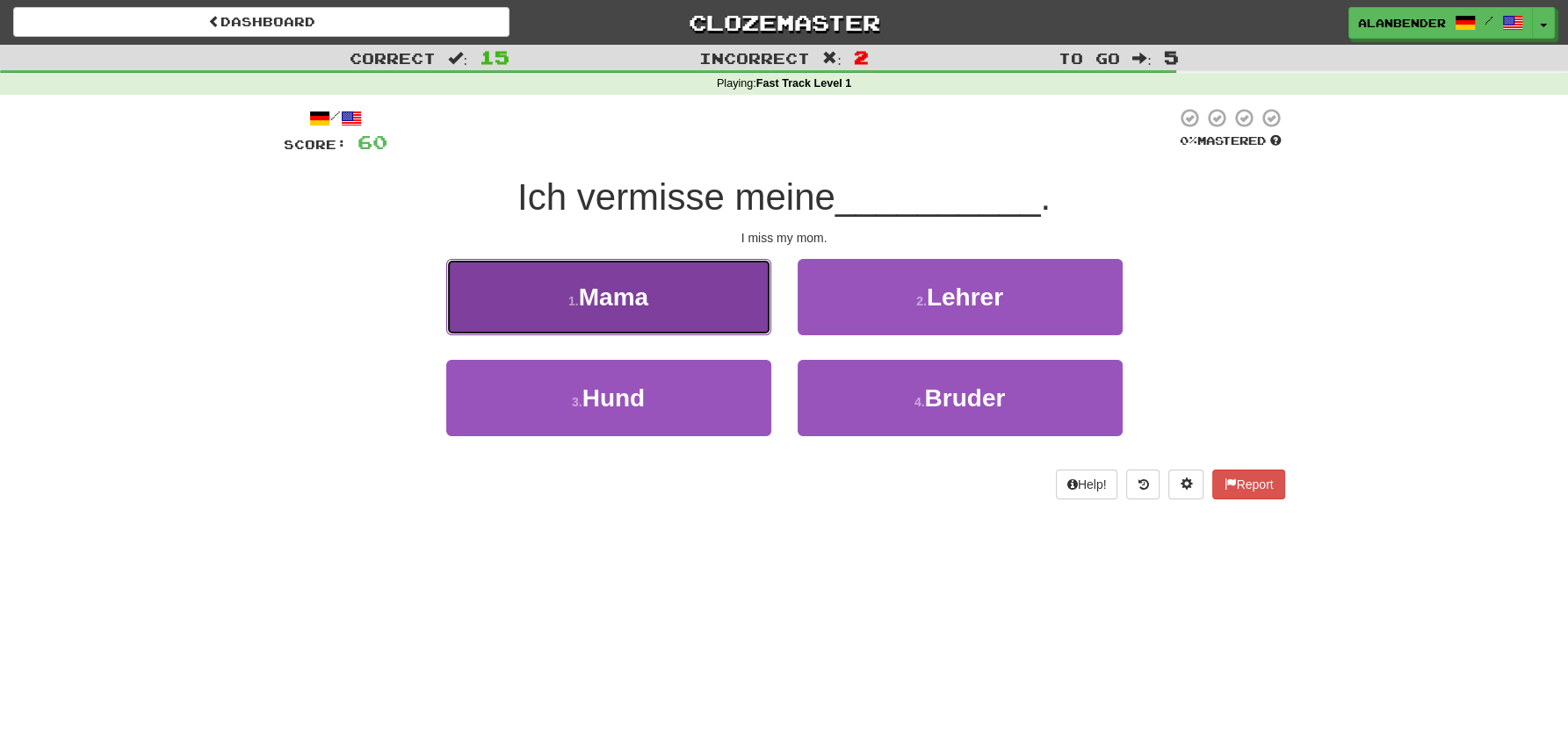
click at [647, 306] on span "Mama" at bounding box center [613, 297] width 69 height 27
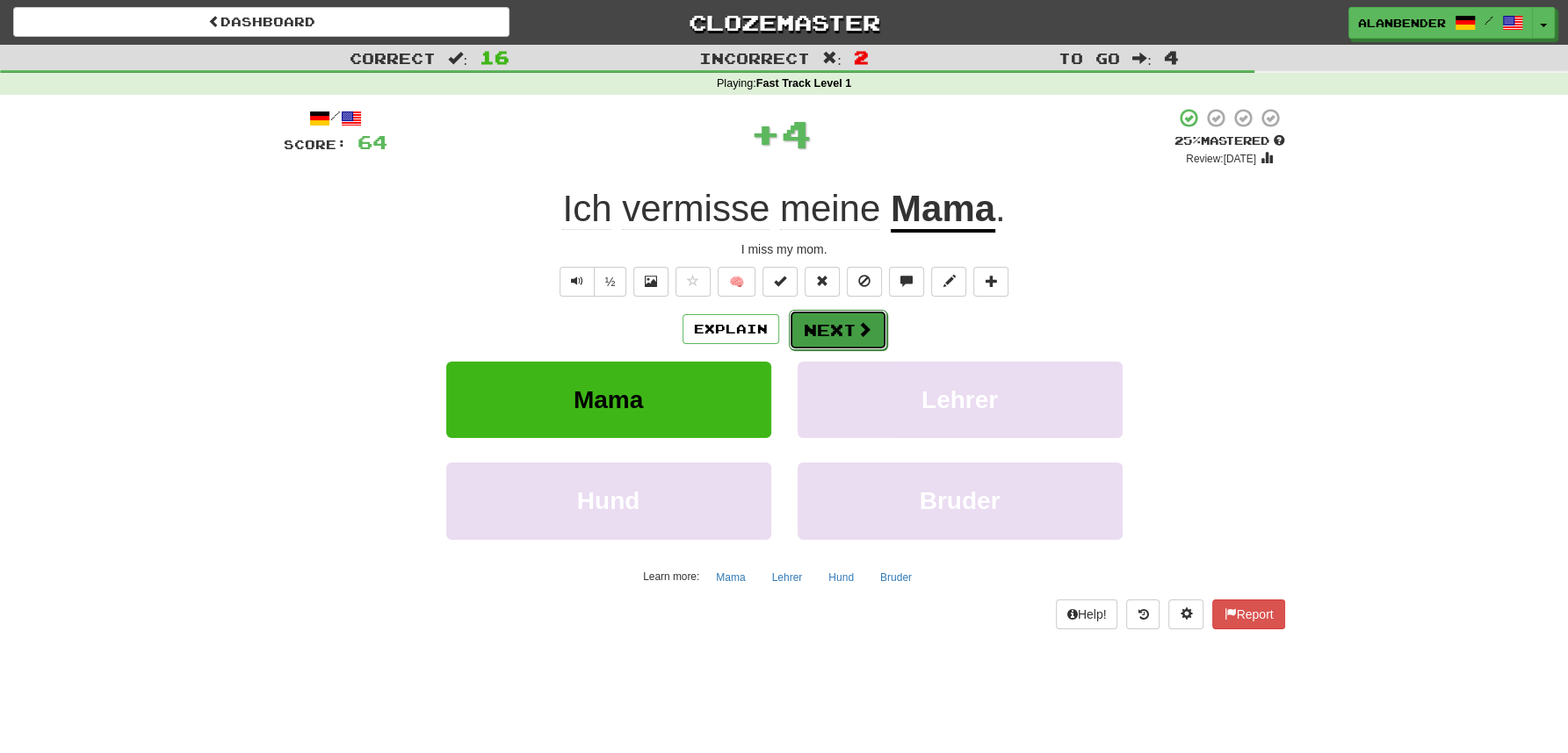
click at [819, 326] on button "Next" at bounding box center [838, 330] width 98 height 40
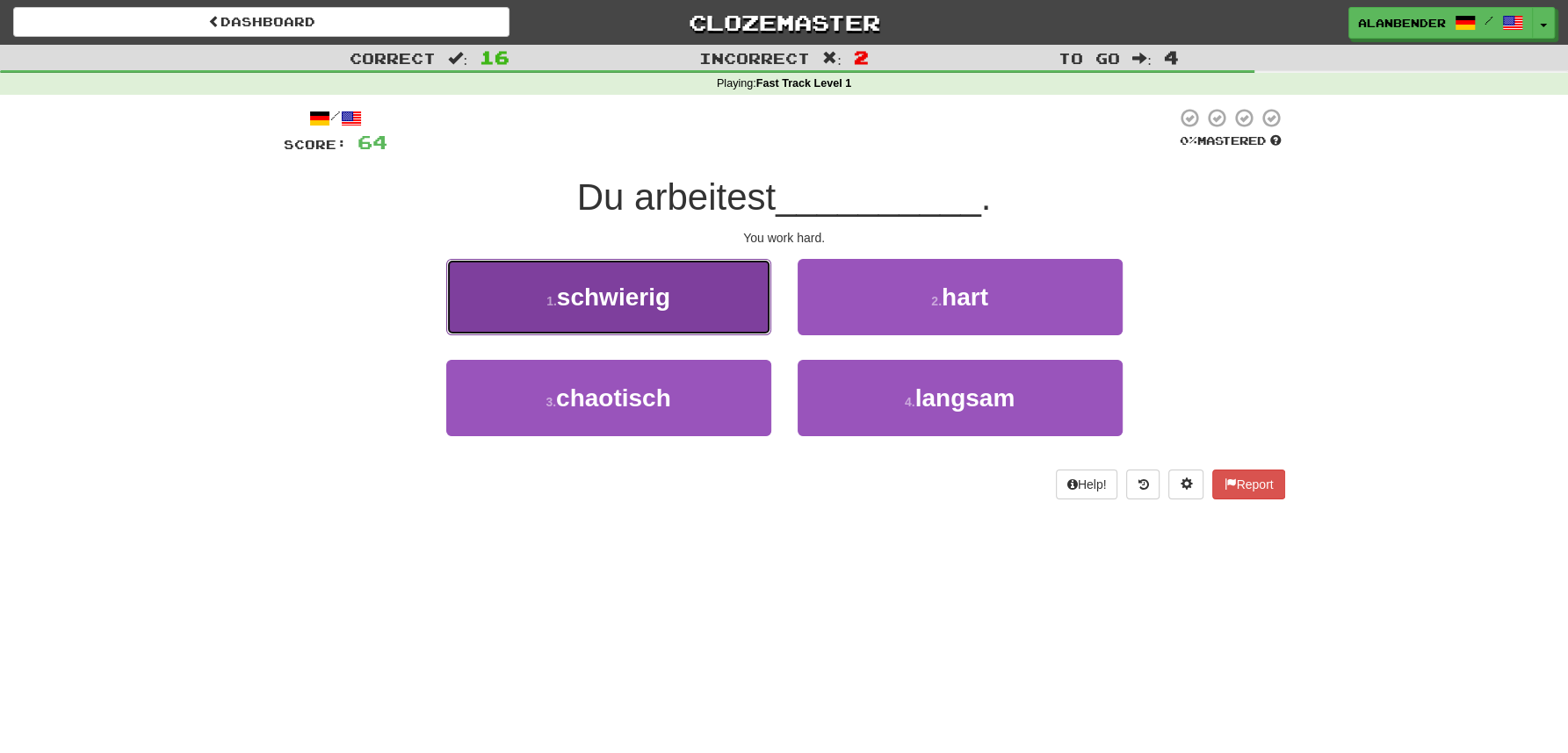
click at [610, 290] on span "schwierig" at bounding box center [613, 297] width 113 height 27
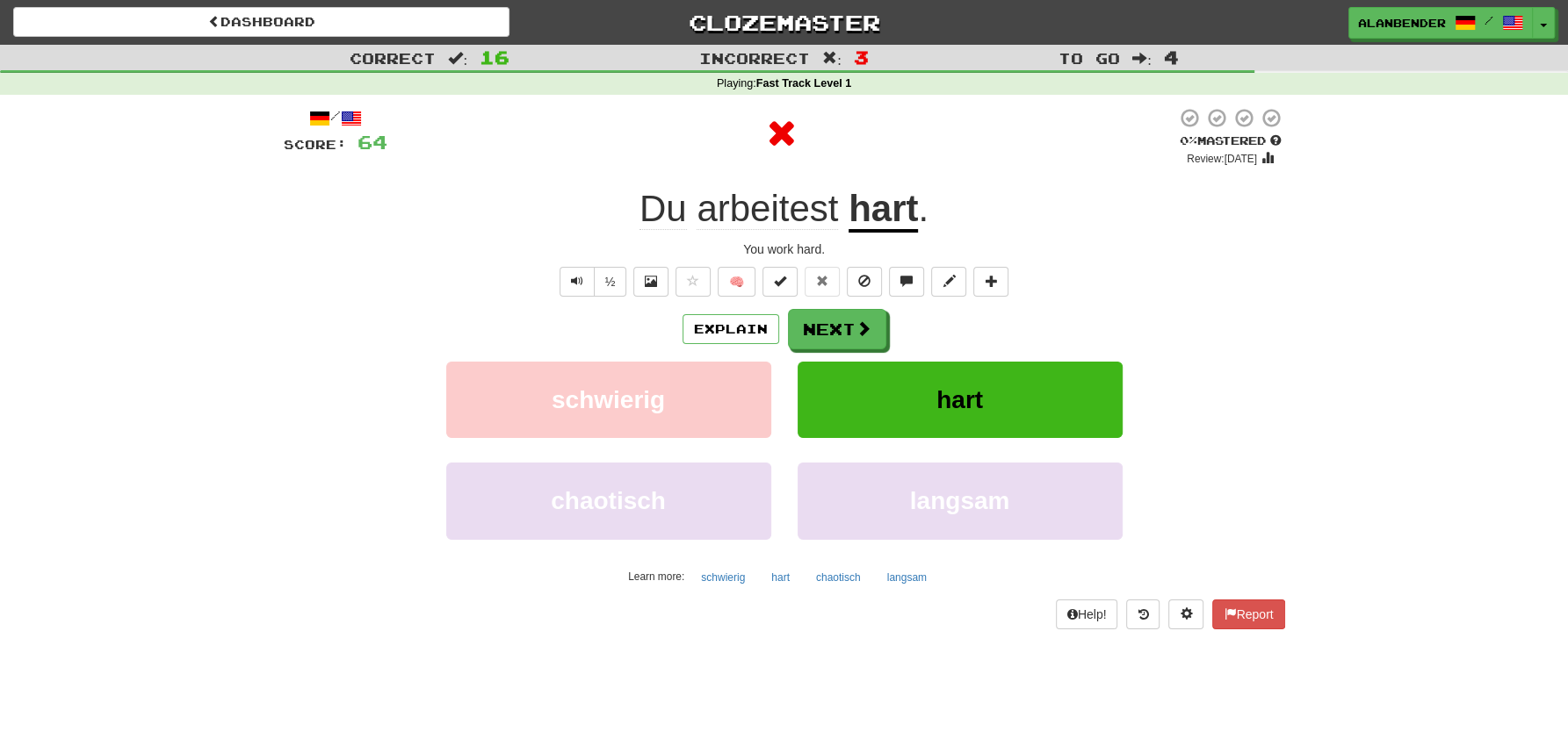
click at [884, 219] on u "hart" at bounding box center [883, 209] width 69 height 45
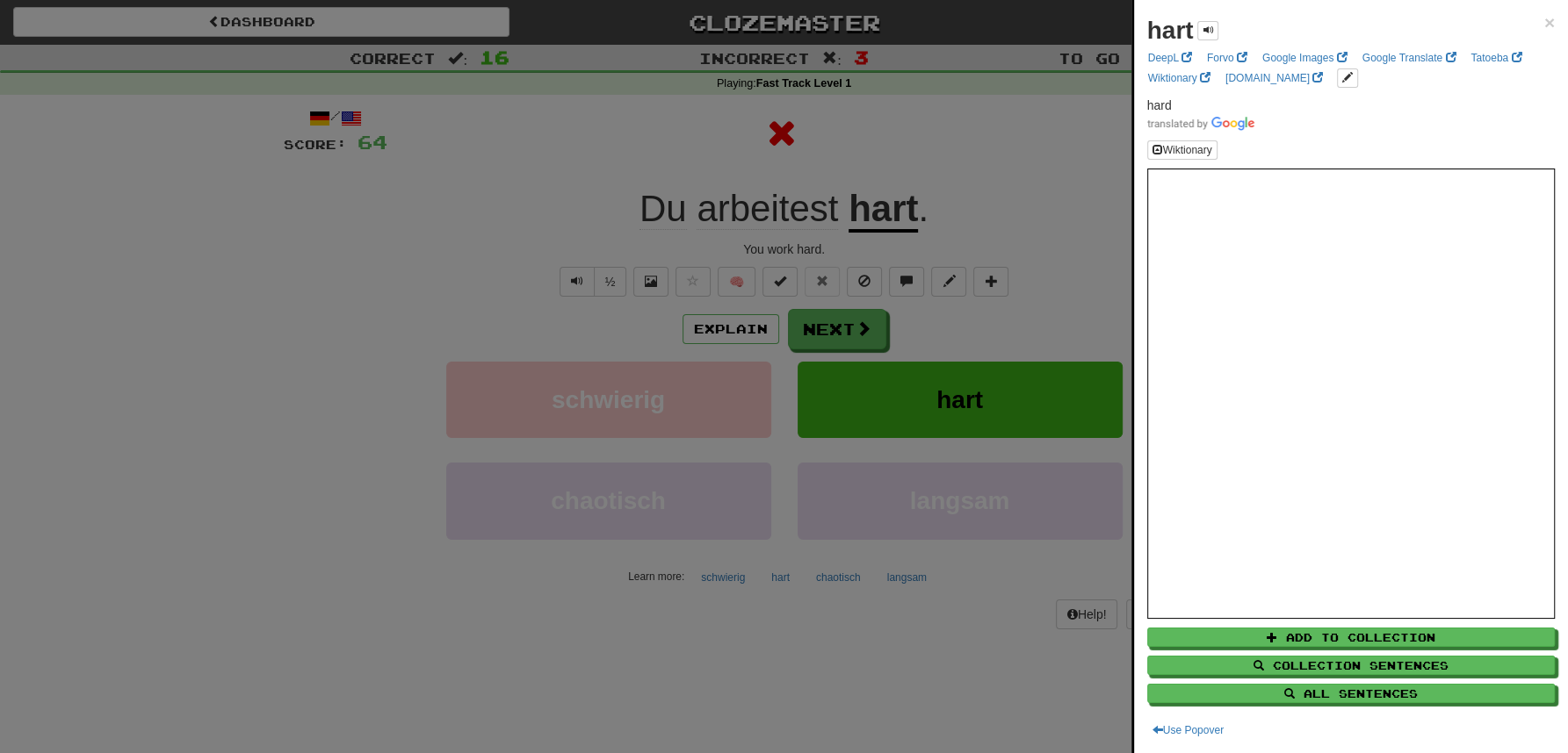
click at [655, 395] on div at bounding box center [784, 376] width 1568 height 753
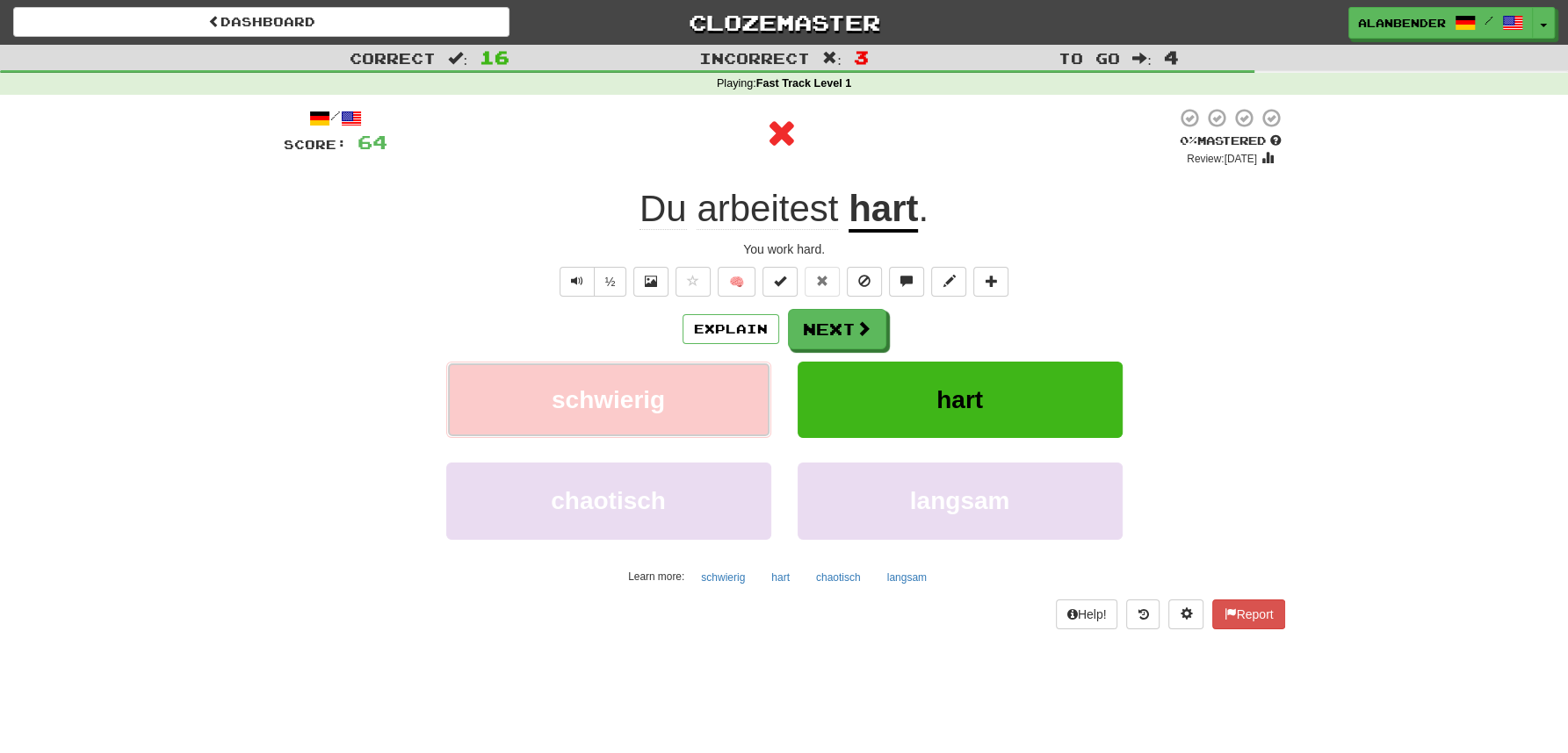
click at [655, 394] on span "schwierig" at bounding box center [609, 400] width 113 height 27
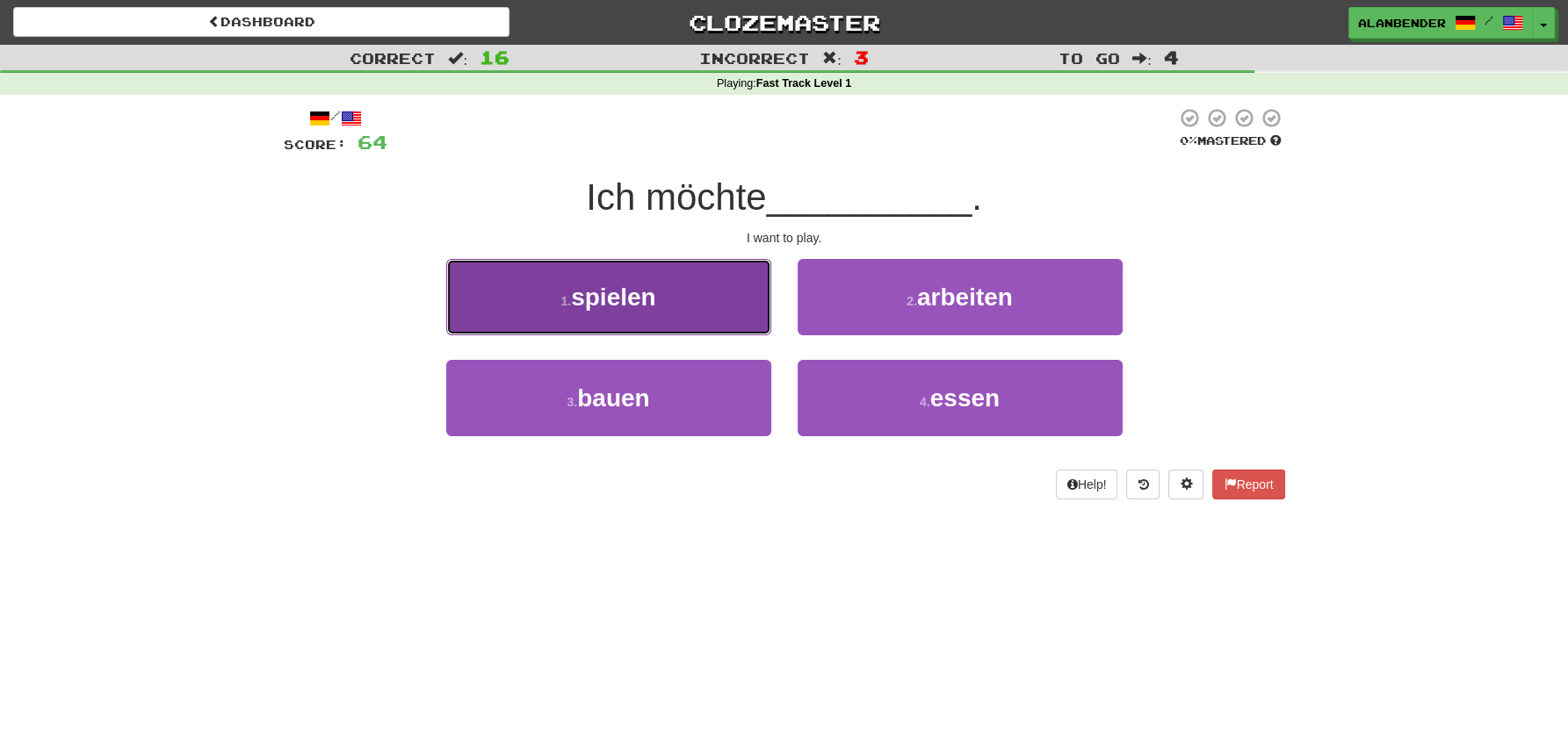
click at [623, 304] on span "spielen" at bounding box center [613, 297] width 85 height 27
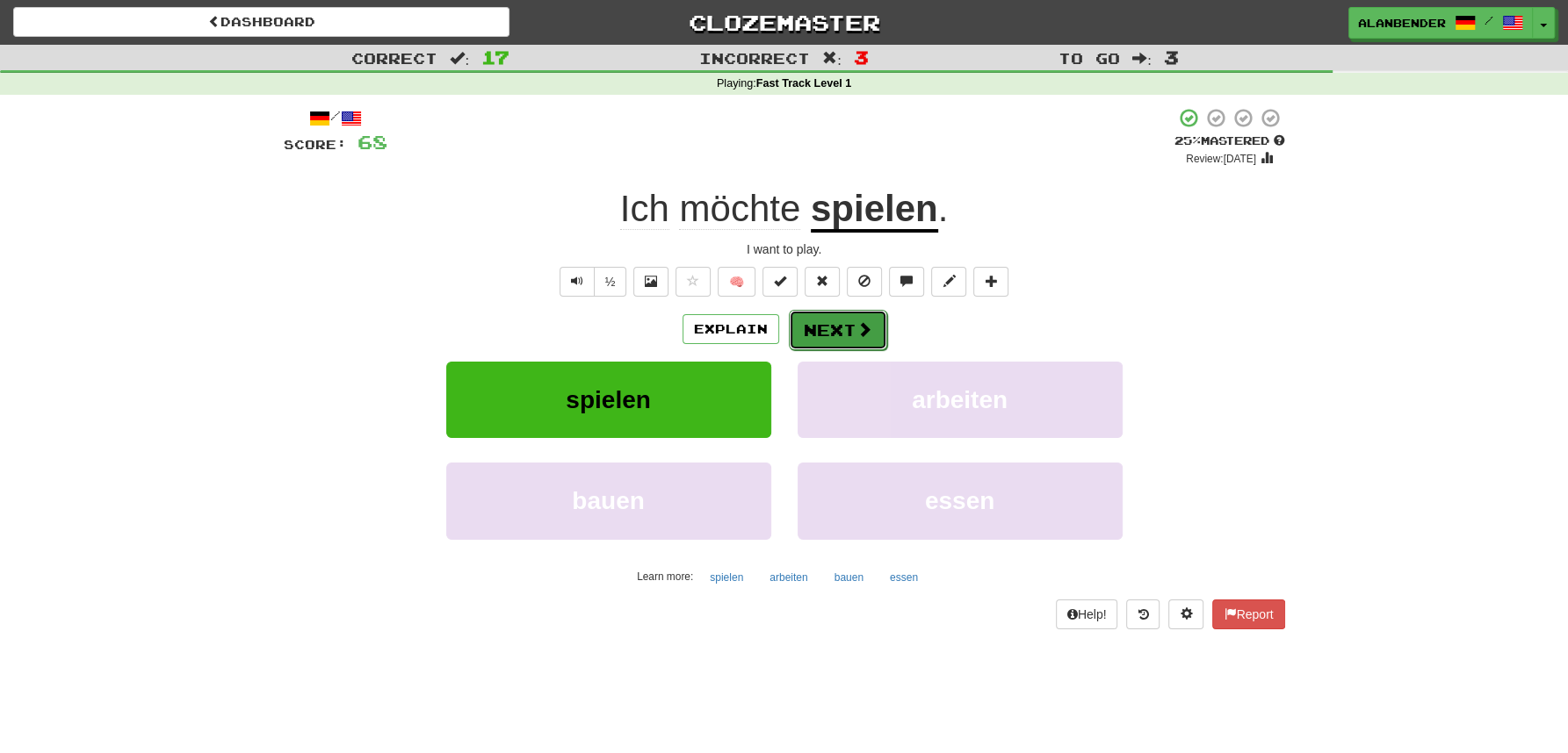
click at [823, 332] on button "Next" at bounding box center [838, 330] width 98 height 40
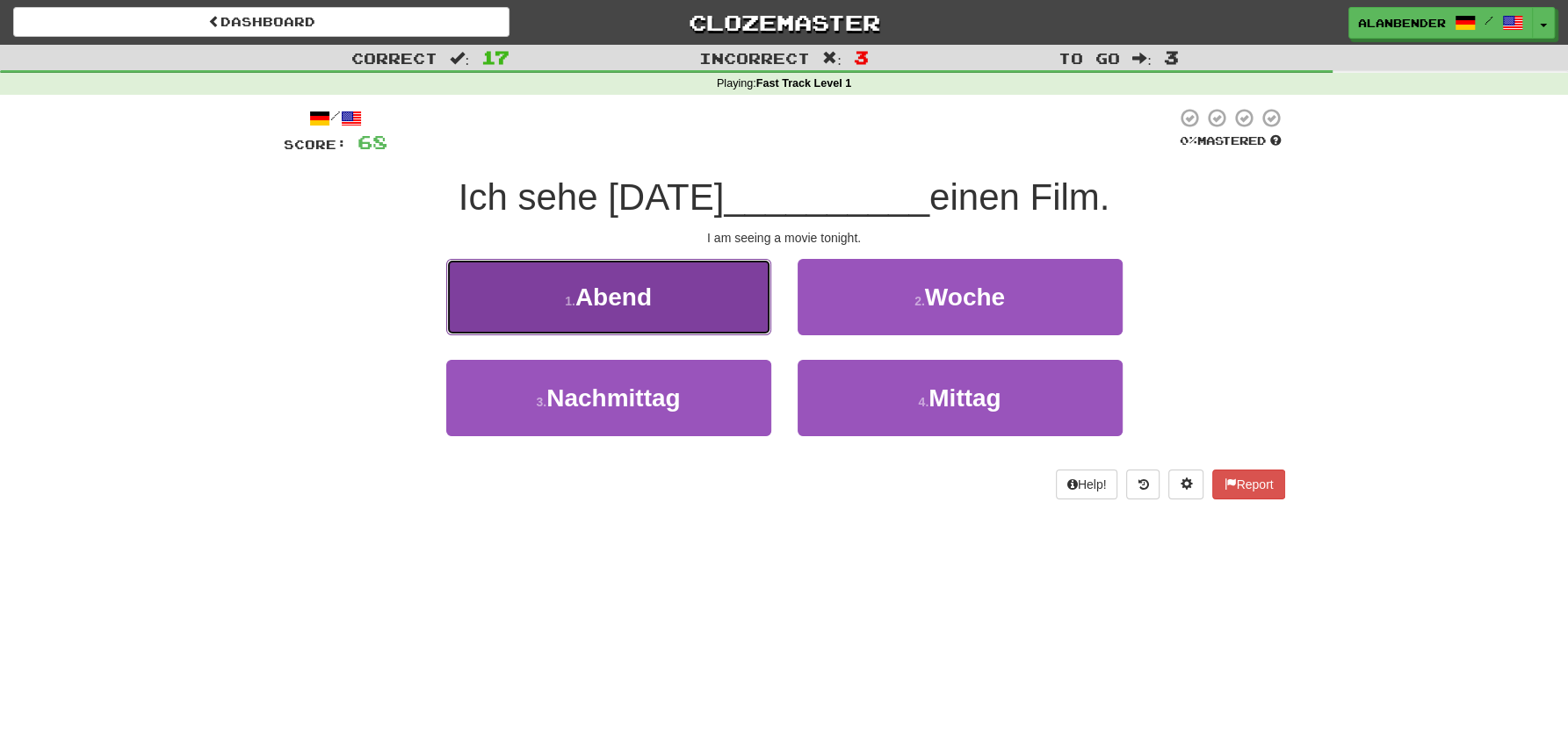
click at [625, 302] on span "Abend" at bounding box center [614, 297] width 77 height 27
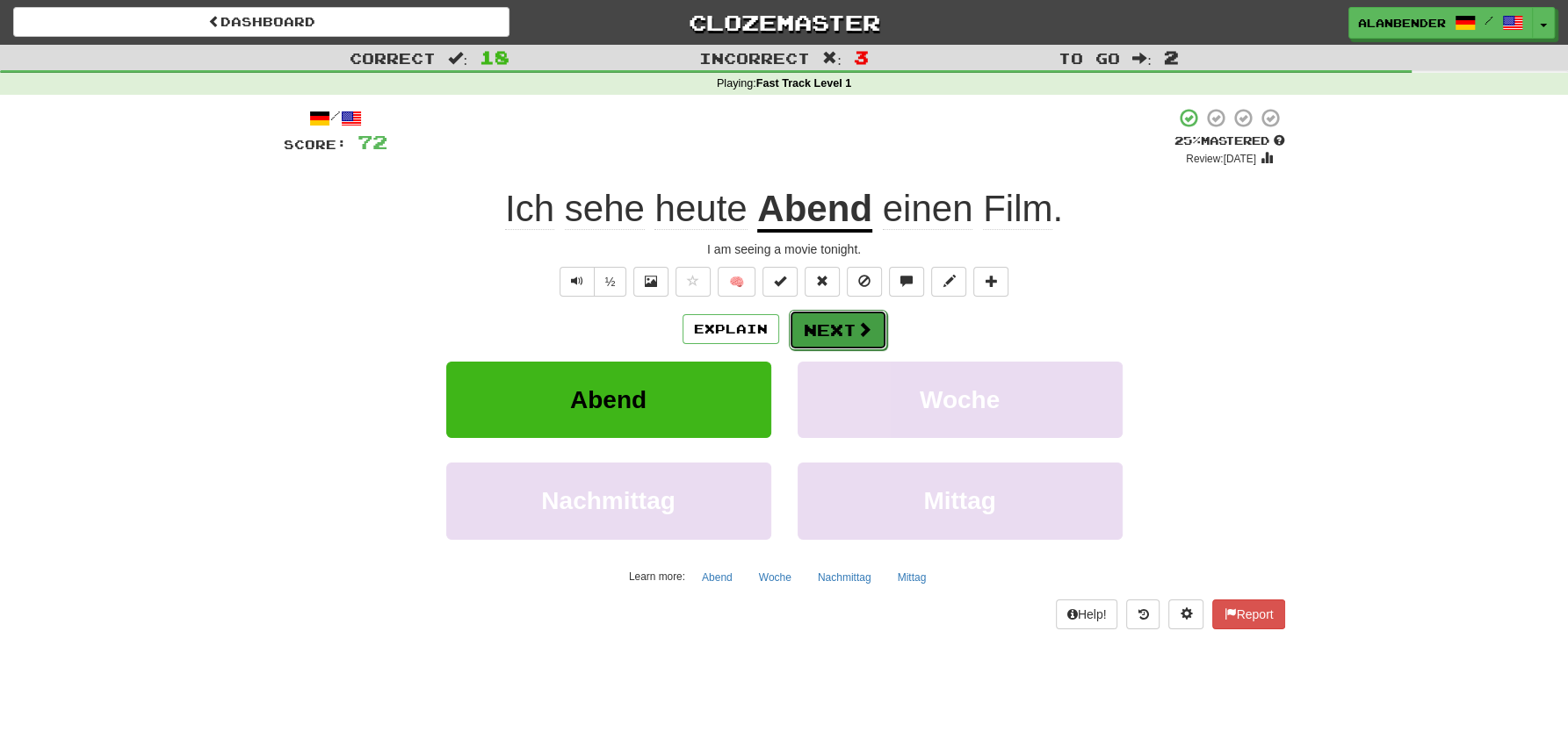
click at [842, 334] on button "Next" at bounding box center [838, 330] width 98 height 40
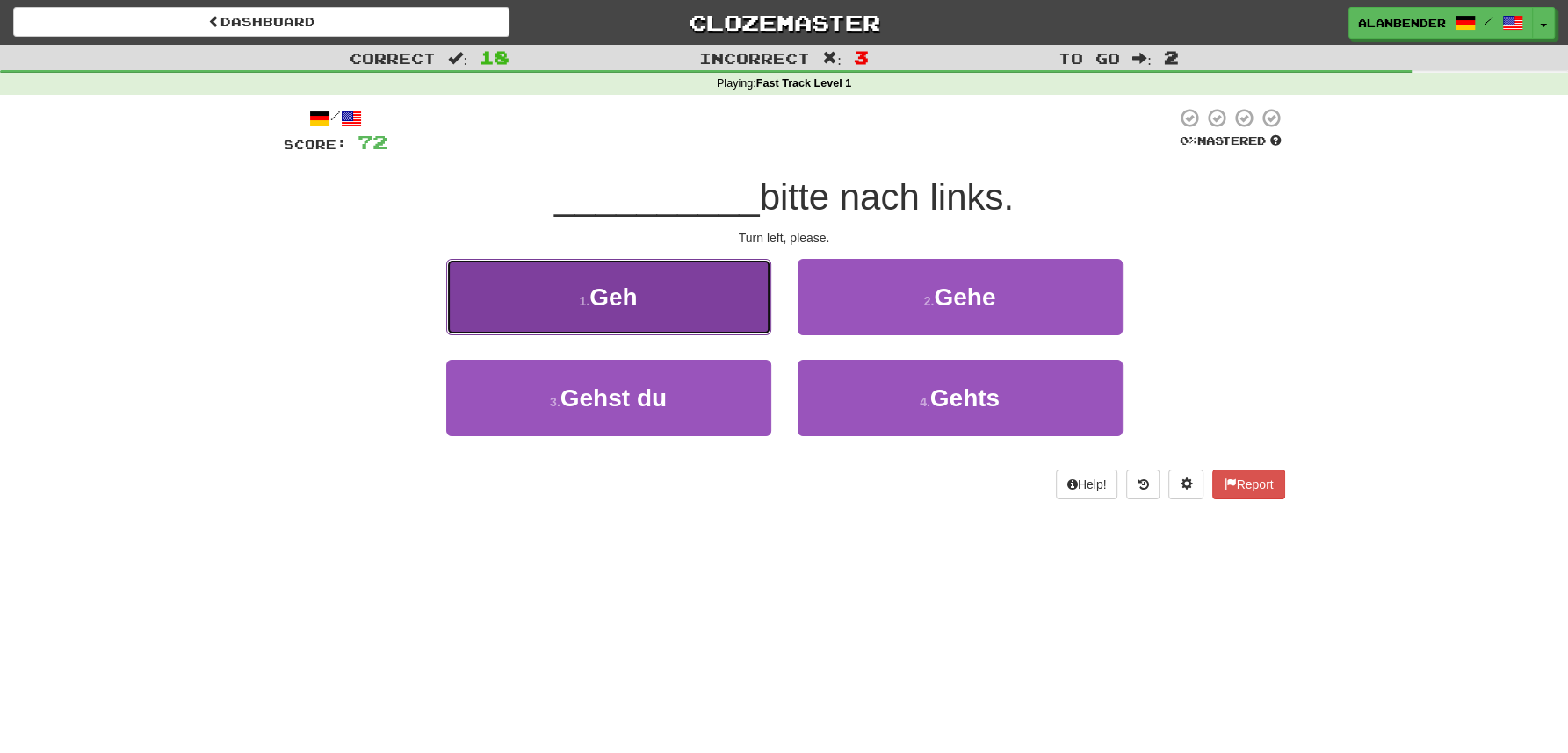
click at [626, 301] on span "Geh" at bounding box center [613, 297] width 47 height 27
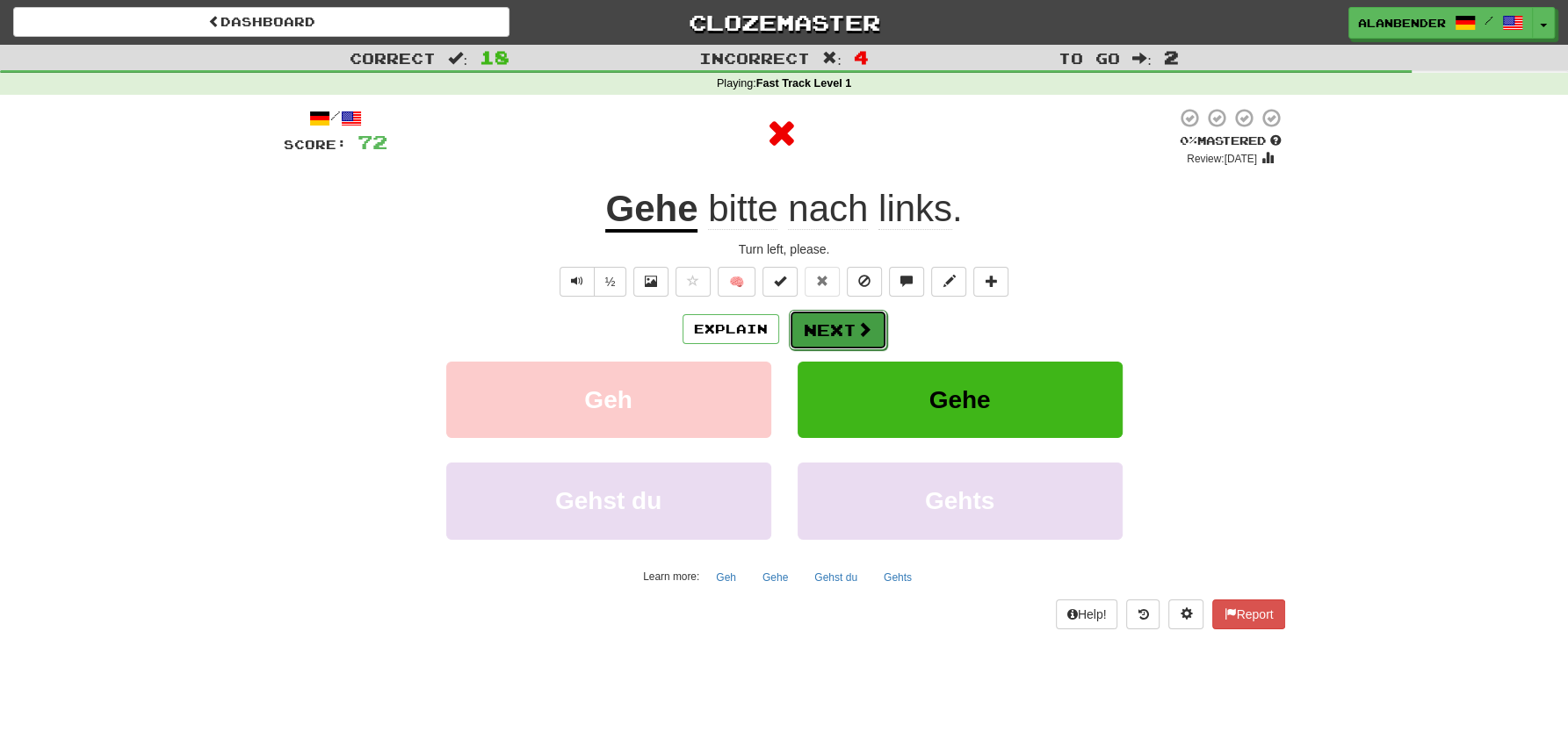
click at [858, 331] on span at bounding box center [864, 329] width 15 height 15
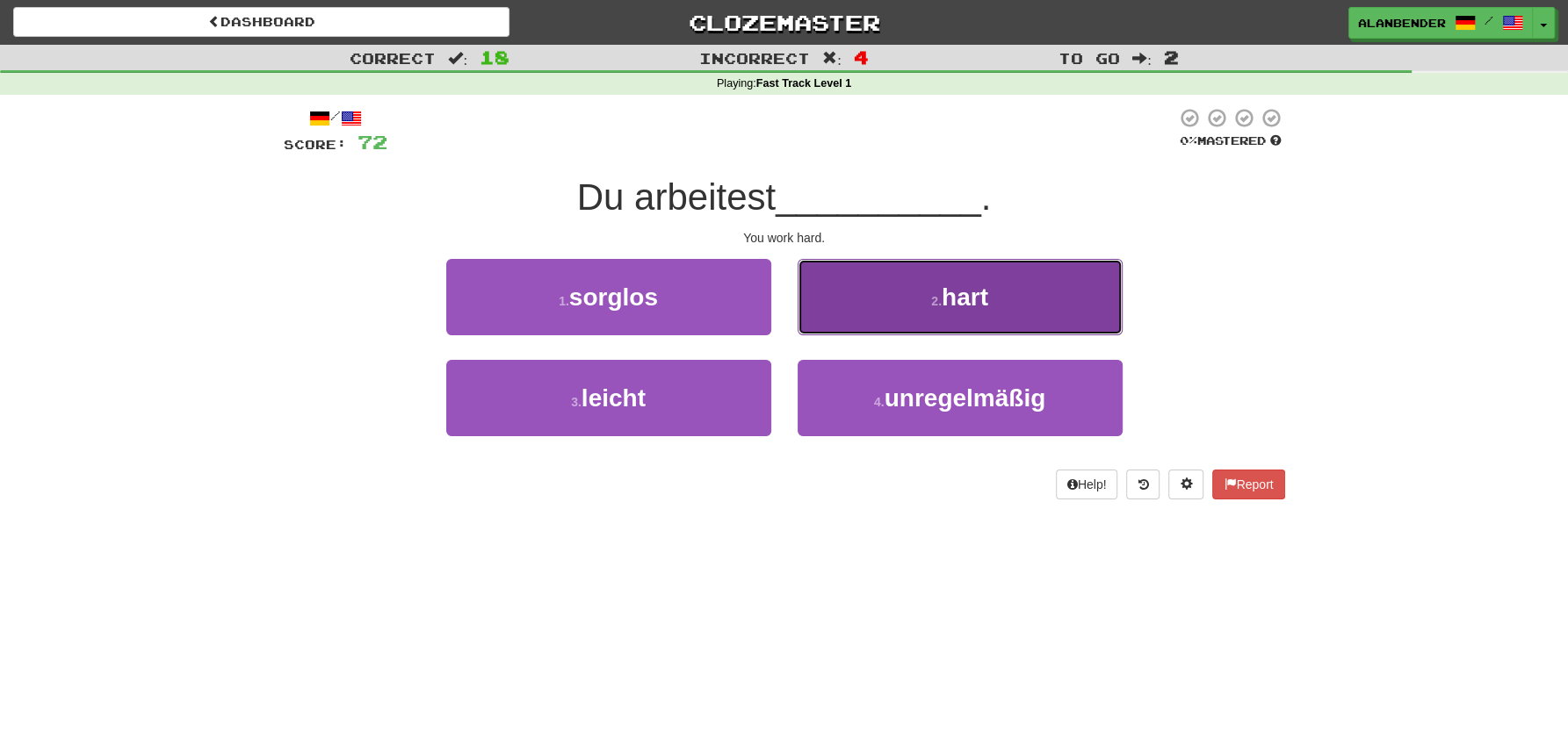
click at [984, 288] on span "hart" at bounding box center [965, 297] width 46 height 27
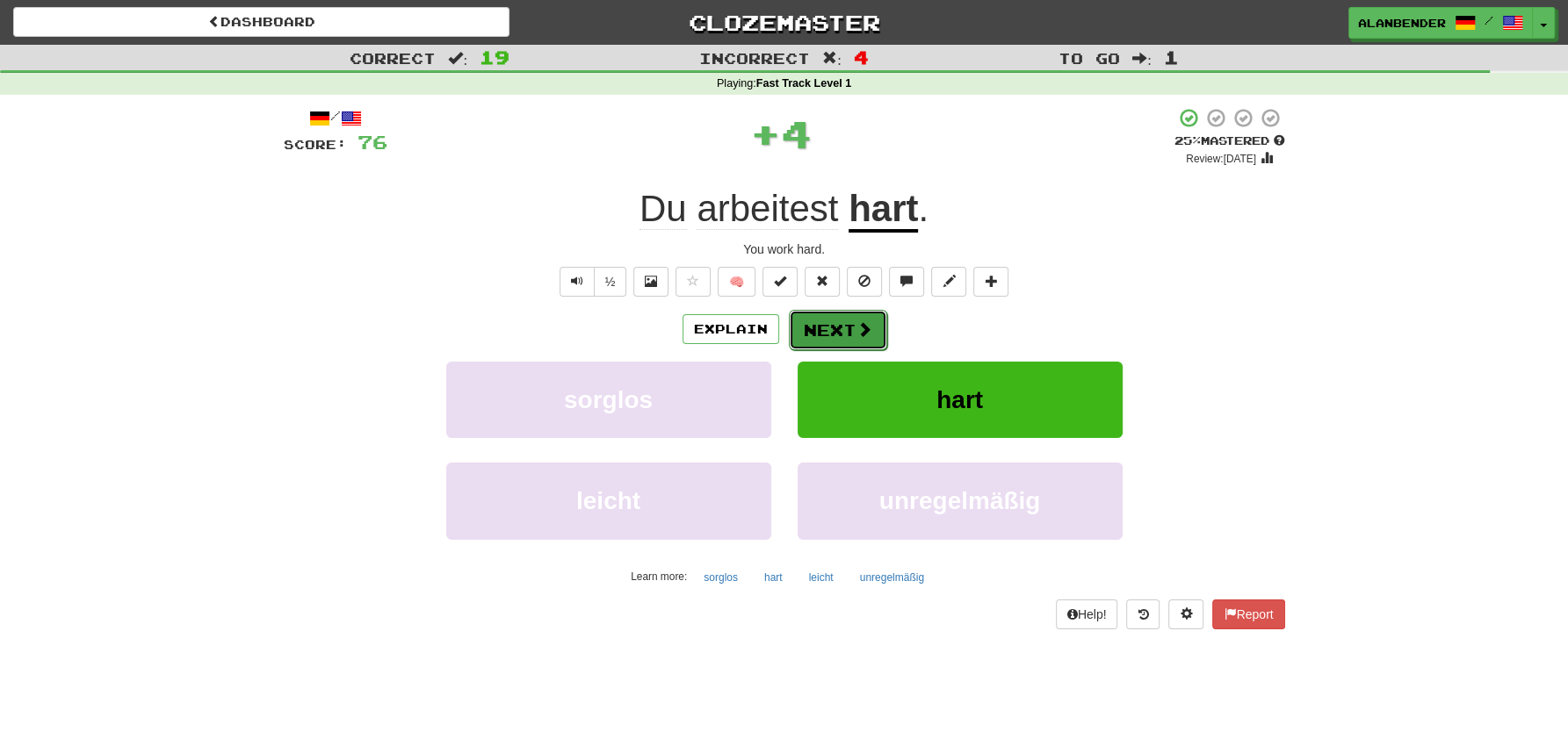
click at [852, 330] on button "Next" at bounding box center [838, 330] width 98 height 40
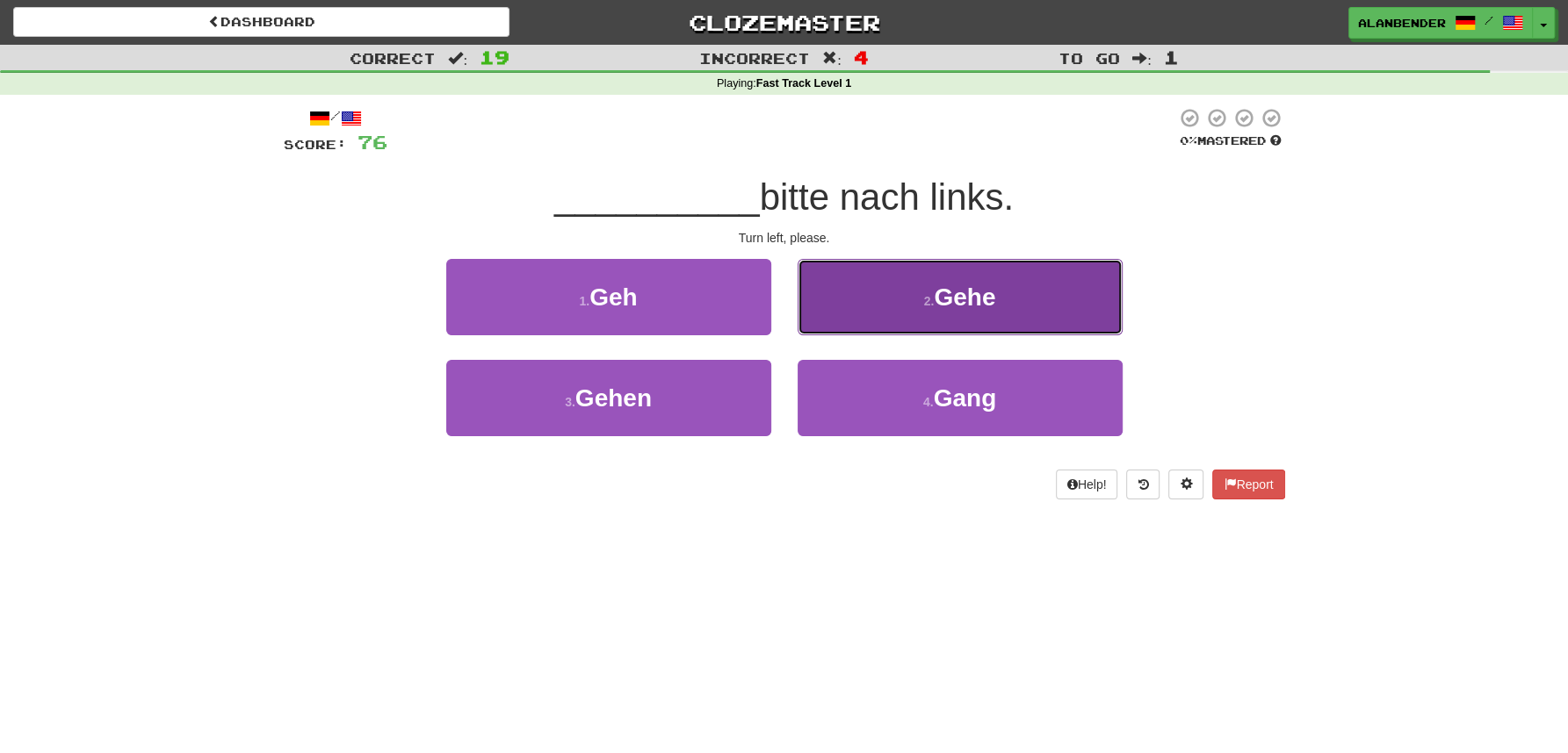
click at [971, 295] on span "Gehe" at bounding box center [964, 297] width 61 height 27
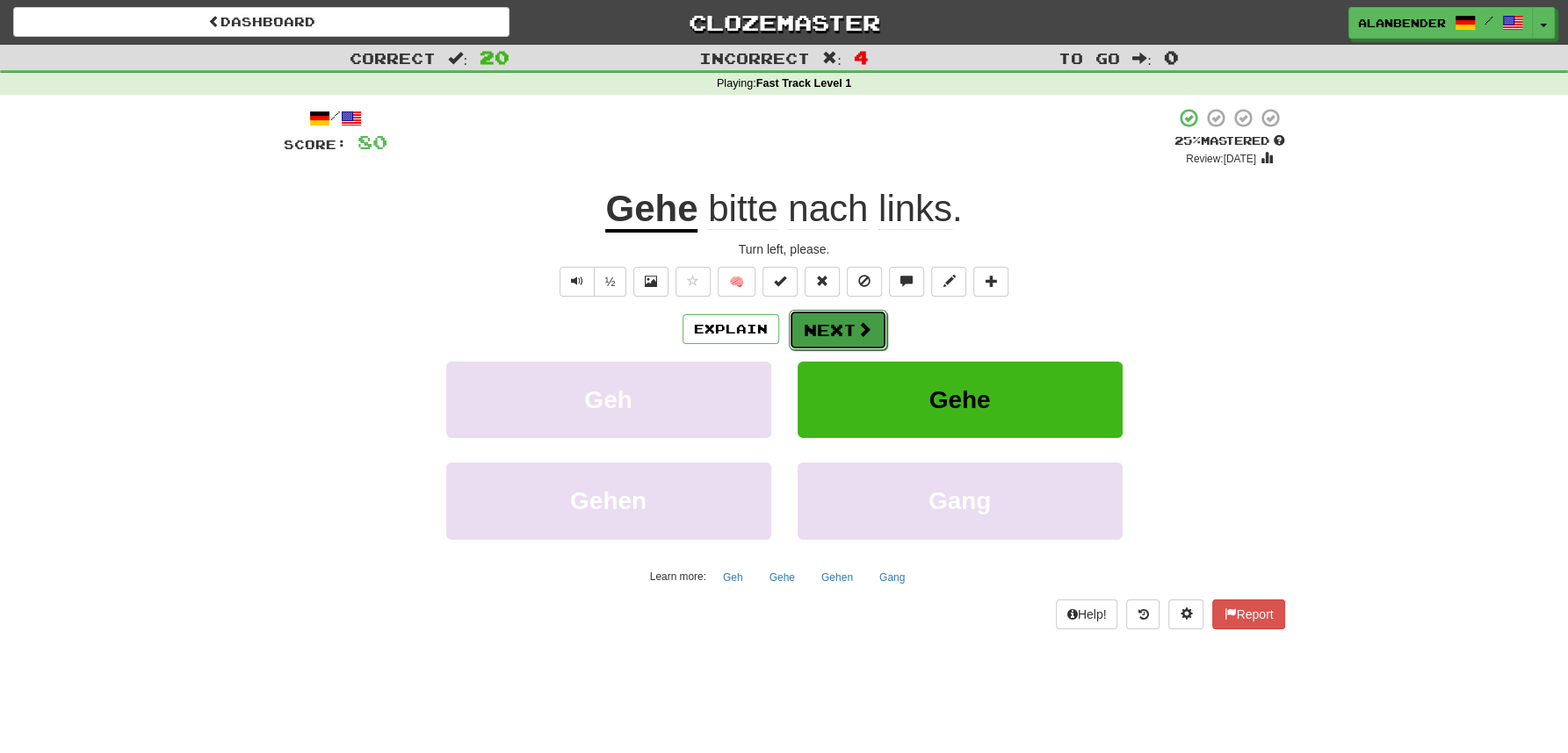
click at [844, 322] on button "Next" at bounding box center [838, 330] width 98 height 40
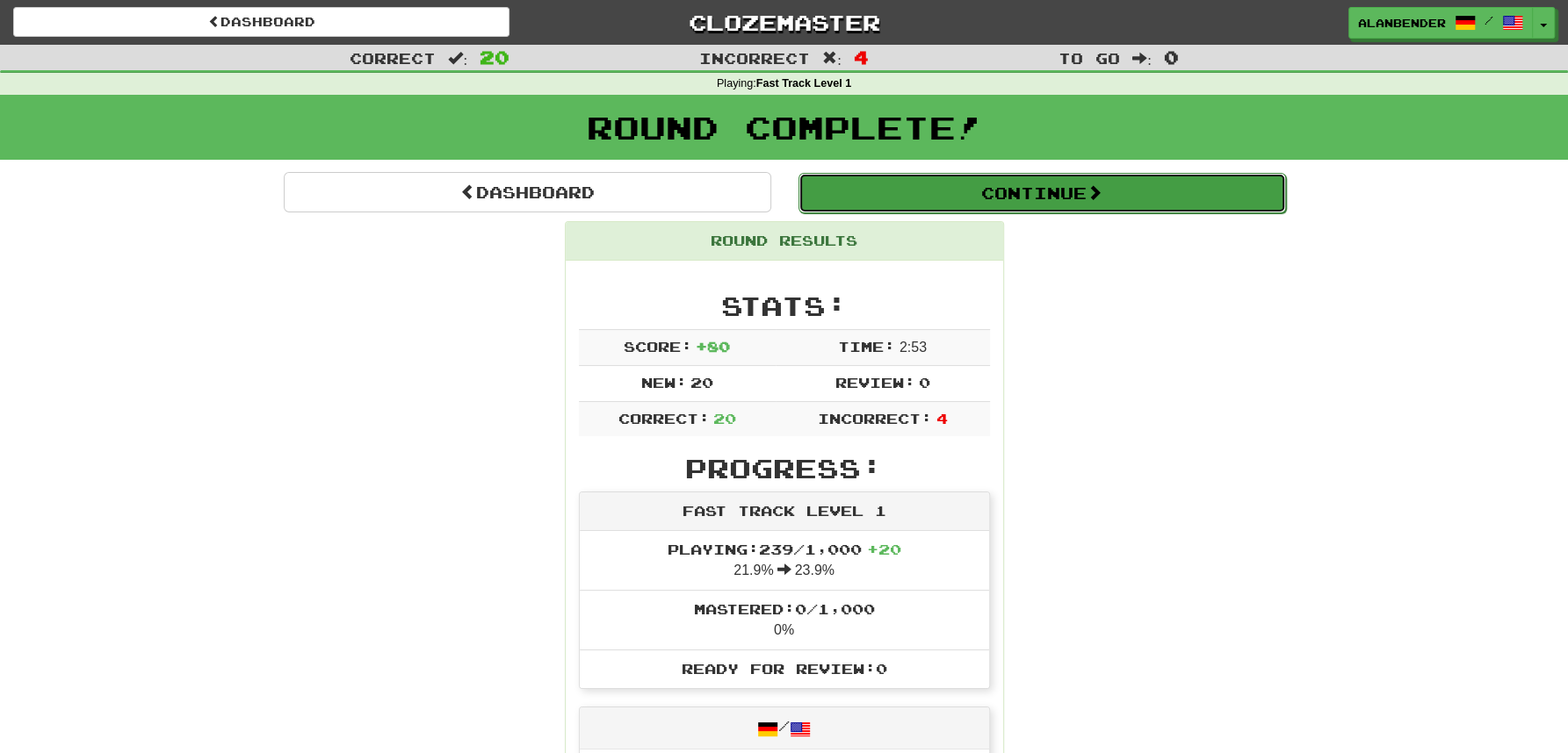
click at [885, 201] on button "Continue" at bounding box center [1041, 193] width 487 height 40
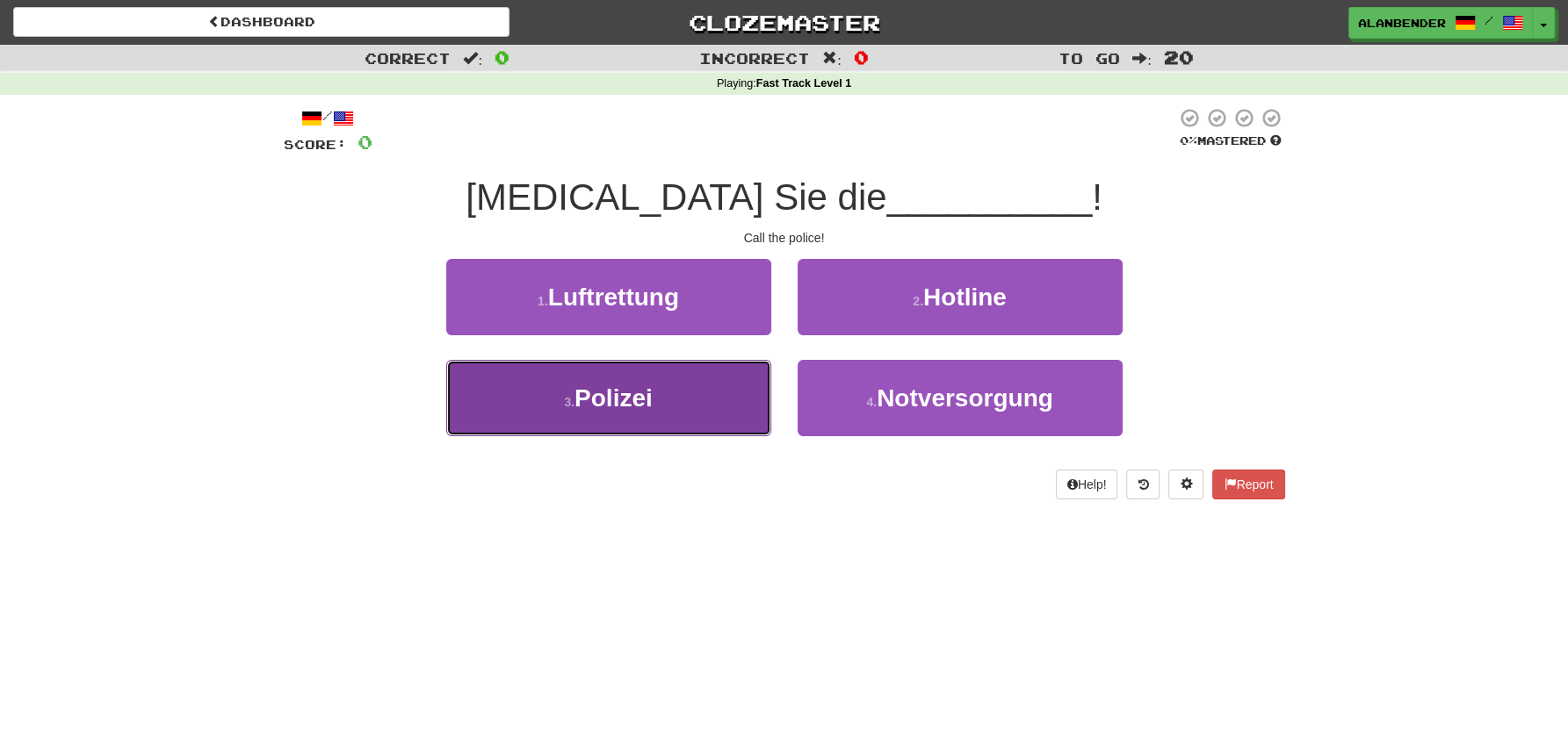
click at [641, 399] on span "Polizei" at bounding box center [614, 398] width 78 height 27
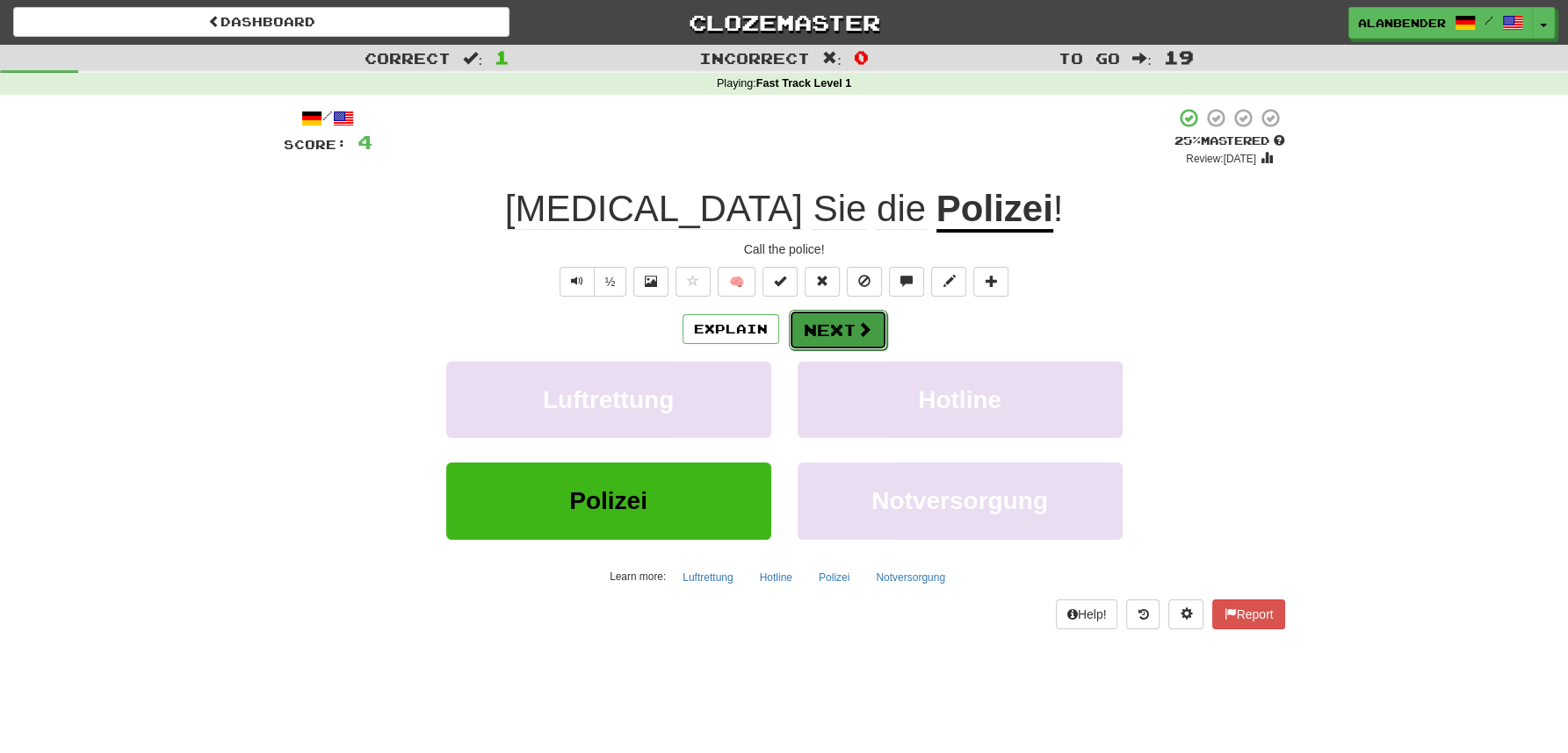
click at [836, 327] on button "Next" at bounding box center [838, 330] width 98 height 40
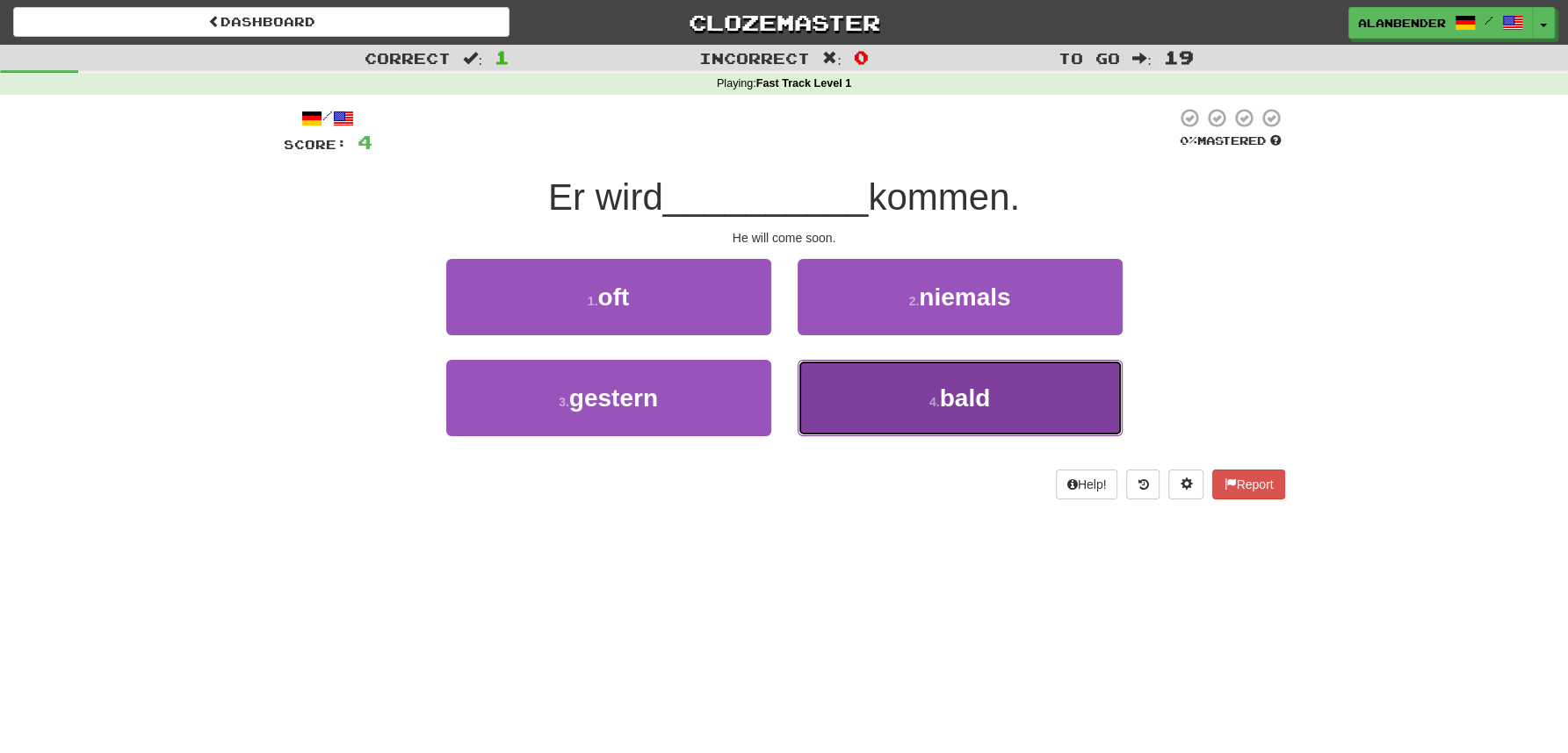
click at [972, 395] on span "bald" at bounding box center [966, 398] width 51 height 27
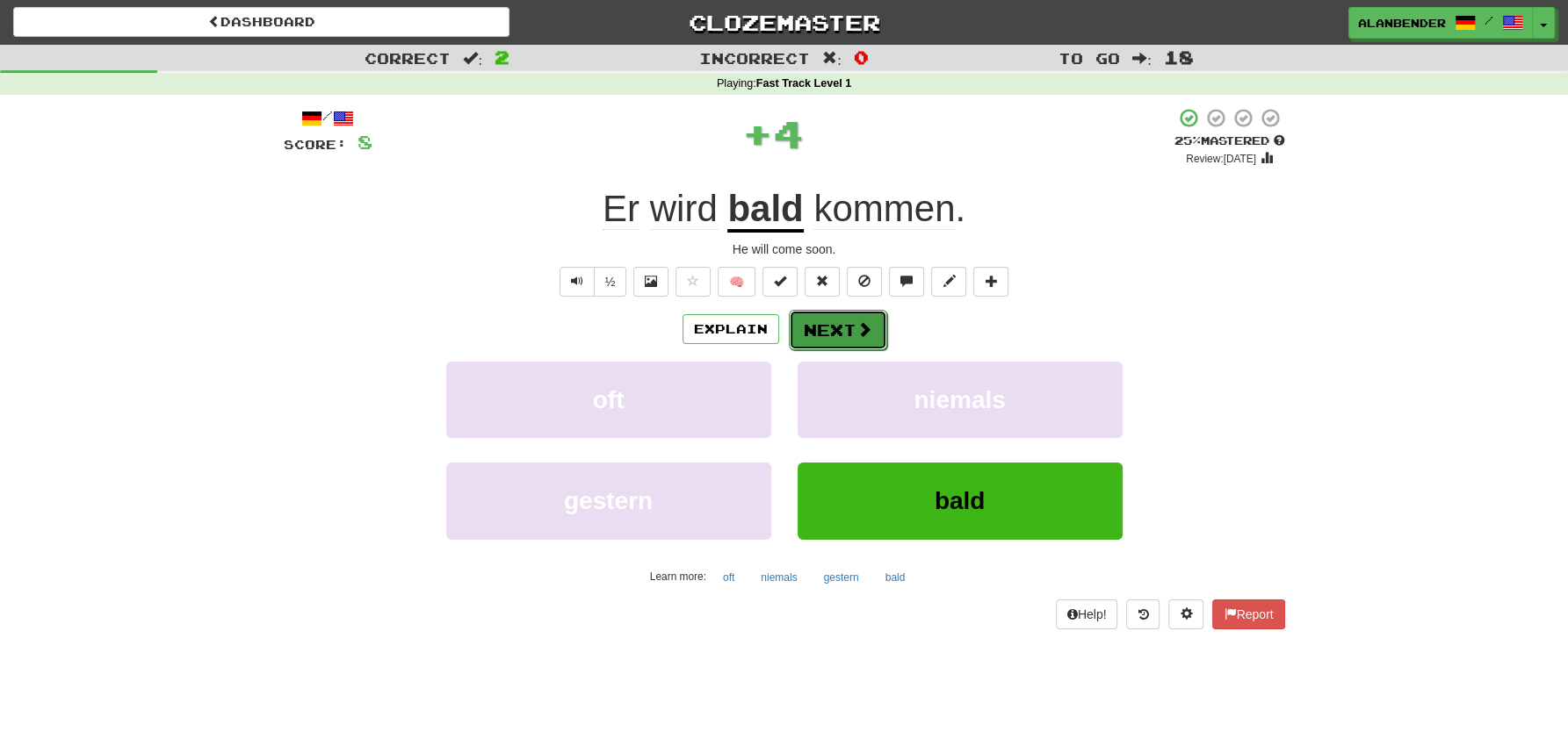
click at [856, 324] on span at bounding box center [864, 329] width 15 height 15
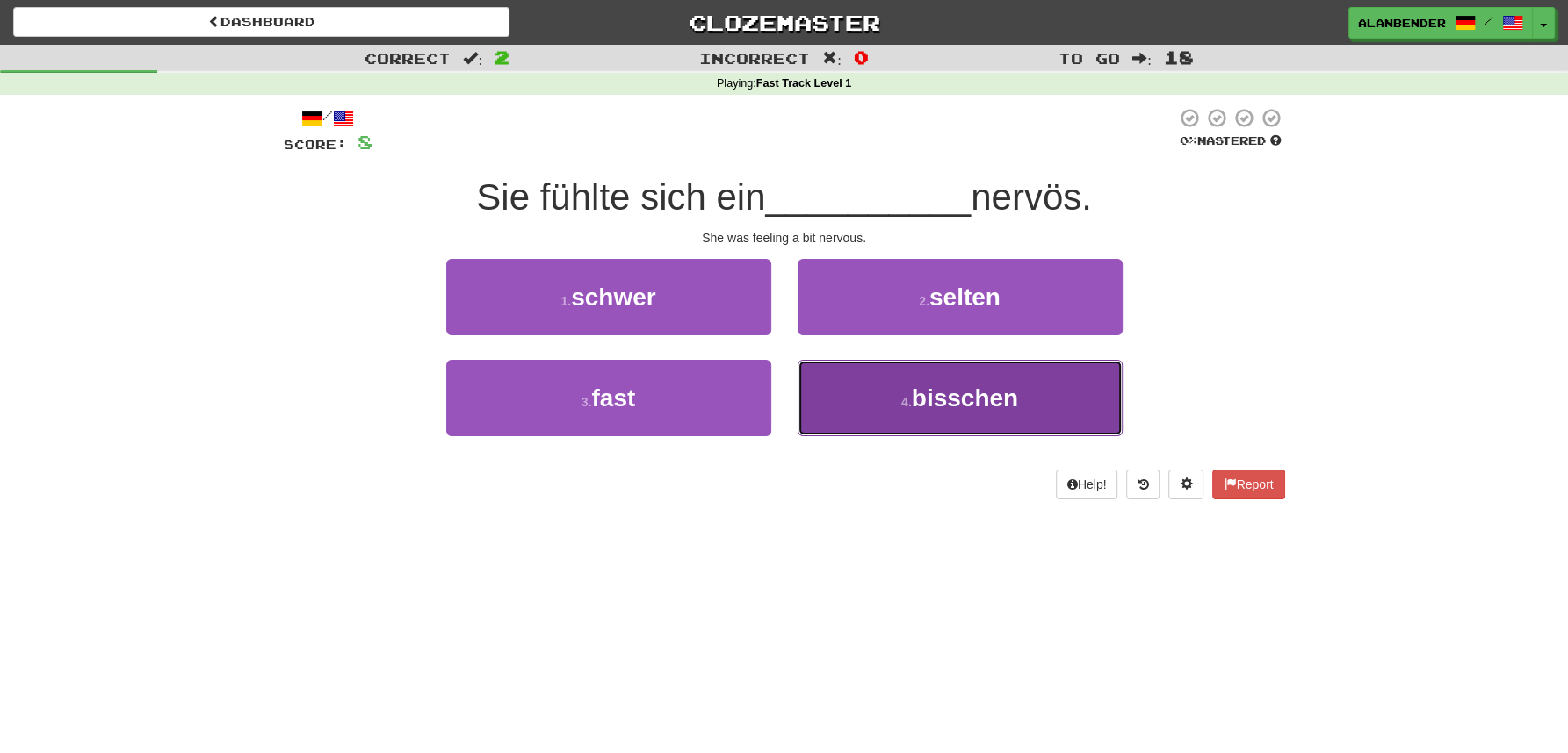
click at [927, 414] on button "4 . bisschen" at bounding box center [959, 398] width 325 height 76
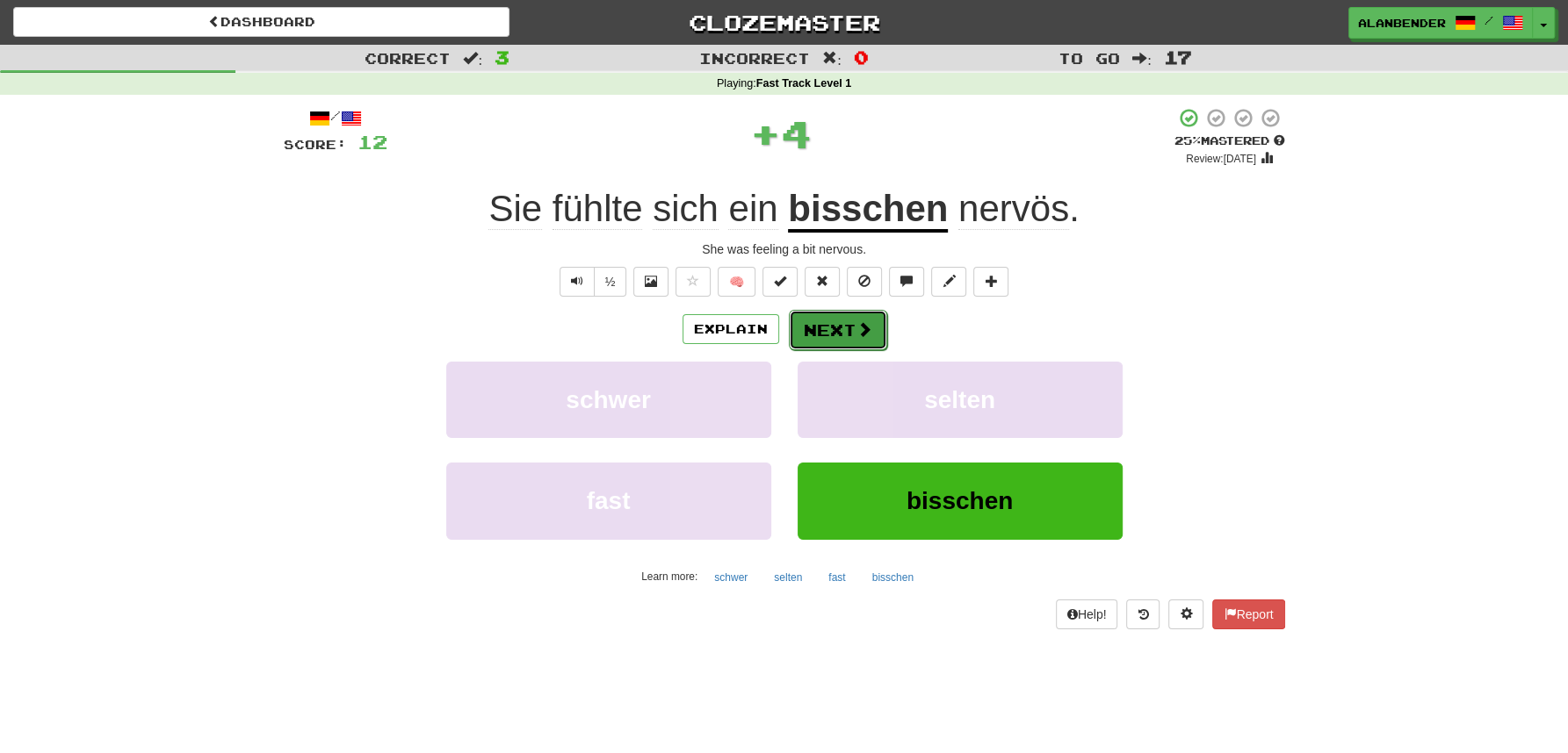
click at [825, 327] on button "Next" at bounding box center [838, 330] width 98 height 40
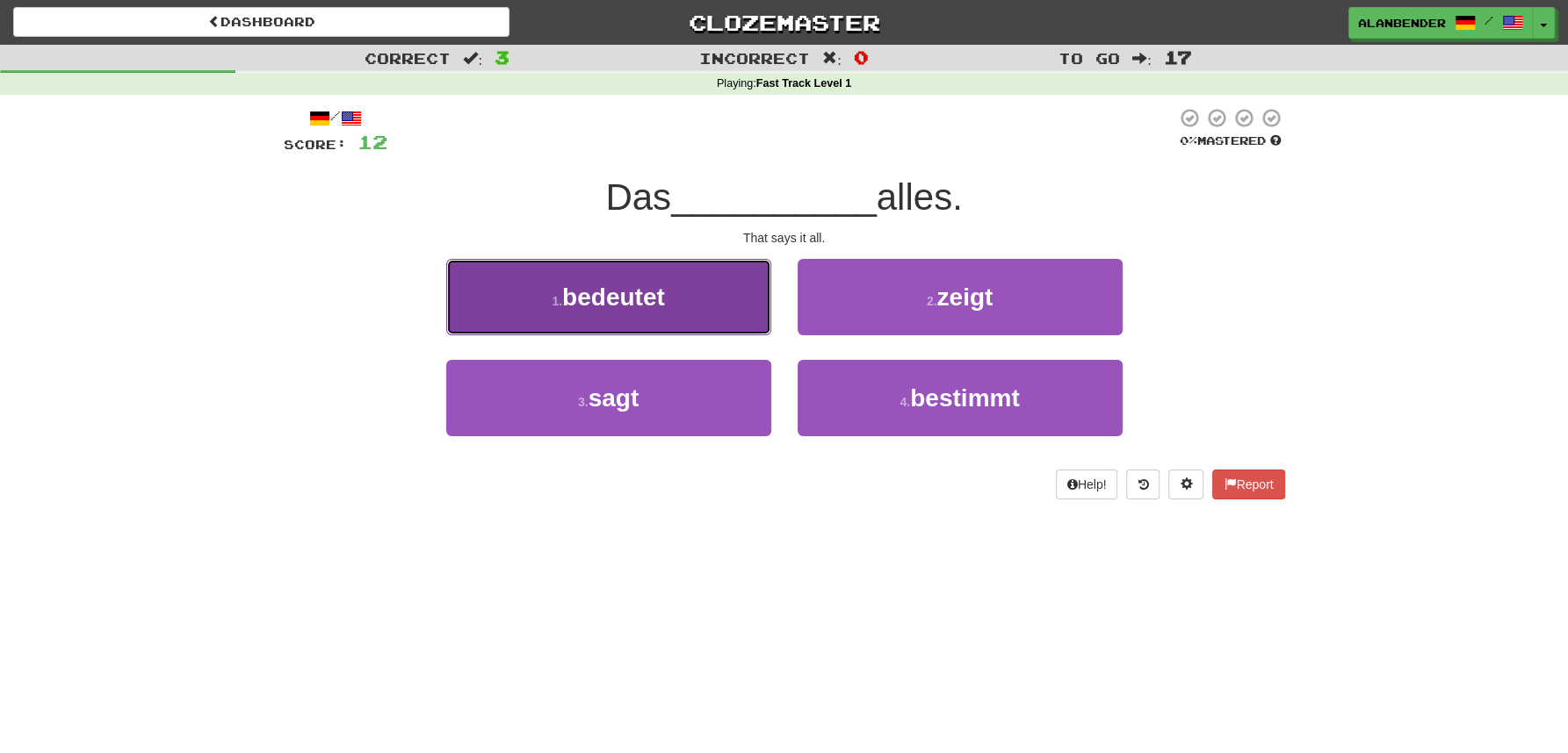
click at [658, 303] on span "bedeutet" at bounding box center [613, 297] width 103 height 27
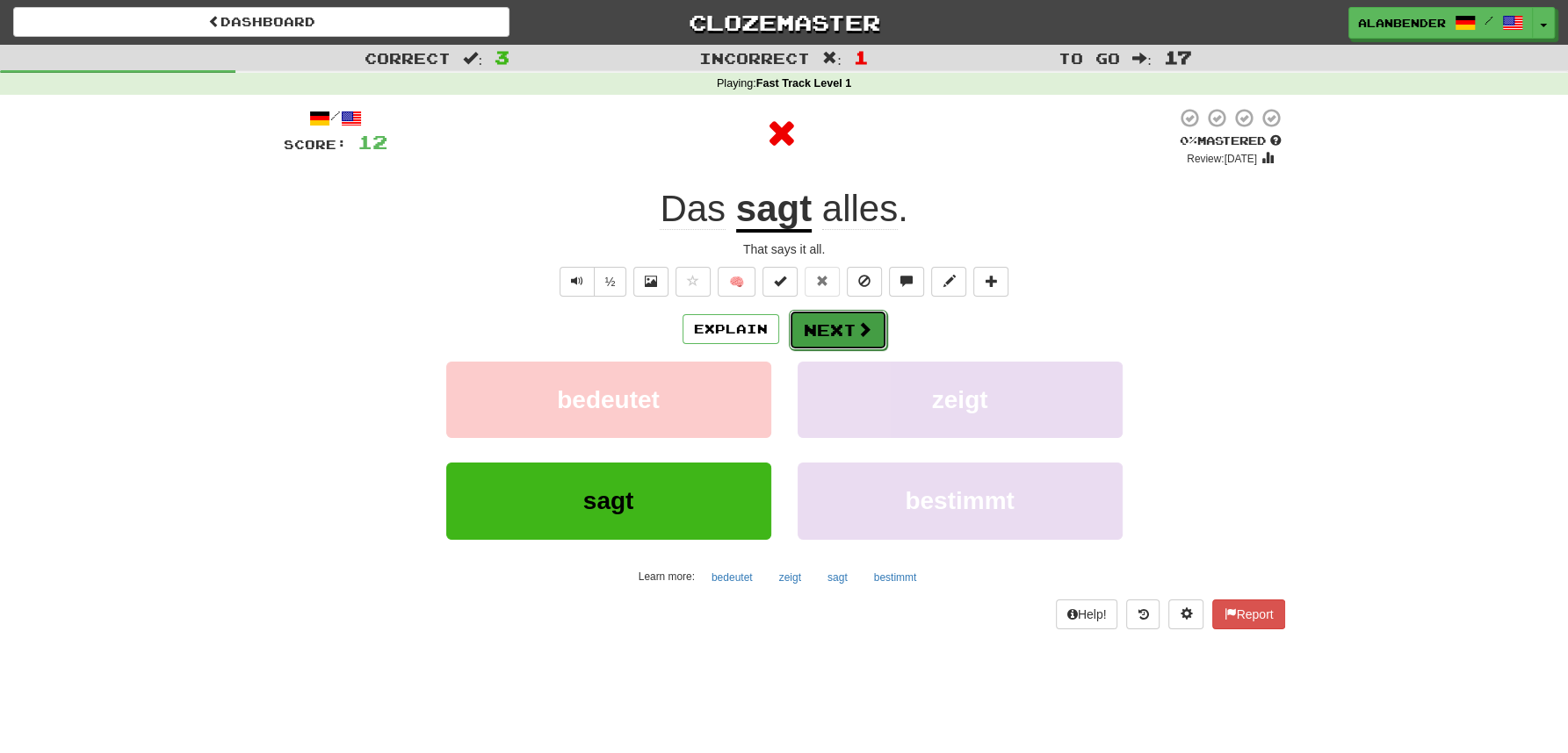
click at [817, 339] on button "Next" at bounding box center [838, 330] width 98 height 40
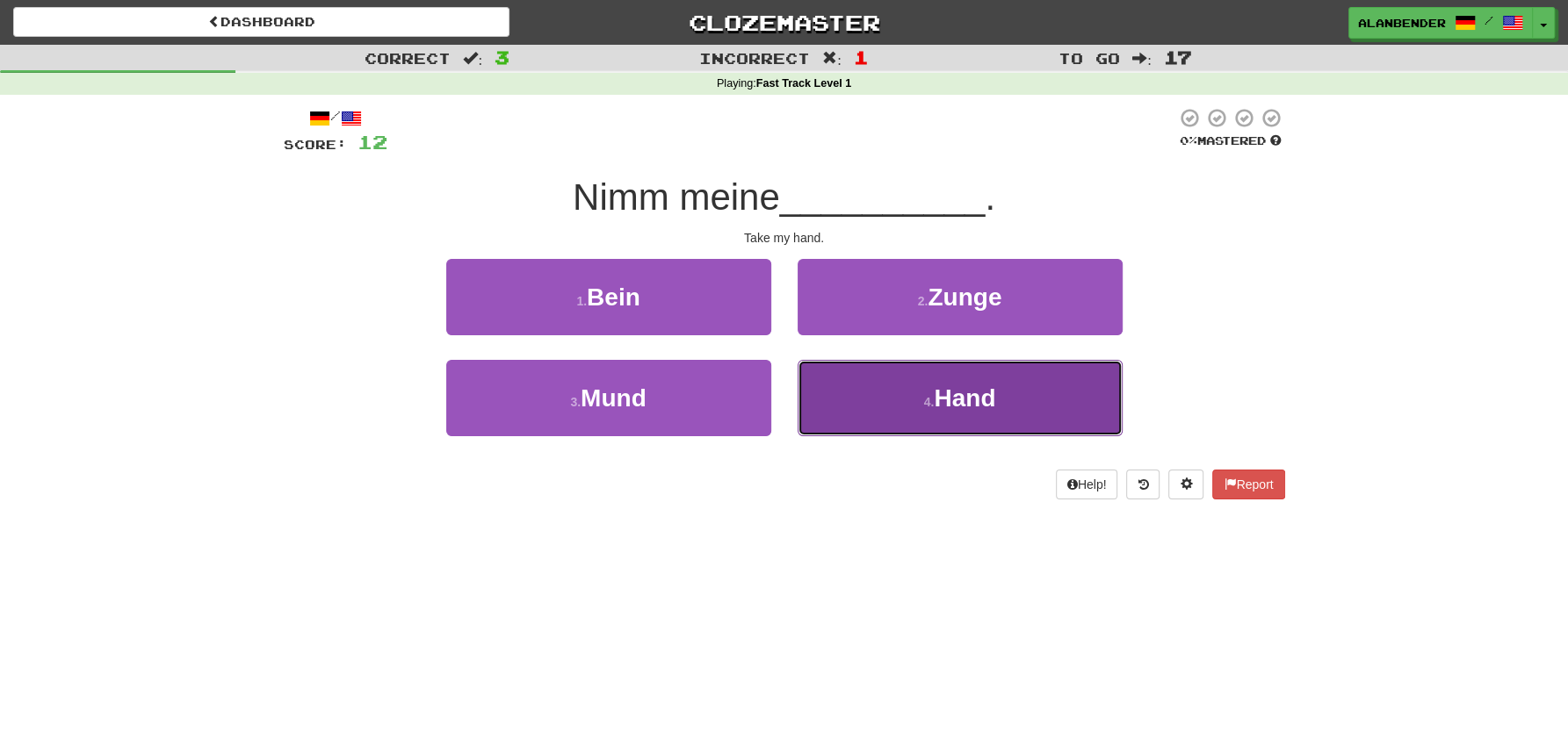
click at [979, 400] on span "Hand" at bounding box center [964, 398] width 61 height 27
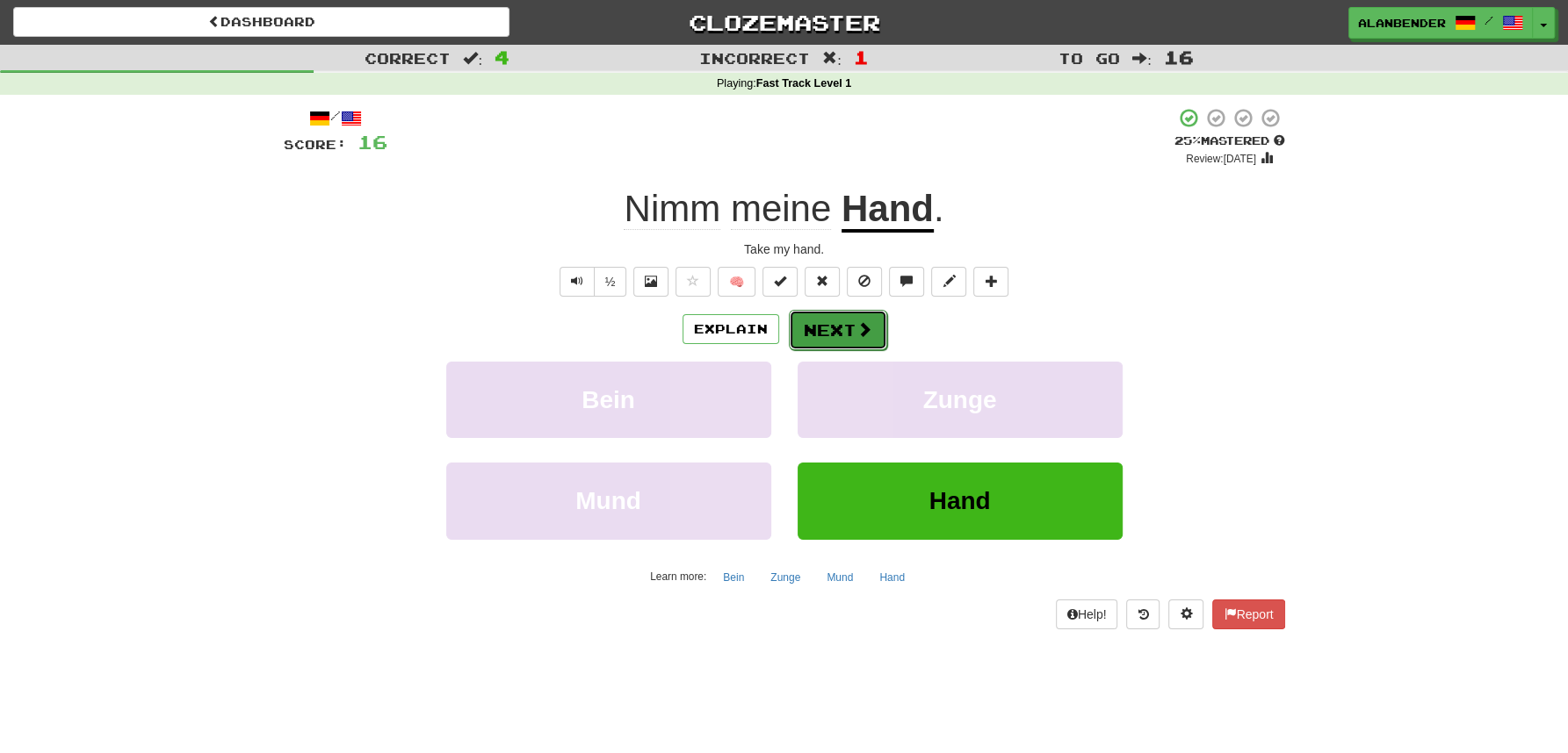
click at [829, 329] on button "Next" at bounding box center [838, 330] width 98 height 40
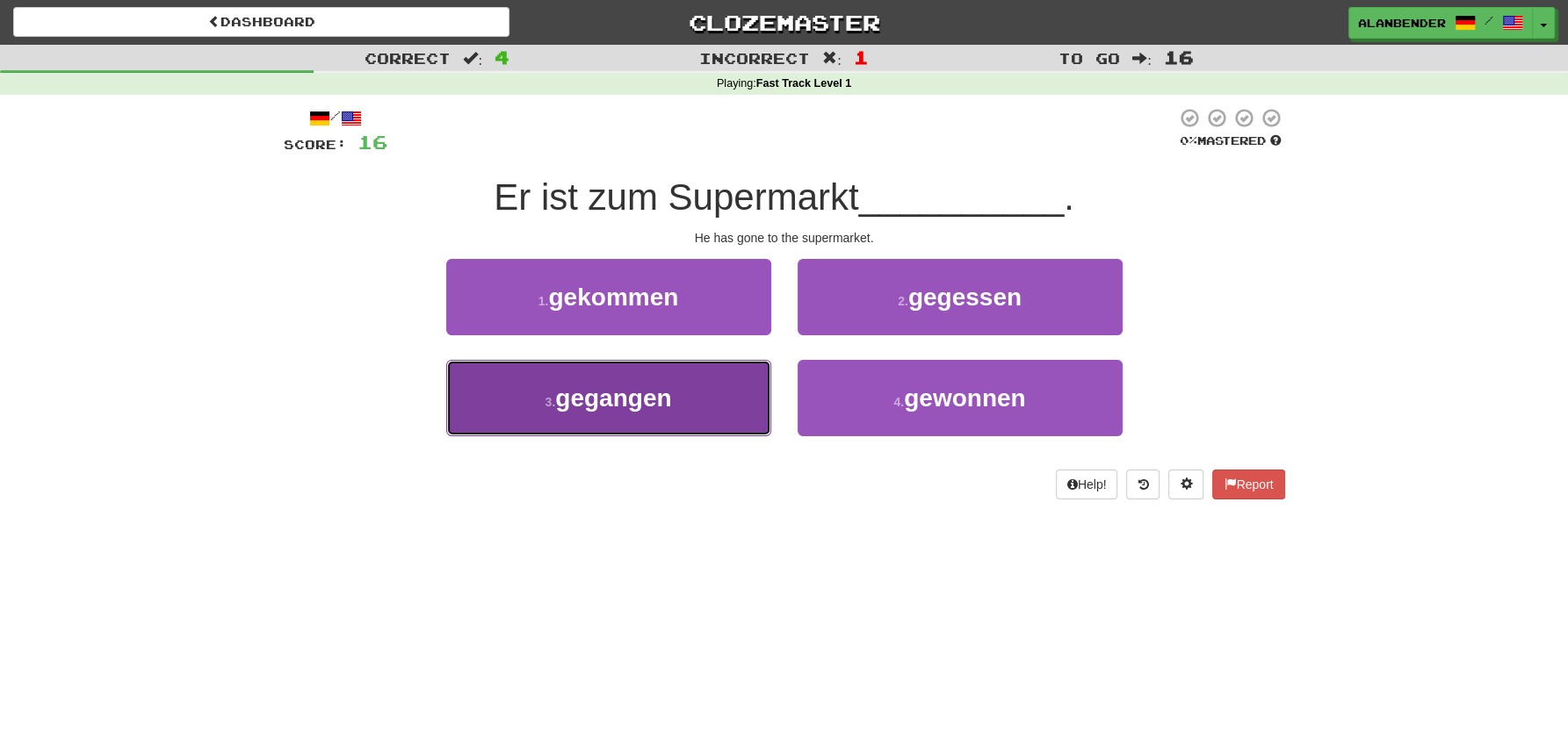
click at [640, 402] on span "gegangen" at bounding box center [612, 398] width 116 height 27
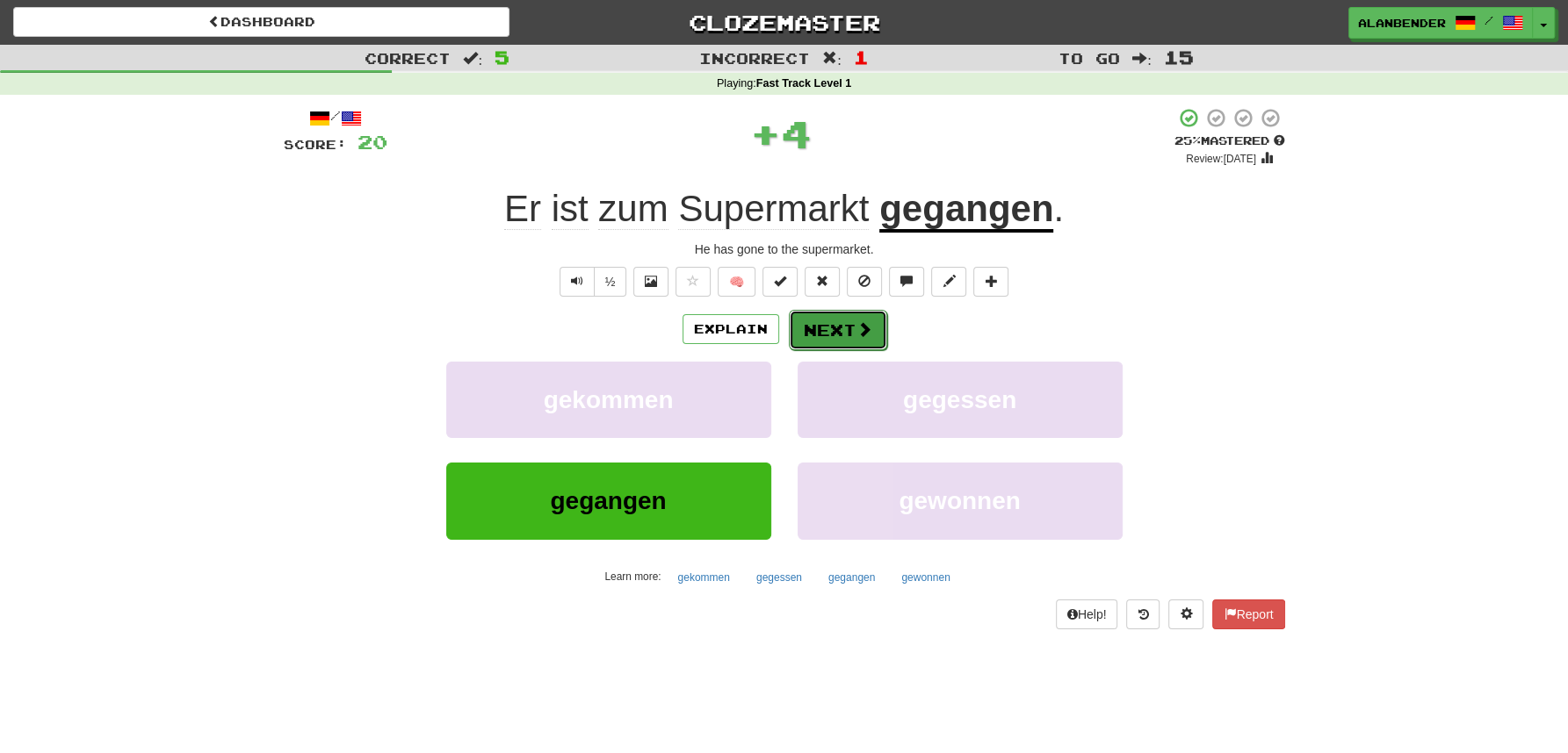
click at [835, 327] on button "Next" at bounding box center [838, 330] width 98 height 40
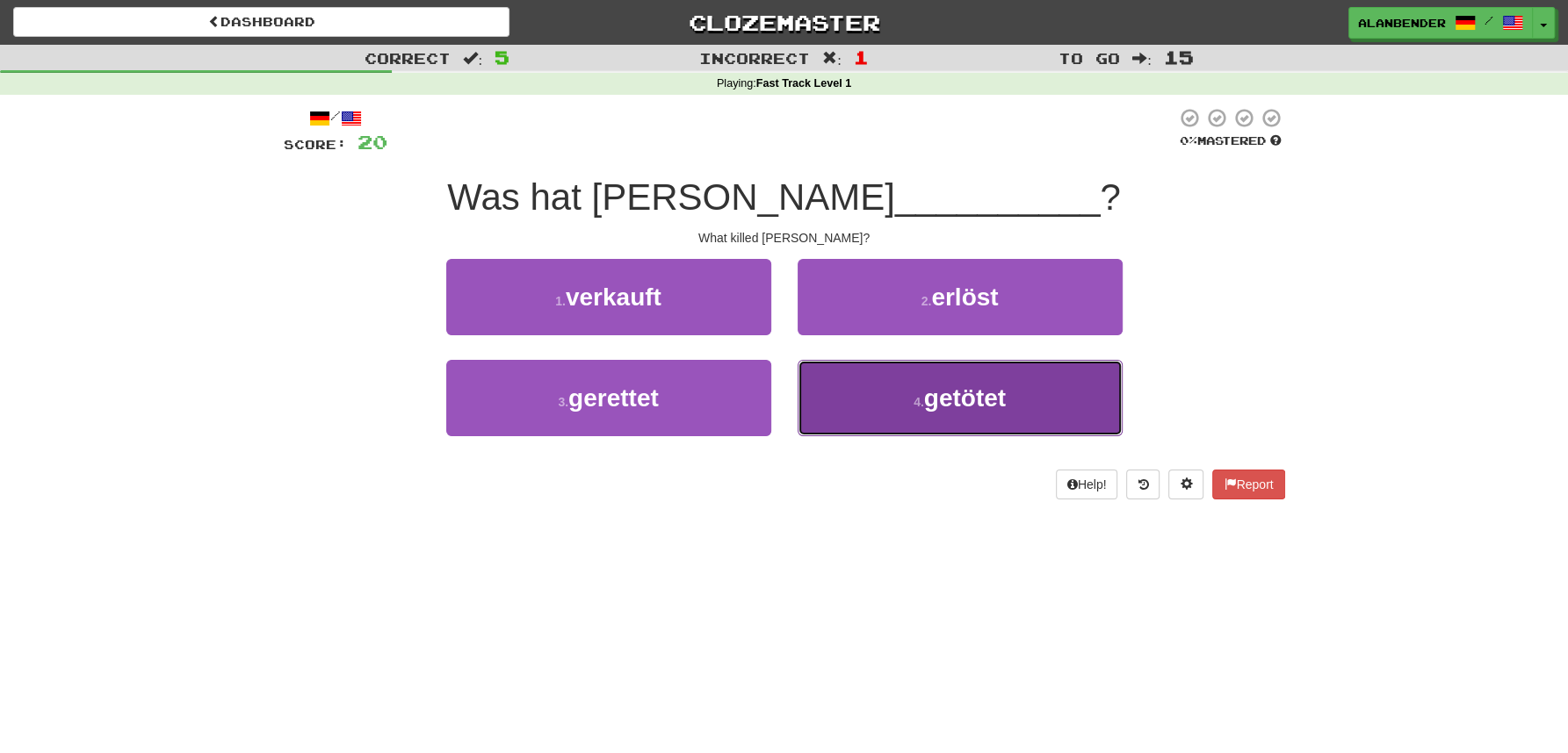
click at [993, 403] on span "getötet" at bounding box center [965, 398] width 82 height 27
